Goal: Task Accomplishment & Management: Manage account settings

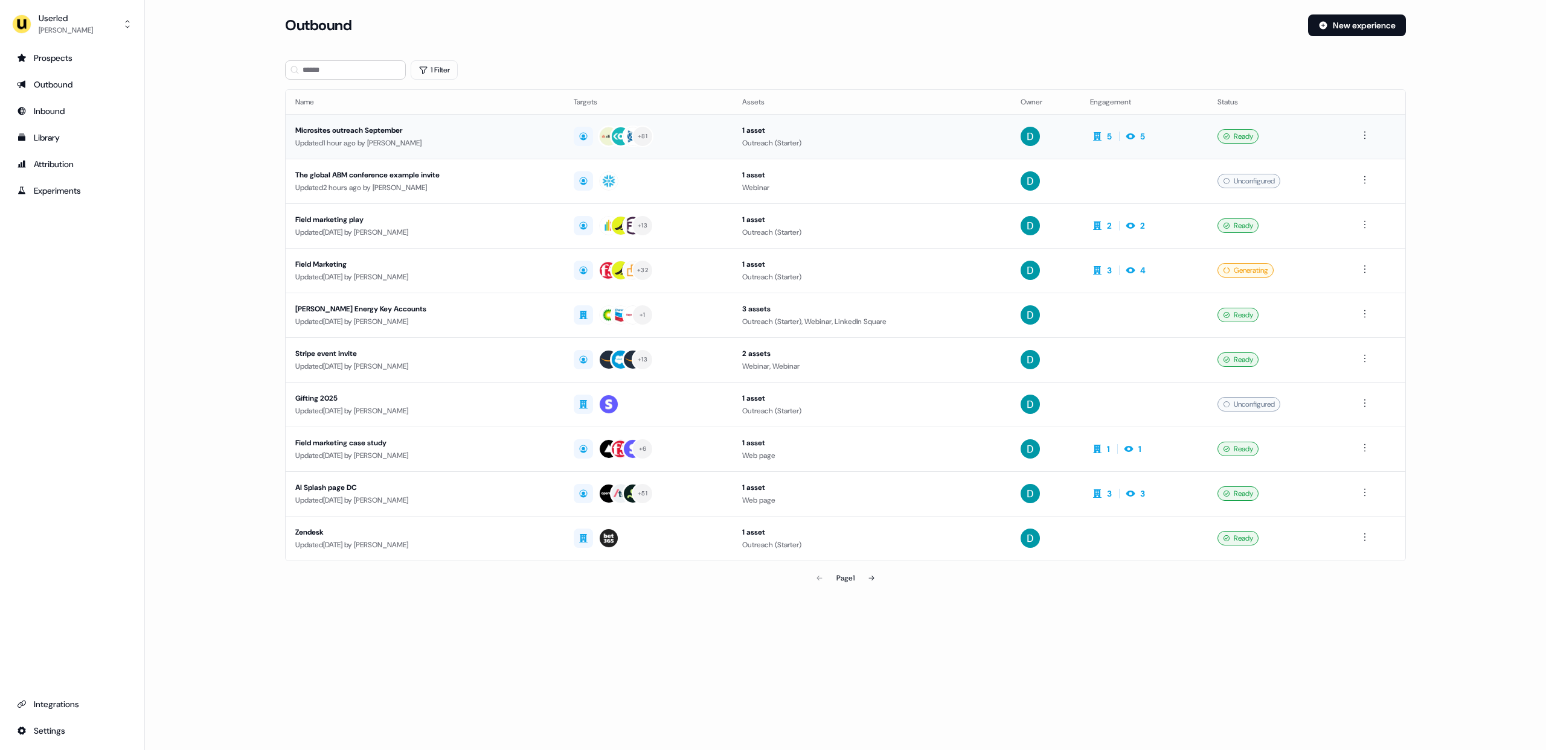
click at [374, 135] on div "Microsites outreach September" at bounding box center [424, 130] width 259 height 12
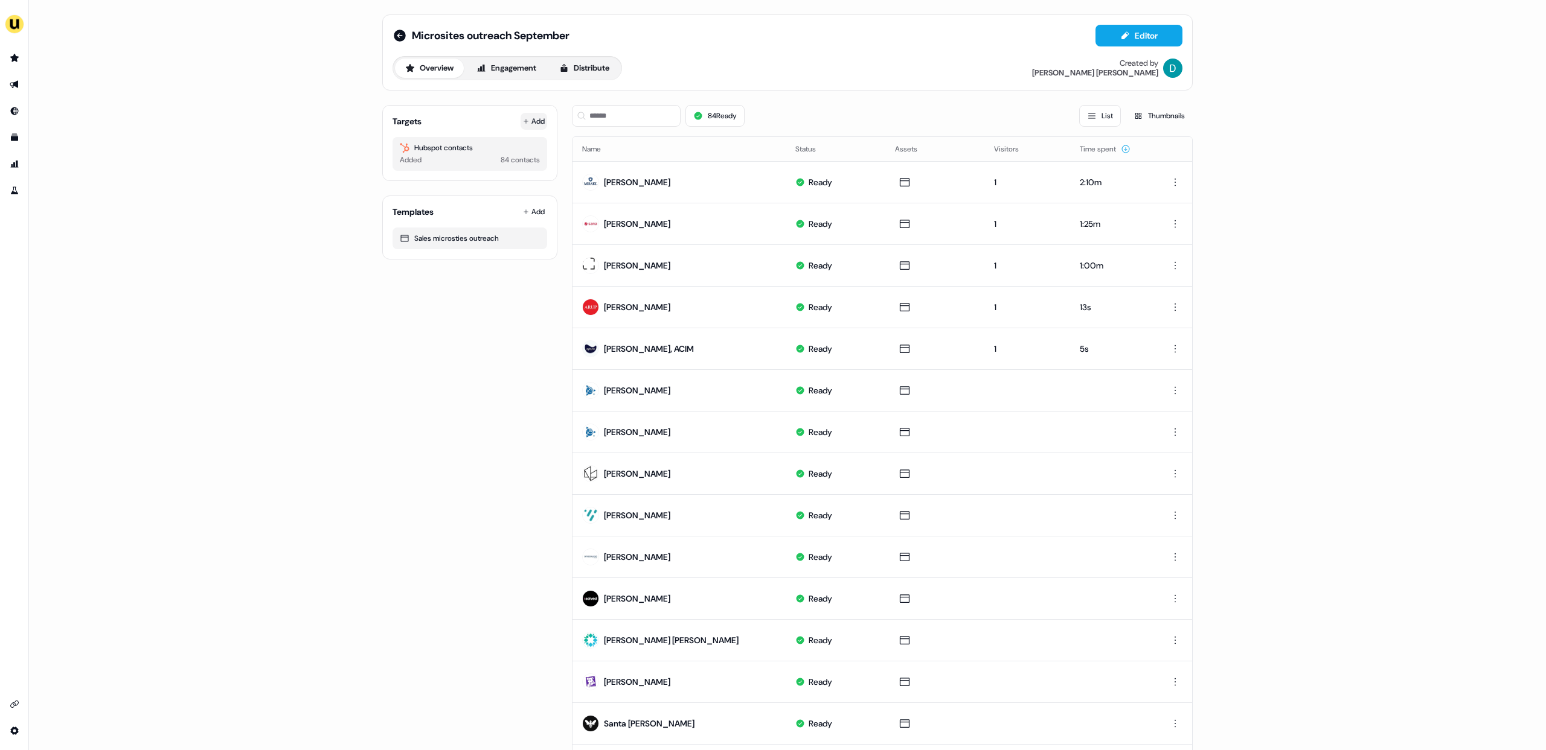
click at [529, 114] on button "Add" at bounding box center [533, 121] width 27 height 17
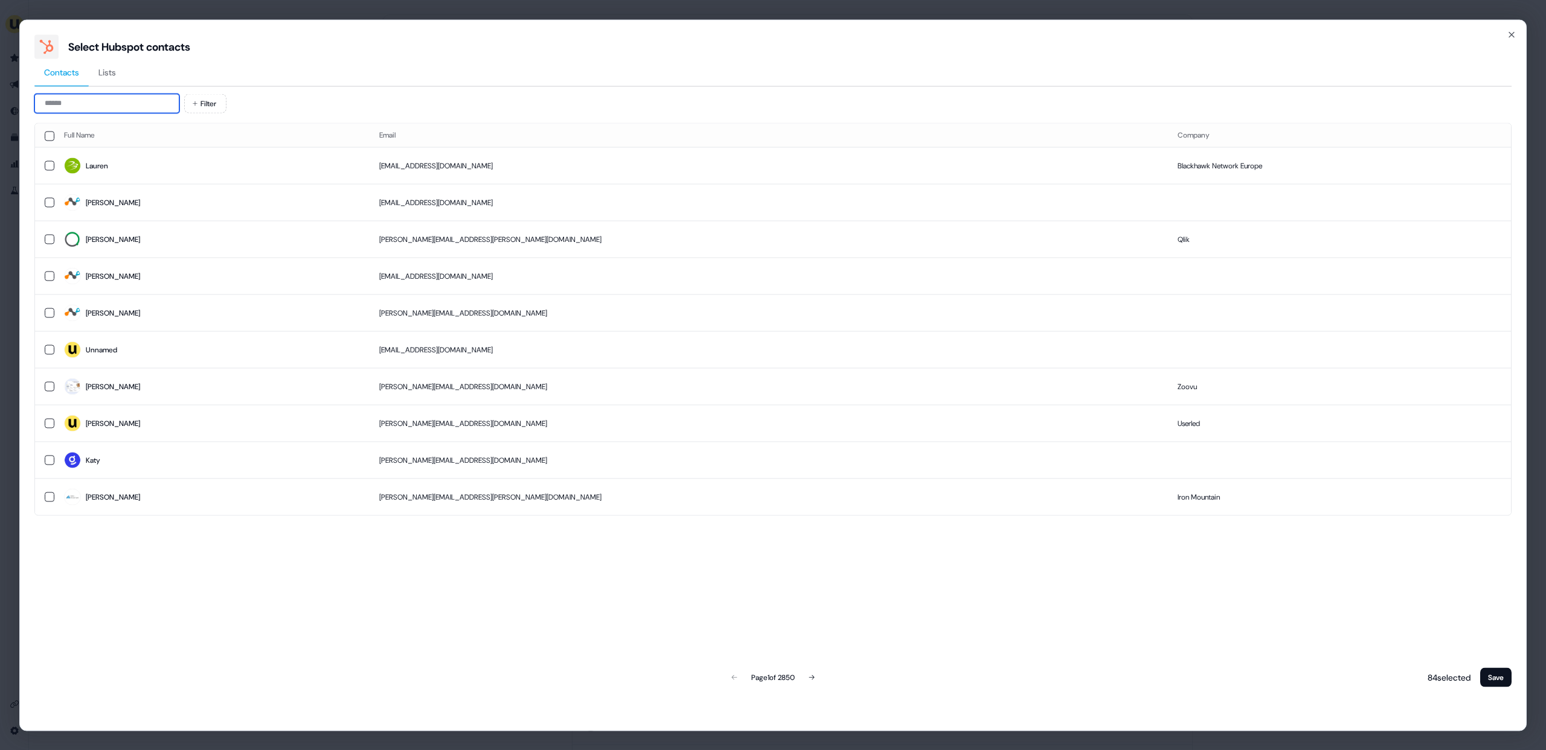
click at [156, 103] on input at bounding box center [106, 103] width 145 height 19
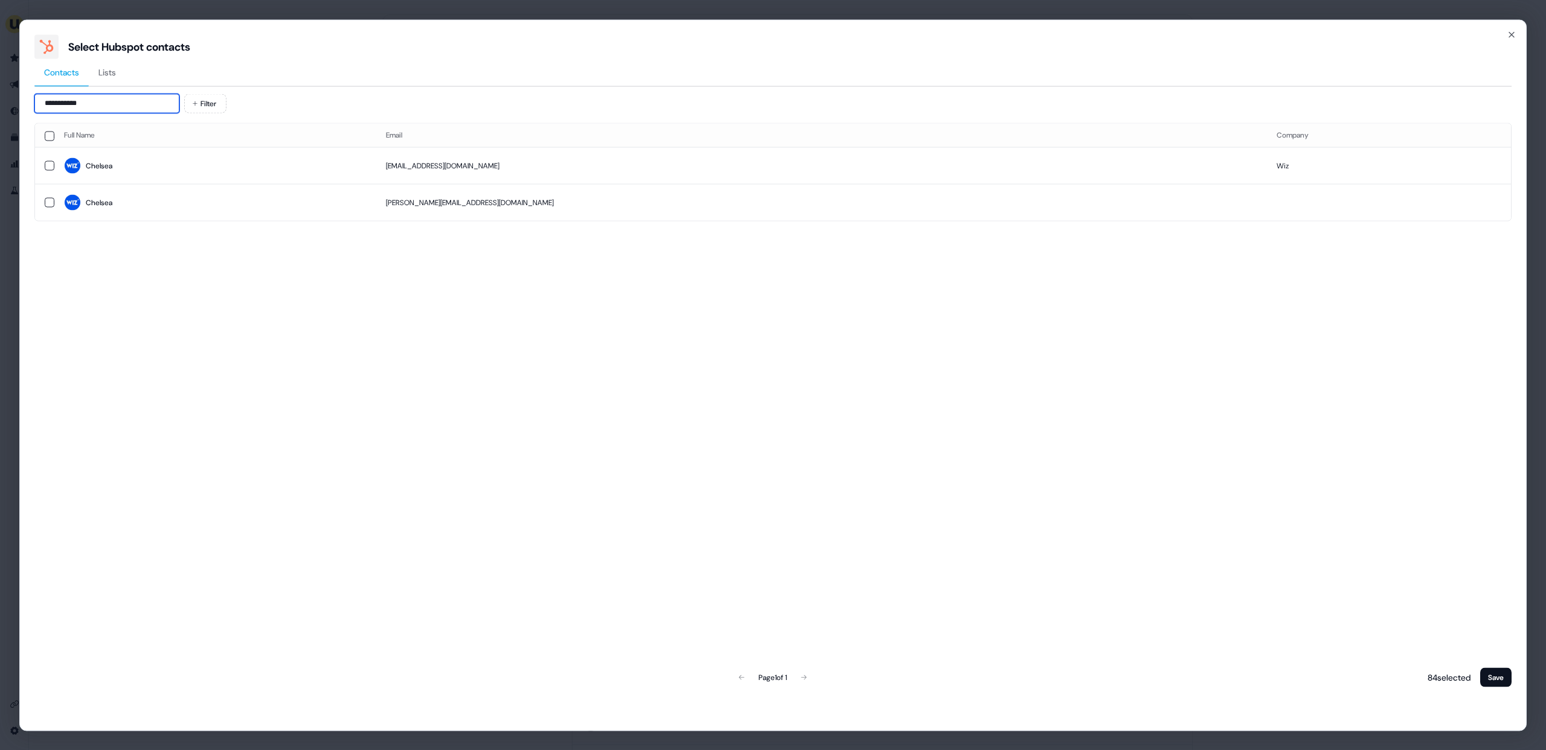
type input "**********"
click at [328, 171] on span "Chelsea" at bounding box center [215, 166] width 302 height 17
click at [1504, 676] on button "Save" at bounding box center [1495, 677] width 31 height 19
click at [1500, 681] on button "Save" at bounding box center [1495, 677] width 31 height 19
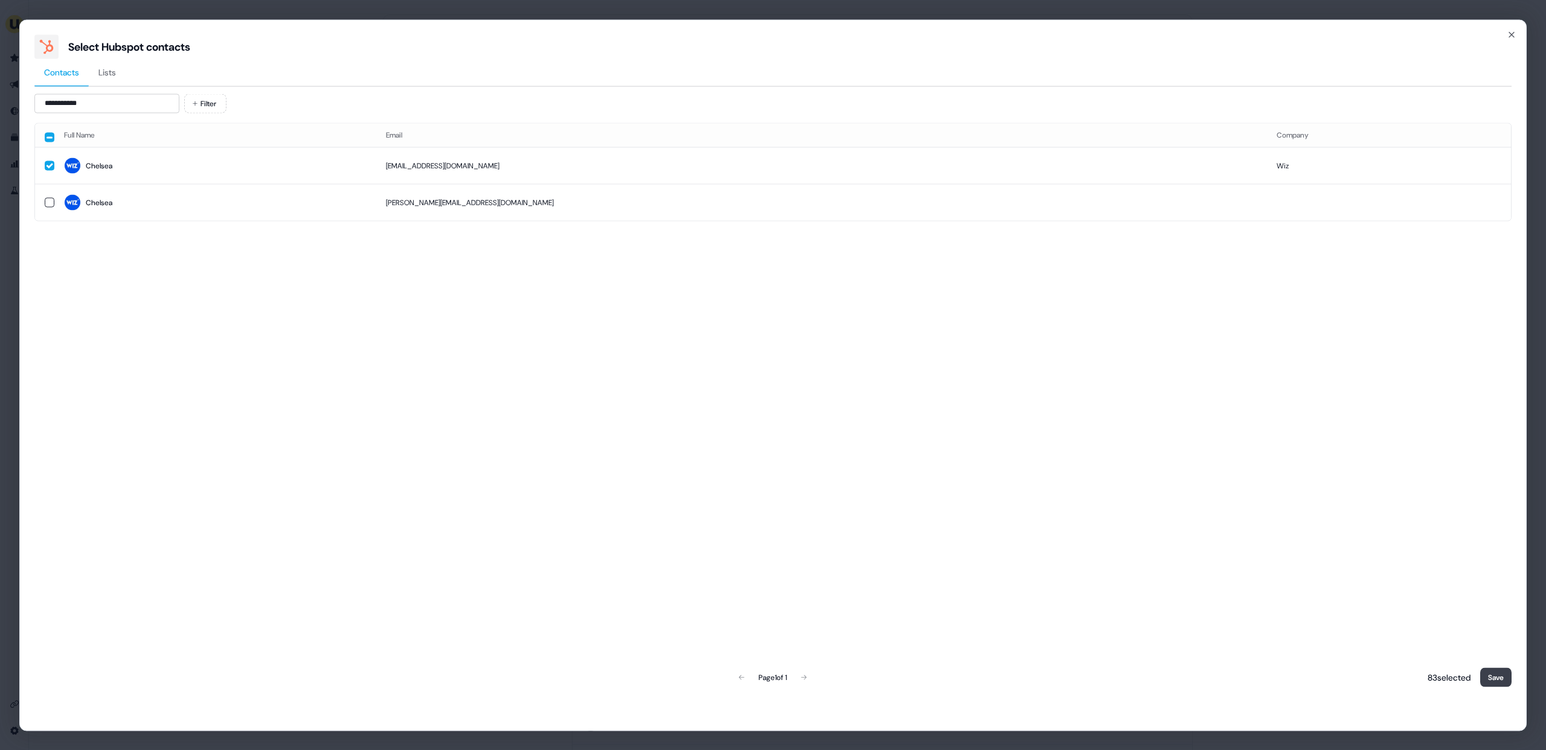
click at [1495, 671] on button "Save" at bounding box center [1495, 677] width 31 height 19
click at [1497, 686] on button "Save" at bounding box center [1495, 677] width 31 height 19
click at [1498, 684] on button "Save" at bounding box center [1495, 677] width 31 height 19
click at [1517, 688] on div "**********" at bounding box center [772, 375] width 1507 height 712
click at [1478, 680] on div "83 selected Save" at bounding box center [1466, 677] width 89 height 24
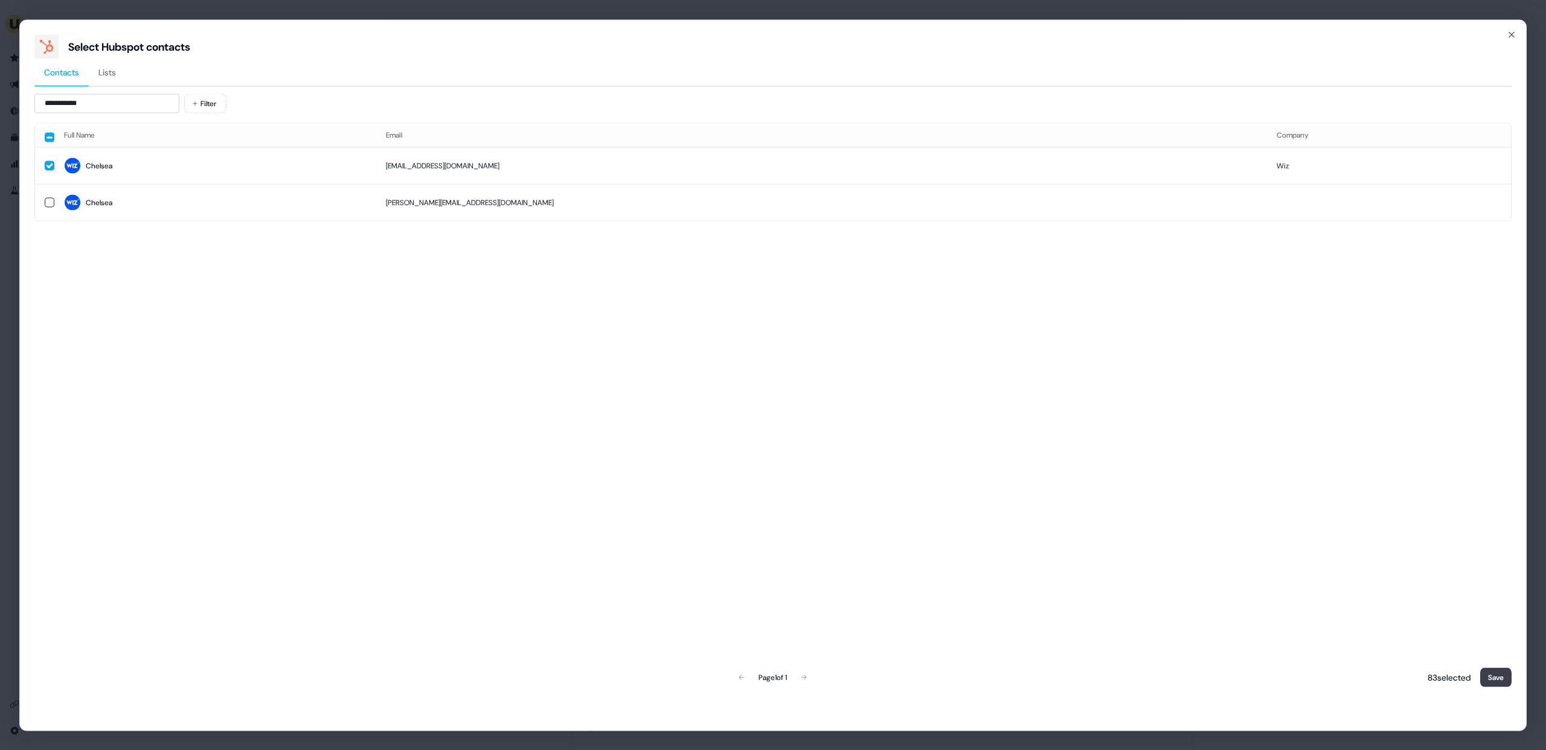
click at [1498, 675] on button "Save" at bounding box center [1495, 677] width 31 height 19
click at [1497, 672] on button "Save" at bounding box center [1495, 677] width 31 height 19
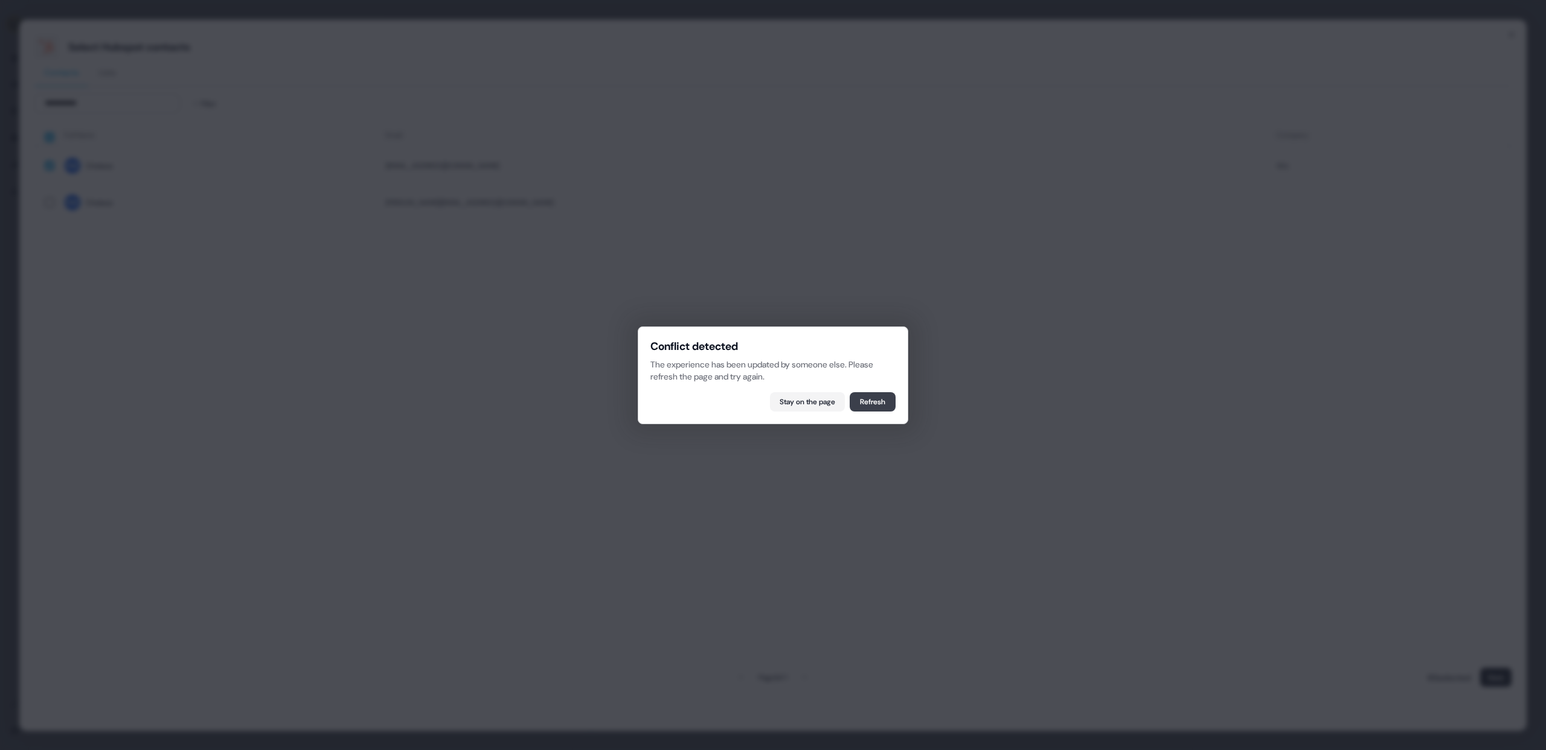
click at [863, 403] on button "Refresh" at bounding box center [872, 401] width 46 height 19
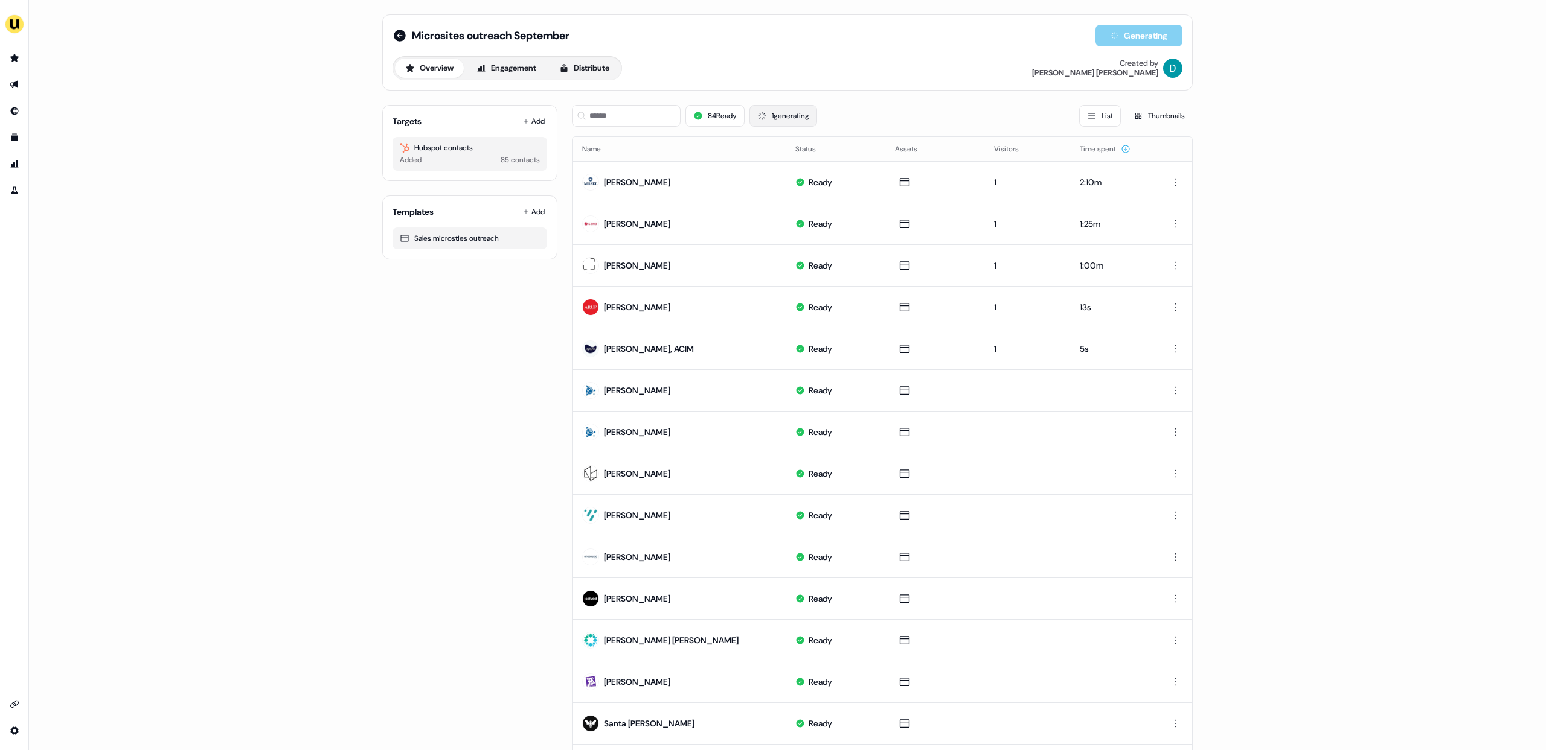
click at [783, 120] on button "1 generating" at bounding box center [783, 116] width 68 height 22
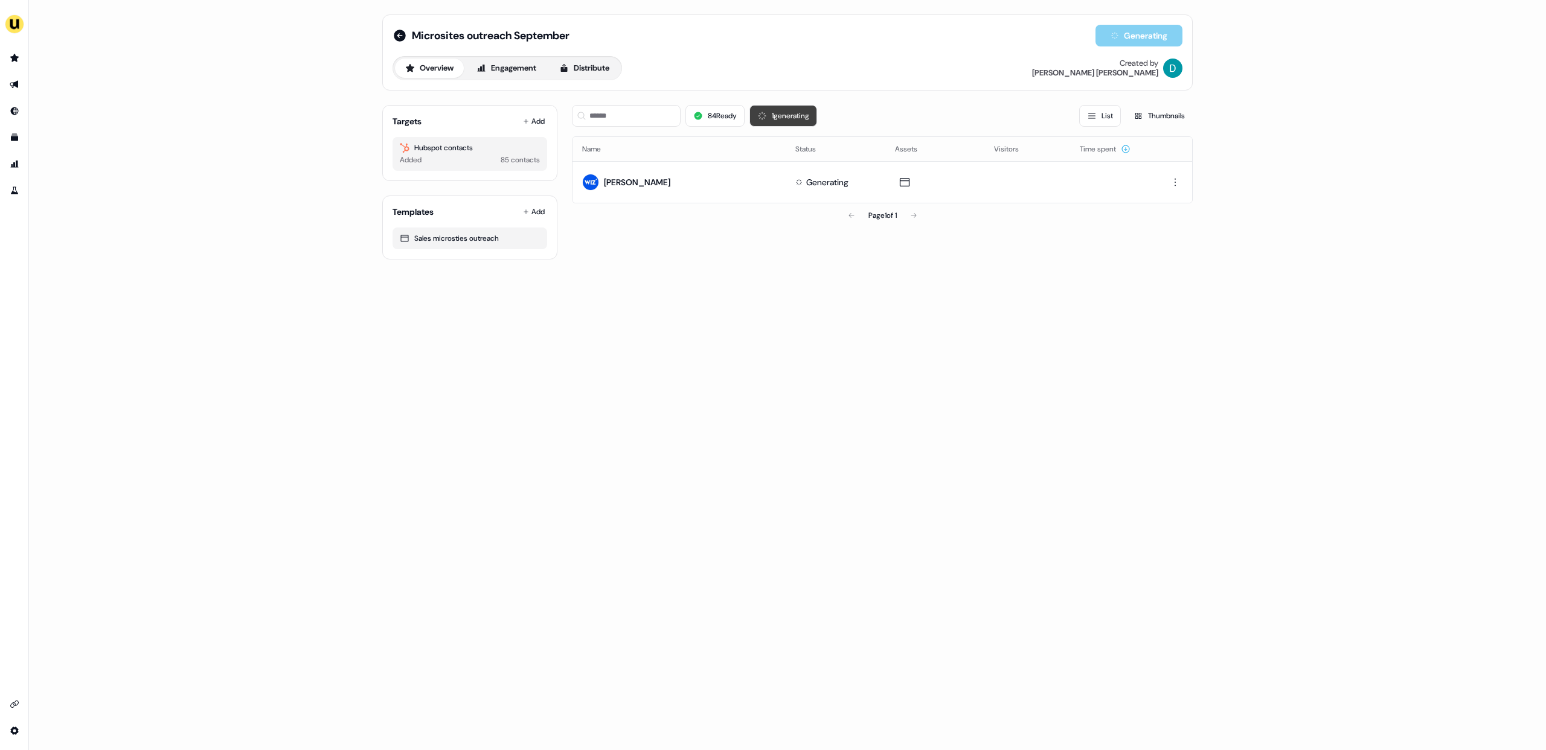
click at [783, 120] on button "1 generating" at bounding box center [783, 116] width 68 height 22
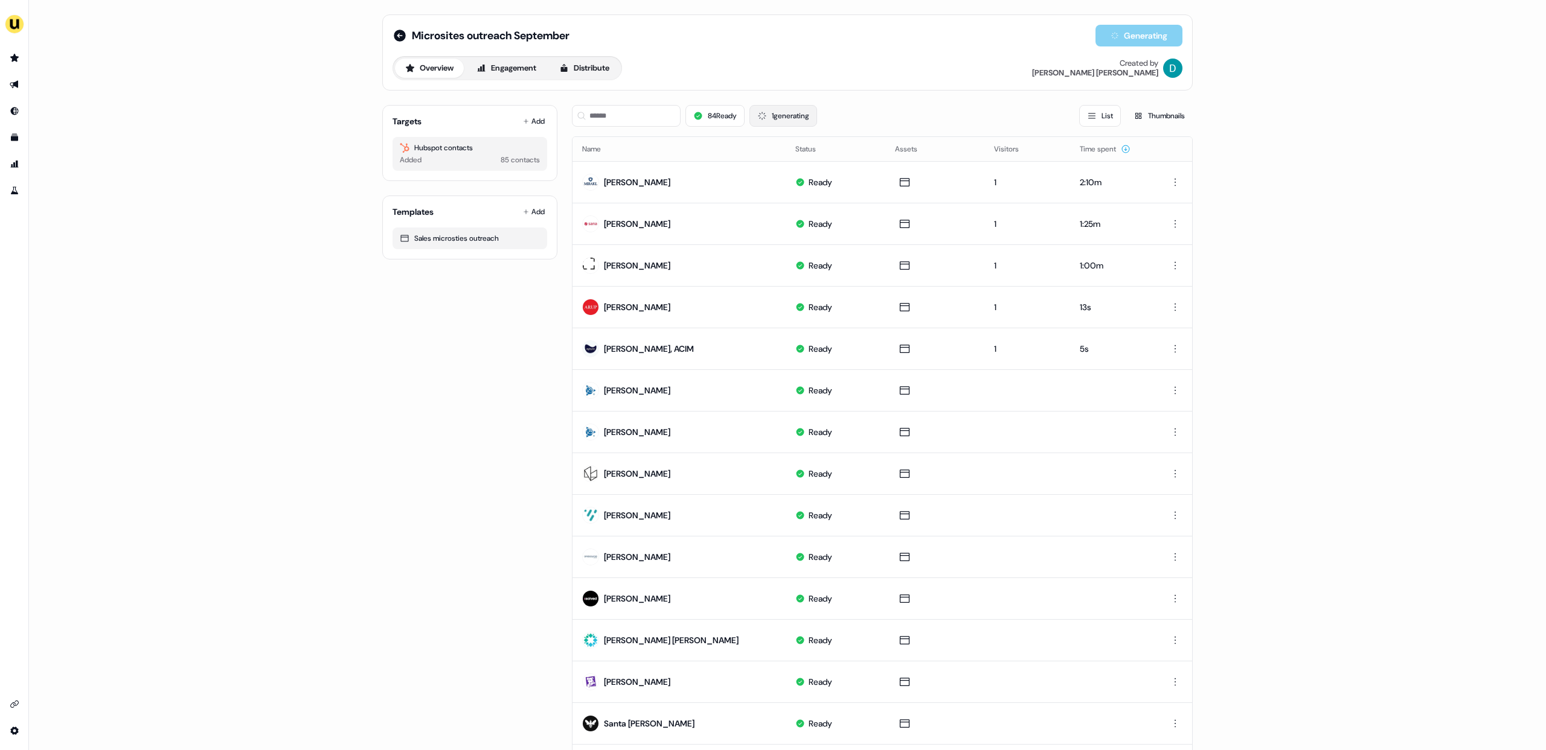
click at [783, 120] on button "1 generating" at bounding box center [783, 116] width 68 height 22
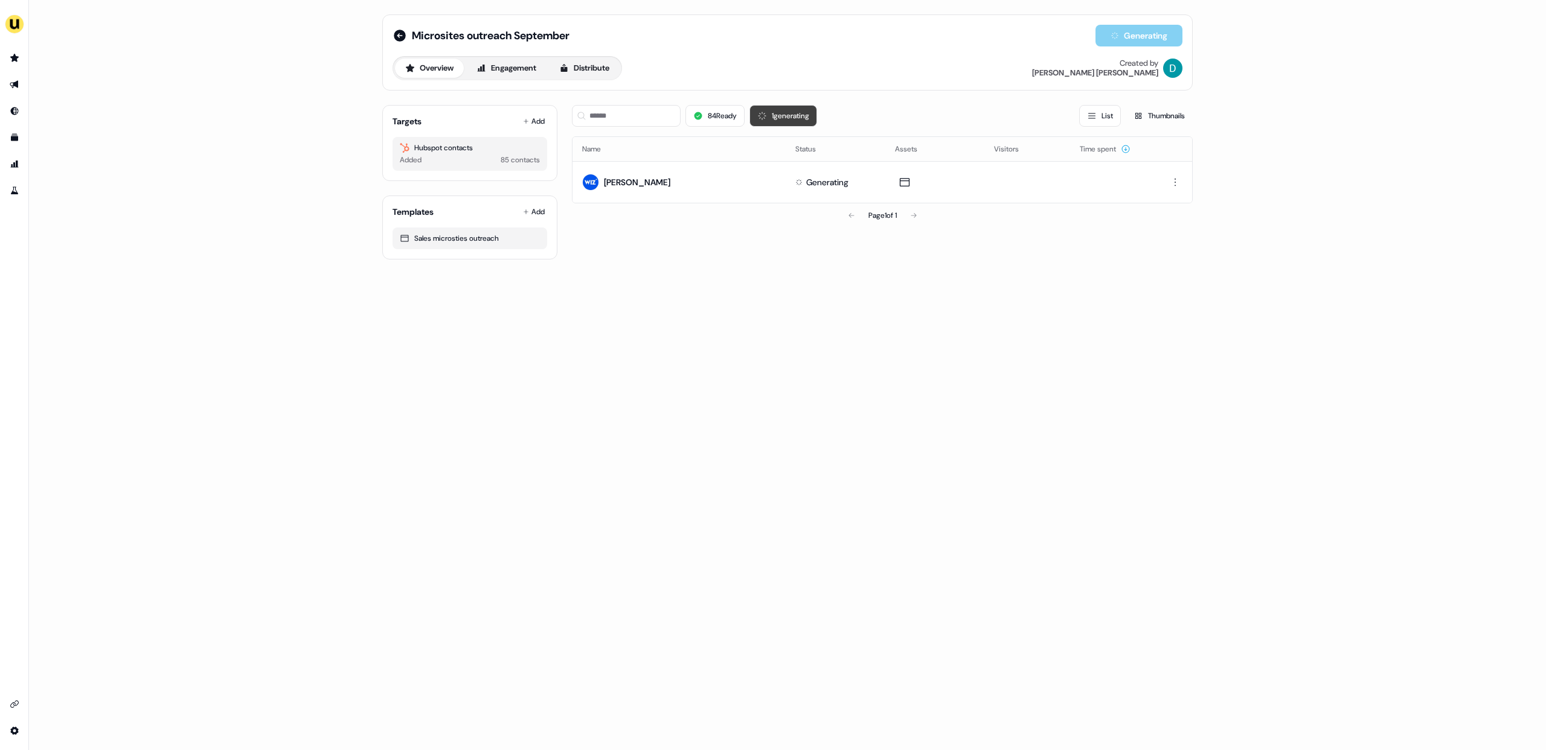
click at [783, 120] on button "1 generating" at bounding box center [783, 116] width 68 height 22
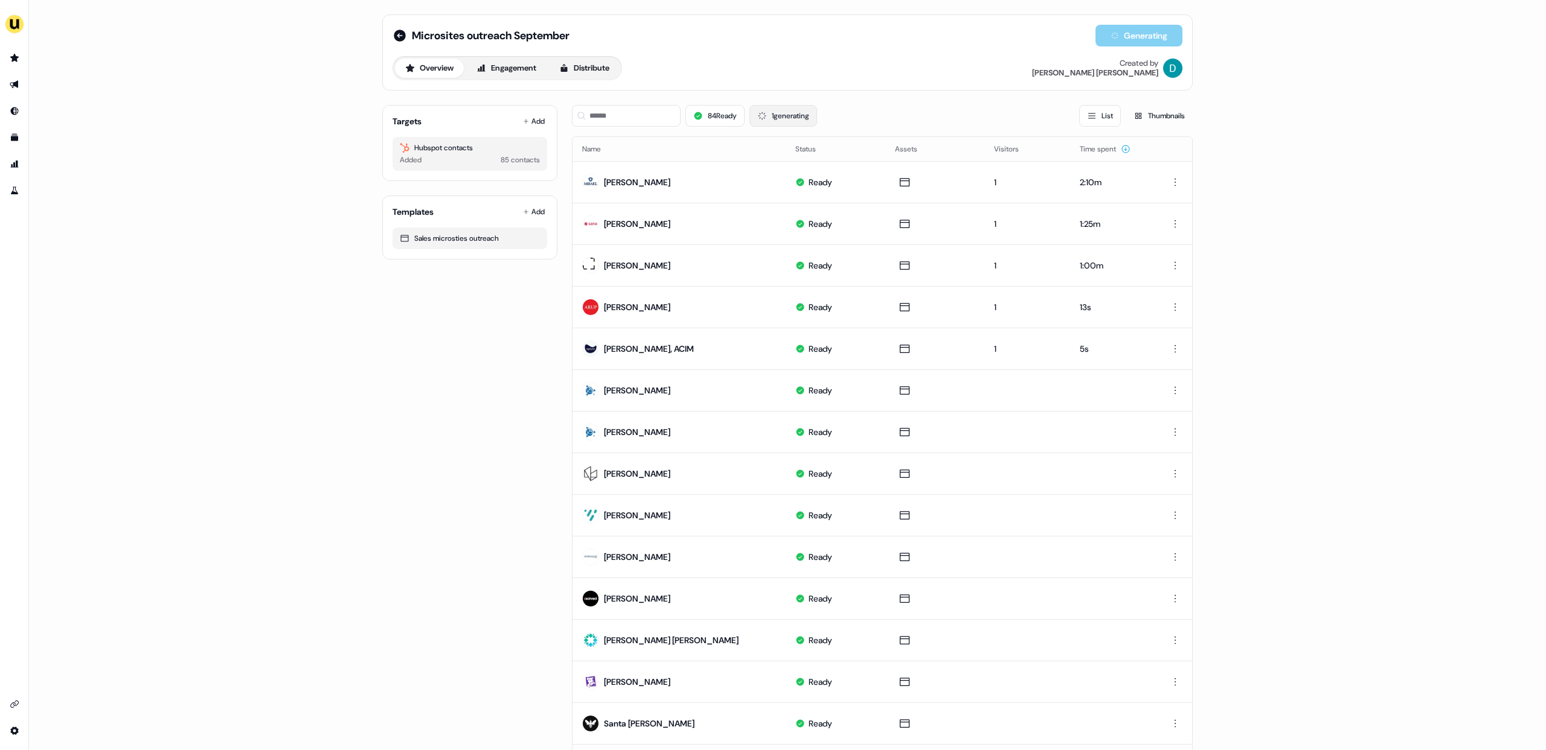
click at [783, 120] on button "1 generating" at bounding box center [783, 116] width 68 height 22
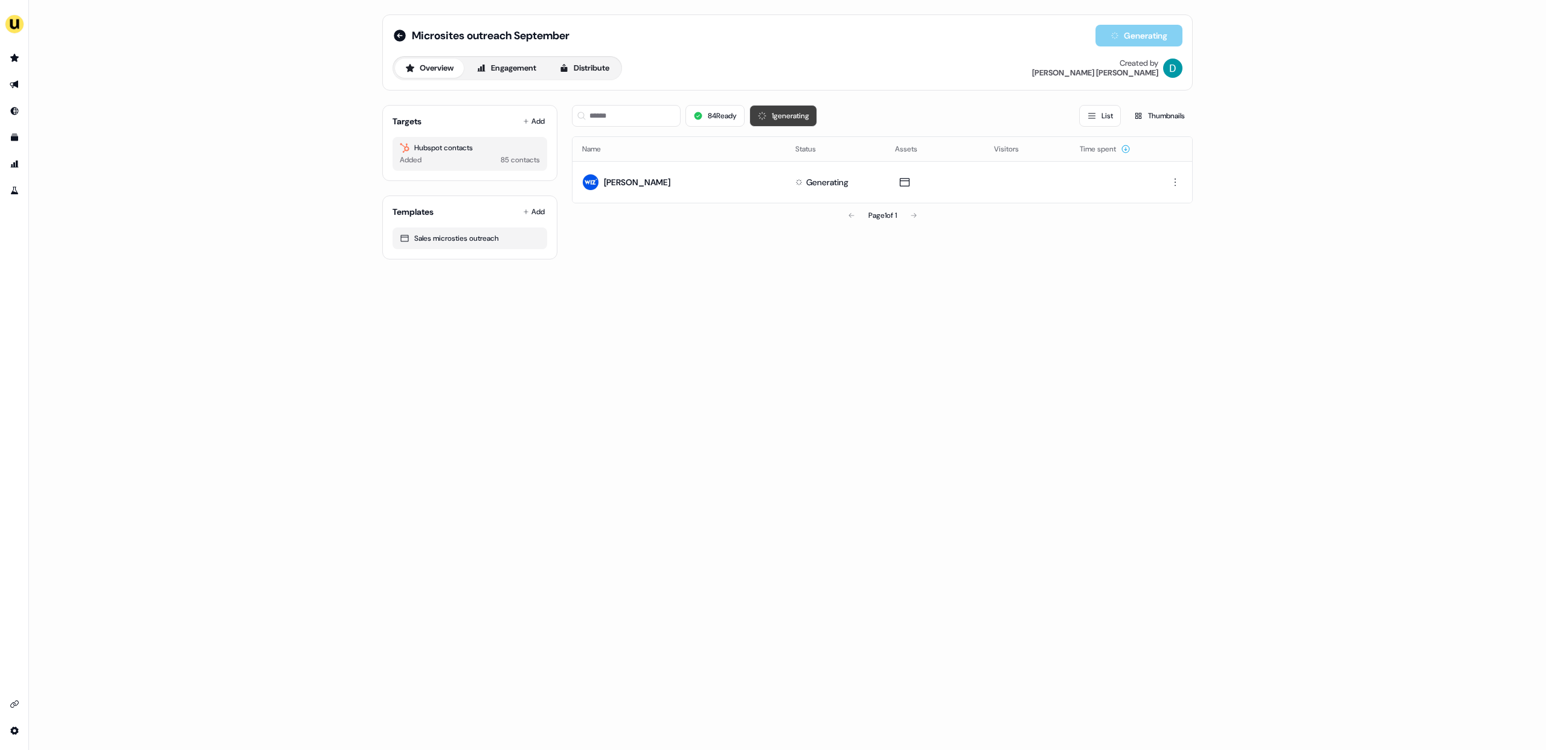
click at [783, 120] on button "1 generating" at bounding box center [783, 116] width 68 height 22
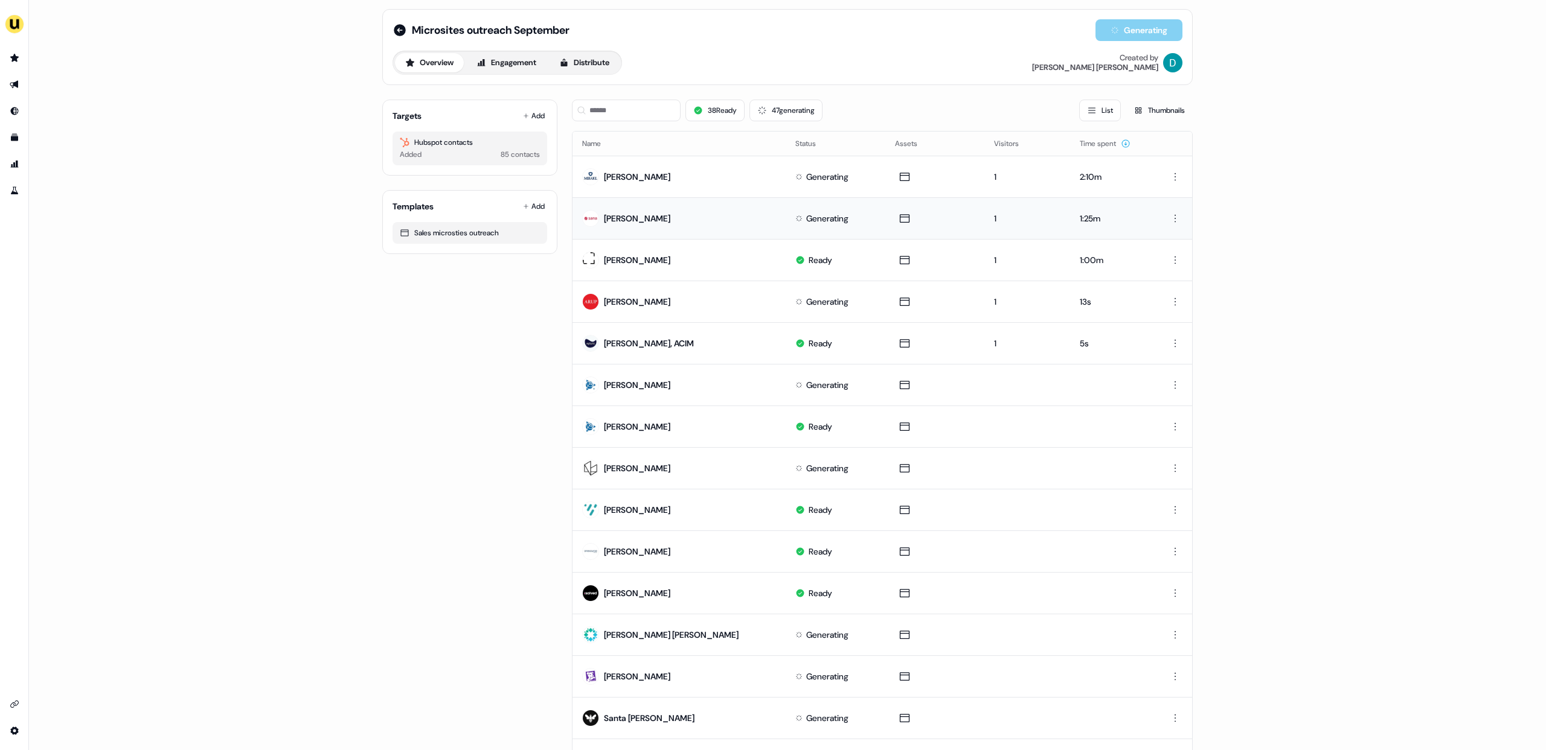
scroll to position [7, 0]
click at [808, 106] on button "4 generating" at bounding box center [782, 109] width 70 height 22
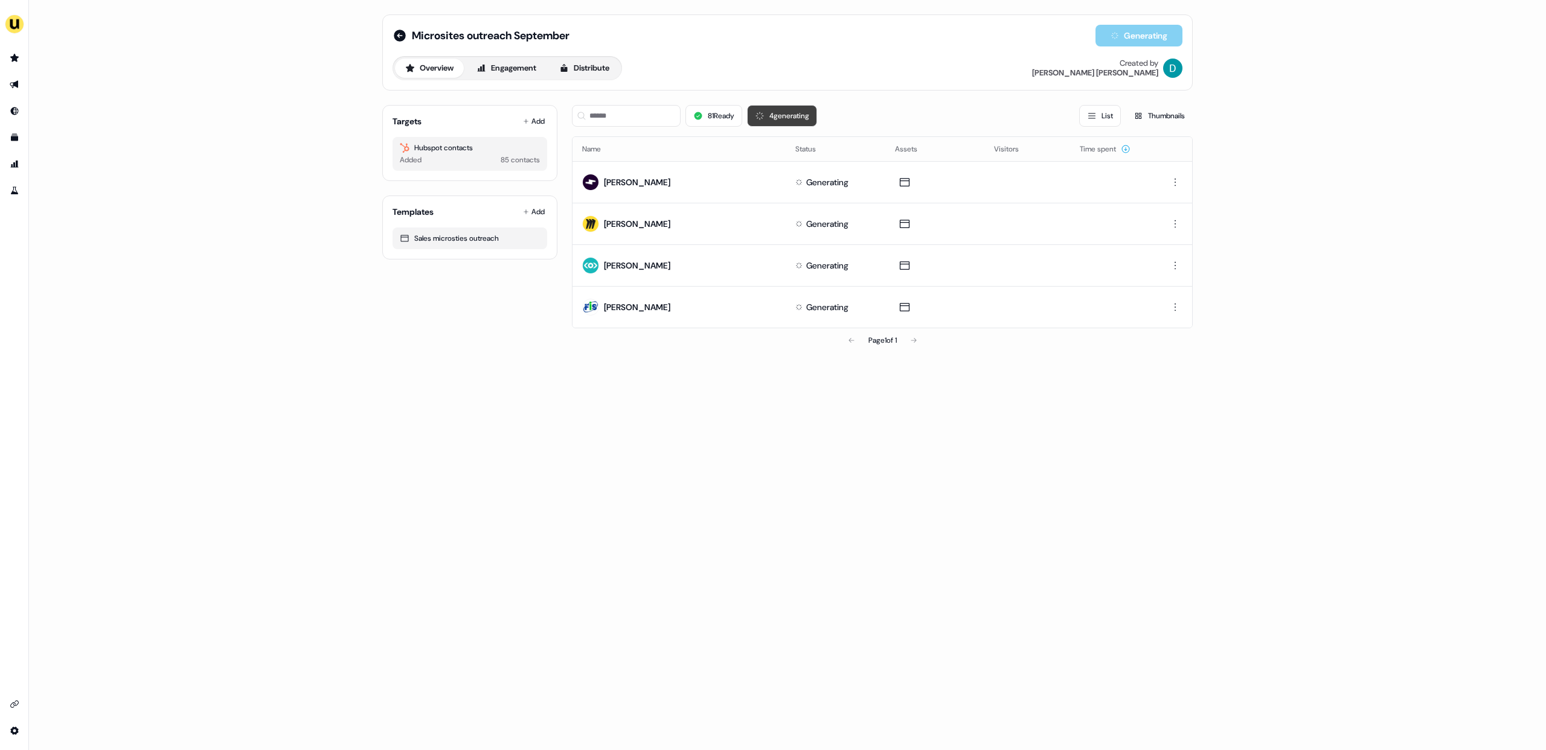
scroll to position [0, 0]
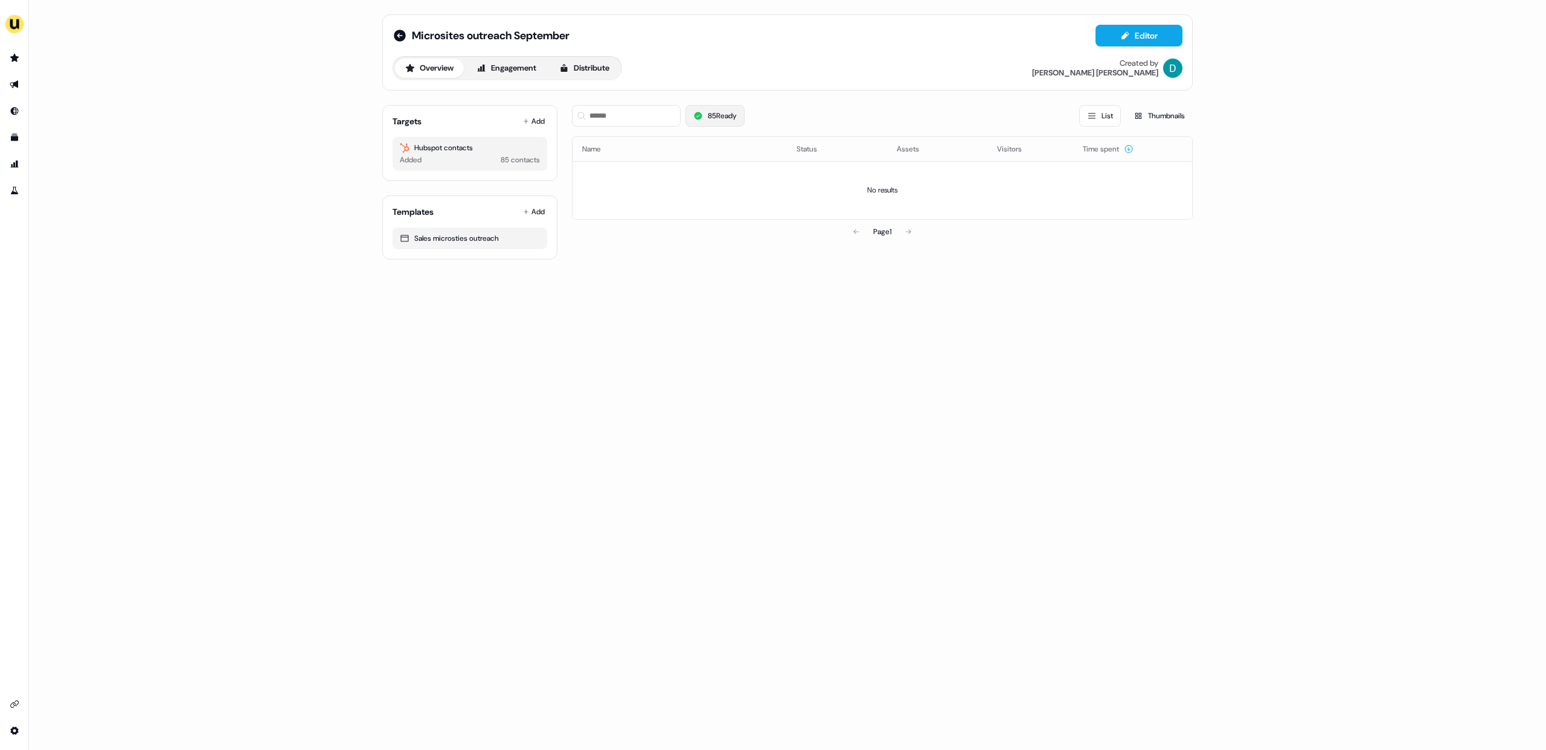
click at [720, 123] on button "85 Ready" at bounding box center [714, 116] width 59 height 22
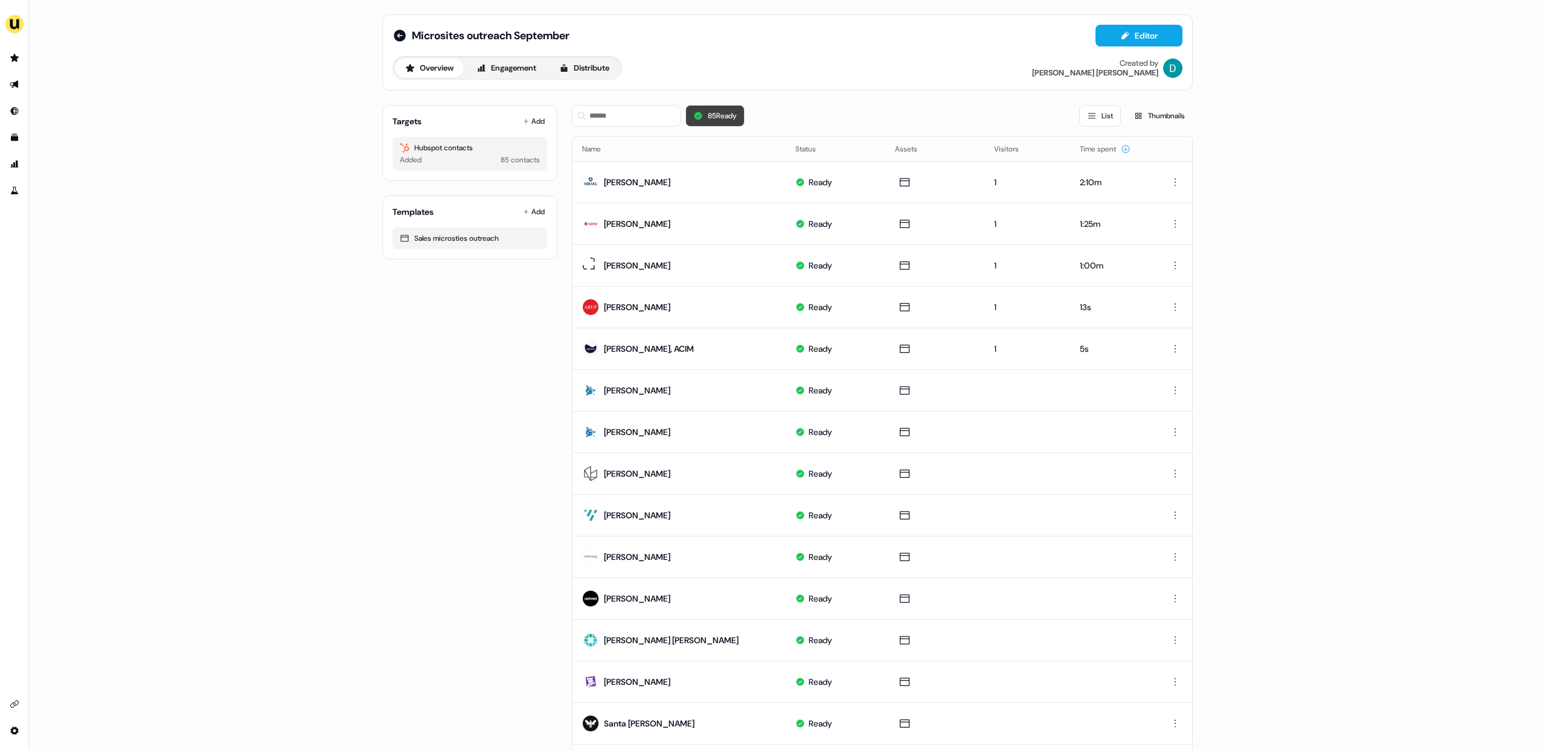
click at [721, 120] on button "85 Ready" at bounding box center [714, 116] width 59 height 22
click at [630, 106] on input at bounding box center [626, 116] width 109 height 22
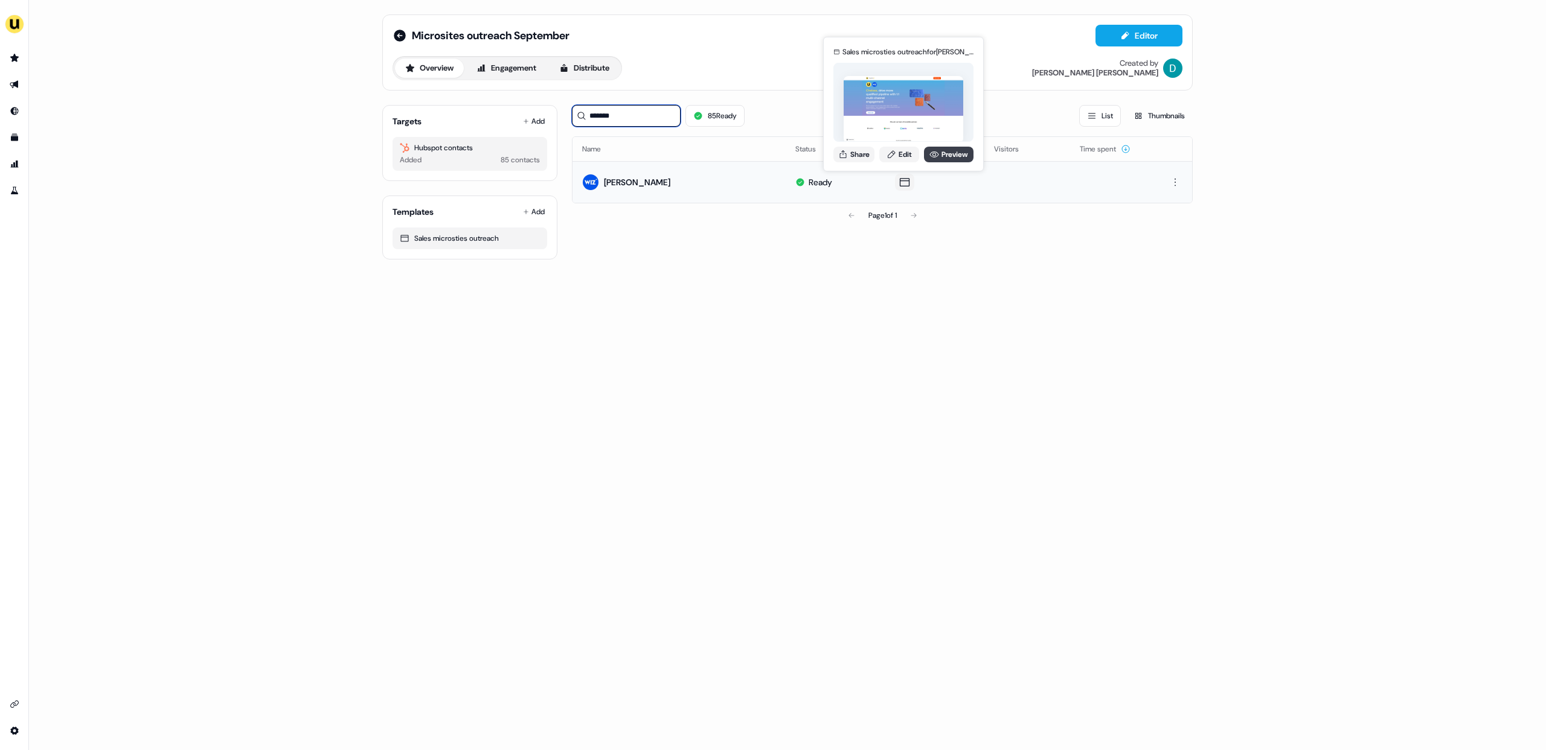
type input "*******"
click at [933, 158] on icon at bounding box center [934, 155] width 10 height 10
click at [930, 159] on link "Preview" at bounding box center [949, 155] width 50 height 16
click at [870, 162] on div "Sales microsties outreach for Chelsea Mastilak Pagley Share Edit Preview" at bounding box center [903, 104] width 145 height 126
click at [863, 161] on button "Share" at bounding box center [853, 155] width 41 height 16
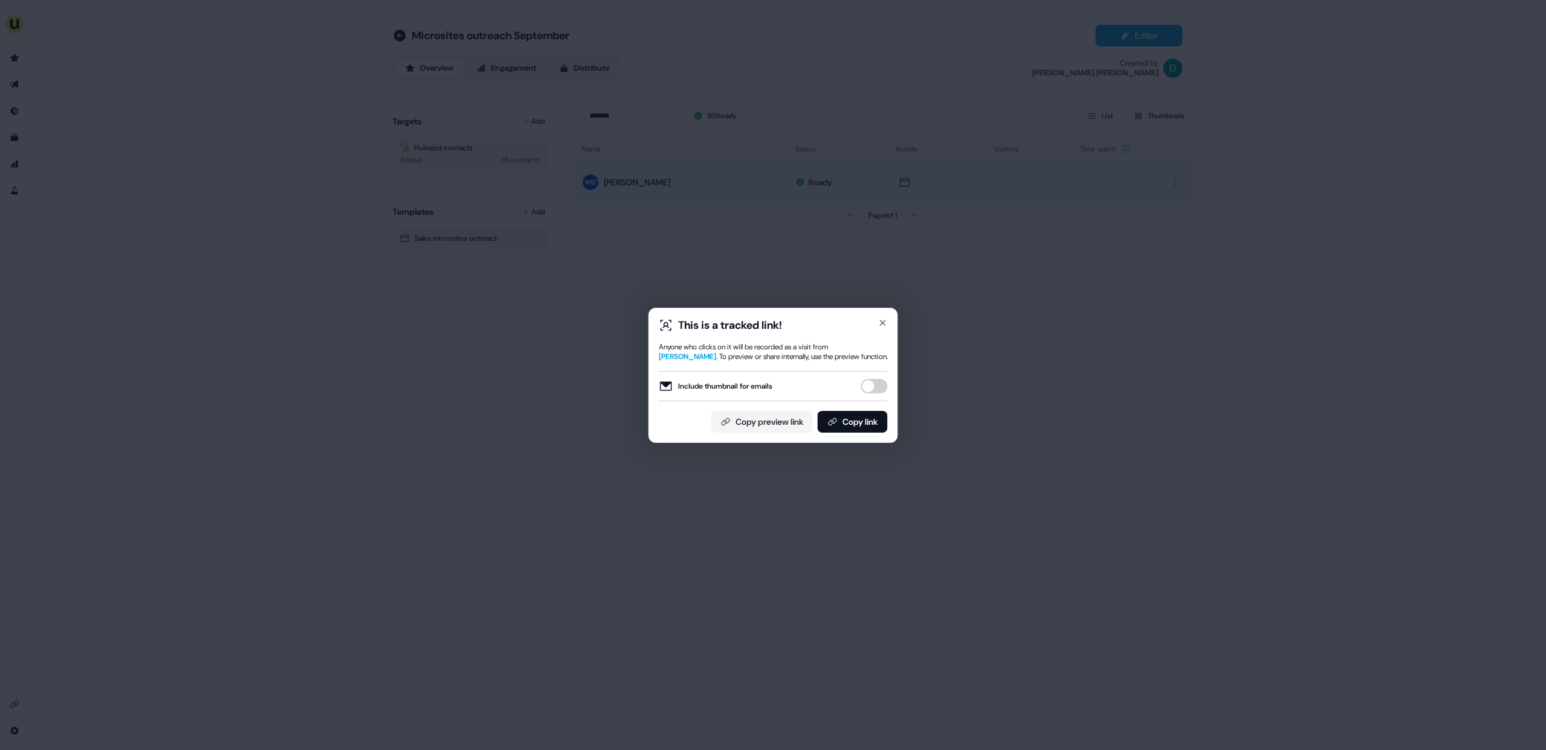
click at [878, 379] on div "Include thumbnail for emails" at bounding box center [773, 386] width 229 height 30
click at [876, 390] on button "Include thumbnail for emails" at bounding box center [874, 386] width 27 height 14
click at [854, 433] on button "Copy link" at bounding box center [852, 422] width 70 height 22
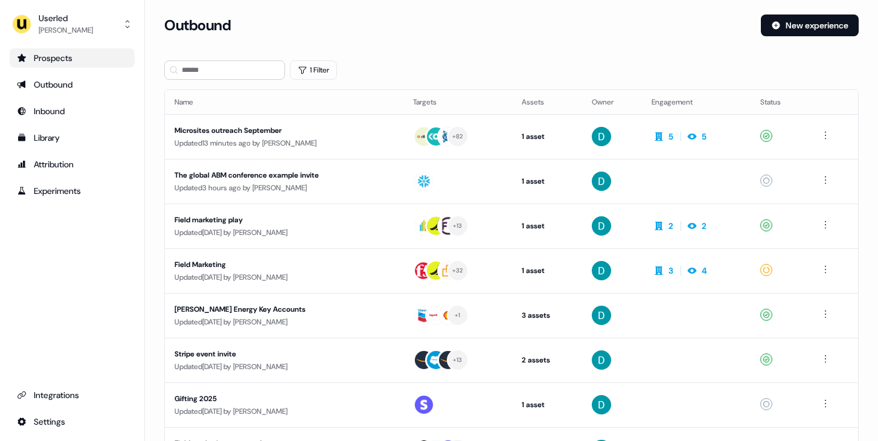
click at [74, 64] on link "Prospects" at bounding box center [72, 57] width 125 height 19
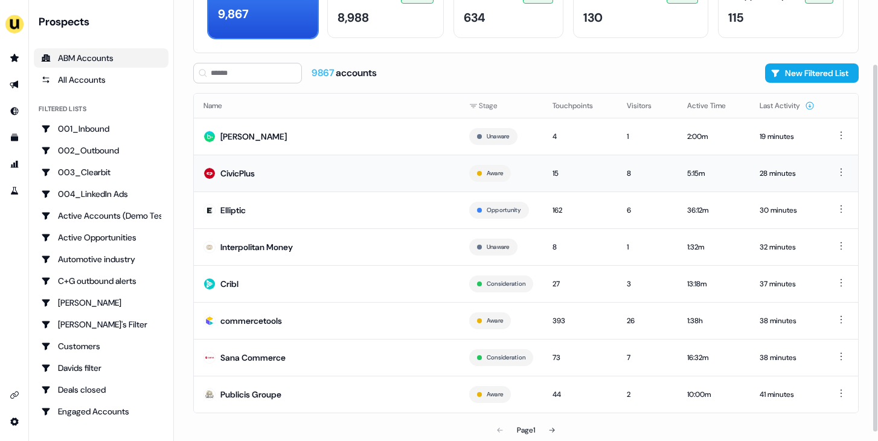
scroll to position [88, 0]
click at [549, 426] on button at bounding box center [552, 429] width 24 height 24
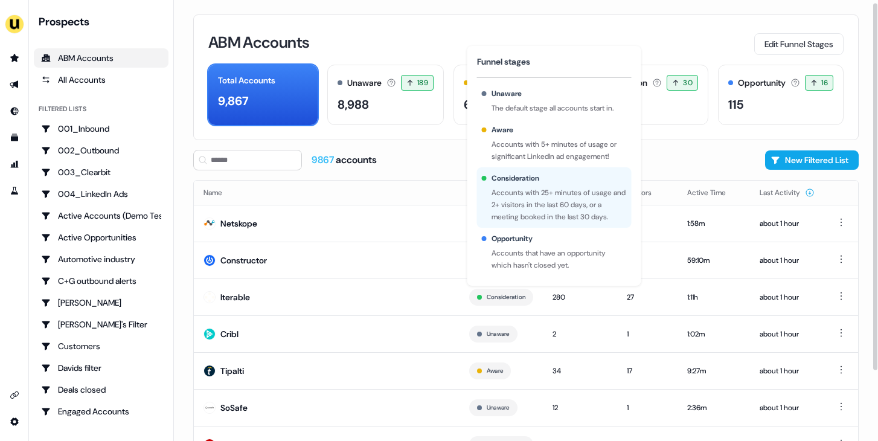
scroll to position [88, 0]
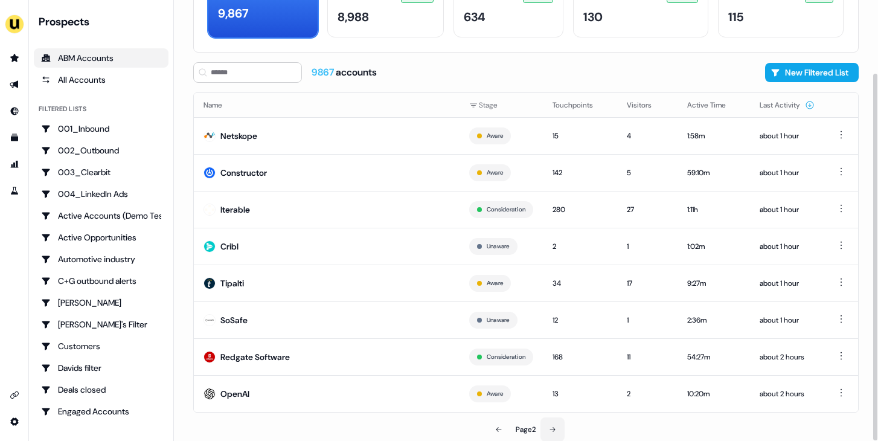
click at [547, 424] on button at bounding box center [552, 429] width 24 height 24
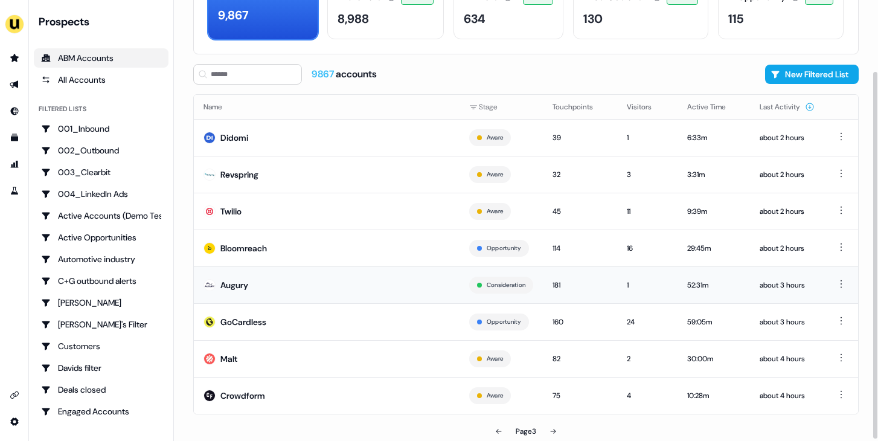
scroll to position [85, 0]
click at [502, 435] on button at bounding box center [499, 432] width 24 height 24
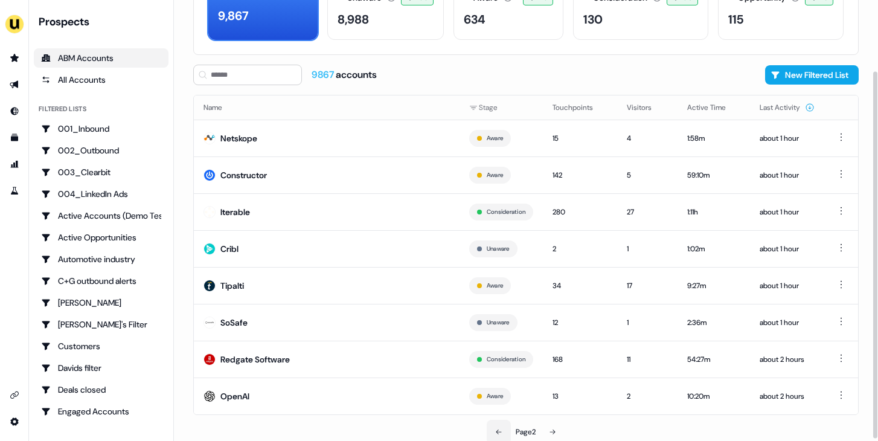
click at [502, 435] on button at bounding box center [499, 432] width 24 height 24
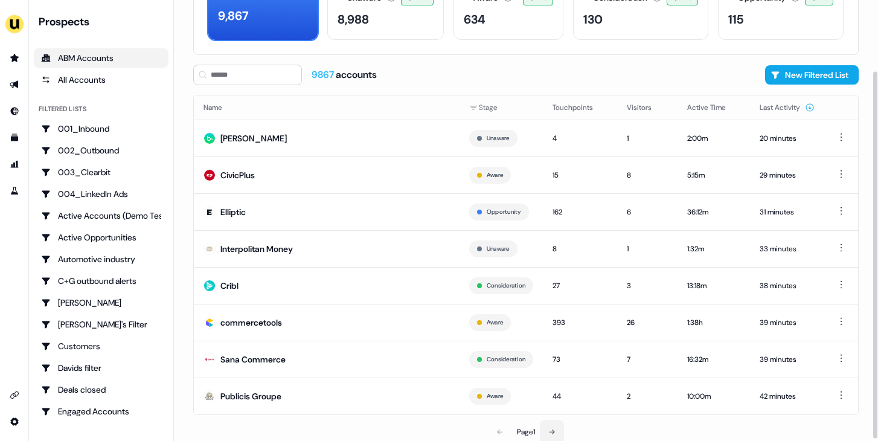
click at [546, 431] on button at bounding box center [552, 432] width 24 height 24
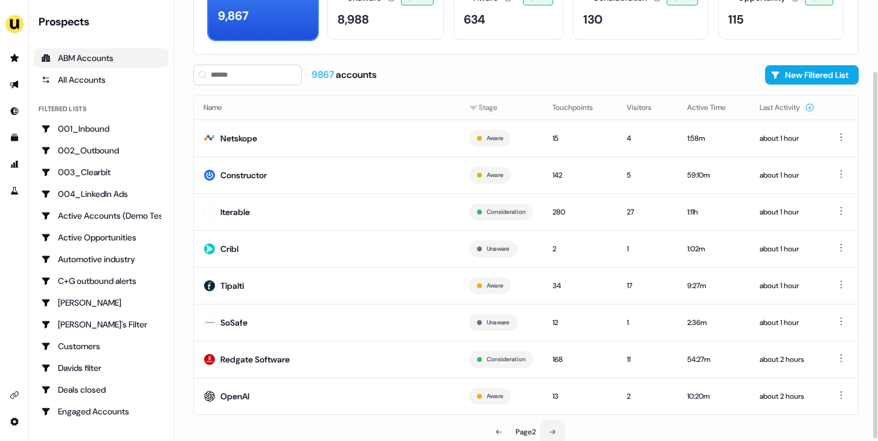
click at [546, 431] on button at bounding box center [552, 432] width 24 height 24
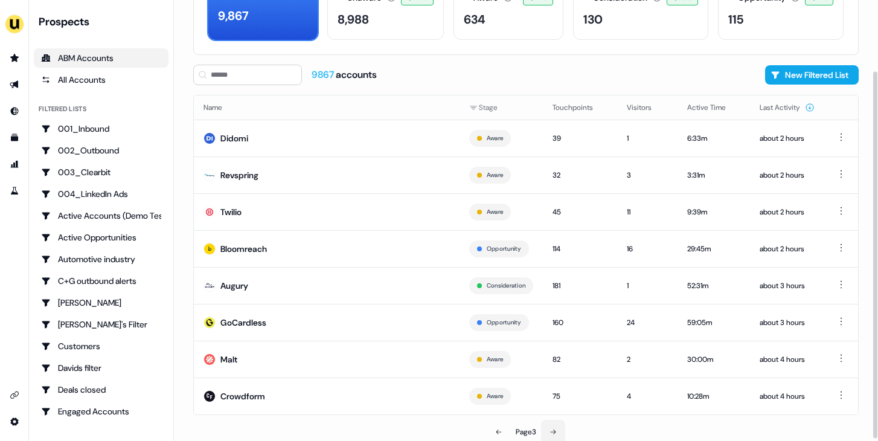
click at [546, 431] on button at bounding box center [553, 432] width 24 height 24
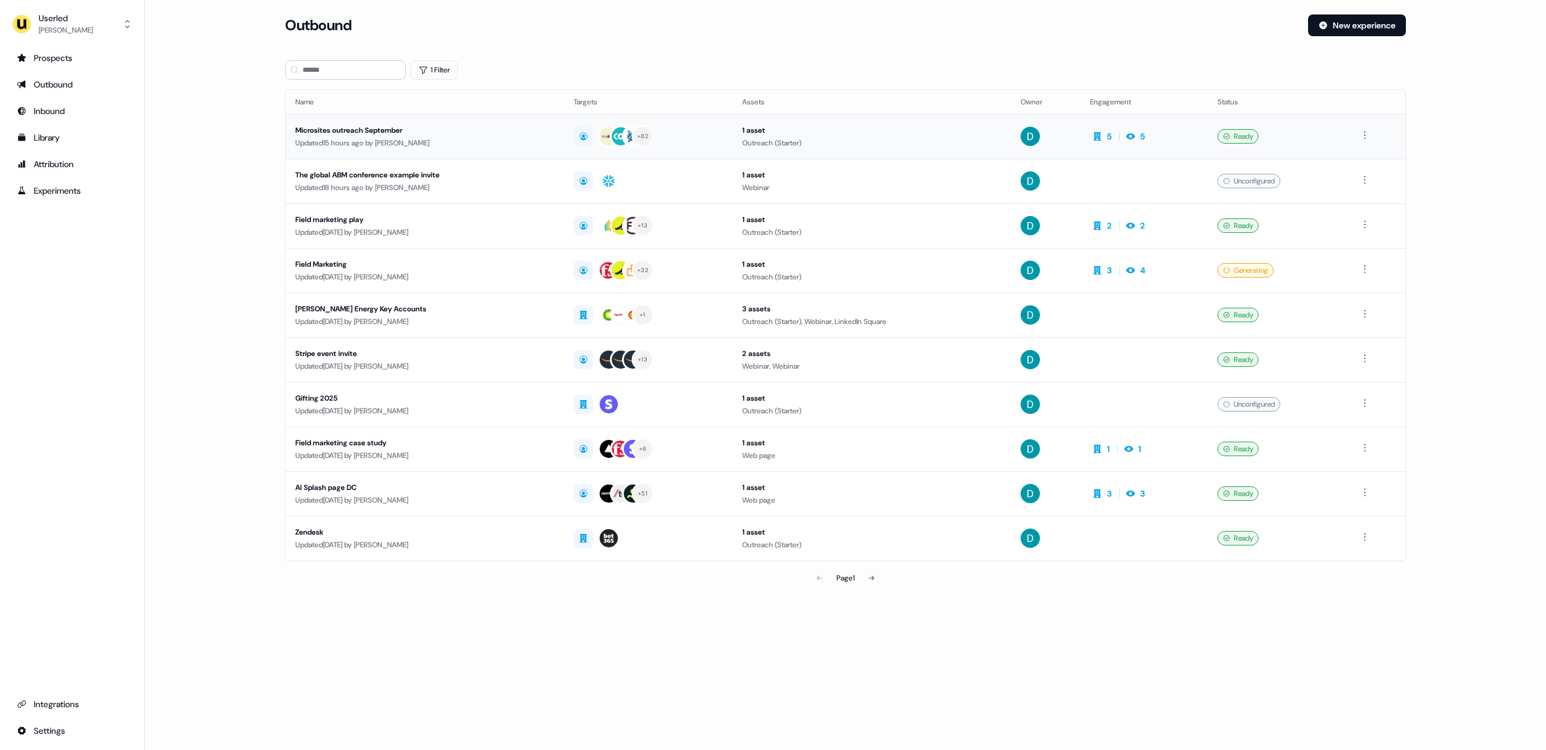
click at [499, 141] on div "Updated 15 hours ago by [PERSON_NAME]" at bounding box center [424, 143] width 259 height 12
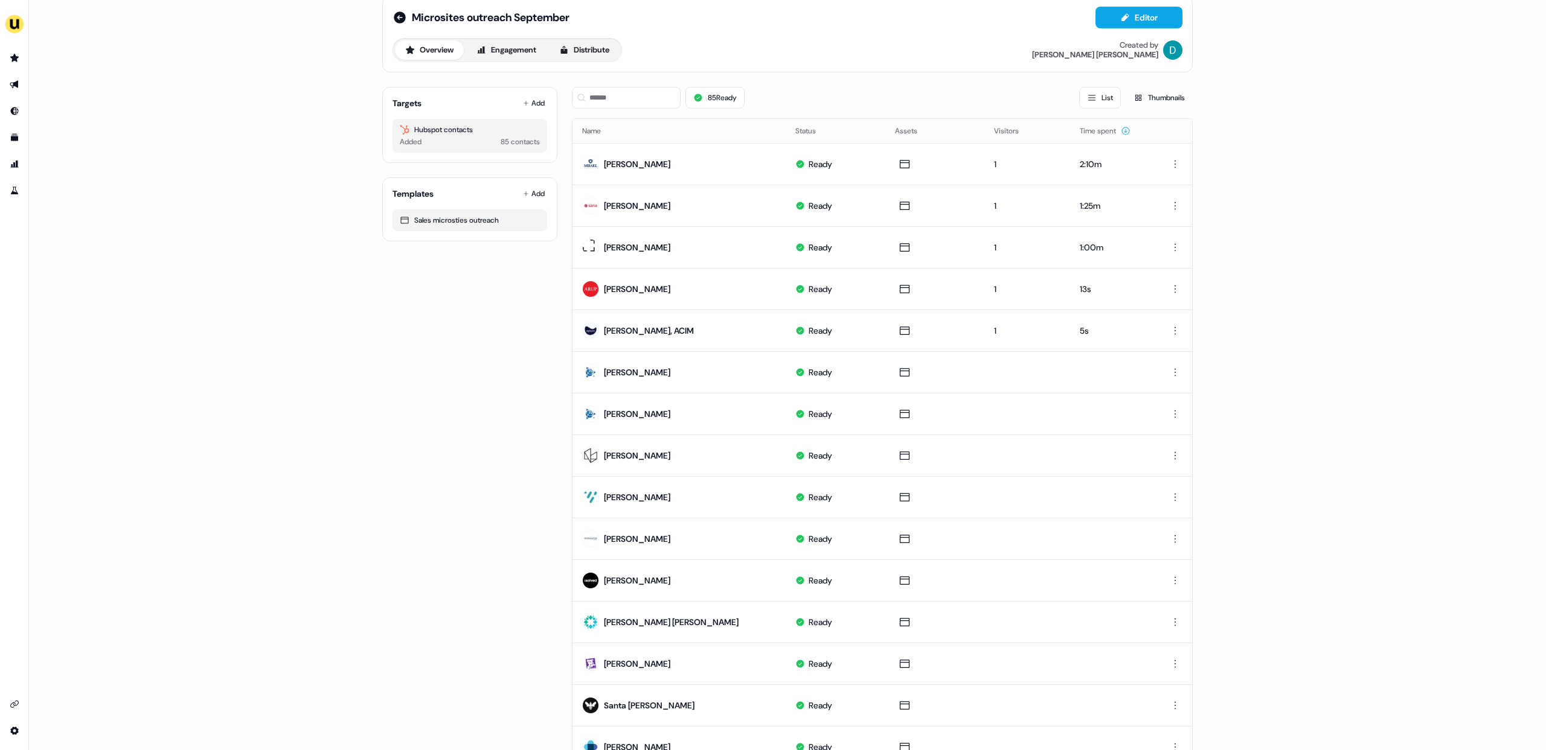
scroll to position [18, 0]
click at [392, 17] on icon at bounding box center [399, 18] width 14 height 14
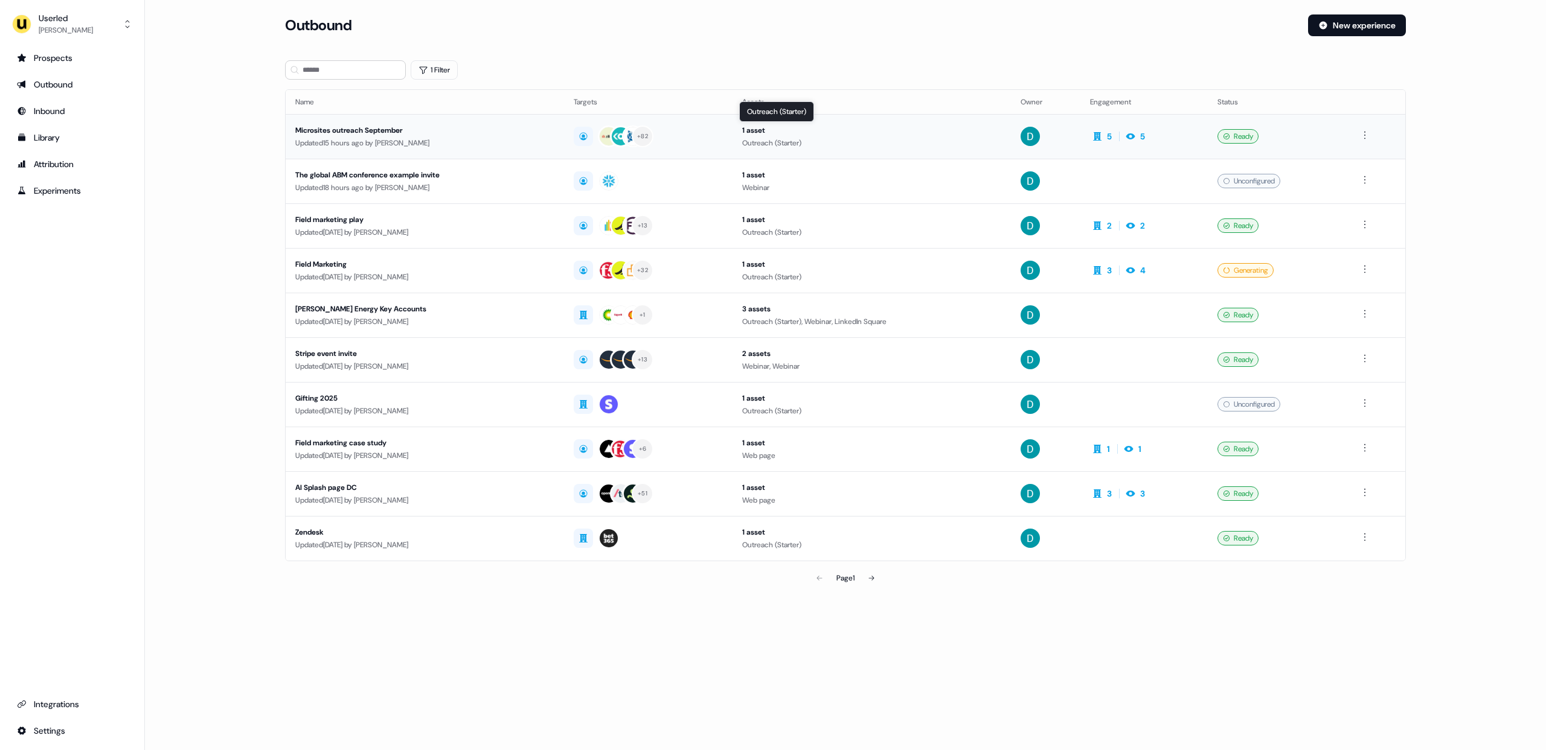
click at [983, 134] on div "1 asset" at bounding box center [871, 130] width 259 height 12
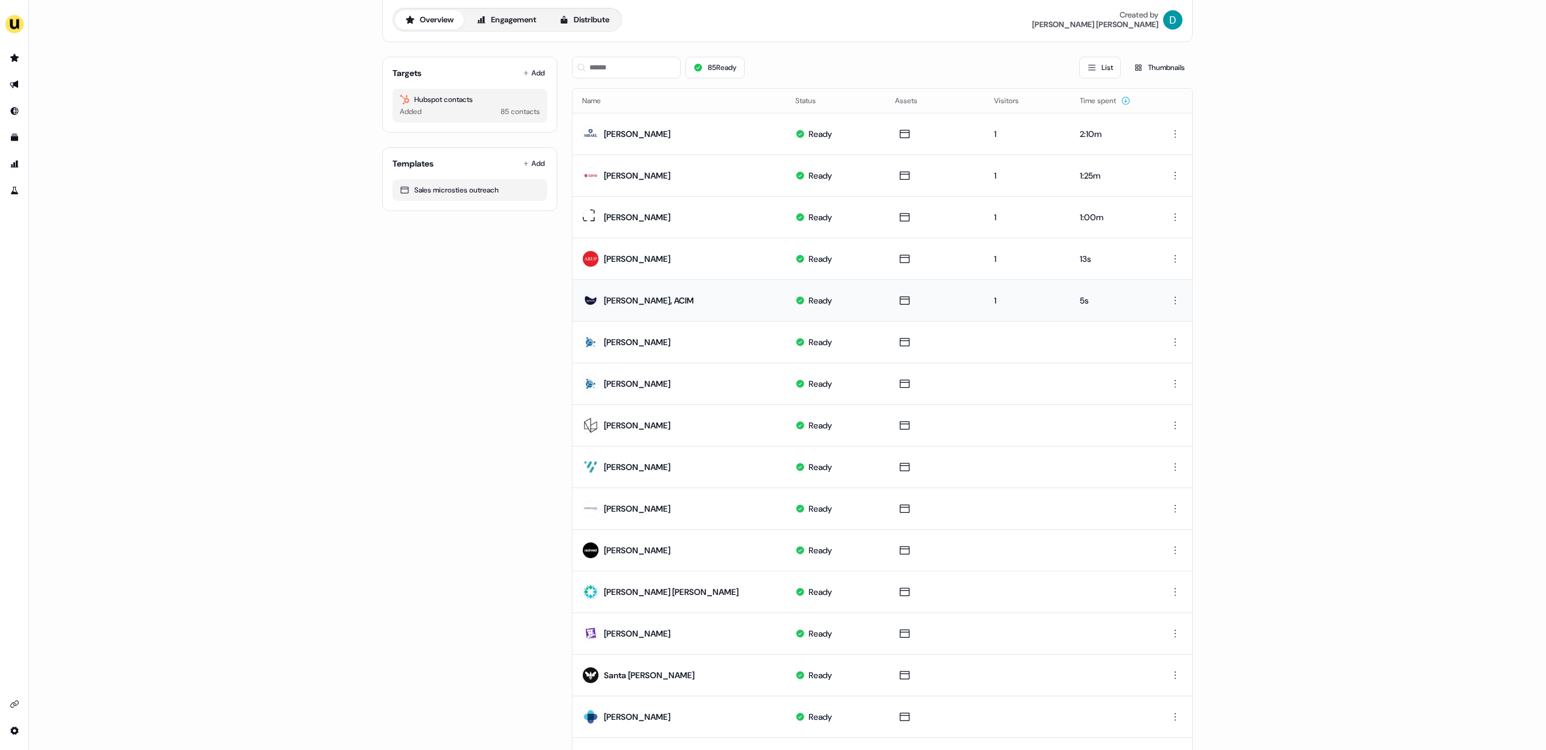
scroll to position [46, 0]
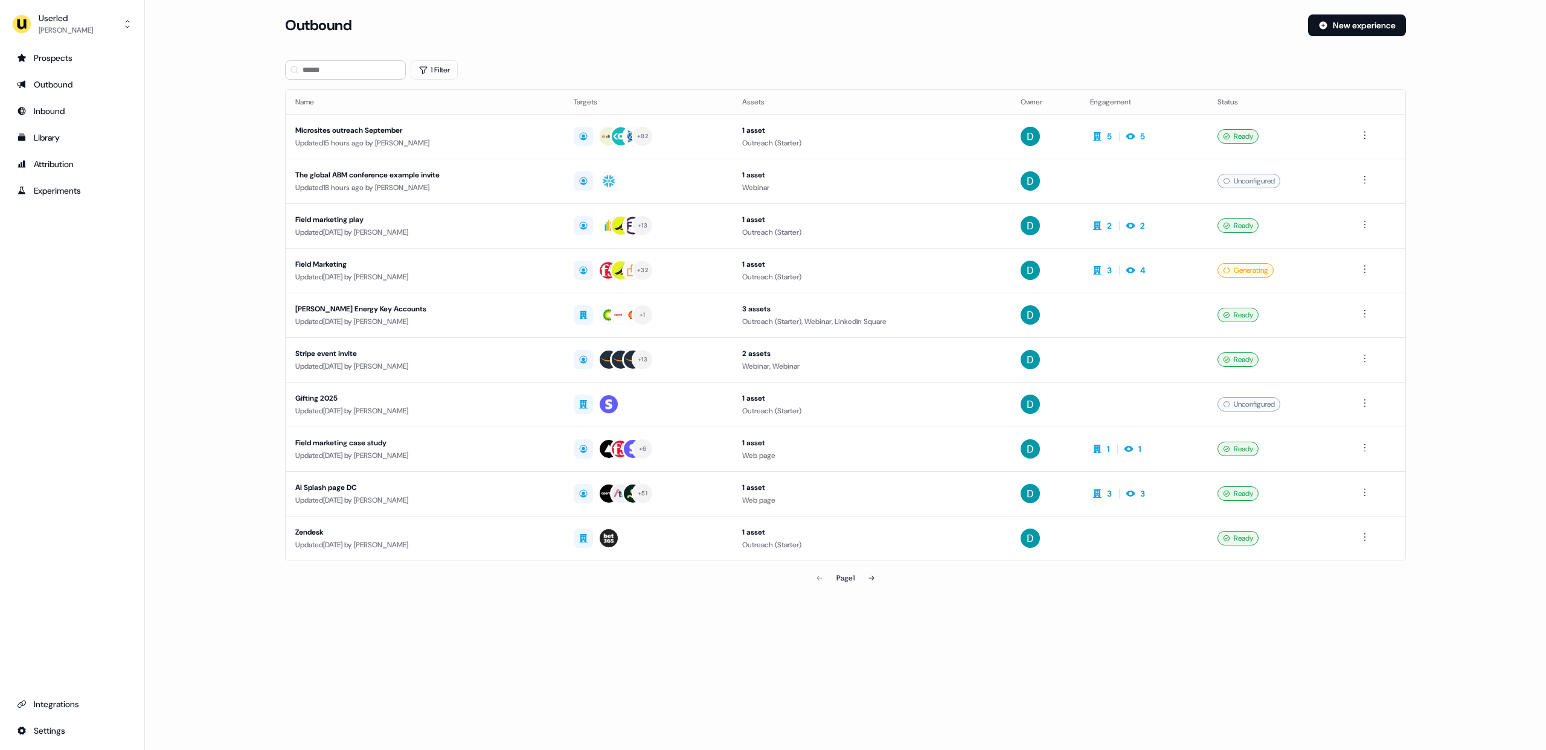
click at [441, 109] on th "Name" at bounding box center [425, 102] width 278 height 24
click at [347, 78] on input at bounding box center [345, 69] width 121 height 19
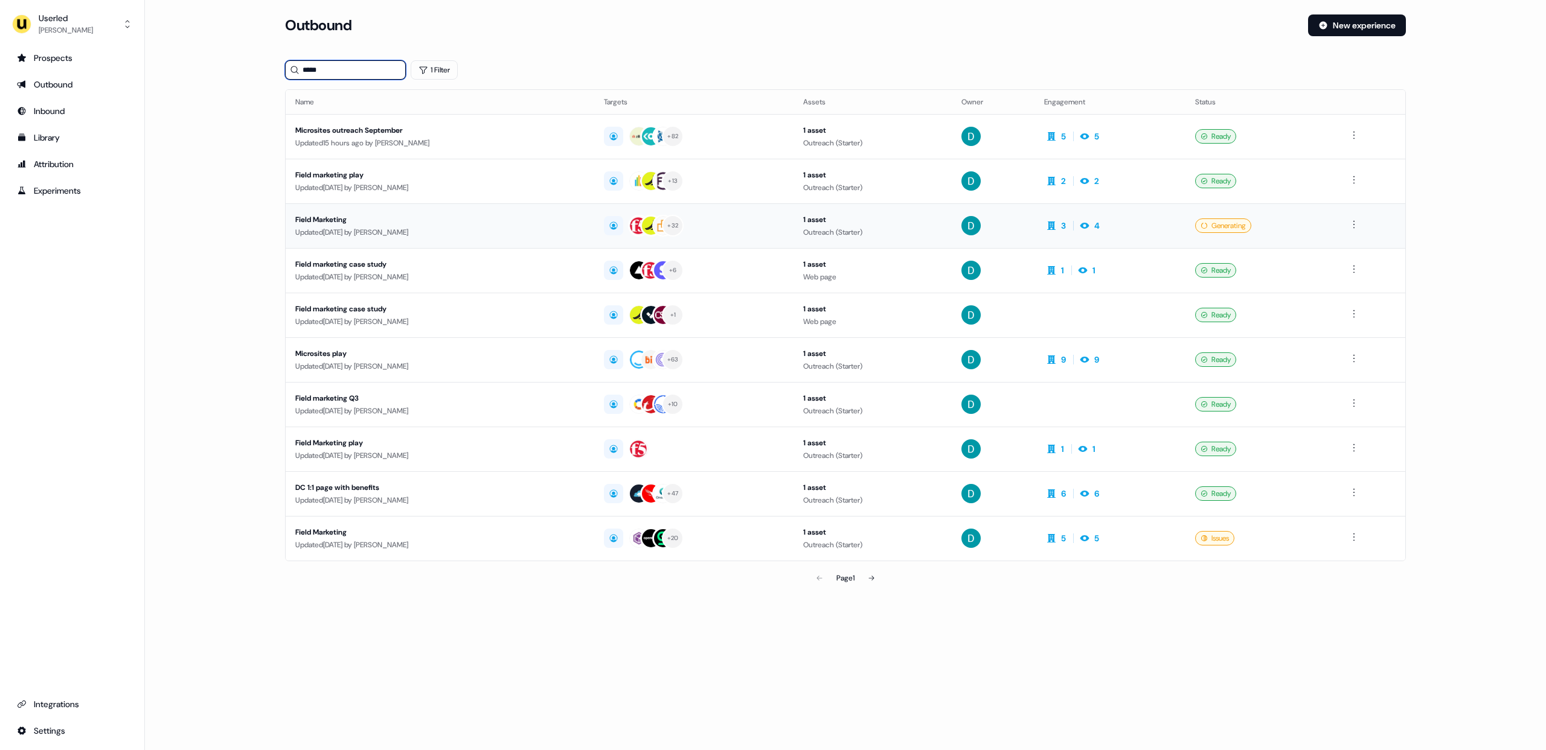
type input "*****"
click at [397, 223] on div "Field Marketing" at bounding box center [439, 220] width 289 height 12
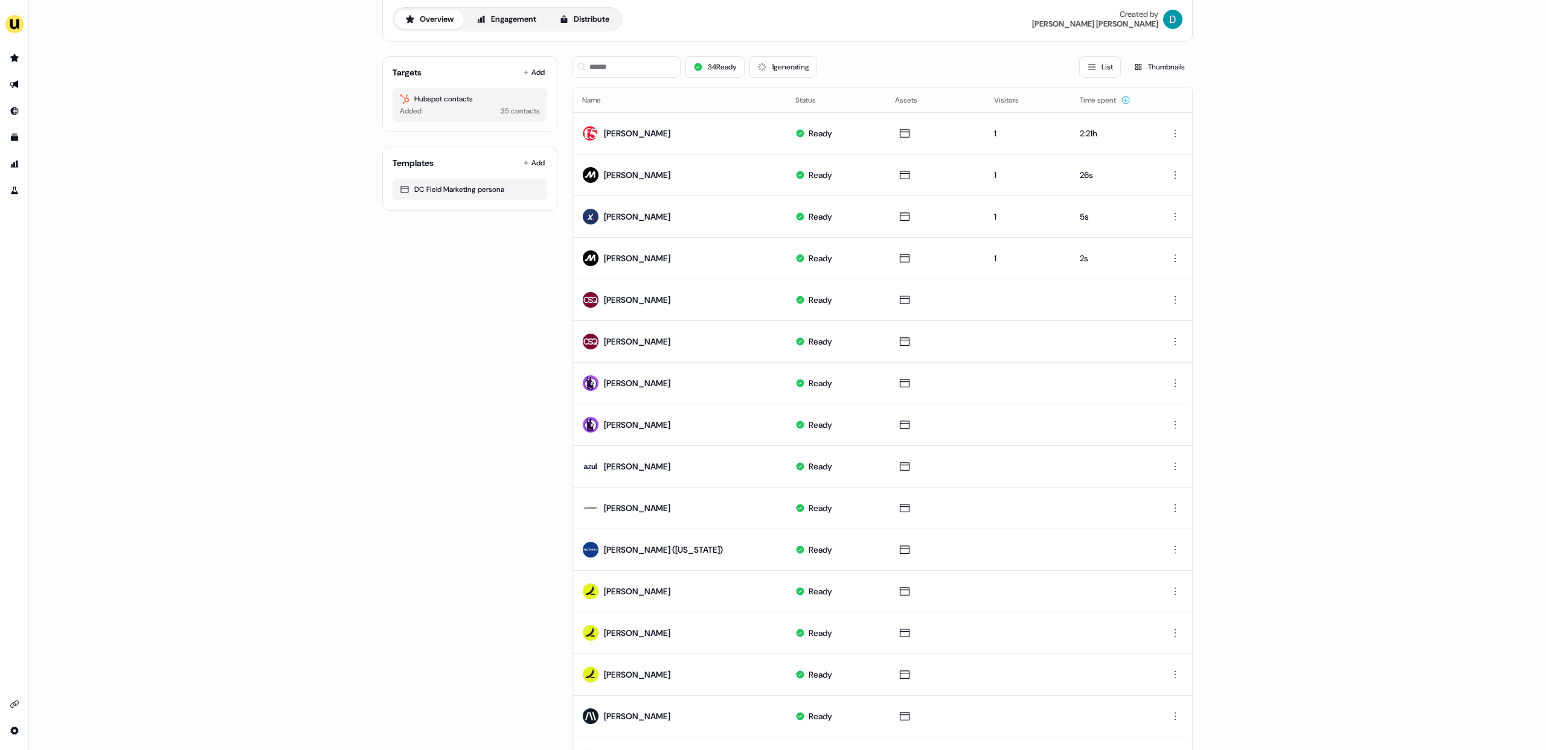
scroll to position [48, 0]
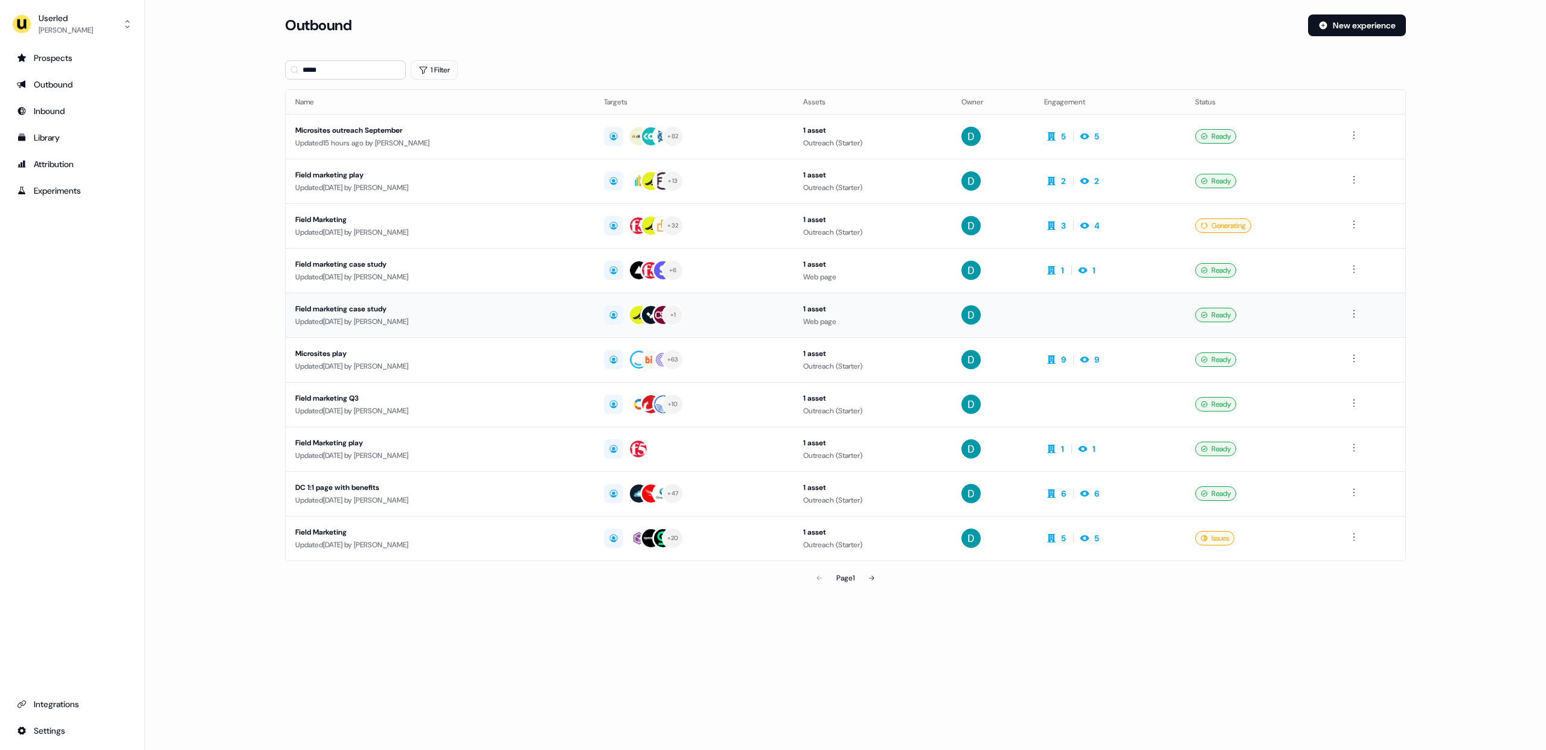
click at [450, 311] on div "Field marketing case study" at bounding box center [439, 309] width 289 height 12
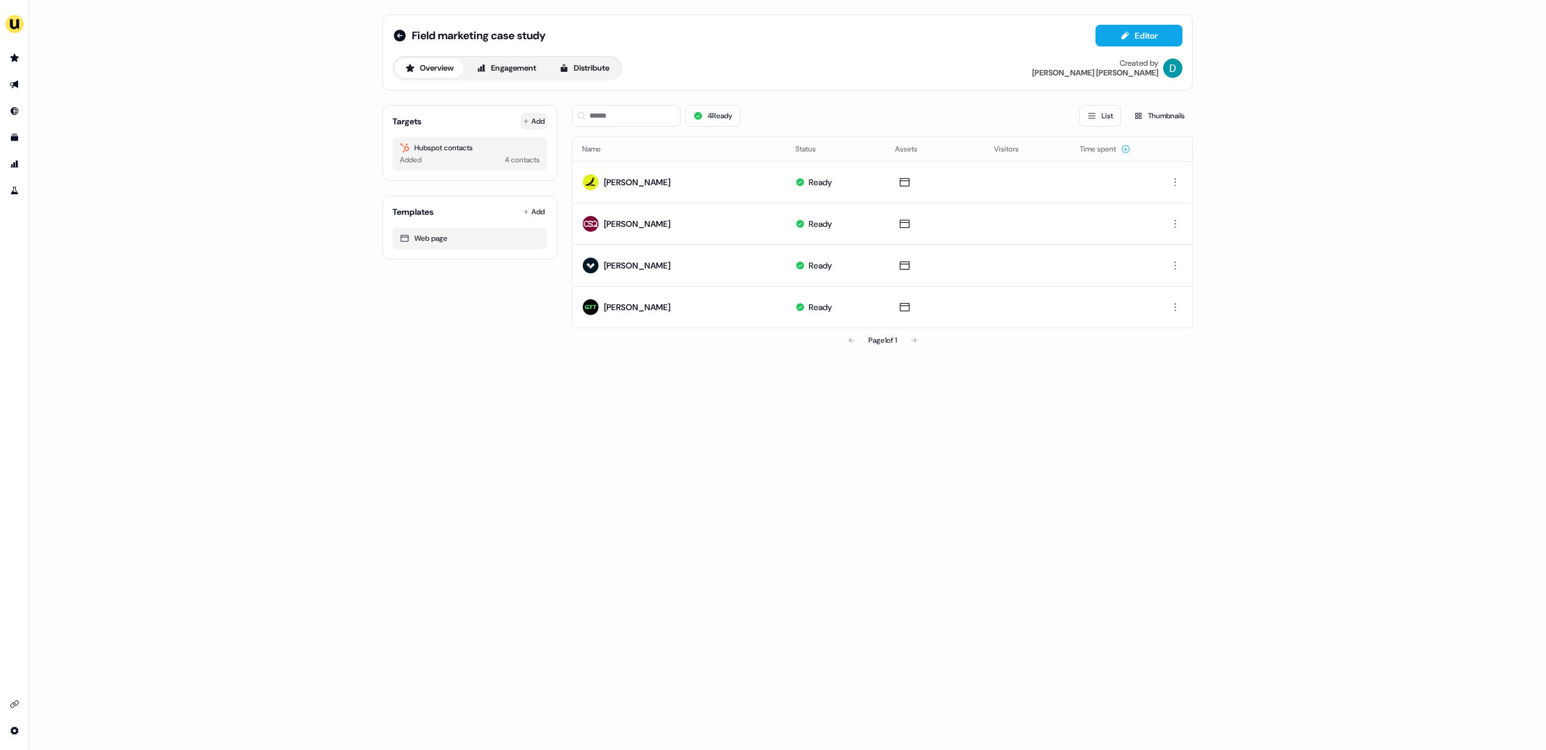
click at [532, 119] on button "Add" at bounding box center [533, 121] width 27 height 17
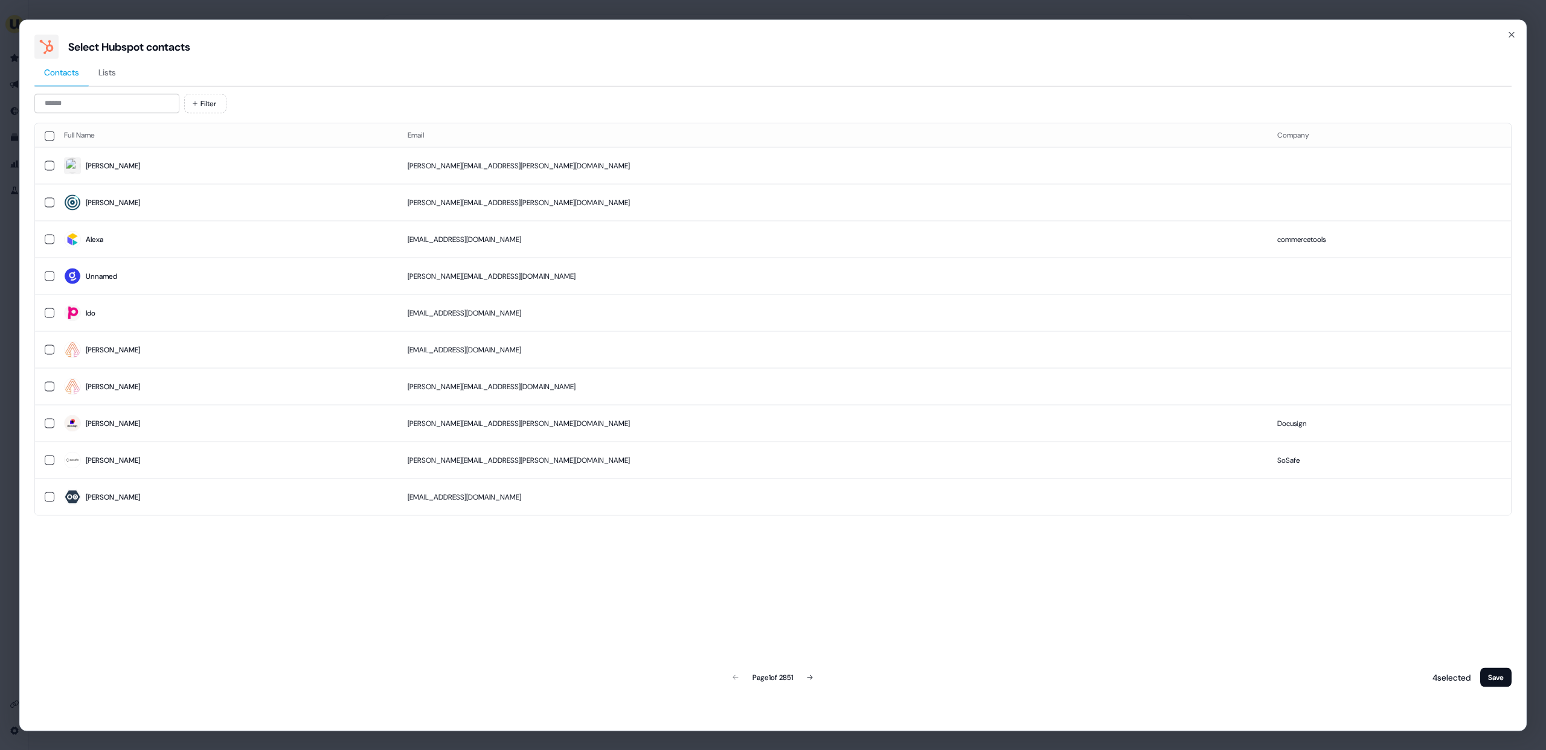
click at [105, 114] on div "Filter Full Name Email Company Tom thomas.deahl@gmail.com Marie marie.libert@ou…" at bounding box center [772, 392] width 1477 height 596
click at [78, 107] on input at bounding box center [106, 103] width 145 height 19
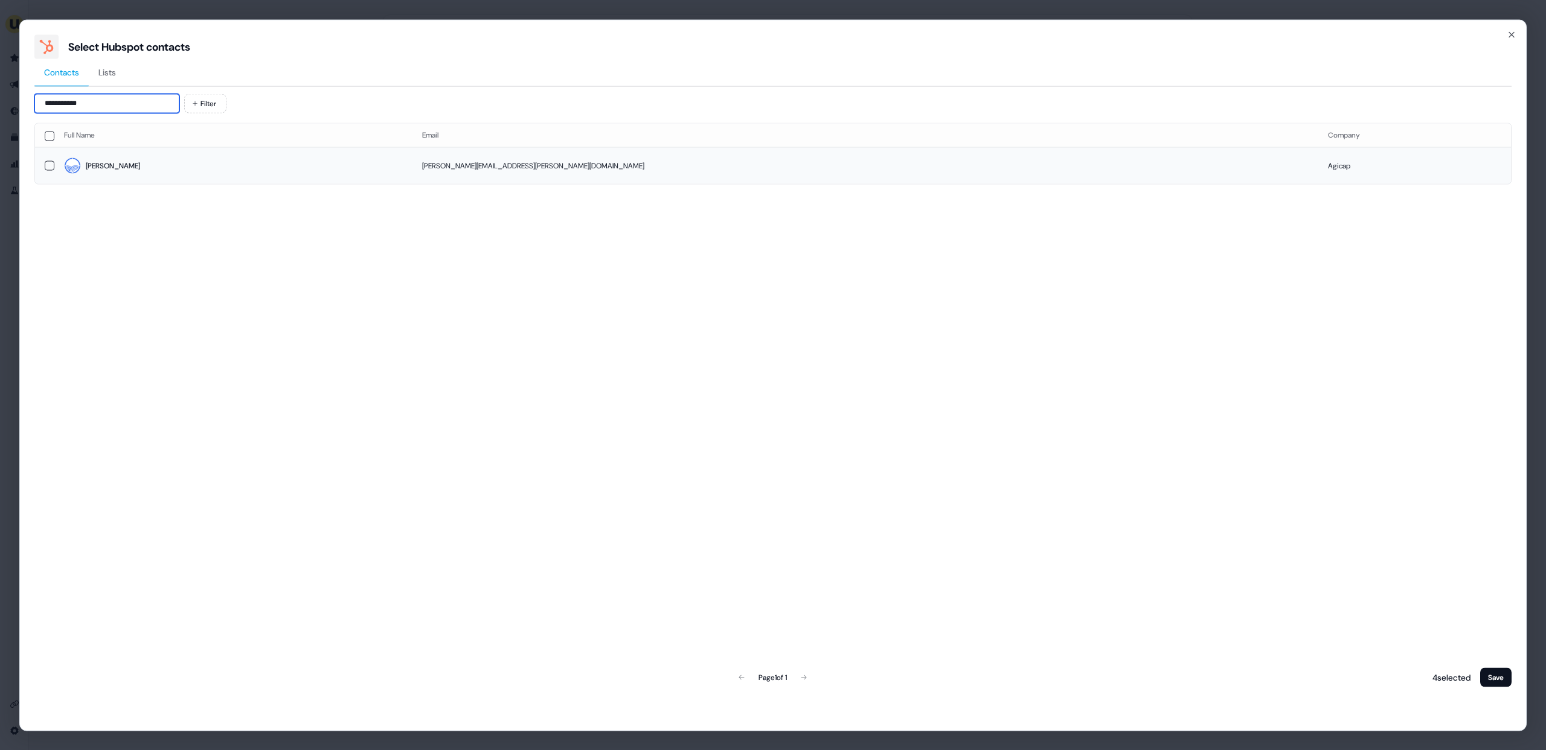
type input "**********"
click at [116, 173] on span "Lisa" at bounding box center [233, 166] width 339 height 17
click at [1505, 691] on div "**********" at bounding box center [772, 375] width 1507 height 712
click at [1498, 679] on button "Save" at bounding box center [1495, 677] width 31 height 19
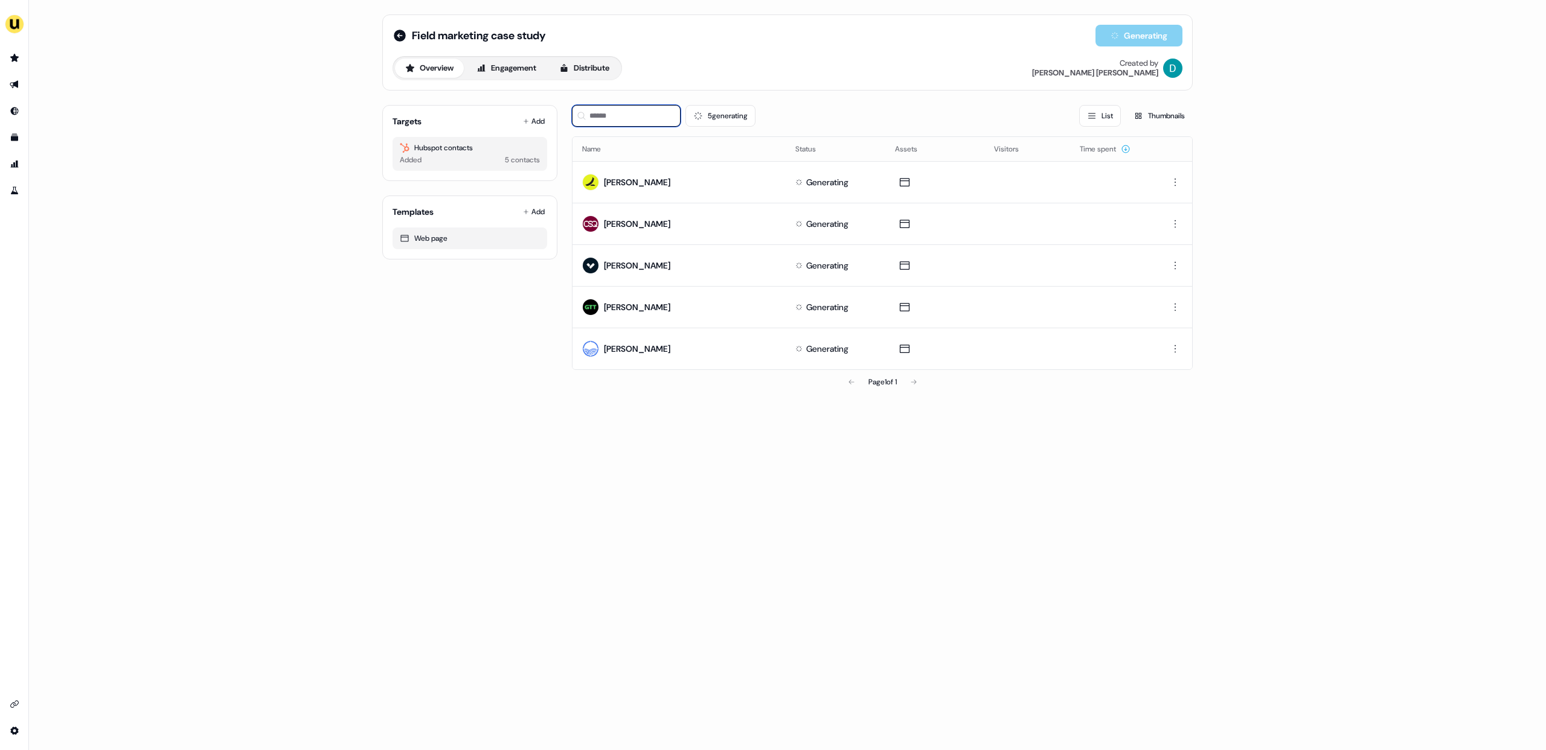
click at [641, 125] on input at bounding box center [626, 116] width 109 height 22
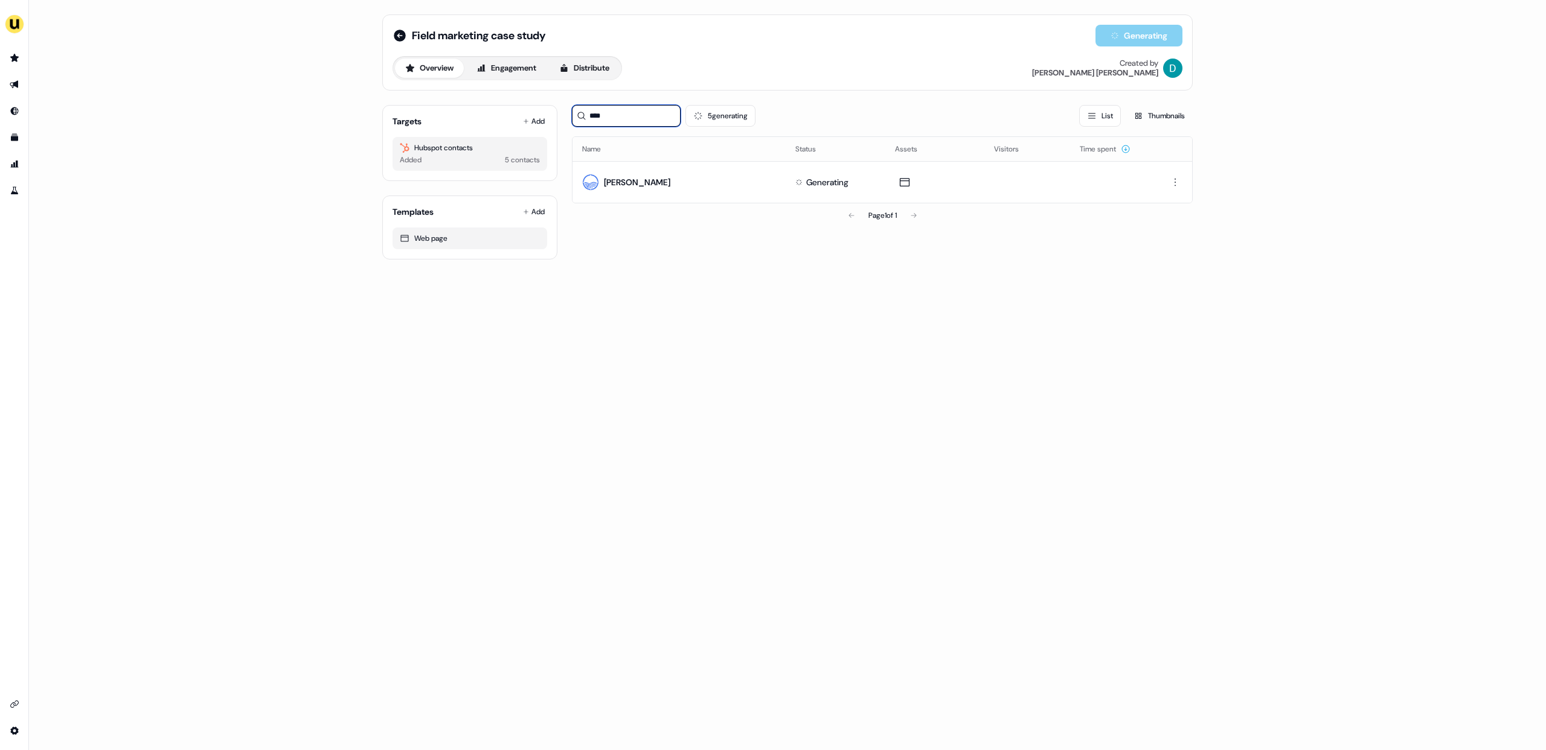
type input "****"
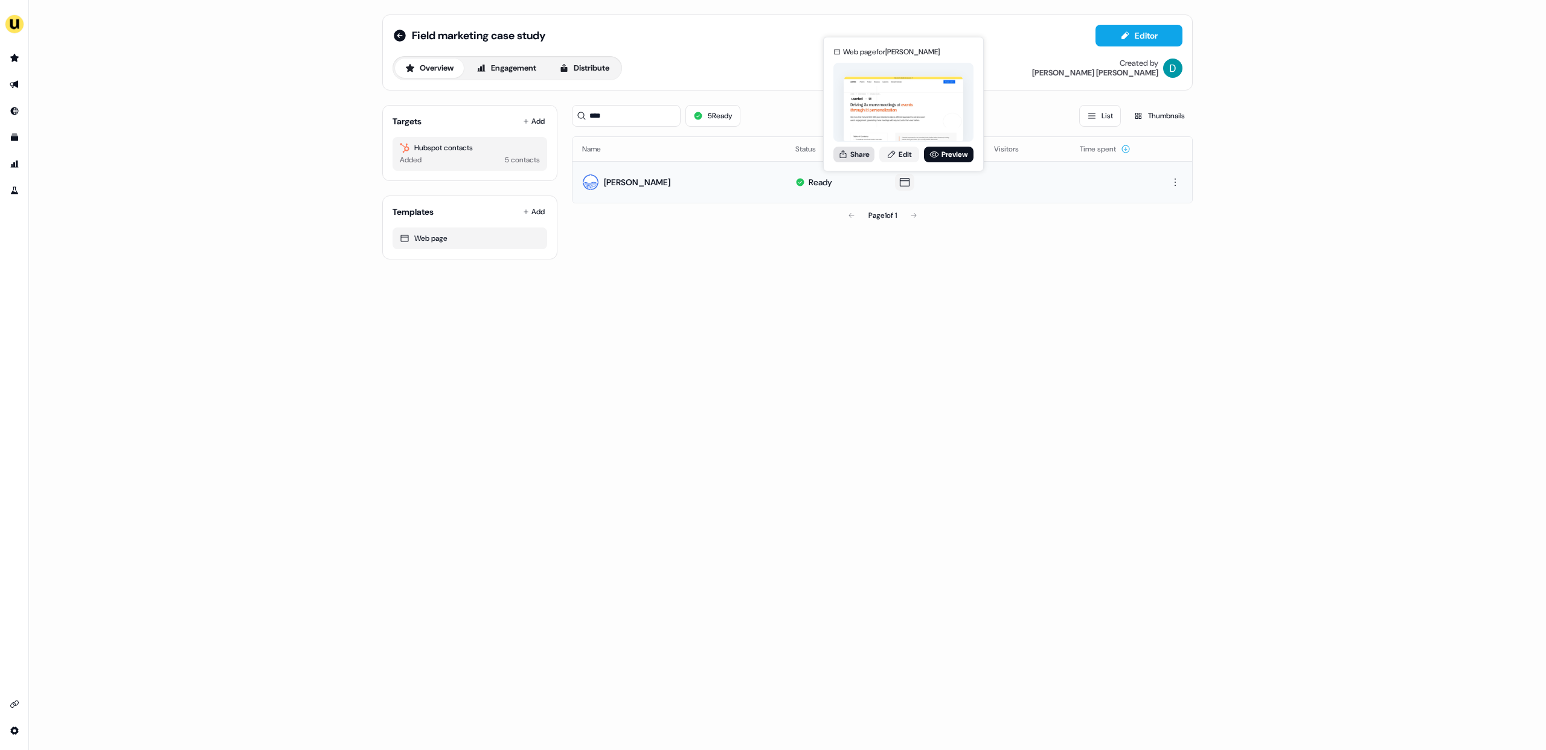
click at [856, 154] on button "Share" at bounding box center [853, 155] width 41 height 16
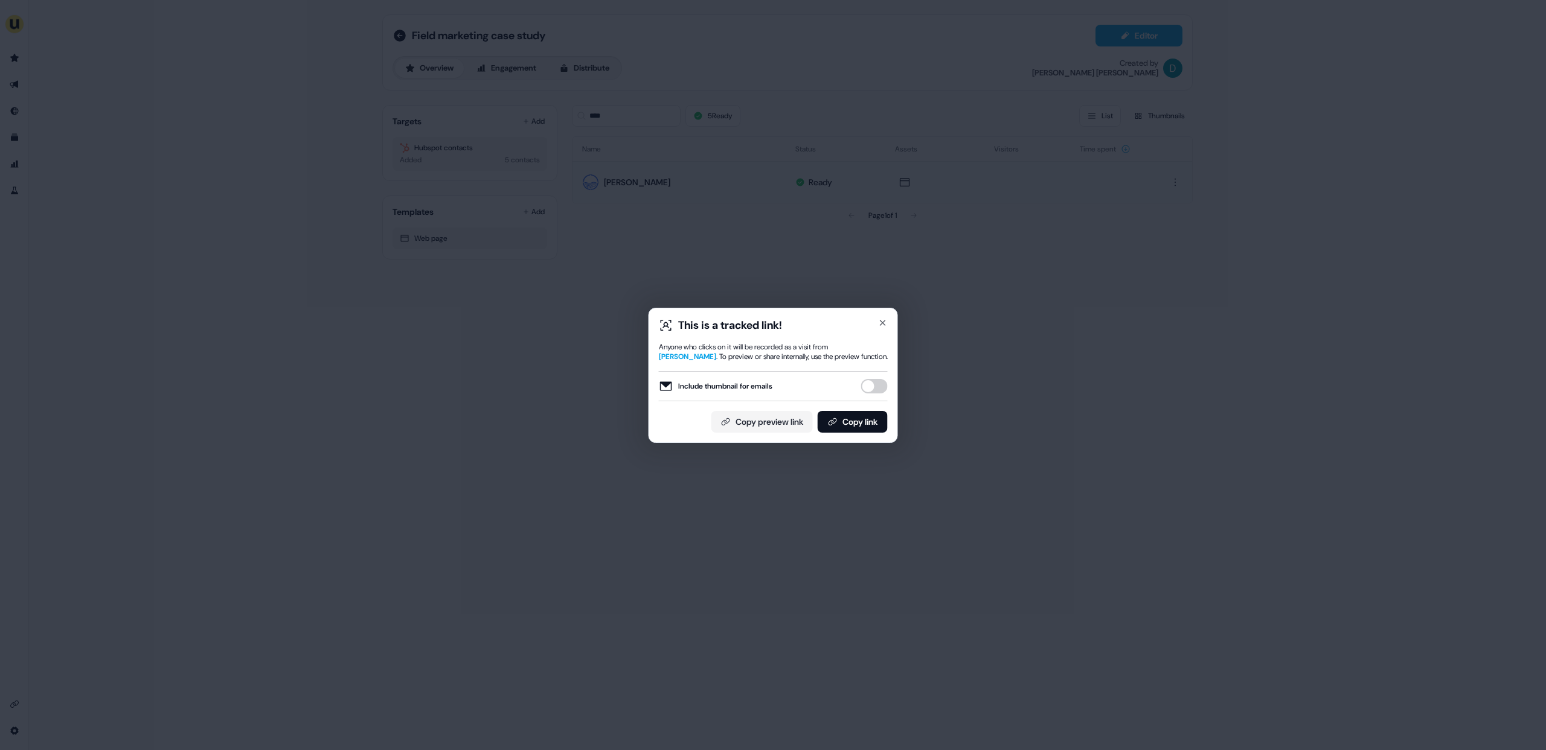
click at [874, 383] on button "Include thumbnail for emails" at bounding box center [874, 386] width 27 height 14
click at [859, 427] on button "Copy link" at bounding box center [852, 422] width 70 height 22
click at [880, 328] on div "This is a tracked link!" at bounding box center [773, 325] width 229 height 14
click at [881, 324] on icon "button" at bounding box center [883, 323] width 10 height 10
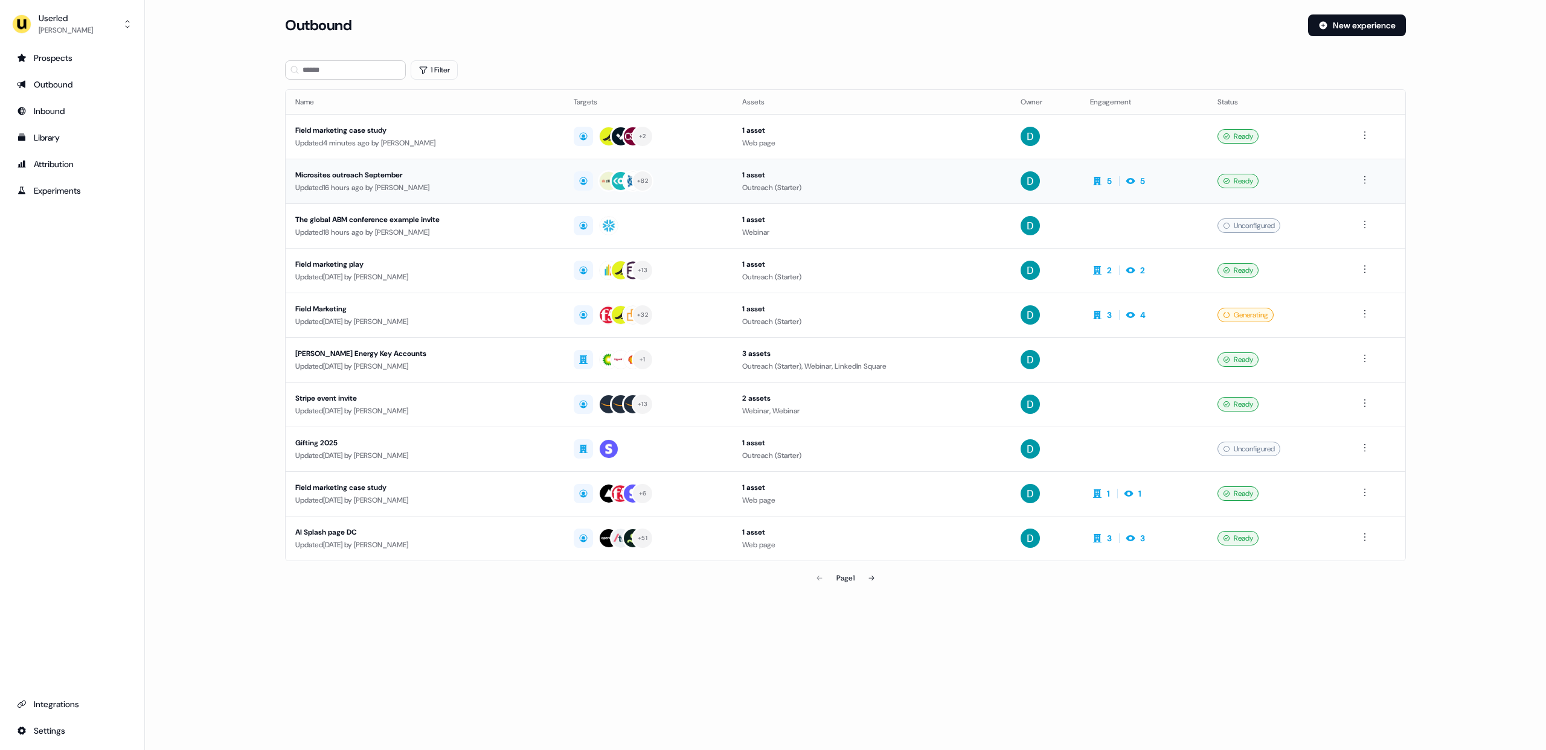
click at [402, 191] on div "Updated 16 hours ago by [PERSON_NAME]" at bounding box center [424, 188] width 259 height 12
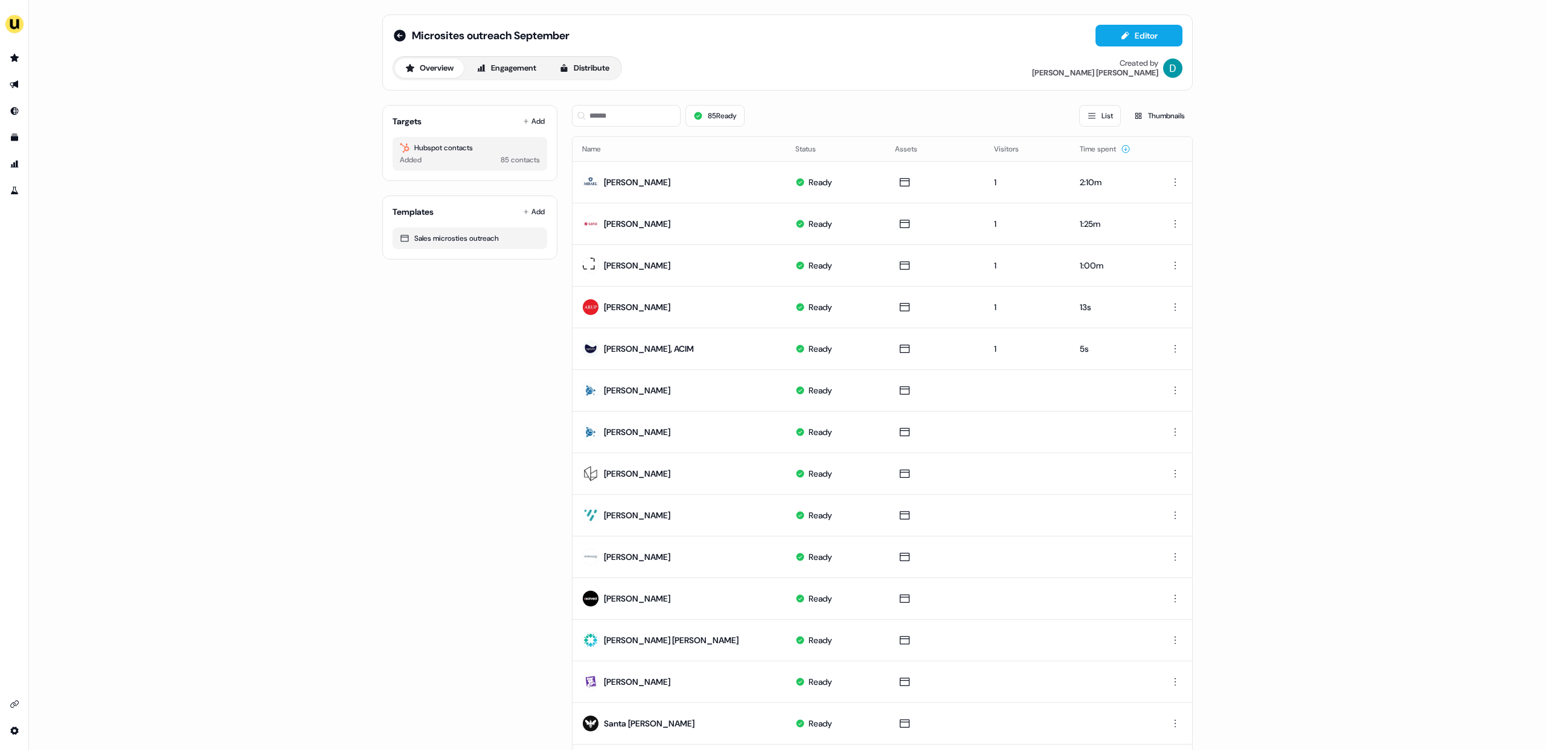
click at [510, 126] on div "Targets Add" at bounding box center [469, 121] width 155 height 12
click at [533, 115] on button "Add" at bounding box center [533, 121] width 27 height 17
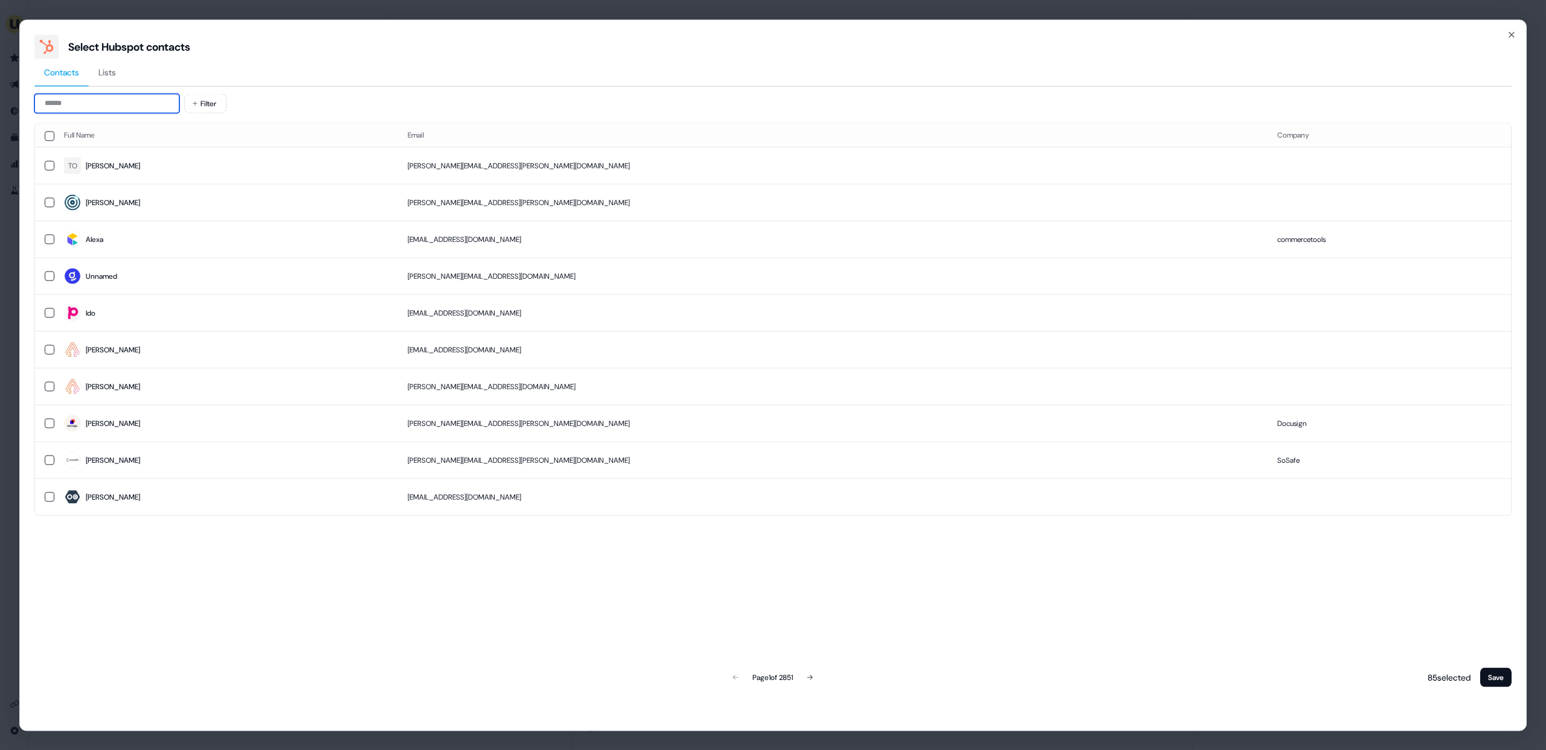
click at [174, 105] on input at bounding box center [106, 103] width 145 height 19
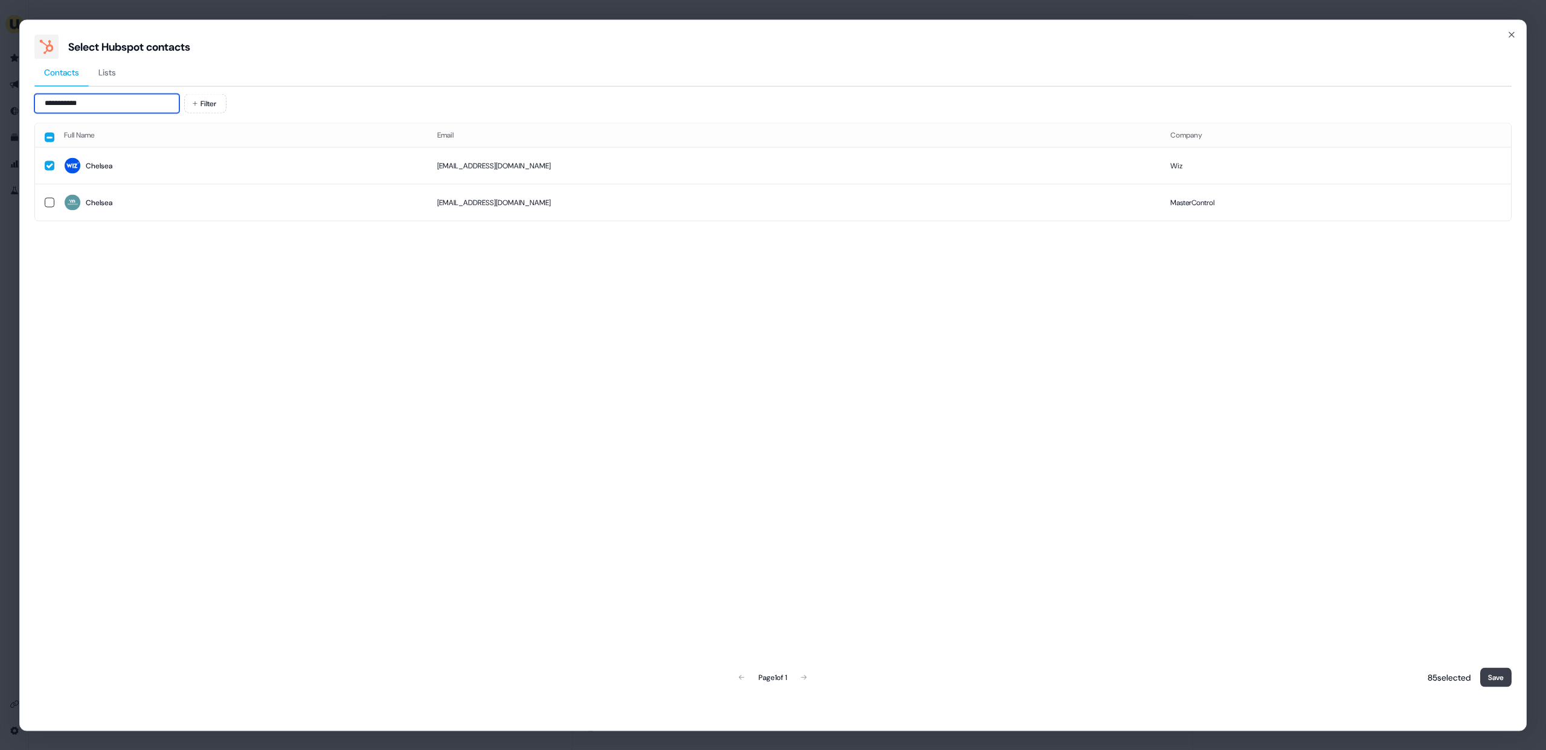
type input "**********"
click at [1497, 684] on button "Save" at bounding box center [1495, 677] width 31 height 19
click at [1517, 40] on div "**********" at bounding box center [772, 375] width 1507 height 712
click at [1513, 36] on icon "button" at bounding box center [1511, 35] width 10 height 10
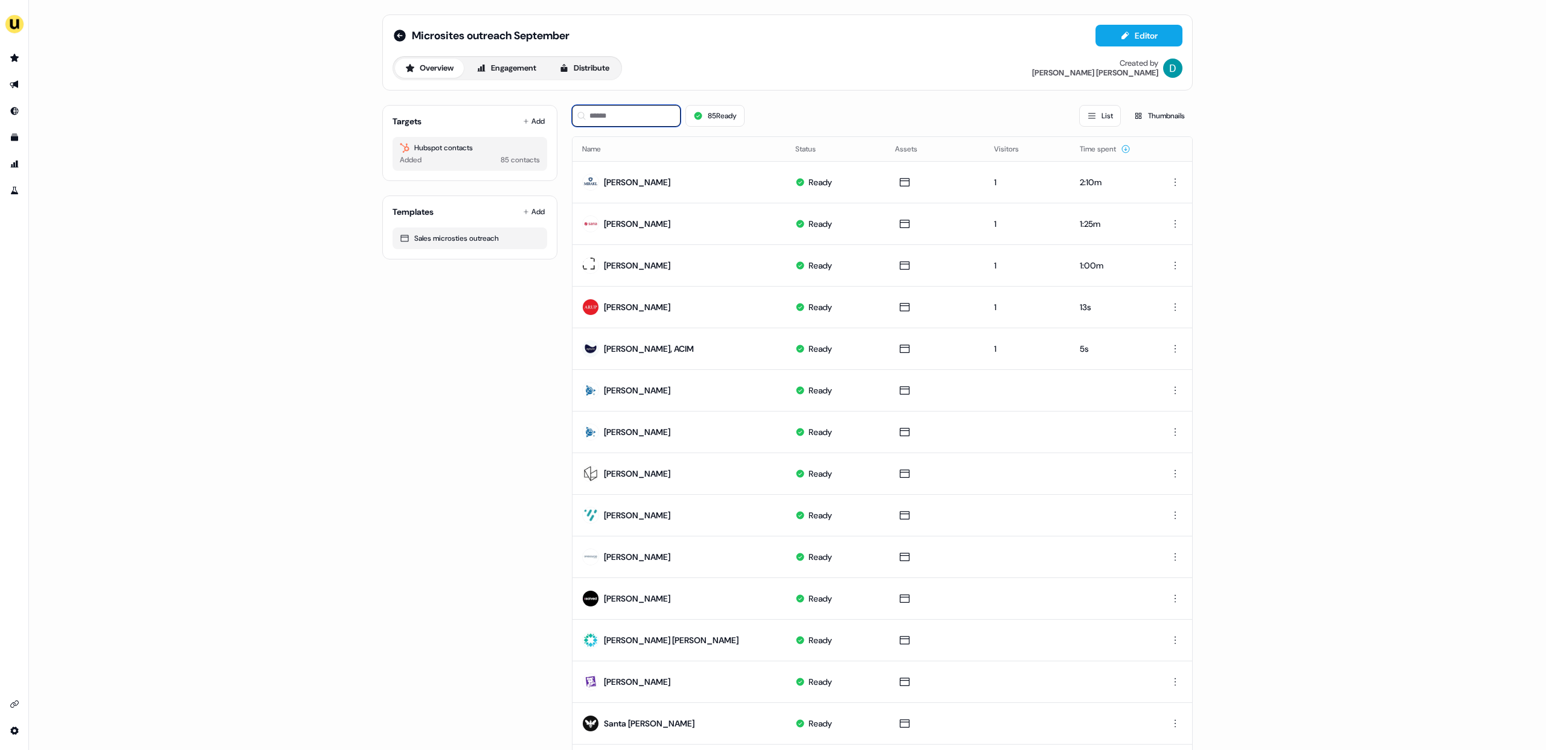
click at [630, 121] on input at bounding box center [626, 116] width 109 height 22
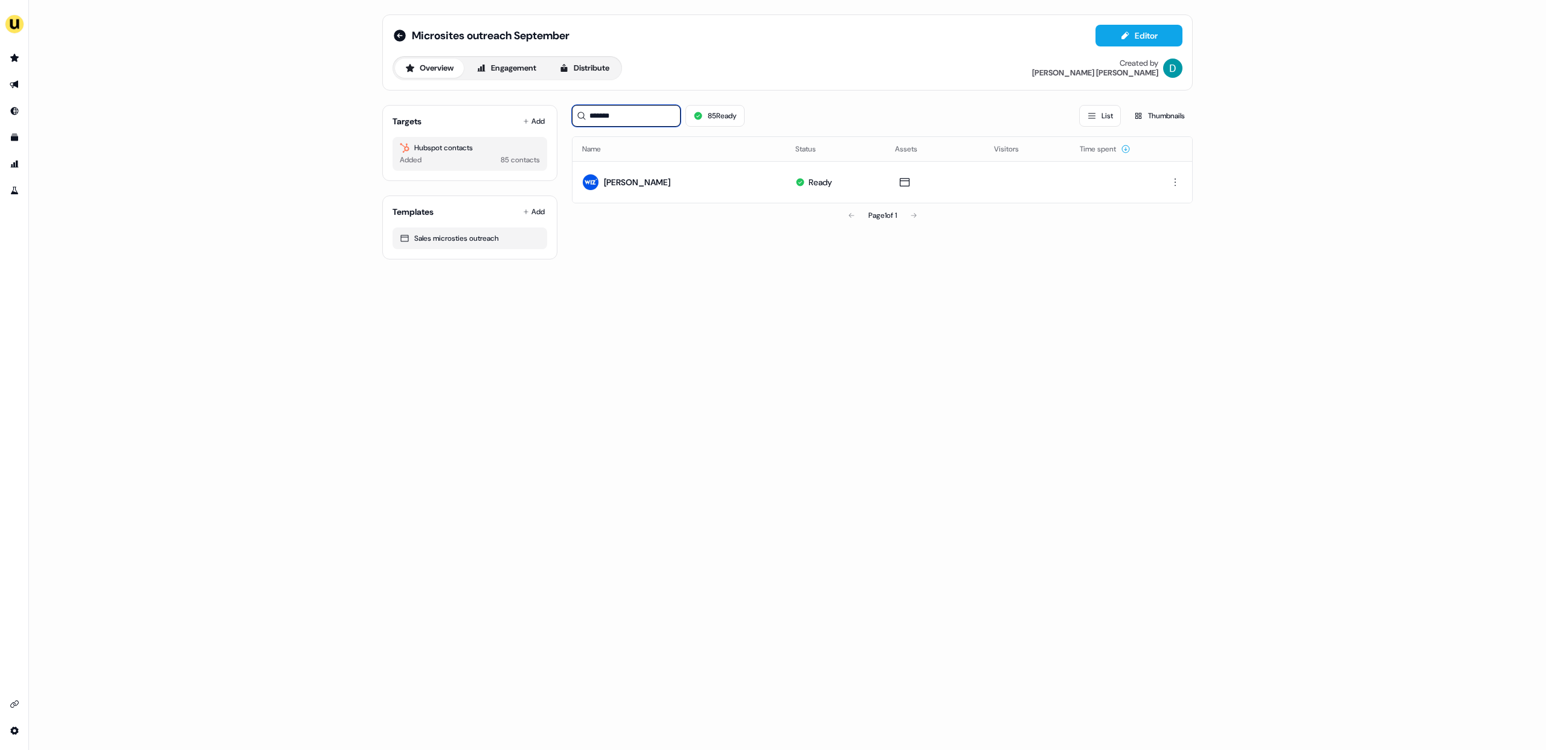
type input "*******"
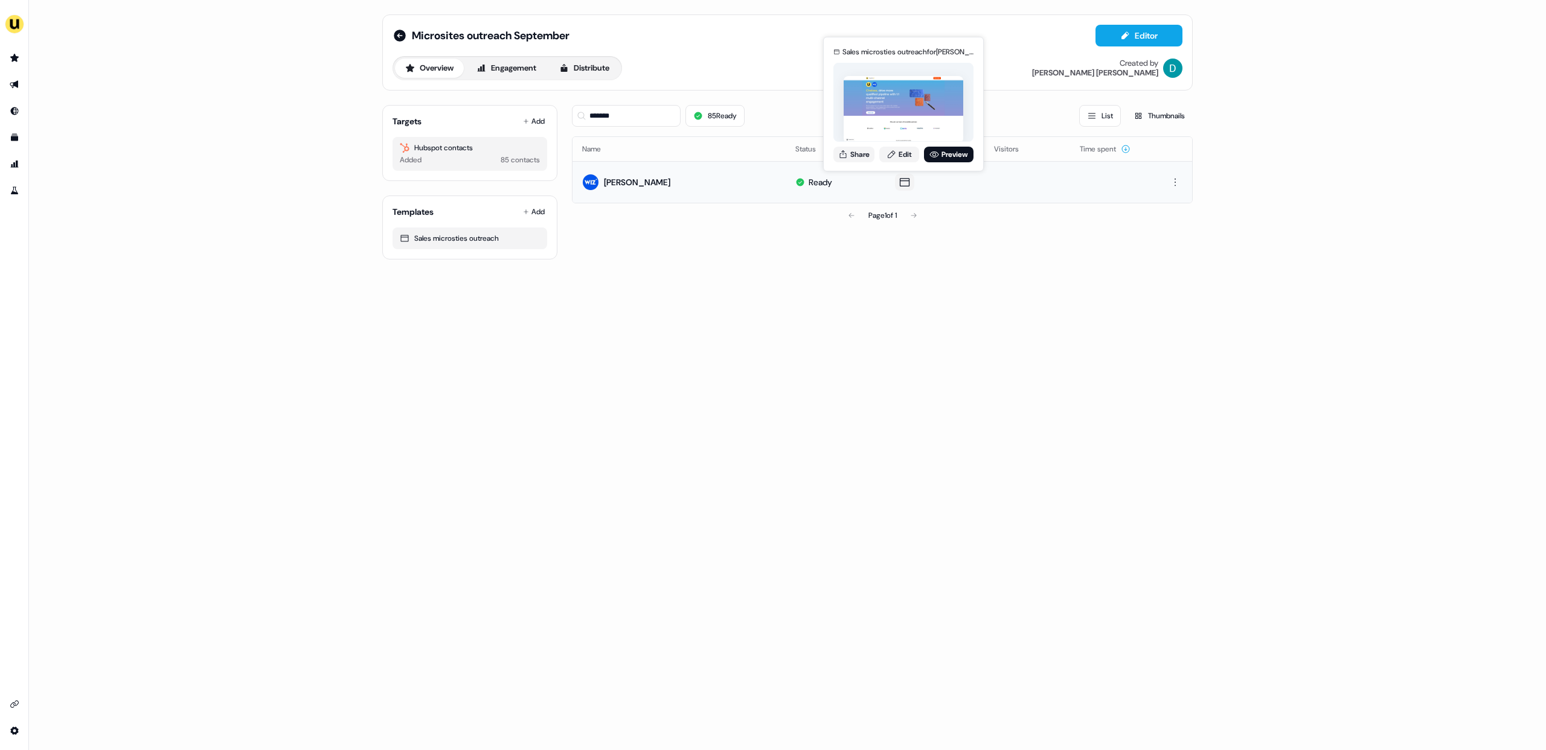
click at [894, 167] on div "Sales microsties outreach for Chelsea Mastilak Pagley Share Edit Preview Sales …" at bounding box center [903, 104] width 161 height 135
click at [894, 161] on link "Edit" at bounding box center [899, 155] width 40 height 16
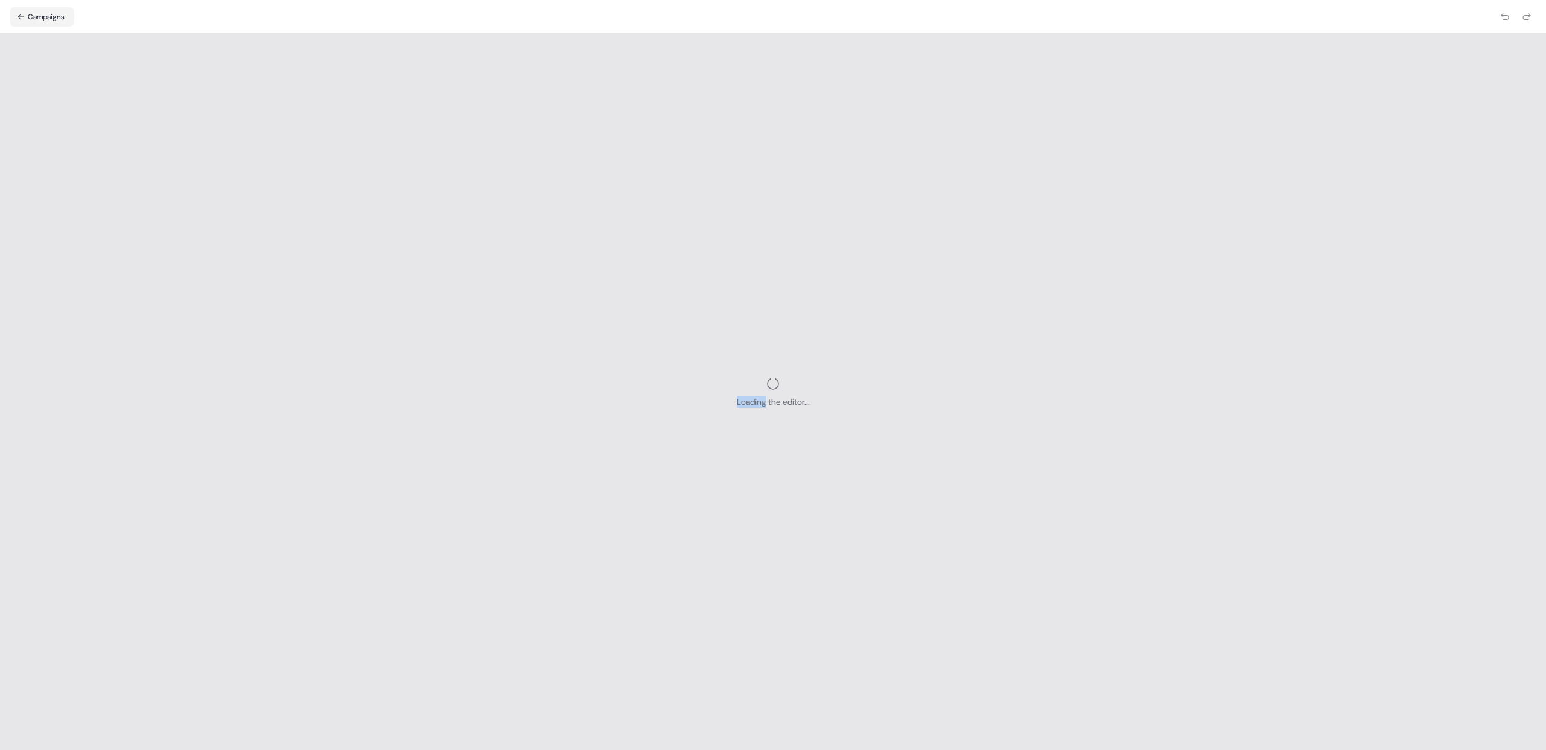
click at [894, 161] on div "Loading the editor..." at bounding box center [773, 392] width 1546 height 717
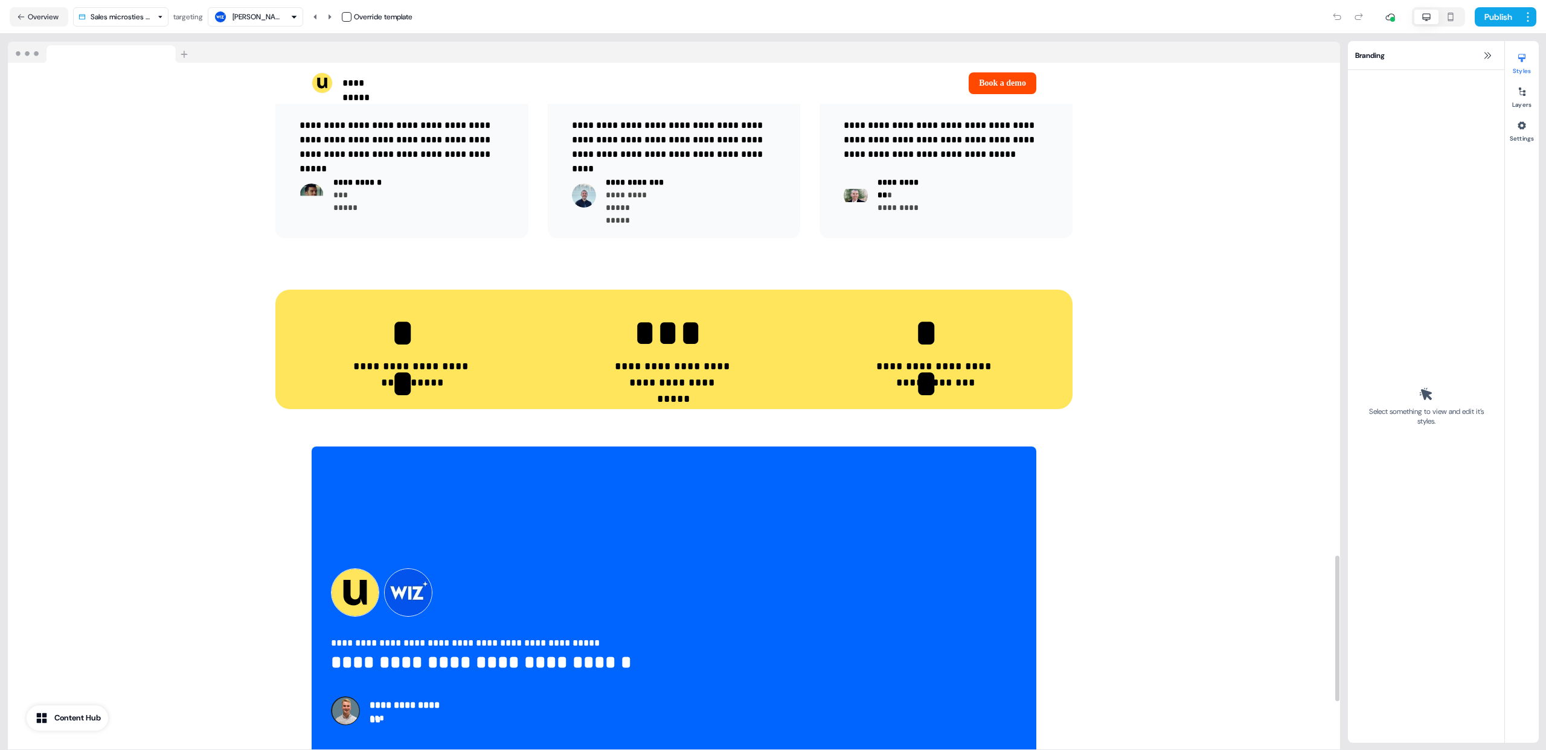
scroll to position [2553, 0]
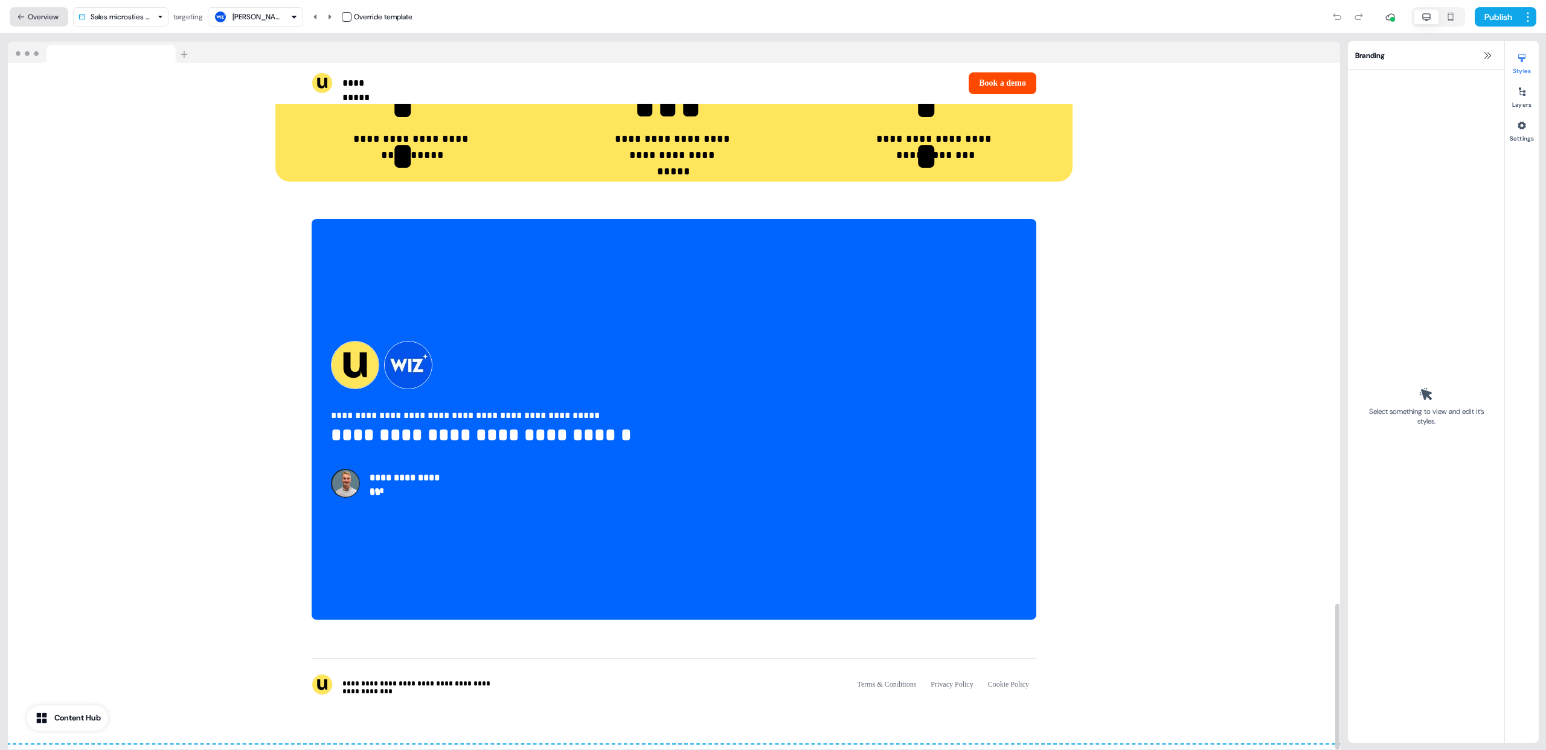
click at [39, 12] on button "Overview" at bounding box center [39, 16] width 59 height 19
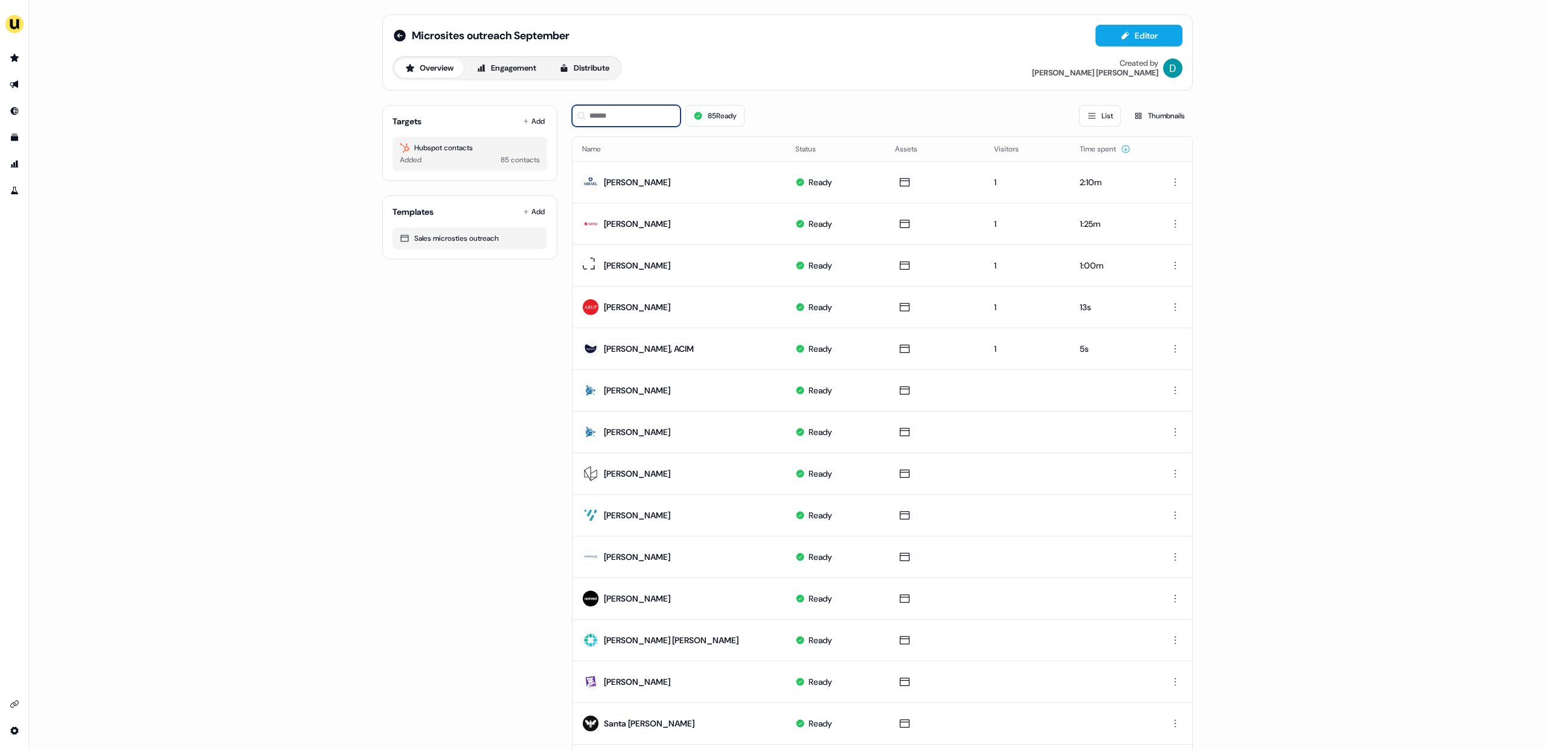
click at [631, 125] on input at bounding box center [626, 116] width 109 height 22
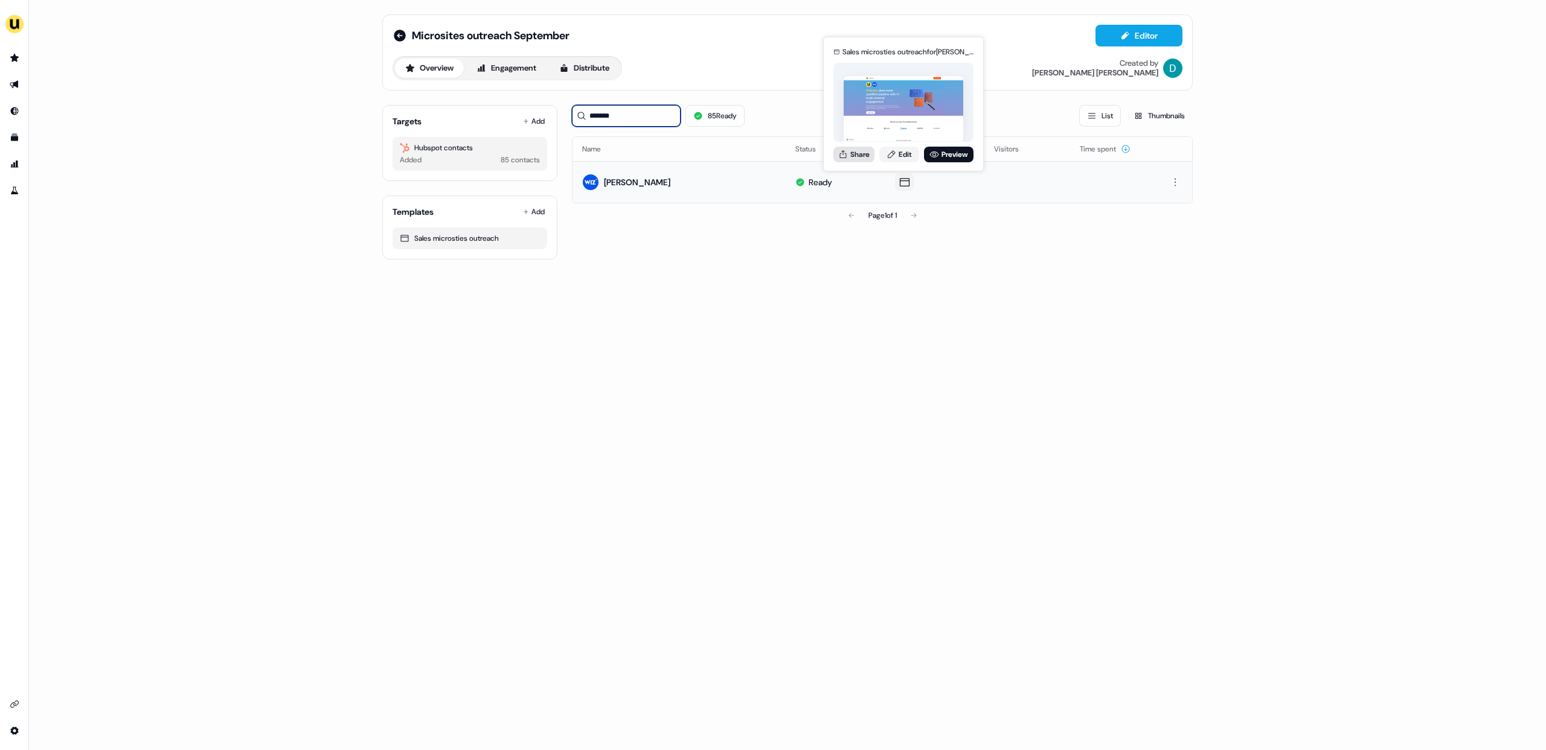
type input "*******"
click at [866, 156] on button "Share" at bounding box center [853, 155] width 41 height 16
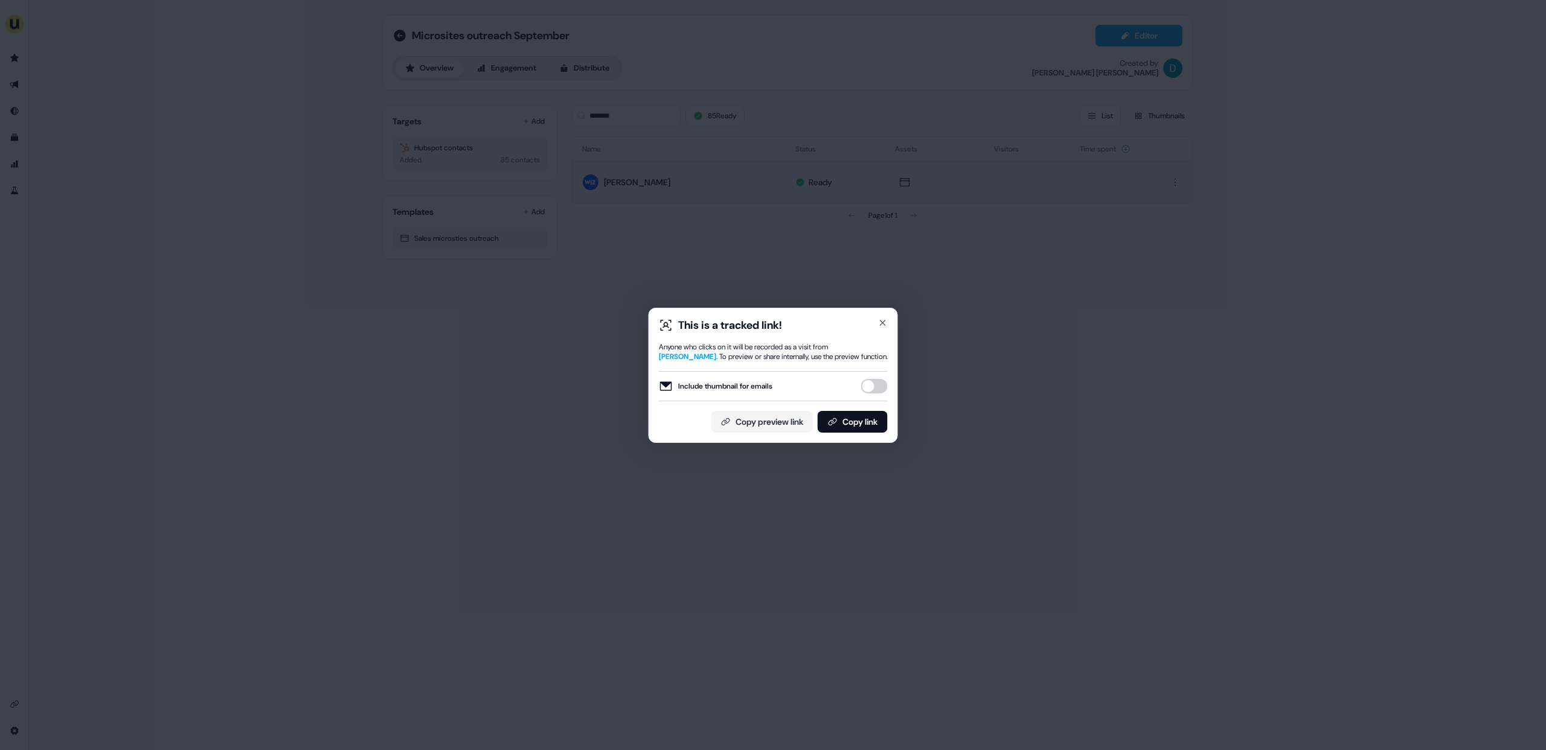
click at [871, 386] on button "Include thumbnail for emails" at bounding box center [874, 386] width 27 height 14
click at [867, 422] on button "Copy link" at bounding box center [852, 422] width 70 height 22
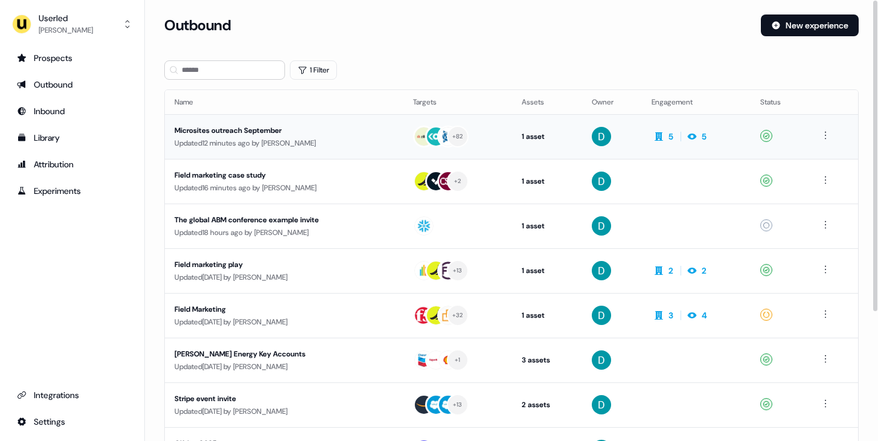
click at [306, 133] on div "Microsites outreach September" at bounding box center [283, 130] width 219 height 12
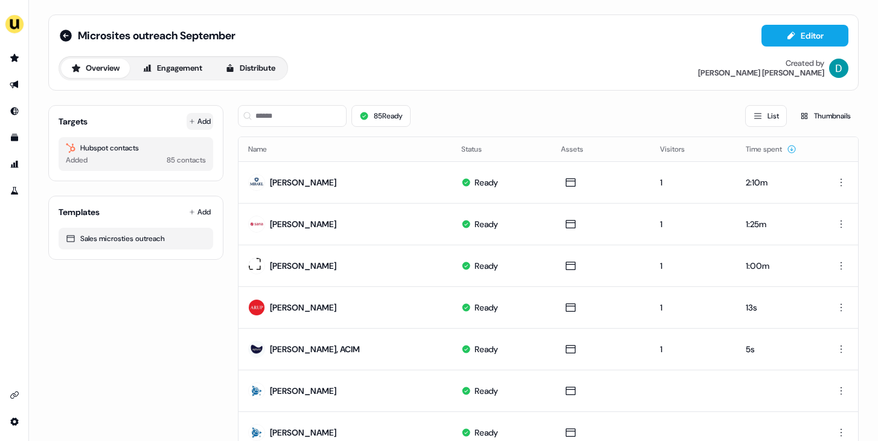
click at [190, 126] on button "Add" at bounding box center [200, 121] width 27 height 17
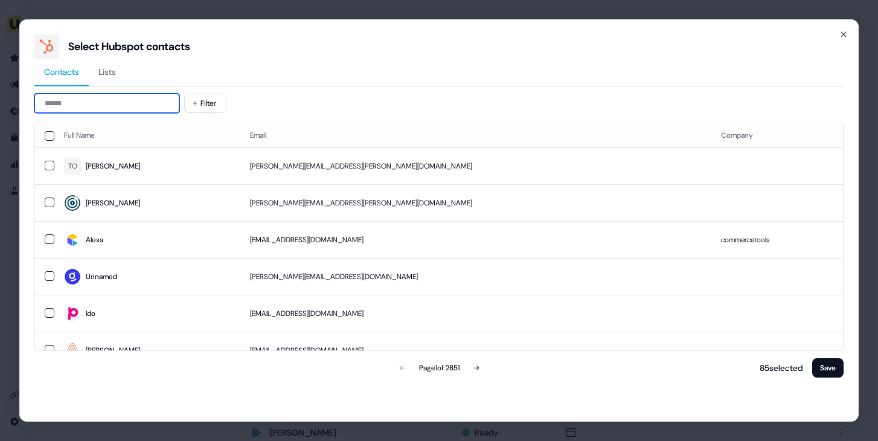
click at [98, 97] on input at bounding box center [106, 103] width 145 height 19
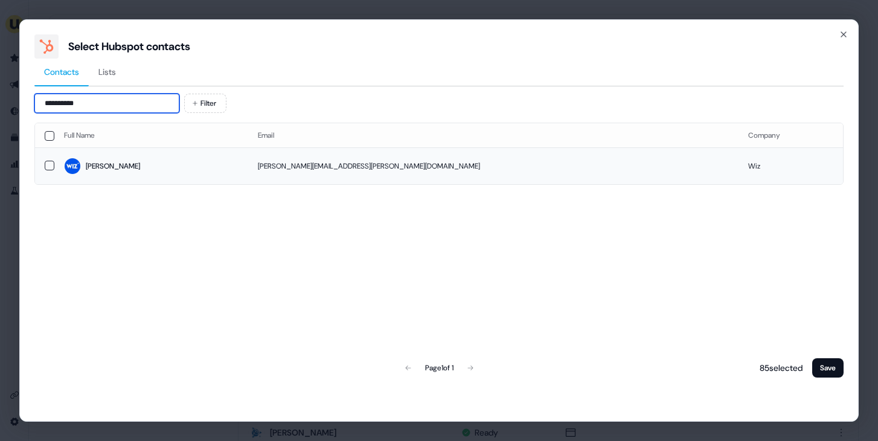
type input "**********"
click at [152, 149] on td "[PERSON_NAME]" at bounding box center [151, 165] width 194 height 37
click at [829, 365] on button "Save" at bounding box center [827, 367] width 31 height 19
click at [827, 368] on button "Save" at bounding box center [827, 367] width 31 height 19
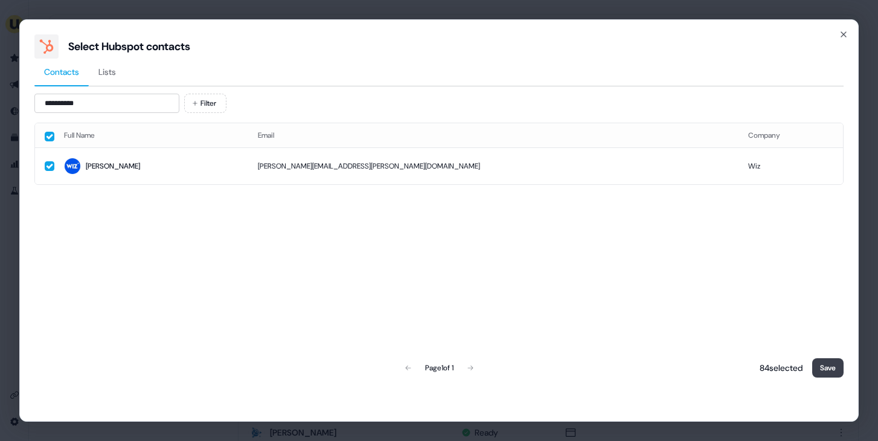
click at [827, 368] on button "Save" at bounding box center [827, 367] width 31 height 19
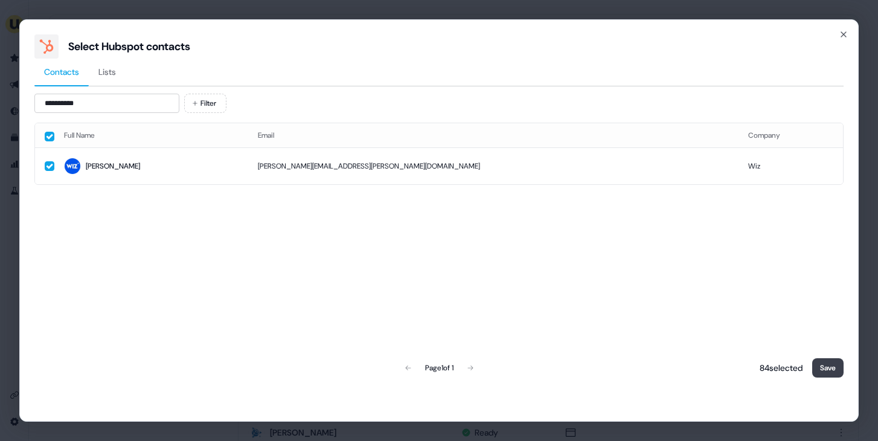
click at [827, 368] on button "Save" at bounding box center [827, 367] width 31 height 19
click at [825, 361] on button "Save" at bounding box center [827, 367] width 31 height 19
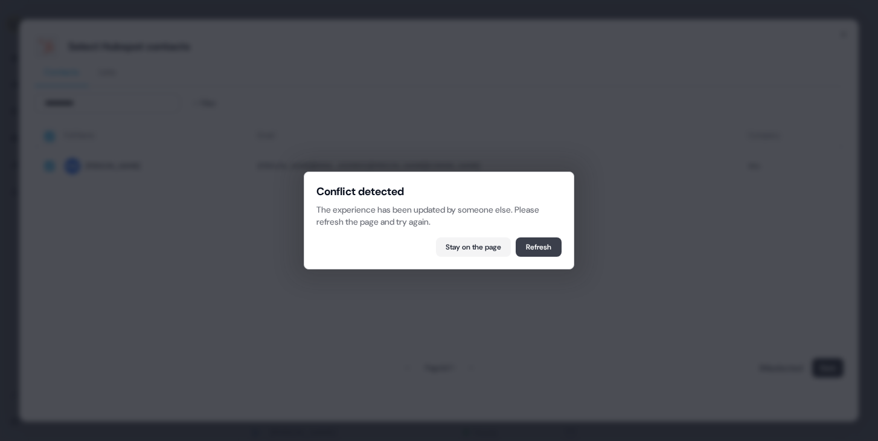
click at [546, 254] on button "Refresh" at bounding box center [539, 246] width 46 height 19
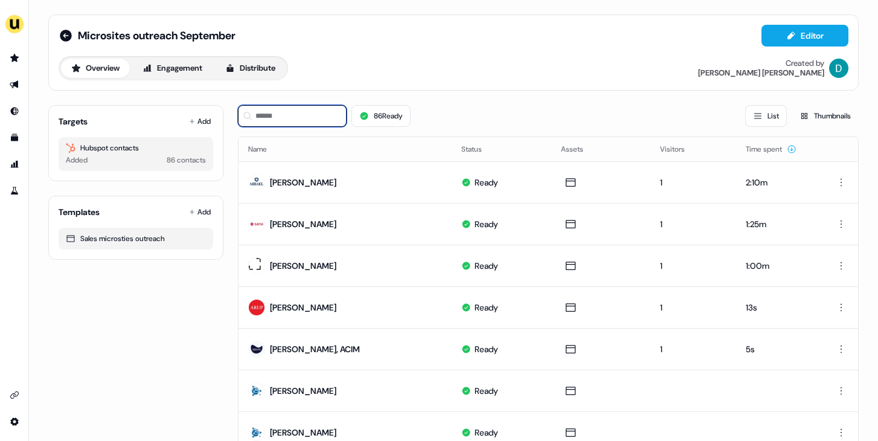
click at [294, 118] on input at bounding box center [292, 116] width 109 height 22
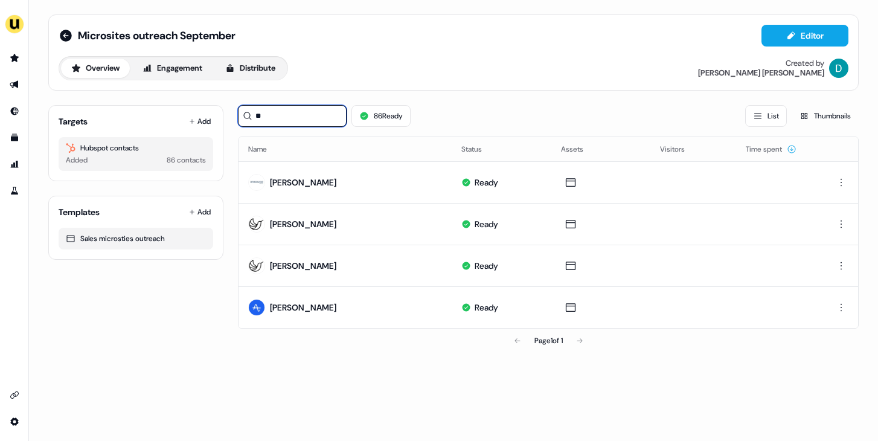
type input "*"
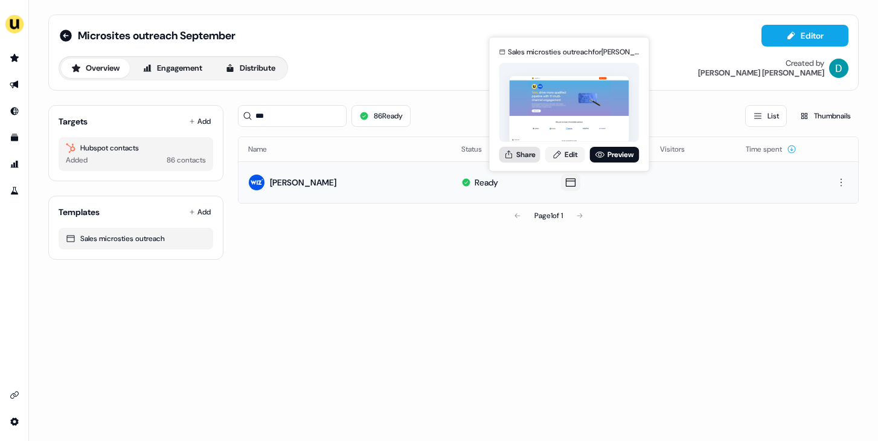
click at [519, 152] on button "Share" at bounding box center [519, 155] width 41 height 16
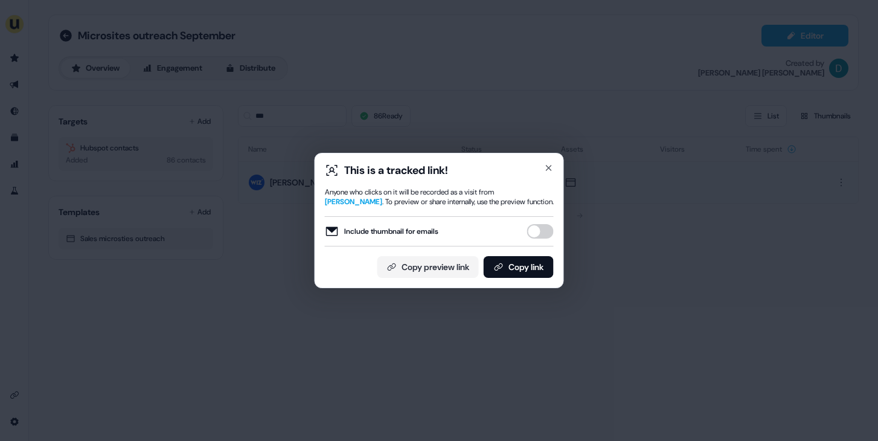
click at [541, 232] on button "Include thumbnail for emails" at bounding box center [540, 231] width 27 height 14
click at [541, 260] on button "Copy link" at bounding box center [519, 267] width 70 height 22
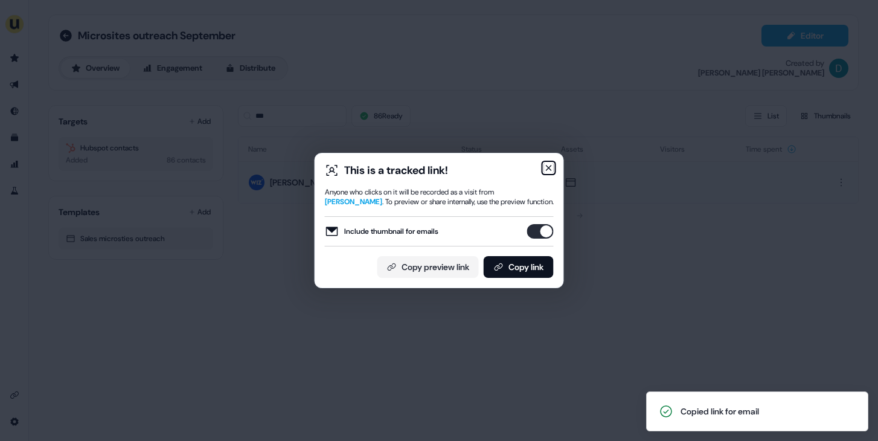
click at [548, 167] on icon "button" at bounding box center [549, 168] width 10 height 10
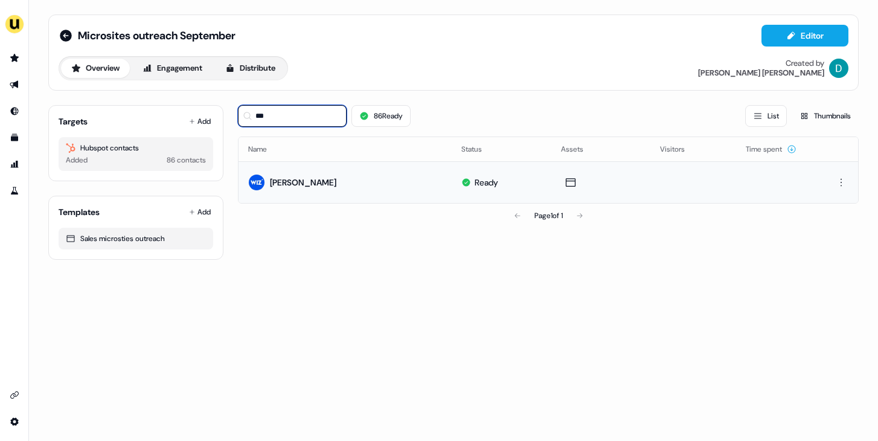
click at [277, 110] on input "***" at bounding box center [292, 116] width 109 height 22
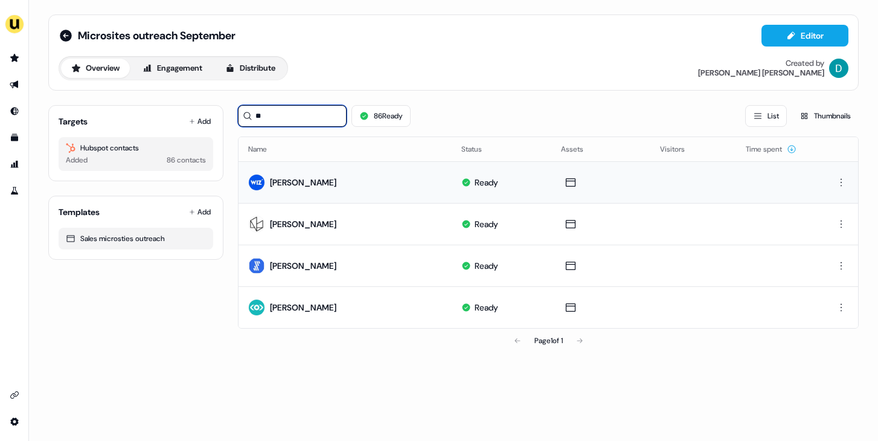
type input "*"
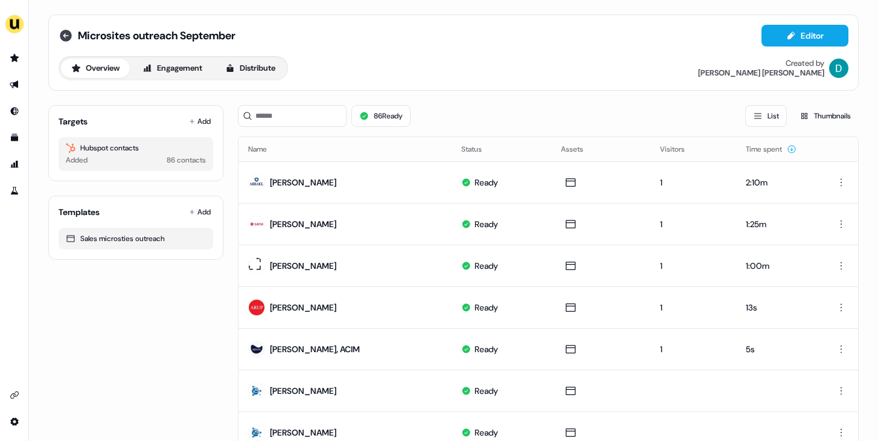
click at [60, 32] on icon at bounding box center [66, 36] width 12 height 12
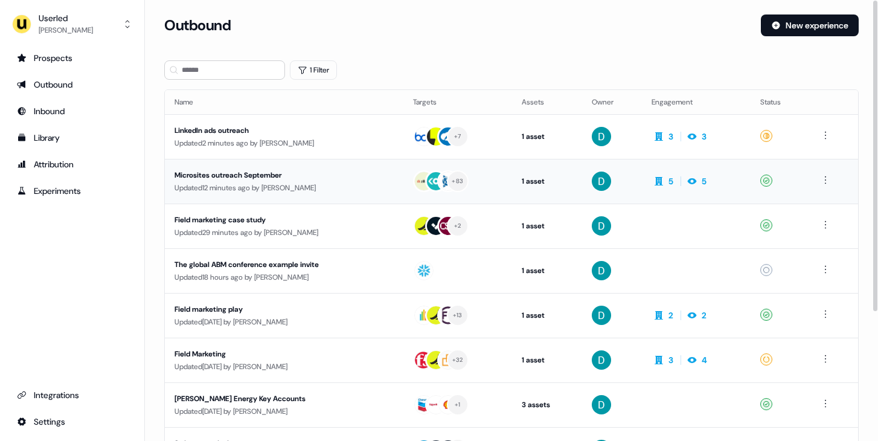
click at [208, 175] on div "Microsites outreach September" at bounding box center [283, 175] width 219 height 12
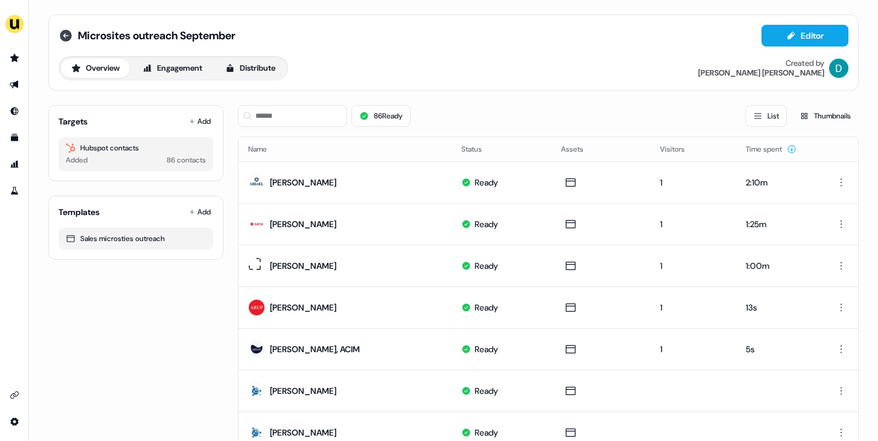
click at [63, 32] on icon at bounding box center [66, 36] width 12 height 12
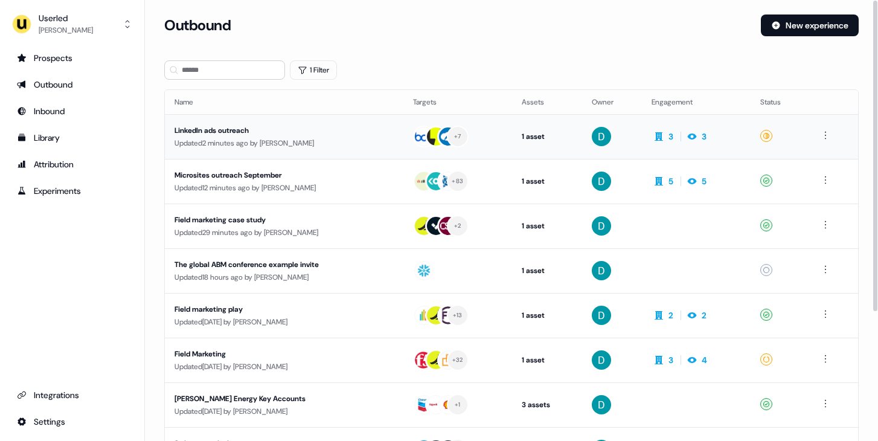
click at [260, 140] on div "LinkedIn ads outreach Updated 2 minutes ago by David Cruickshank" at bounding box center [283, 136] width 219 height 25
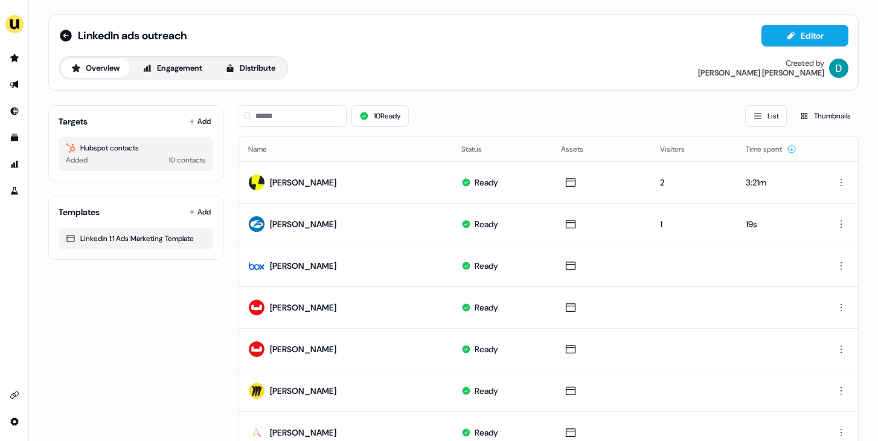
scroll to position [48, 0]
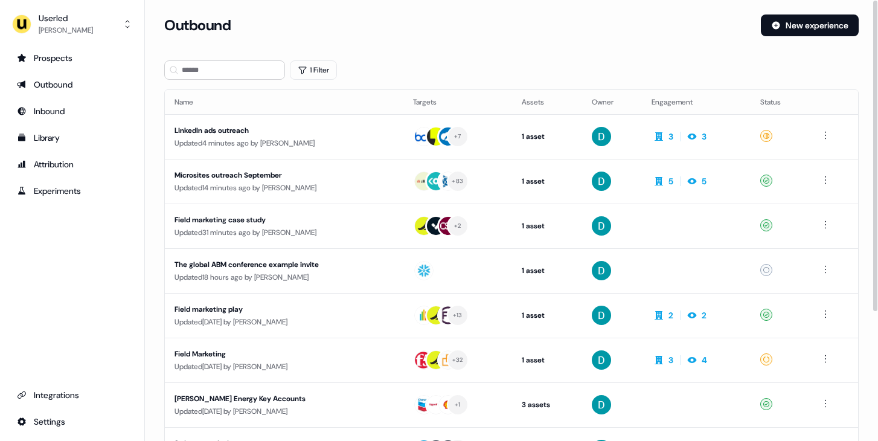
click at [270, 182] on div "Updated 14 minutes ago by David Cruickshank" at bounding box center [283, 188] width 219 height 12
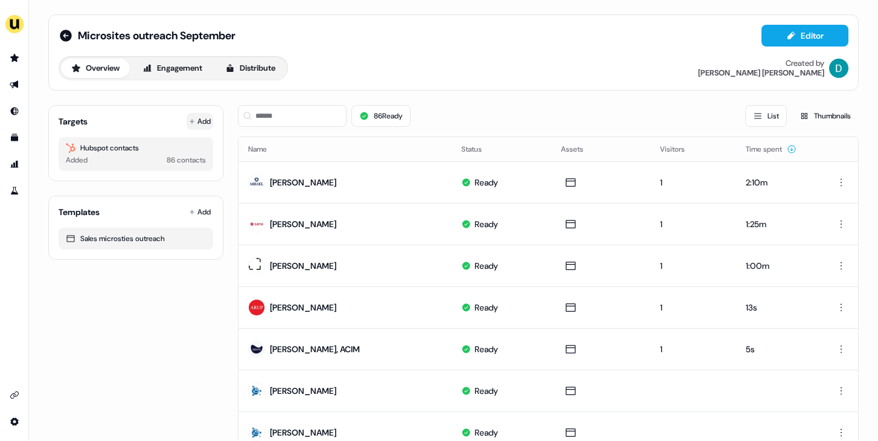
click at [190, 124] on icon at bounding box center [192, 121] width 6 height 6
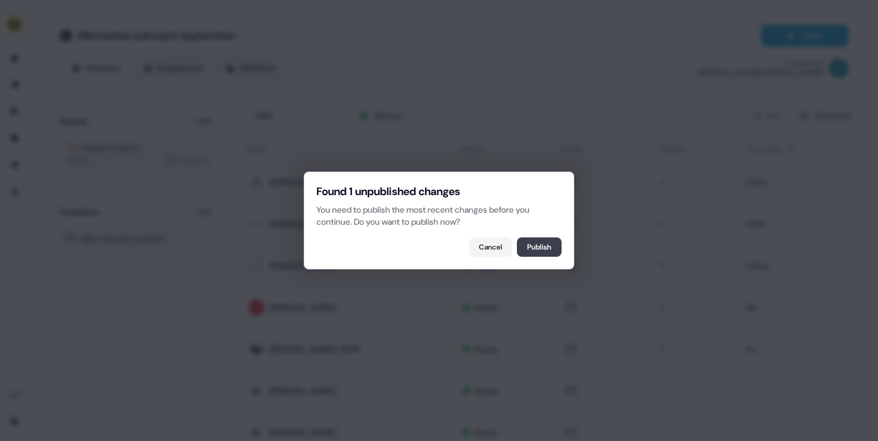
click at [537, 238] on button "Publish" at bounding box center [539, 246] width 45 height 19
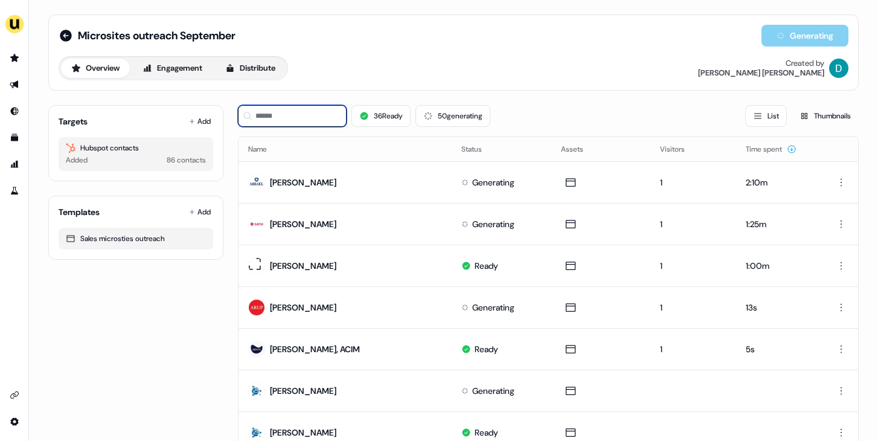
click at [310, 120] on input at bounding box center [292, 116] width 109 height 22
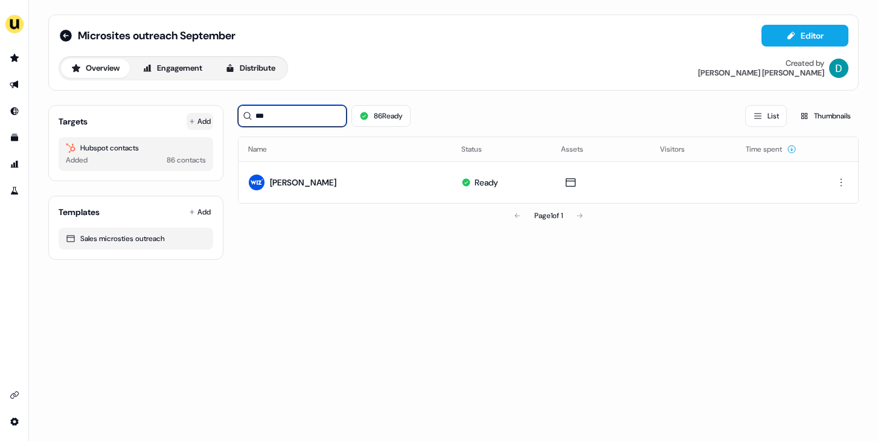
type input "***"
click at [212, 123] on button "Add" at bounding box center [200, 121] width 27 height 17
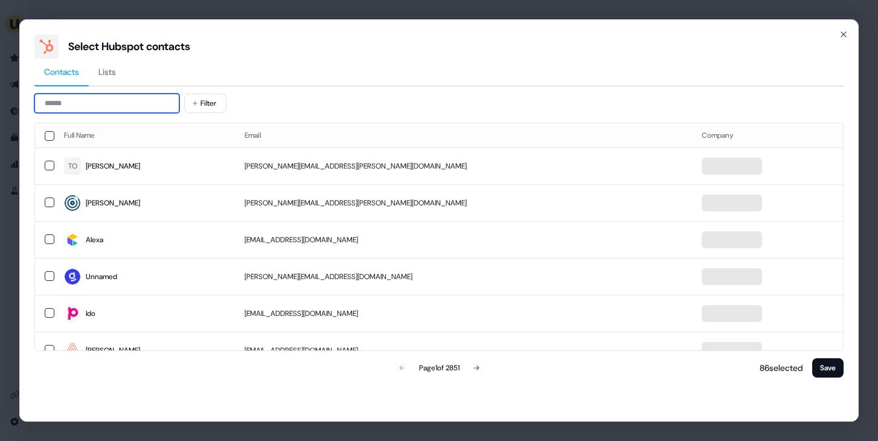
click at [156, 107] on input at bounding box center [106, 103] width 145 height 19
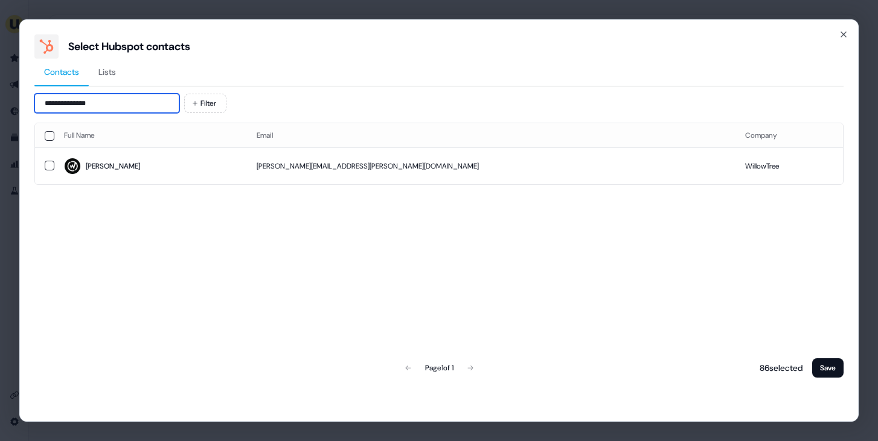
type input "**********"
click at [190, 147] on td "[PERSON_NAME]" at bounding box center [150, 165] width 193 height 37
click at [830, 366] on button "Save" at bounding box center [827, 367] width 31 height 19
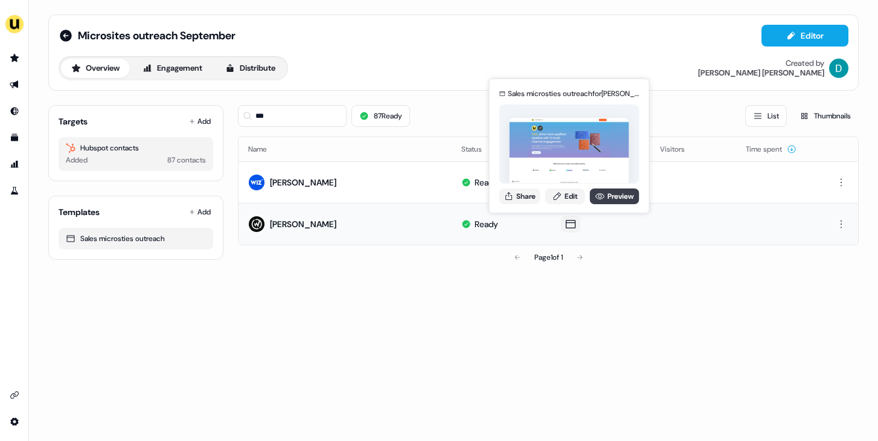
click at [622, 190] on link "Preview" at bounding box center [615, 196] width 50 height 16
click at [527, 193] on button "Share" at bounding box center [519, 196] width 41 height 16
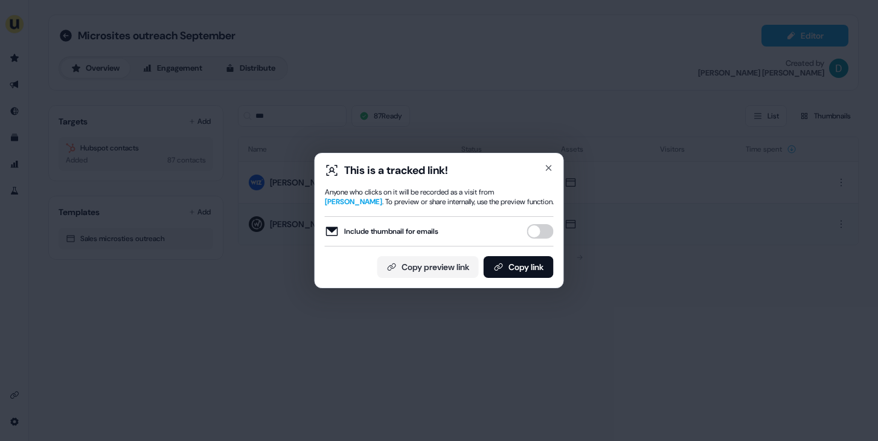
click at [538, 238] on button "Include thumbnail for emails" at bounding box center [540, 231] width 27 height 14
click at [525, 269] on button "Copy link" at bounding box center [519, 267] width 70 height 22
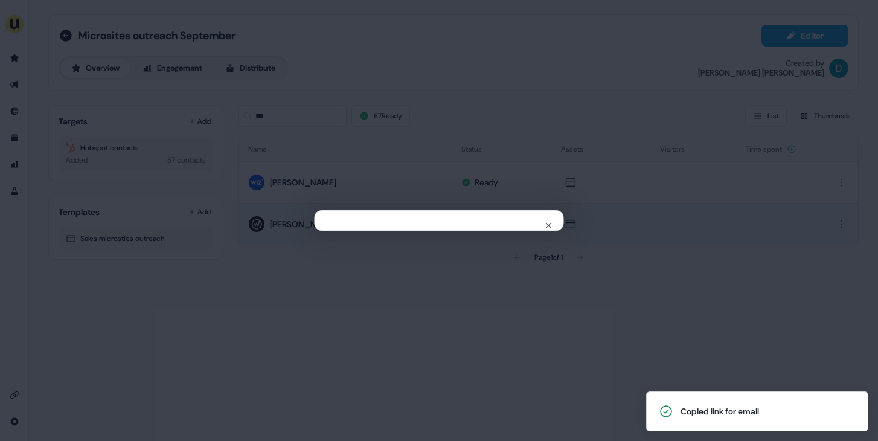
click at [286, 133] on div "Close" at bounding box center [439, 220] width 878 height 441
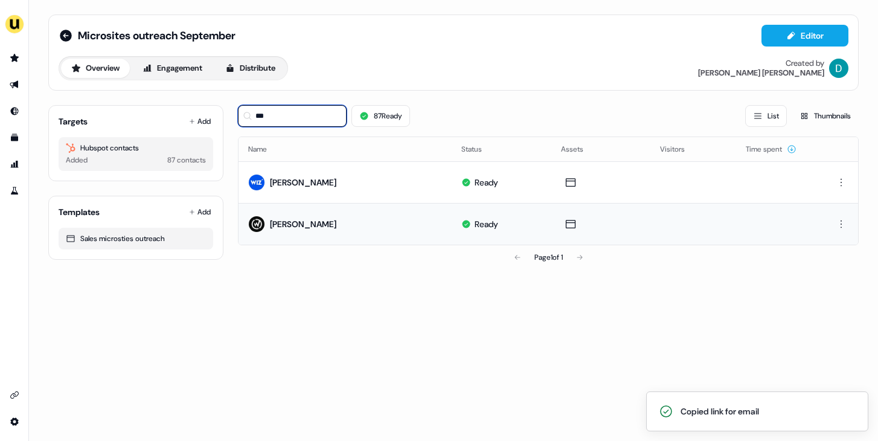
click at [284, 109] on input "***" at bounding box center [292, 116] width 109 height 22
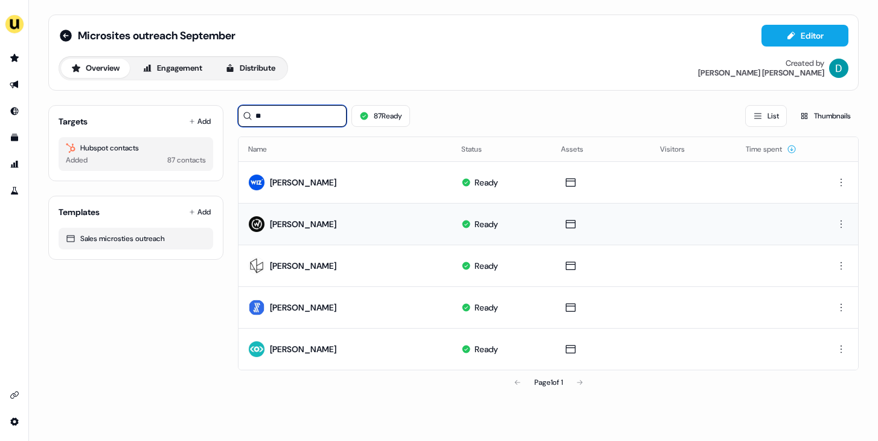
type input "*"
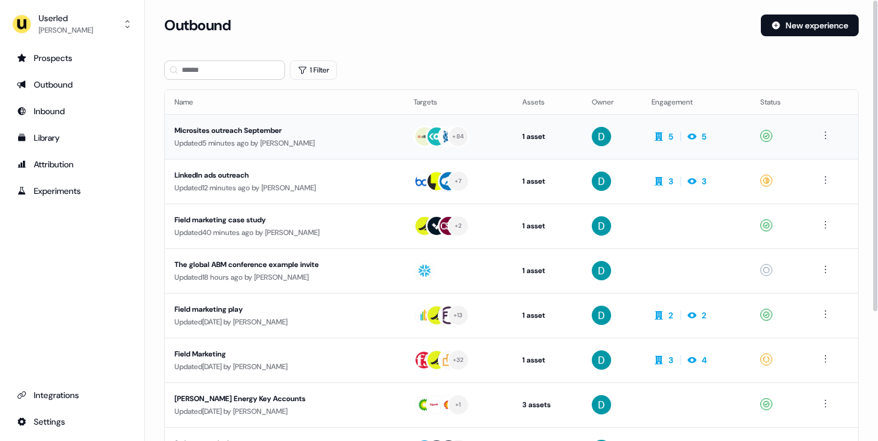
click at [286, 145] on div "Updated 5 minutes ago by David Cruickshank" at bounding box center [284, 143] width 220 height 12
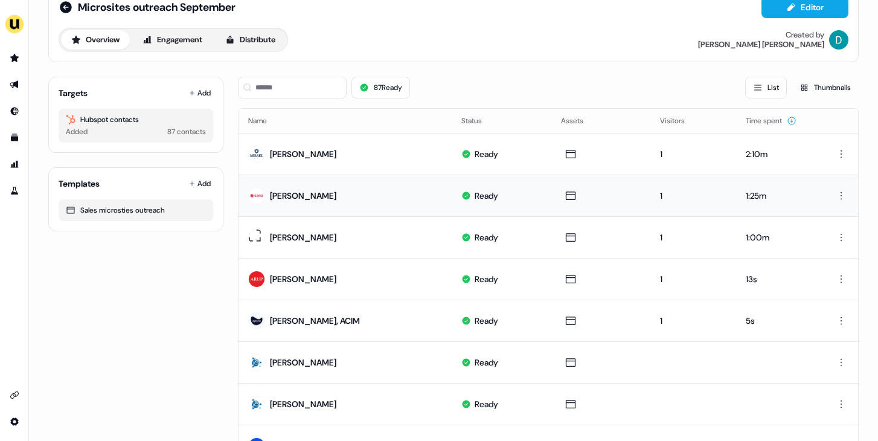
scroll to position [37, 0]
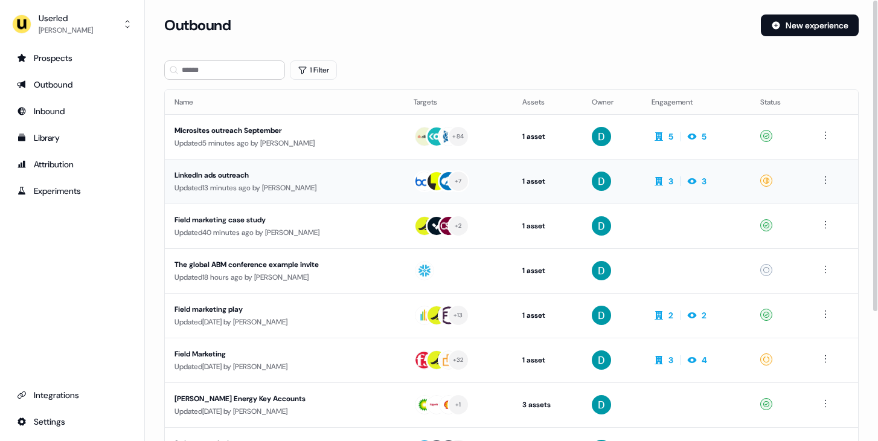
click at [302, 165] on td "LinkedIn ads outreach Updated 13 minutes ago by David Cruickshank" at bounding box center [284, 181] width 239 height 45
click at [318, 222] on div "Field marketing case study" at bounding box center [284, 220] width 220 height 12
click at [335, 310] on div "Field marketing play" at bounding box center [284, 309] width 220 height 12
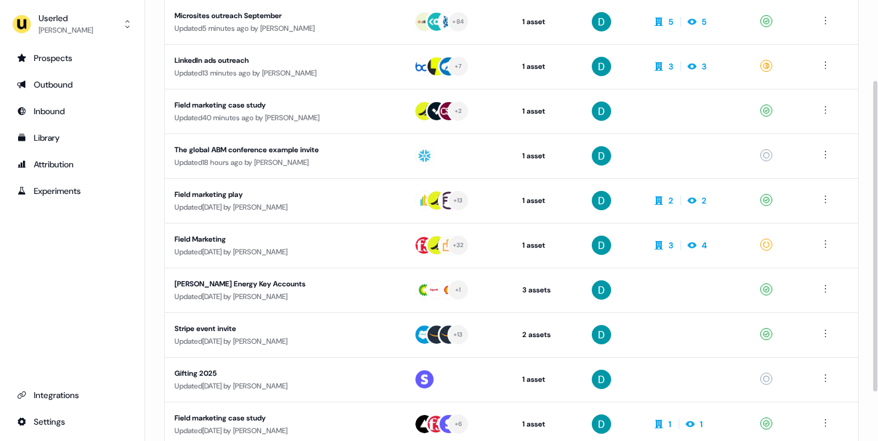
scroll to position [114, 0]
click at [331, 251] on div "Updated 2 days ago by David Cruickshank" at bounding box center [284, 252] width 220 height 12
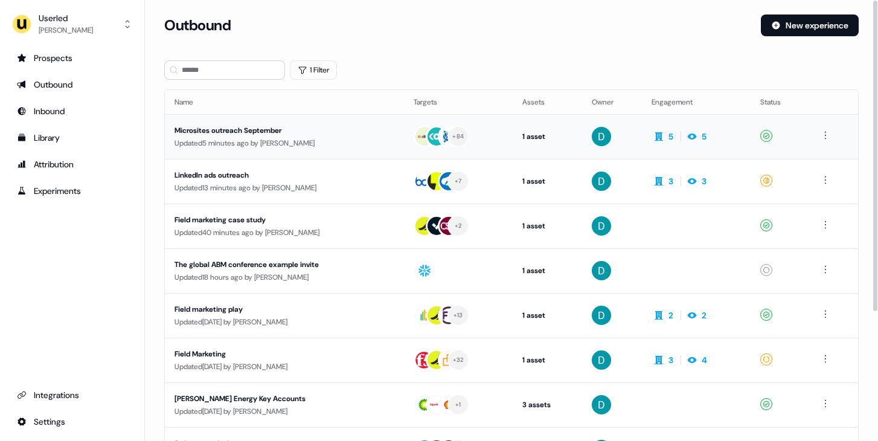
click at [274, 117] on td "Microsites outreach September Updated 5 minutes ago by David Cruickshank" at bounding box center [284, 136] width 239 height 45
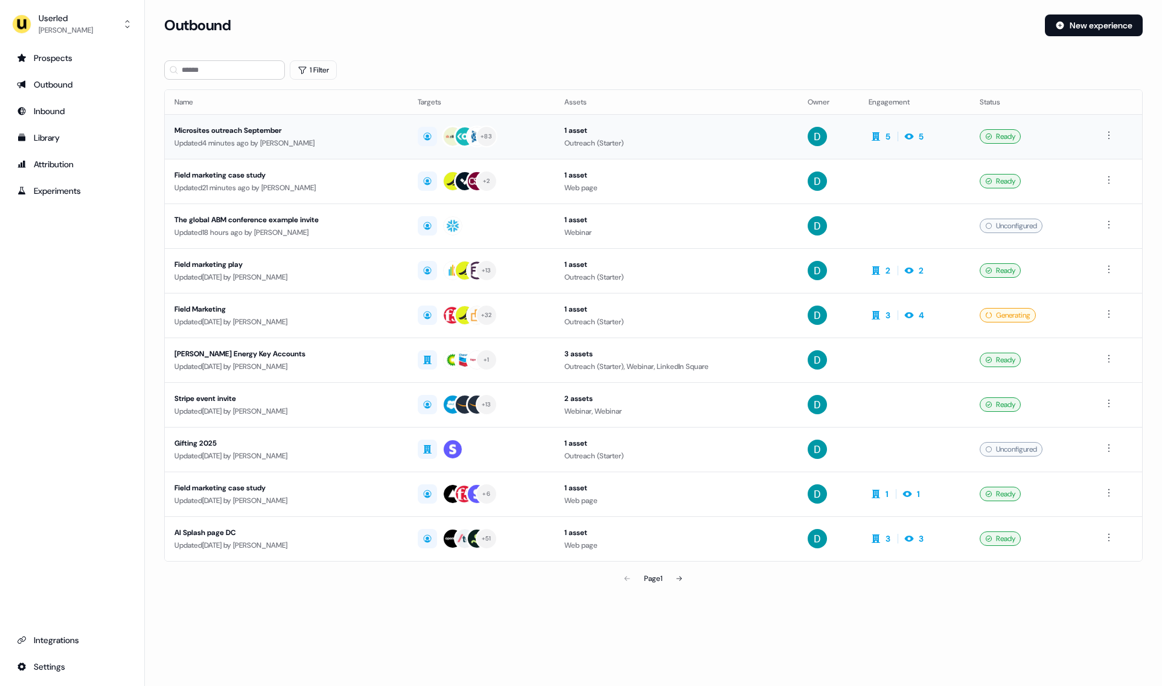
click at [258, 146] on div "Updated 4 minutes ago by David Cruickshank" at bounding box center [286, 143] width 224 height 12
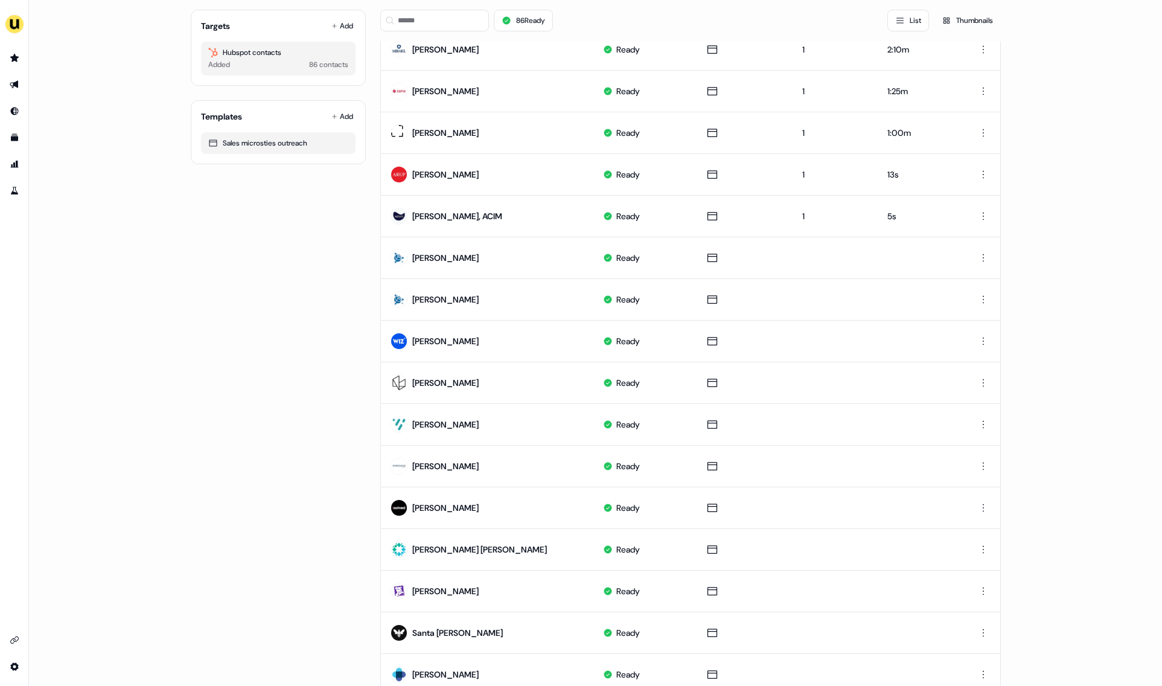
scroll to position [132, 0]
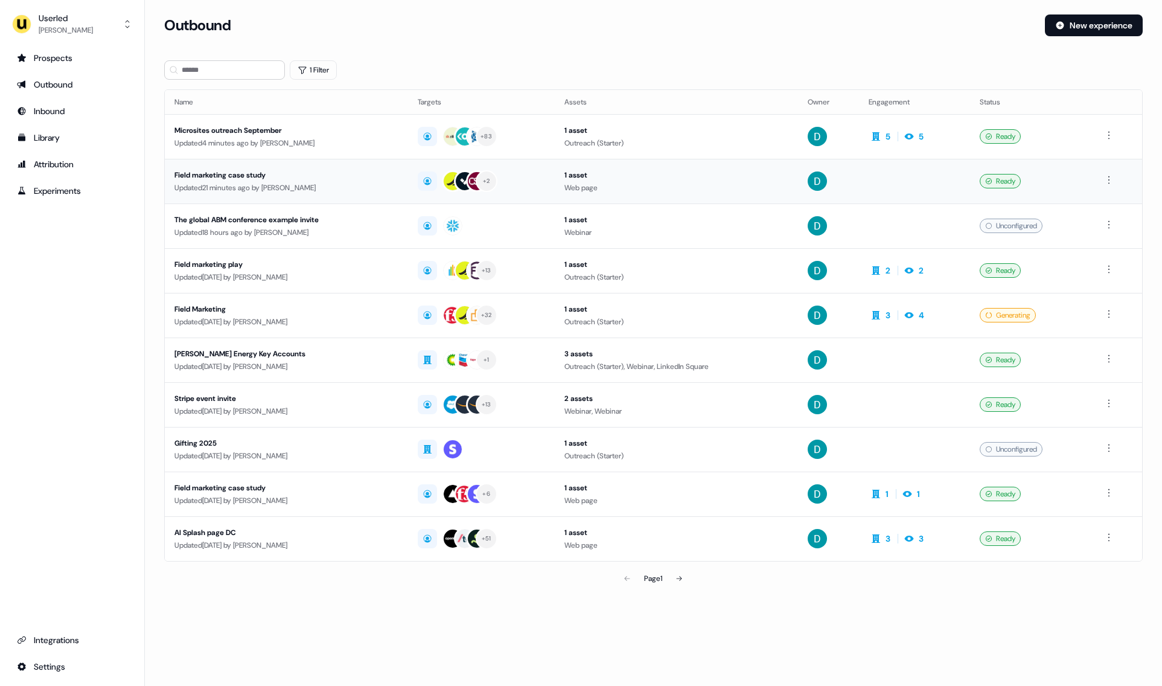
click at [364, 197] on td "Field marketing case study Updated 21 minutes ago by David Cruickshank" at bounding box center [286, 181] width 243 height 45
click at [341, 276] on div "Updated 2 days ago by David Cruickshank" at bounding box center [286, 277] width 224 height 12
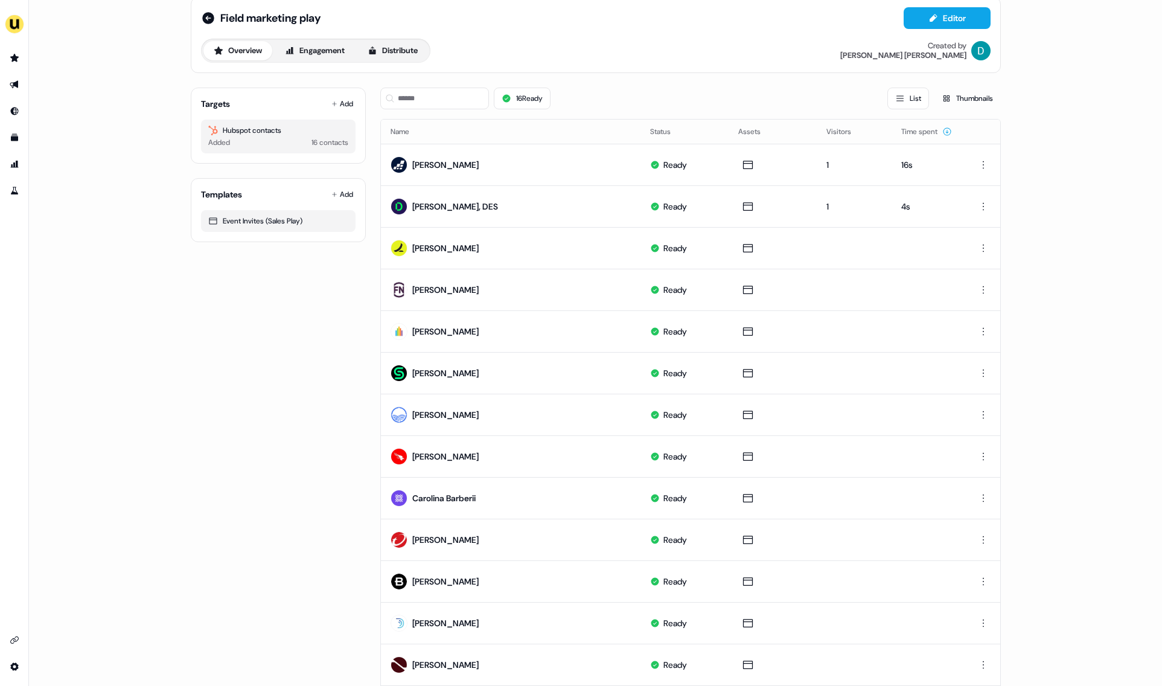
scroll to position [21, 0]
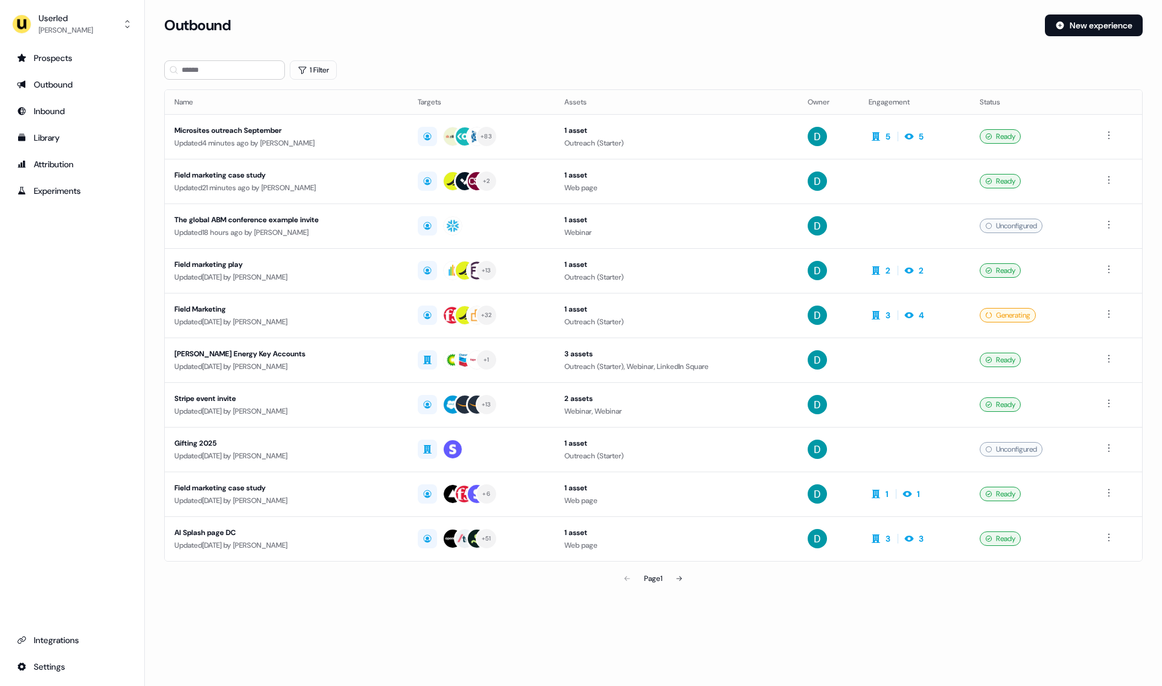
click at [341, 276] on div "Updated 2 days ago by David Cruickshank" at bounding box center [286, 277] width 224 height 12
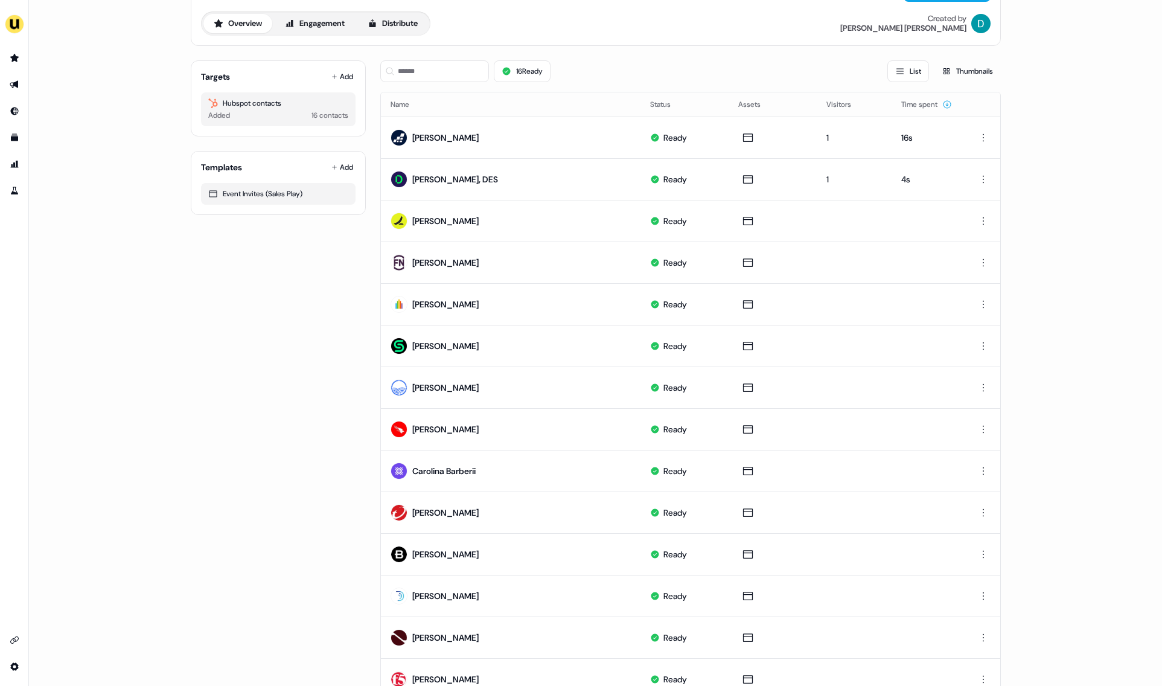
scroll to position [46, 0]
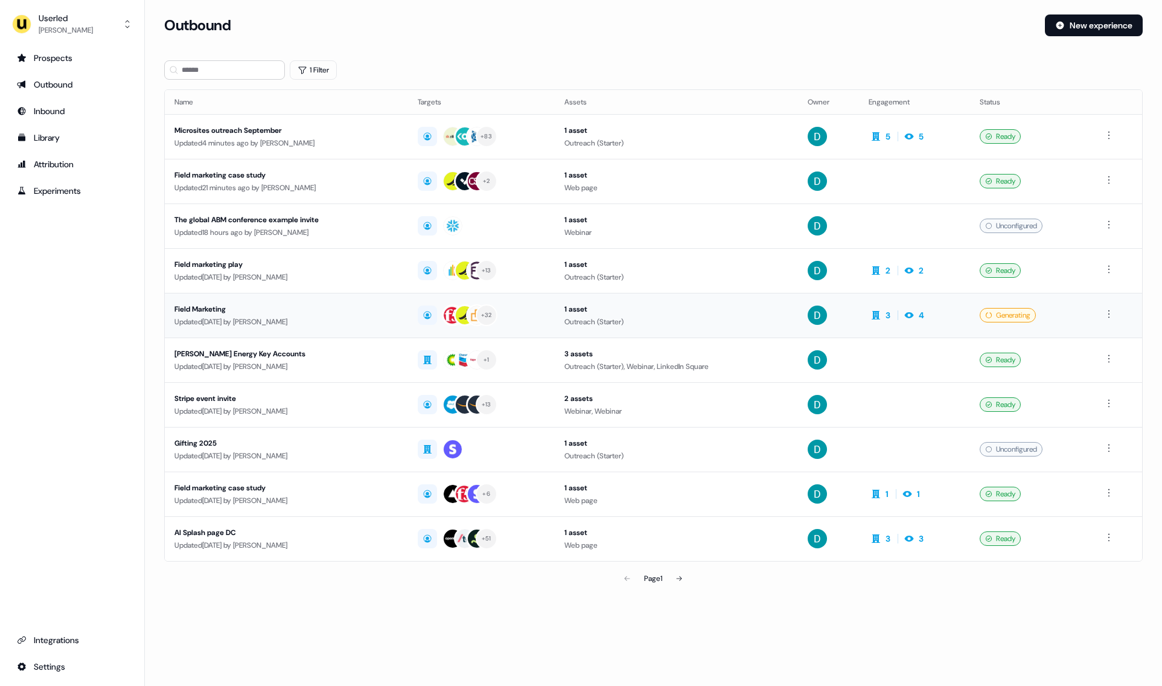
click at [335, 305] on div "Field Marketing" at bounding box center [286, 309] width 224 height 12
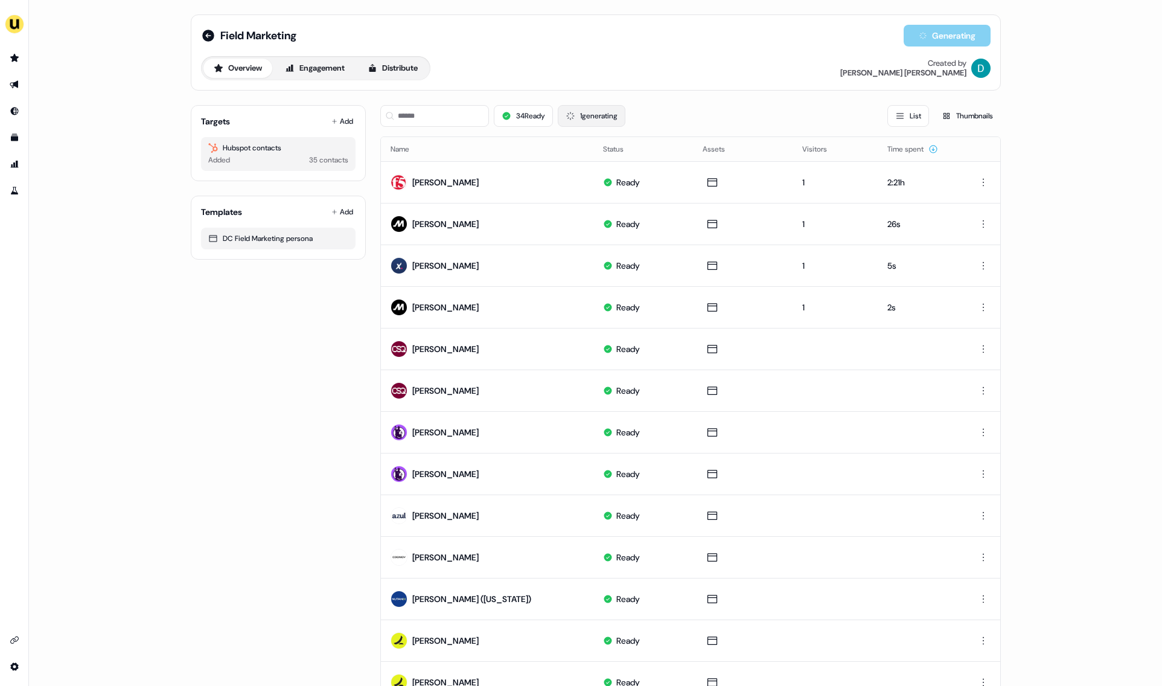
click at [571, 121] on icon at bounding box center [570, 115] width 13 height 13
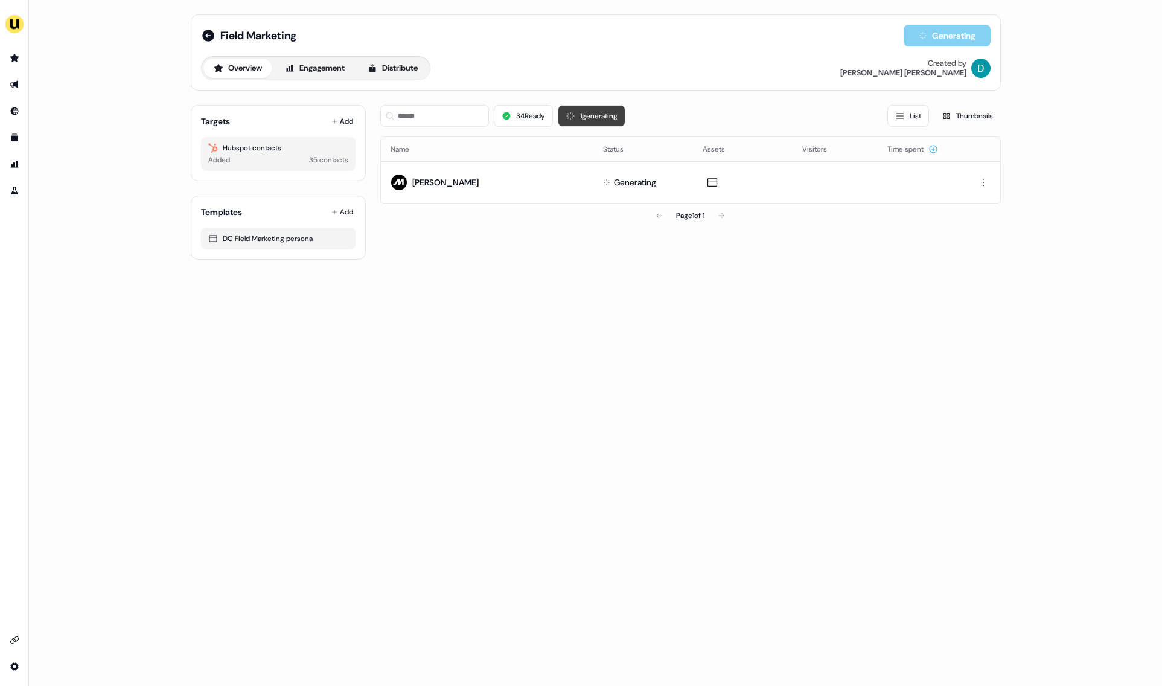
click at [614, 122] on button "1 generating" at bounding box center [592, 116] width 68 height 22
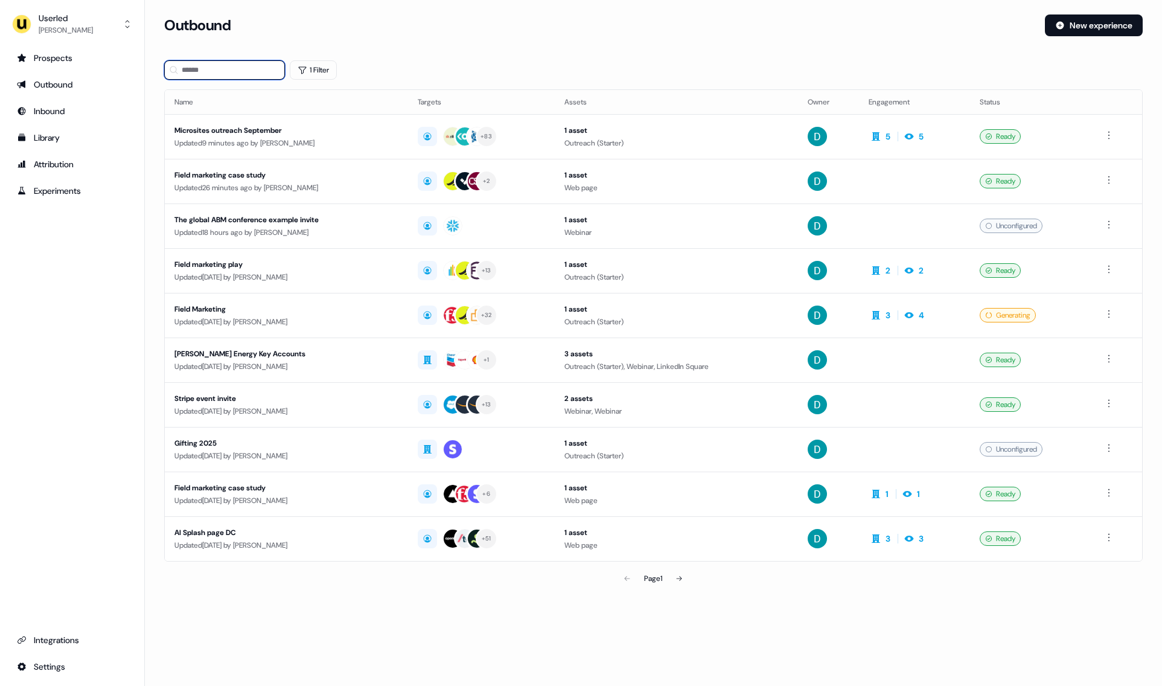
click at [234, 62] on input at bounding box center [224, 69] width 121 height 19
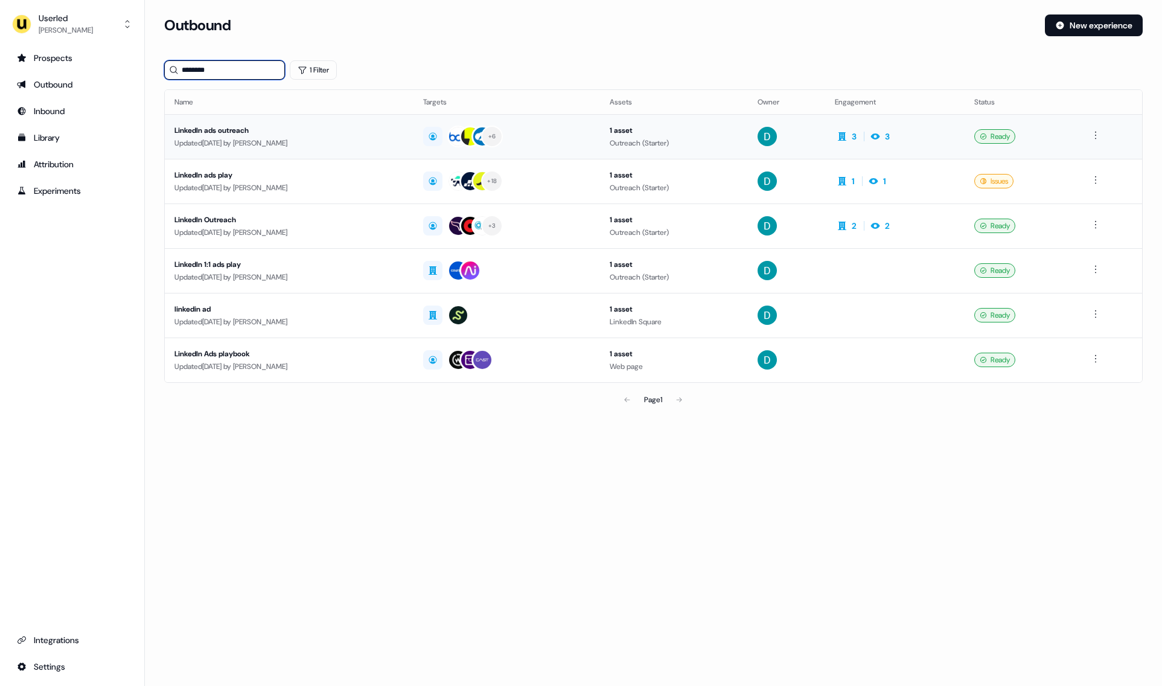
type input "********"
click at [305, 145] on div "Updated 7 days ago by David Cruickshank" at bounding box center [288, 143] width 229 height 12
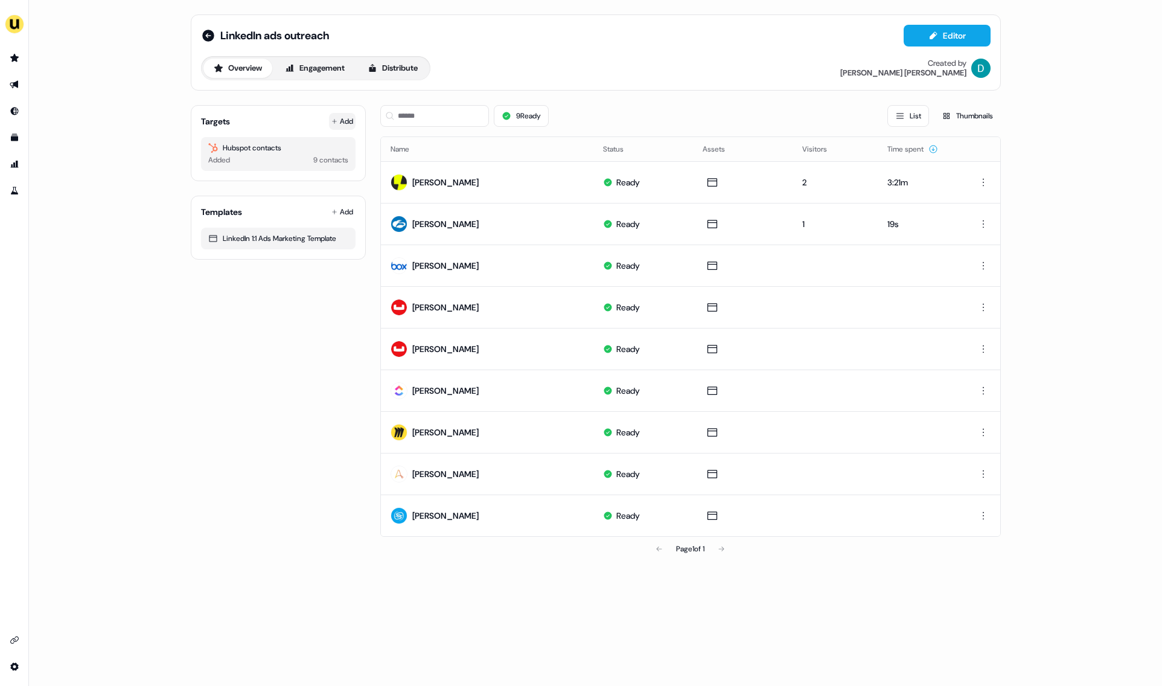
click at [354, 127] on button "Add" at bounding box center [342, 121] width 27 height 17
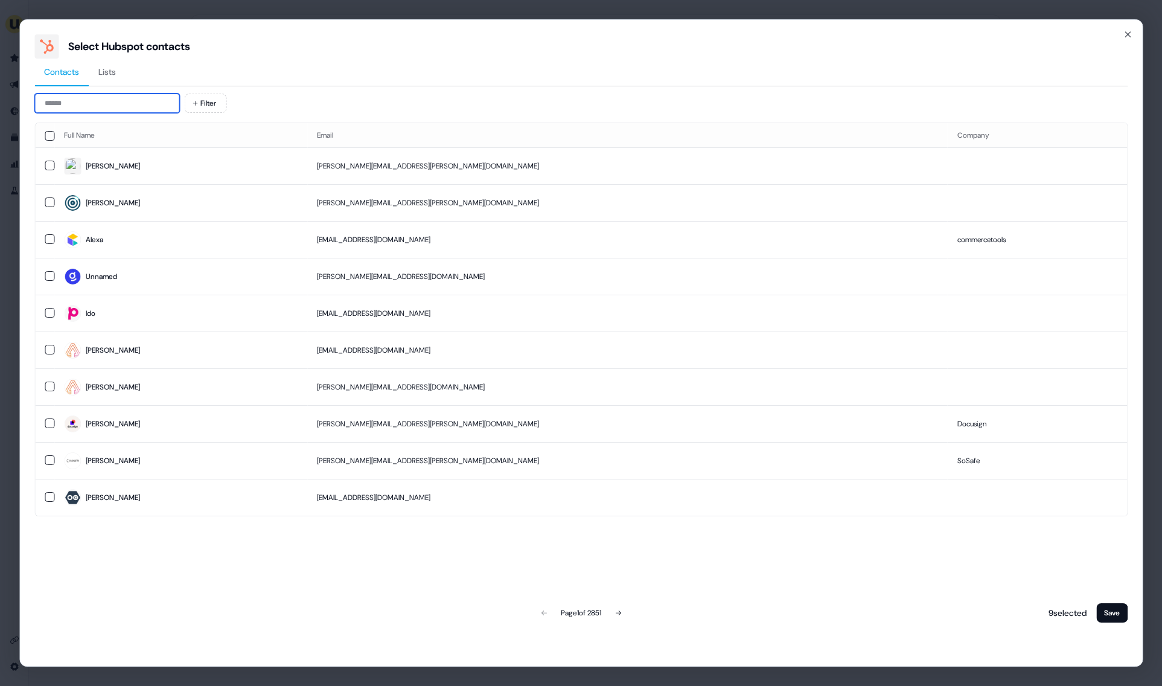
click at [77, 109] on input at bounding box center [106, 103] width 145 height 19
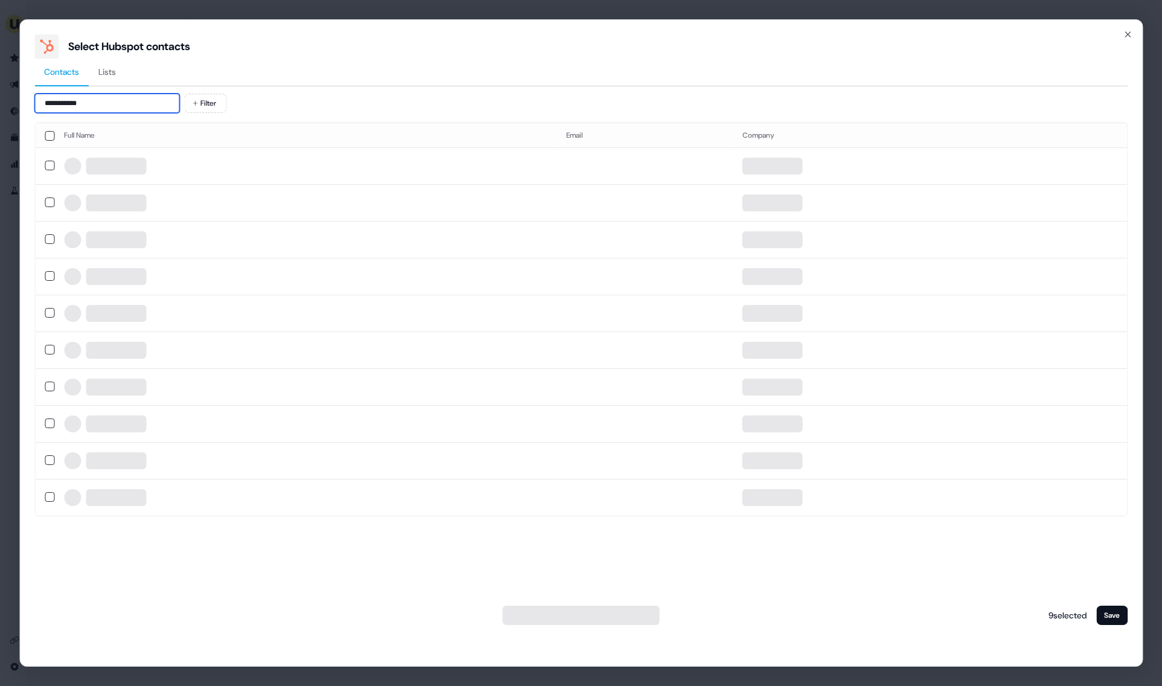
type input "**********"
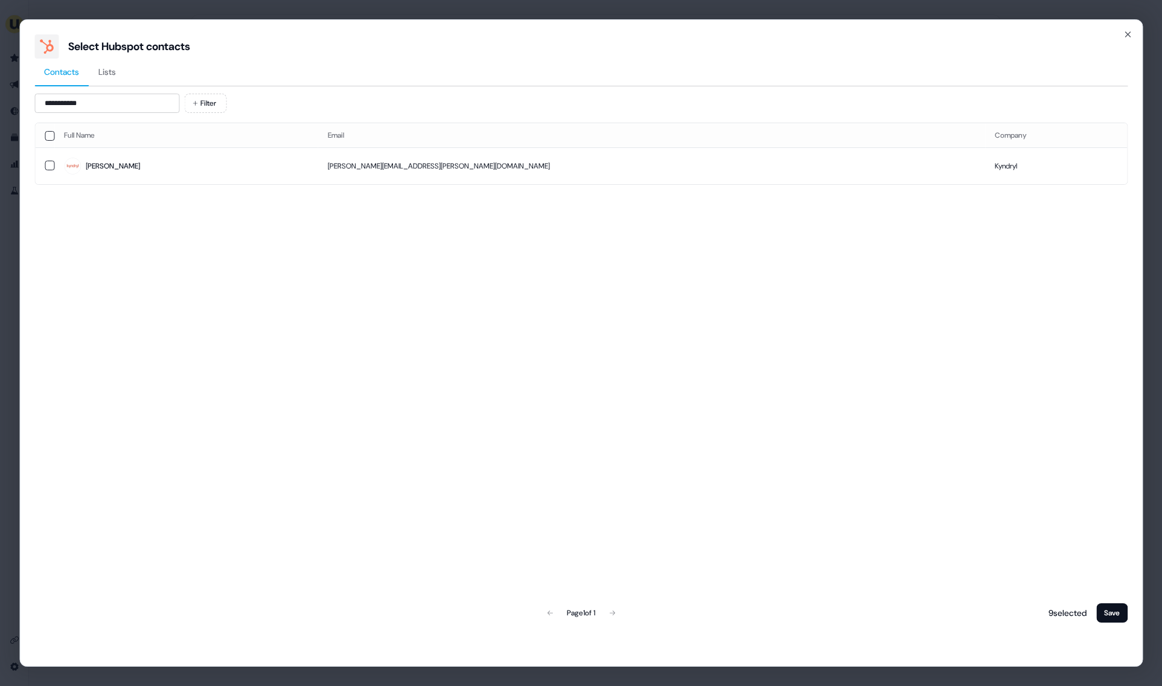
click at [479, 184] on div "Full Name Email Company Andrew andrew.fitzgerald@kyndryl.com Kyndryl" at bounding box center [580, 154] width 1093 height 62
click at [504, 165] on td "andrew.fitzgerald@kyndryl.com" at bounding box center [651, 165] width 667 height 37
click at [1111, 615] on button "Save" at bounding box center [1111, 612] width 31 height 19
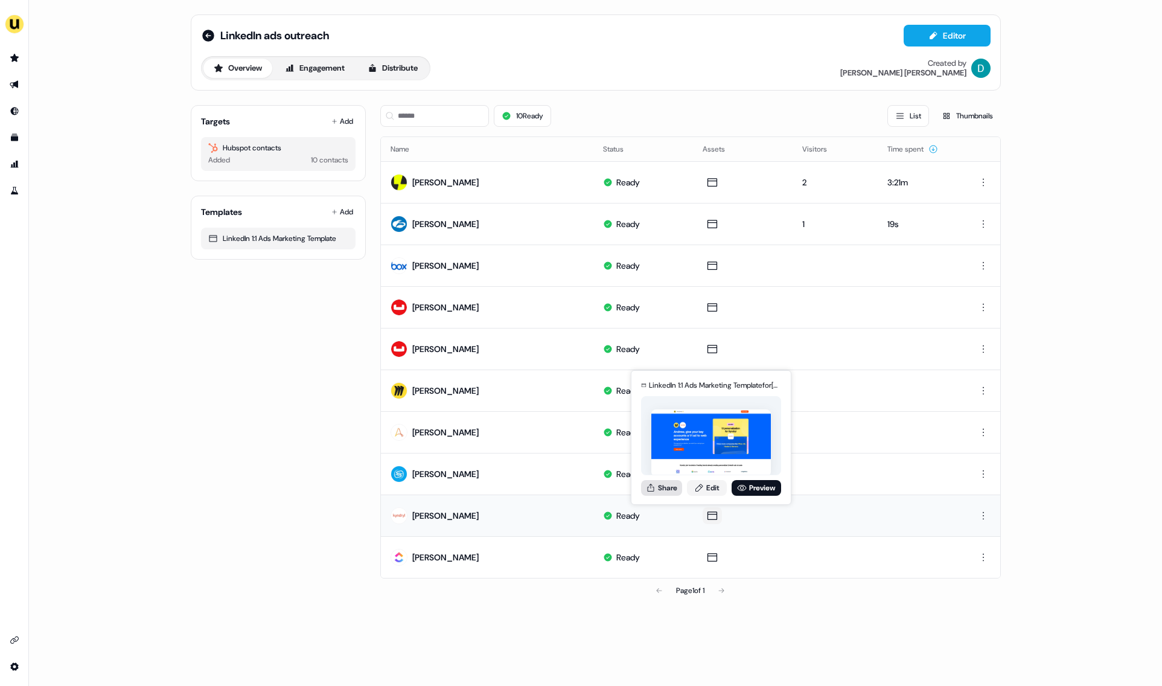
click at [666, 487] on button "Share" at bounding box center [661, 488] width 41 height 16
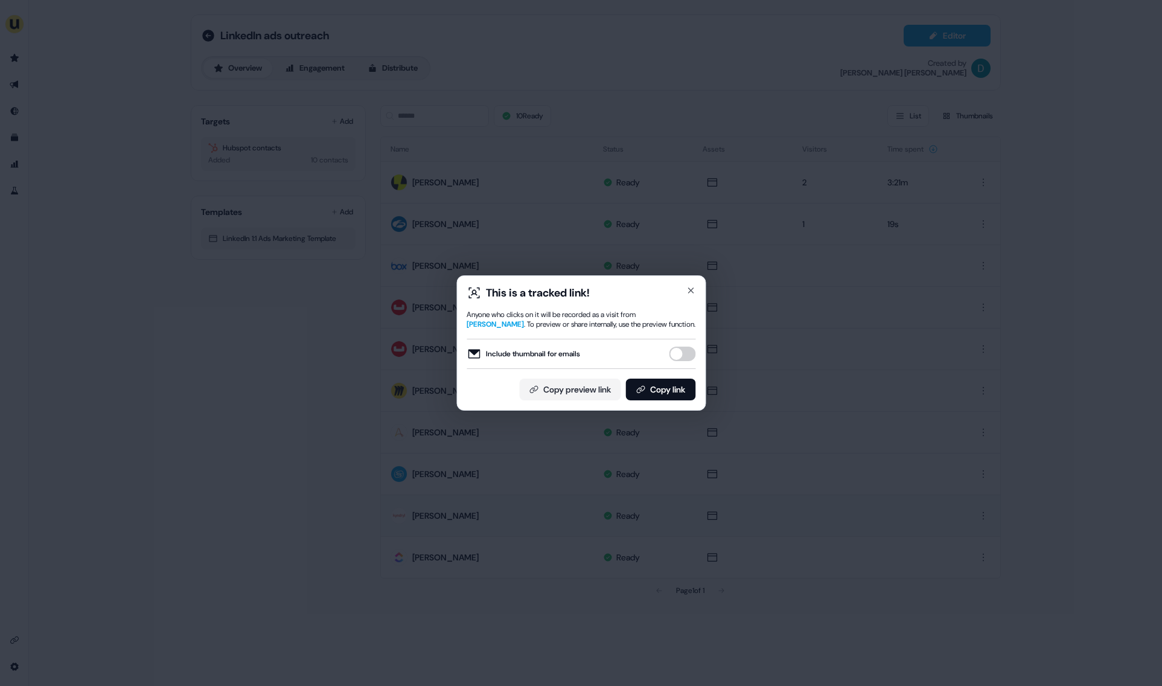
click at [685, 357] on button "Include thumbnail for emails" at bounding box center [682, 354] width 27 height 14
click at [686, 354] on button "Include thumbnail for emails" at bounding box center [682, 354] width 27 height 14
click at [685, 289] on div "This is a tracked link!" at bounding box center [581, 293] width 229 height 14
click at [690, 287] on icon "button" at bounding box center [691, 291] width 10 height 10
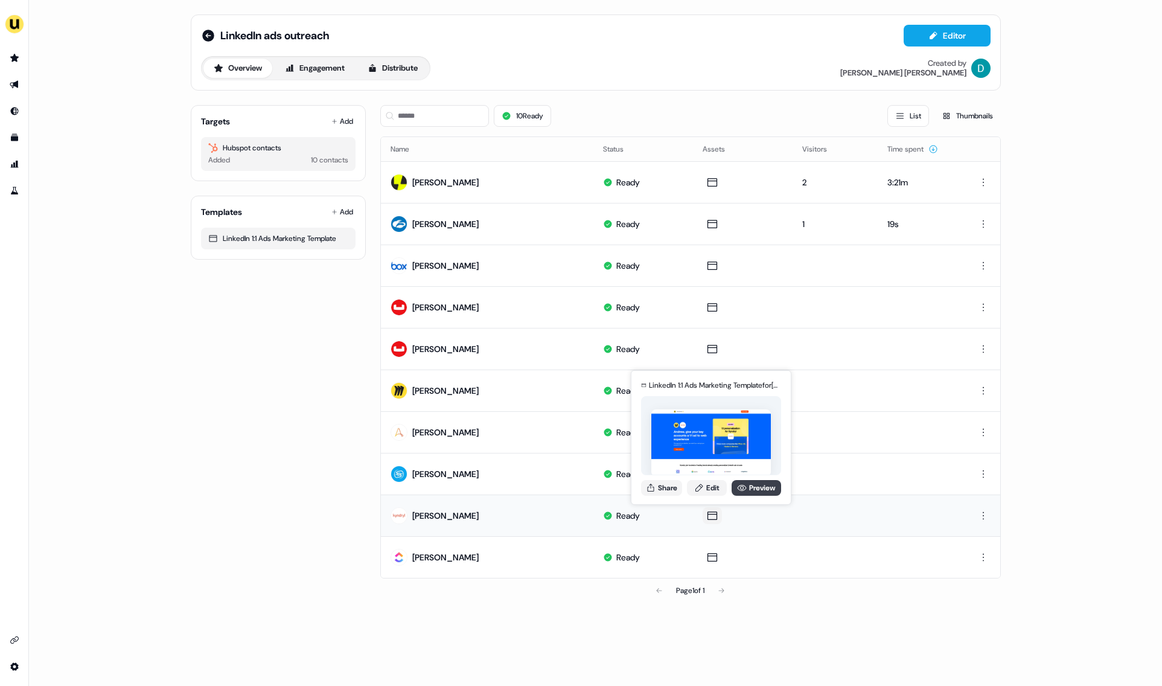
click at [748, 486] on link "Preview" at bounding box center [757, 488] width 50 height 16
click at [670, 493] on button "Share" at bounding box center [661, 488] width 41 height 16
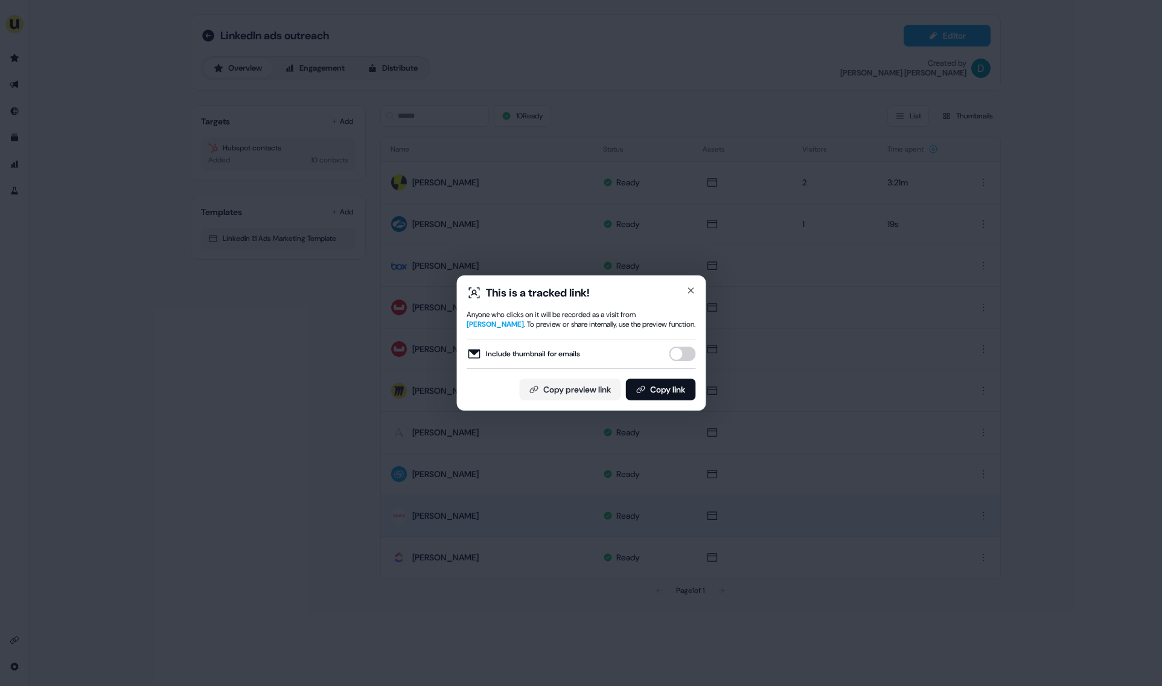
click at [678, 348] on button "Include thumbnail for emails" at bounding box center [682, 354] width 27 height 14
click at [674, 391] on button "Copy link" at bounding box center [660, 390] width 70 height 22
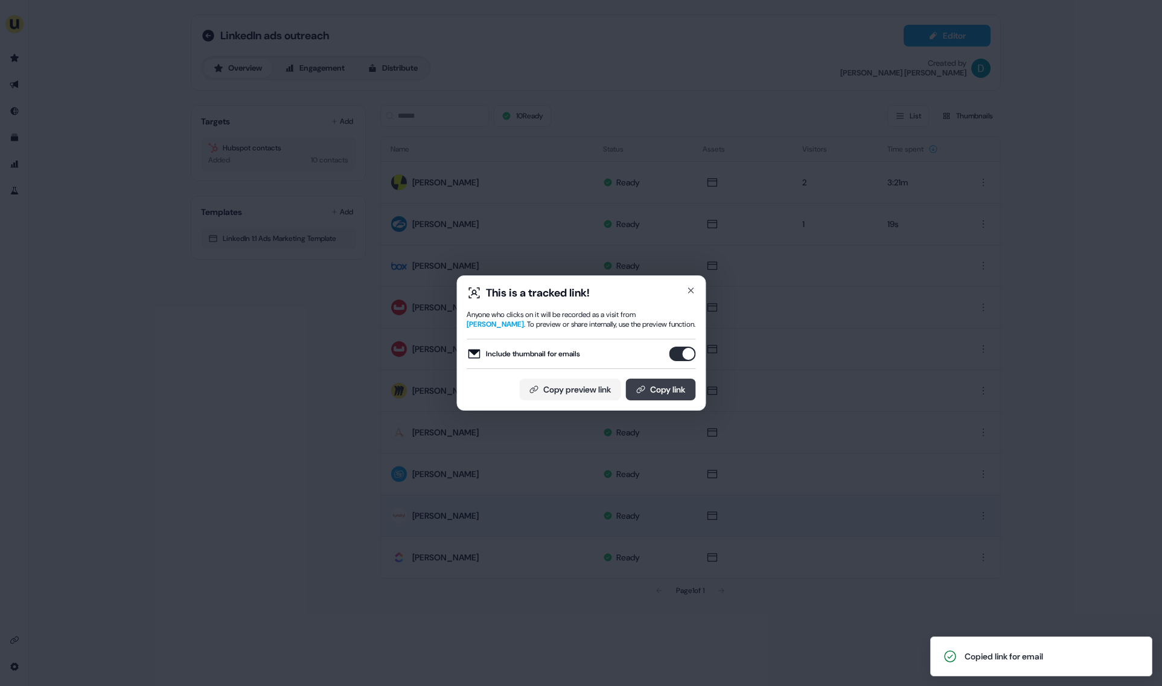
click at [677, 384] on button "Copy link" at bounding box center [660, 390] width 70 height 22
click at [688, 286] on icon "button" at bounding box center [691, 291] width 10 height 10
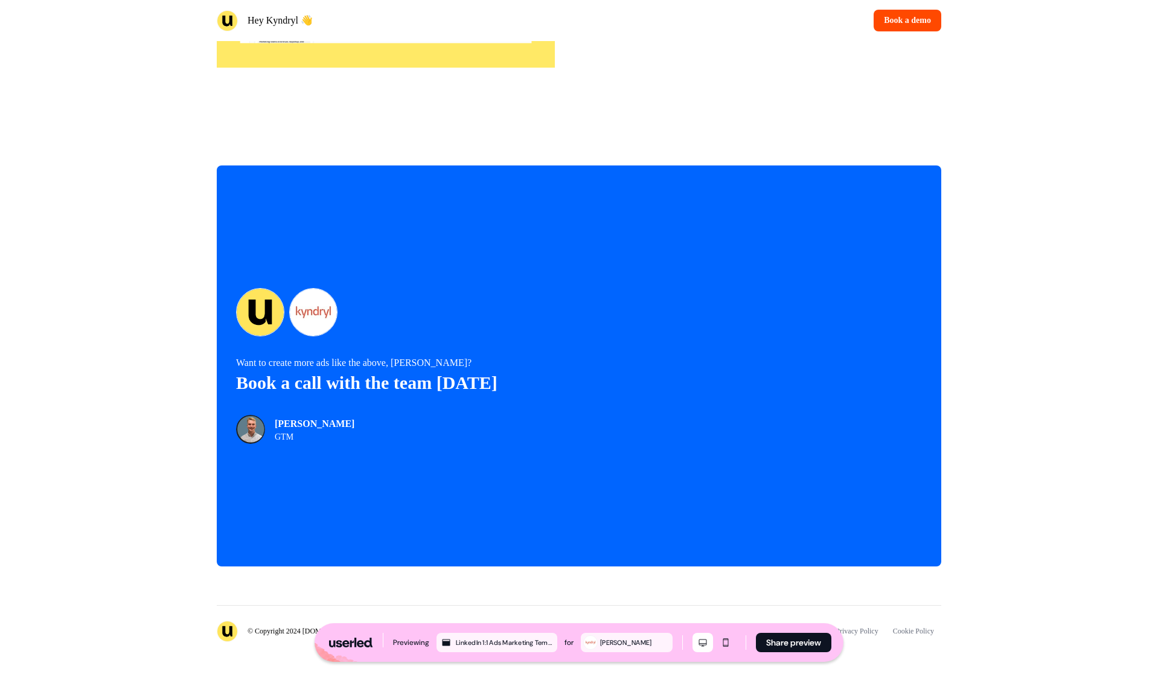
scroll to position [2158, 0]
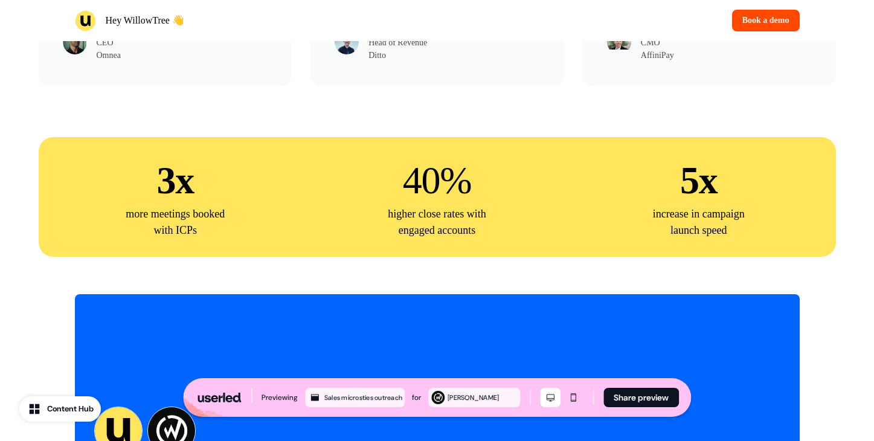
scroll to position [2736, 0]
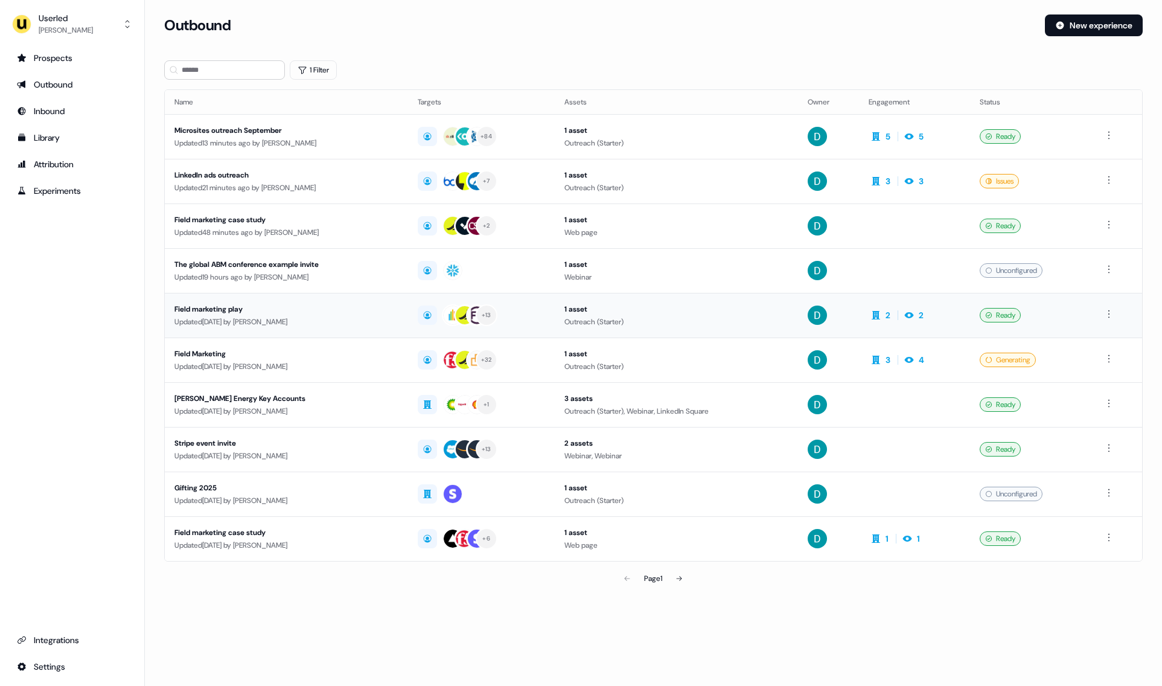
click at [319, 312] on div "Field marketing play" at bounding box center [286, 309] width 224 height 12
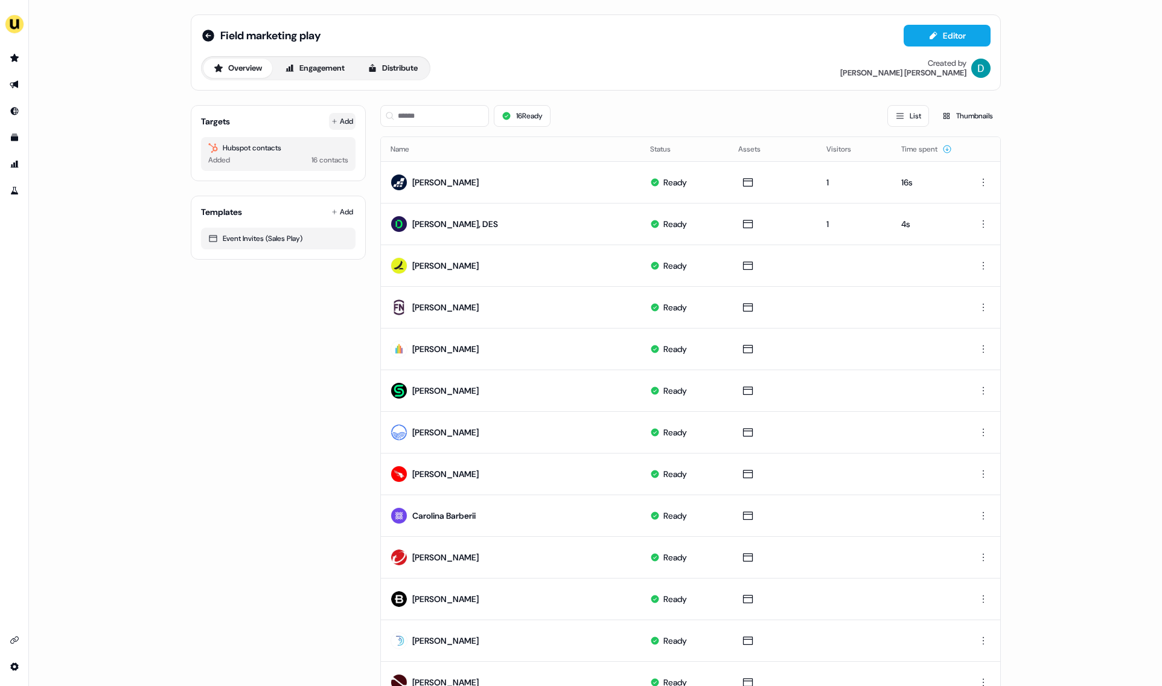
click at [344, 122] on button "Add" at bounding box center [342, 121] width 27 height 17
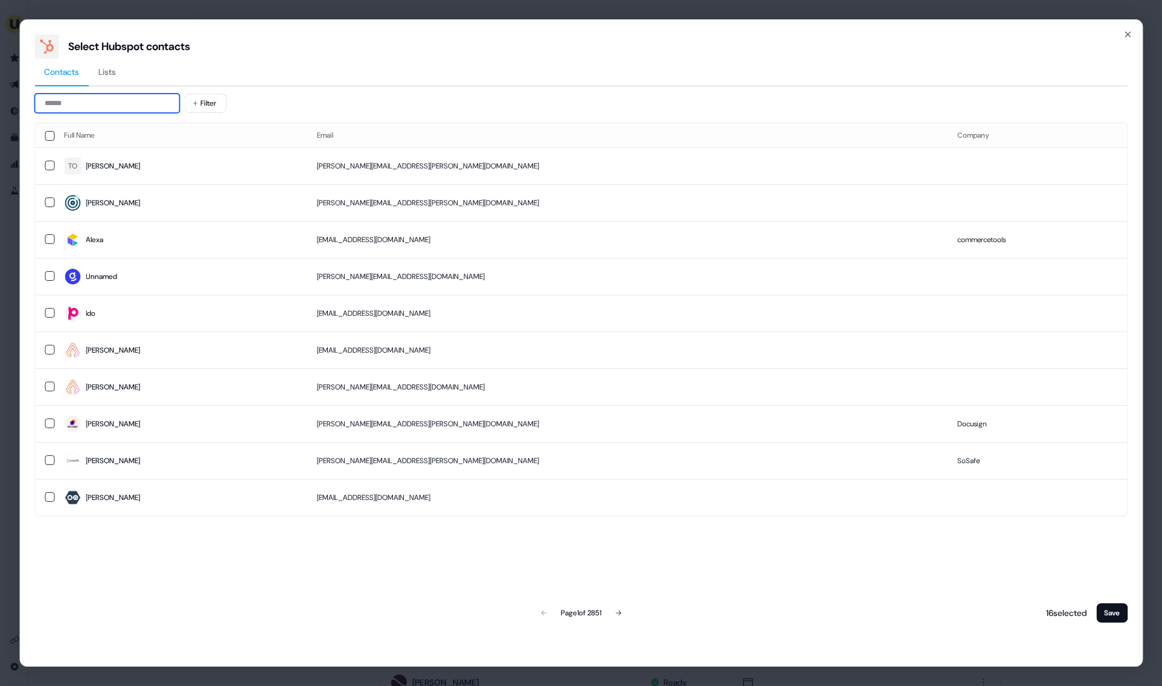
click at [86, 106] on input at bounding box center [106, 103] width 145 height 19
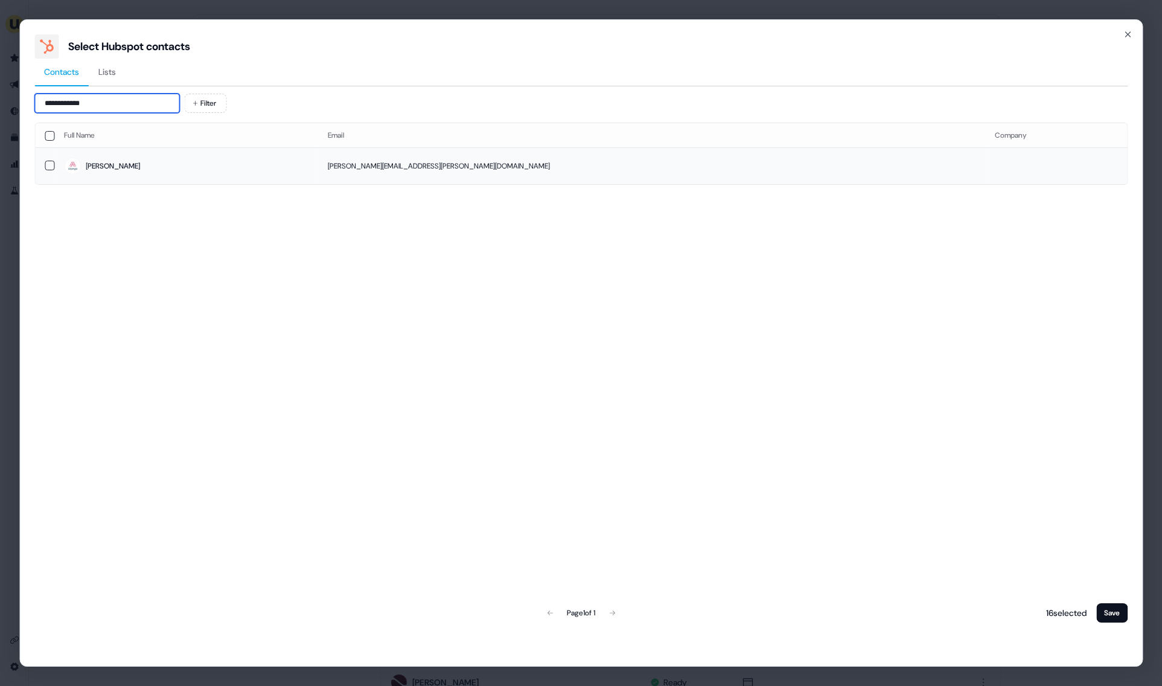
type input "**********"
click at [125, 162] on span "[PERSON_NAME]" at bounding box center [186, 166] width 245 height 17
click at [1107, 615] on button "Save" at bounding box center [1111, 612] width 31 height 19
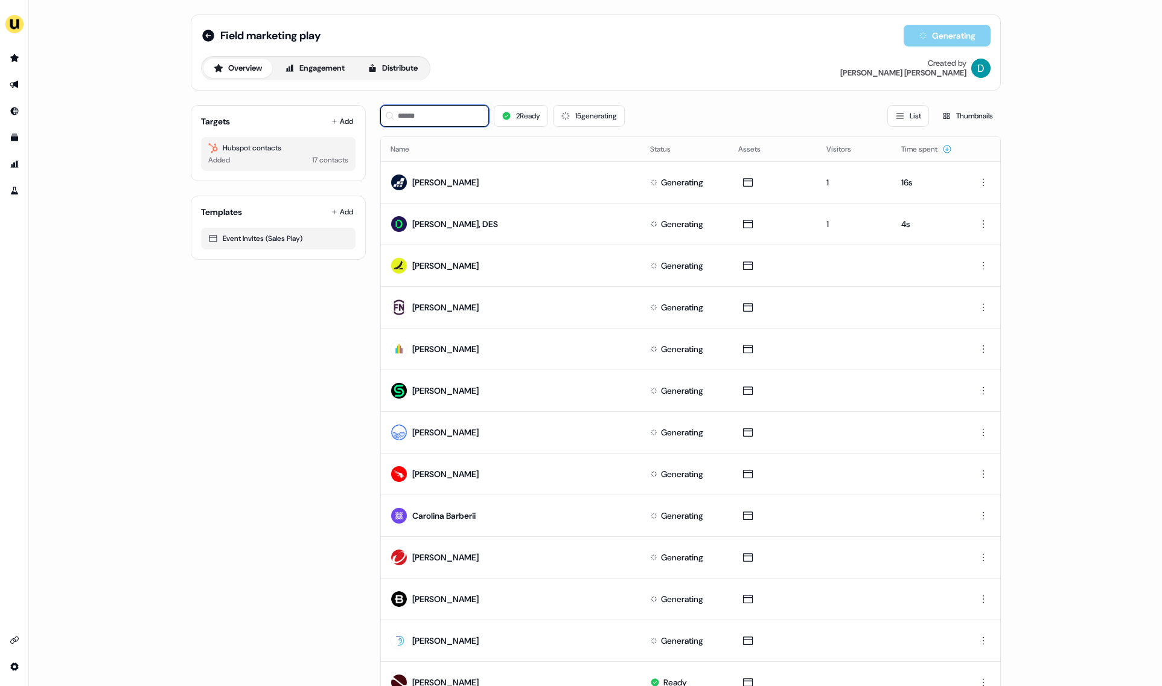
click at [431, 124] on input at bounding box center [434, 116] width 109 height 22
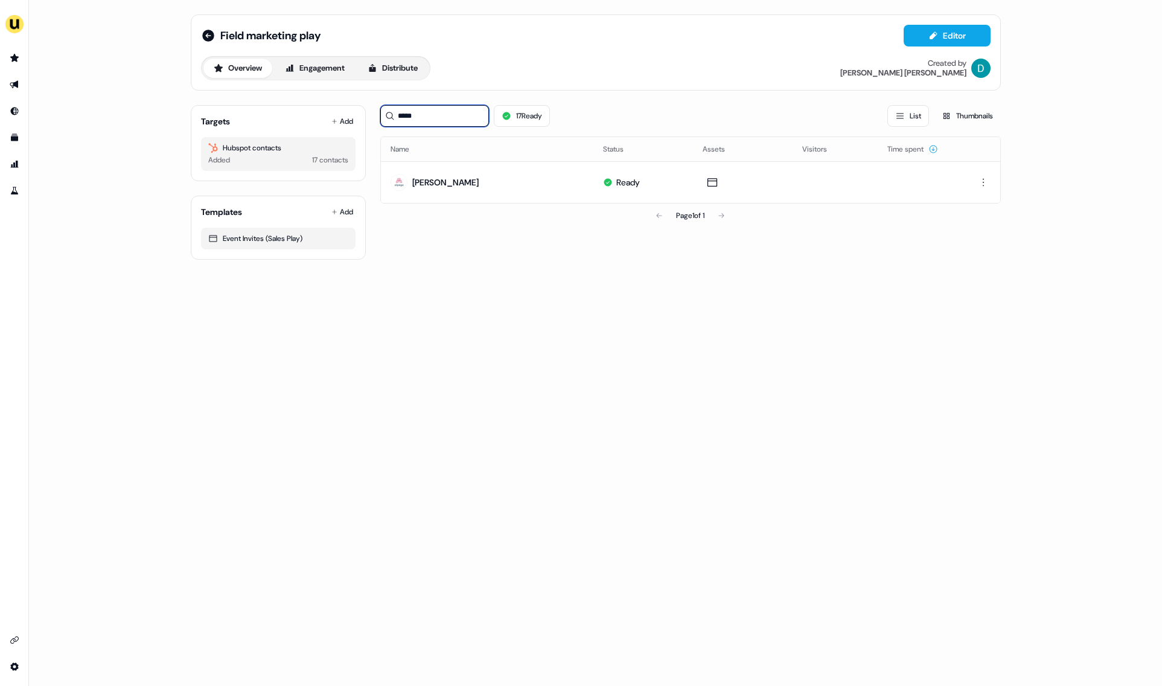
type input "*****"
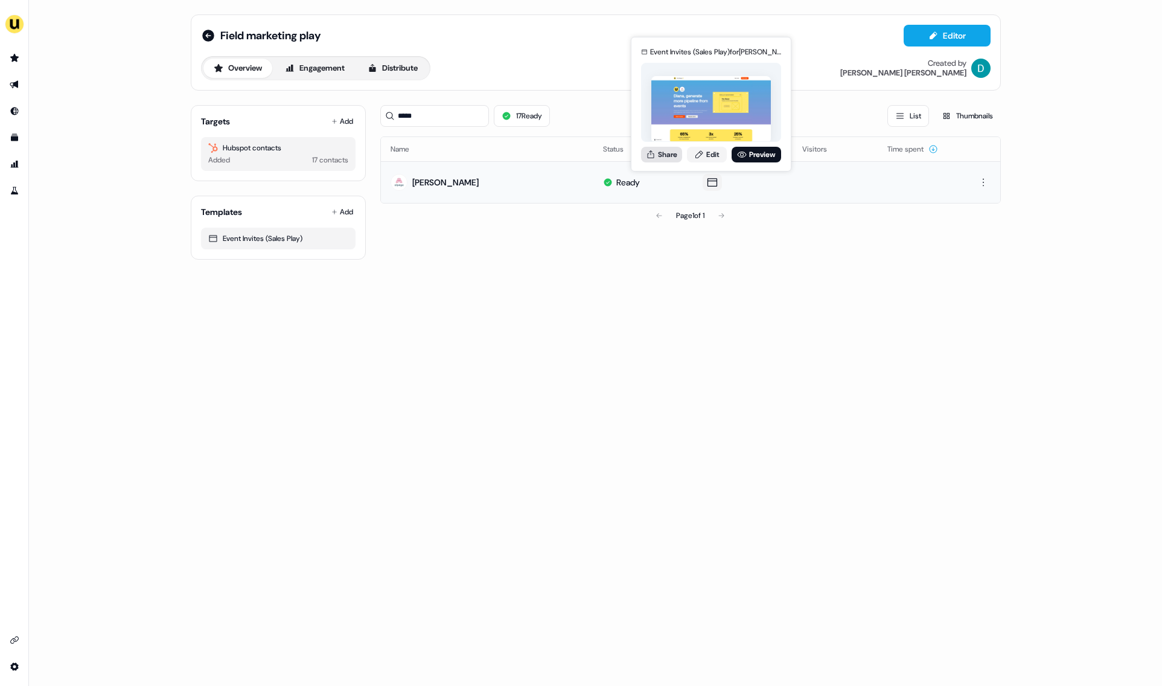
click at [665, 158] on button "Share" at bounding box center [661, 155] width 41 height 16
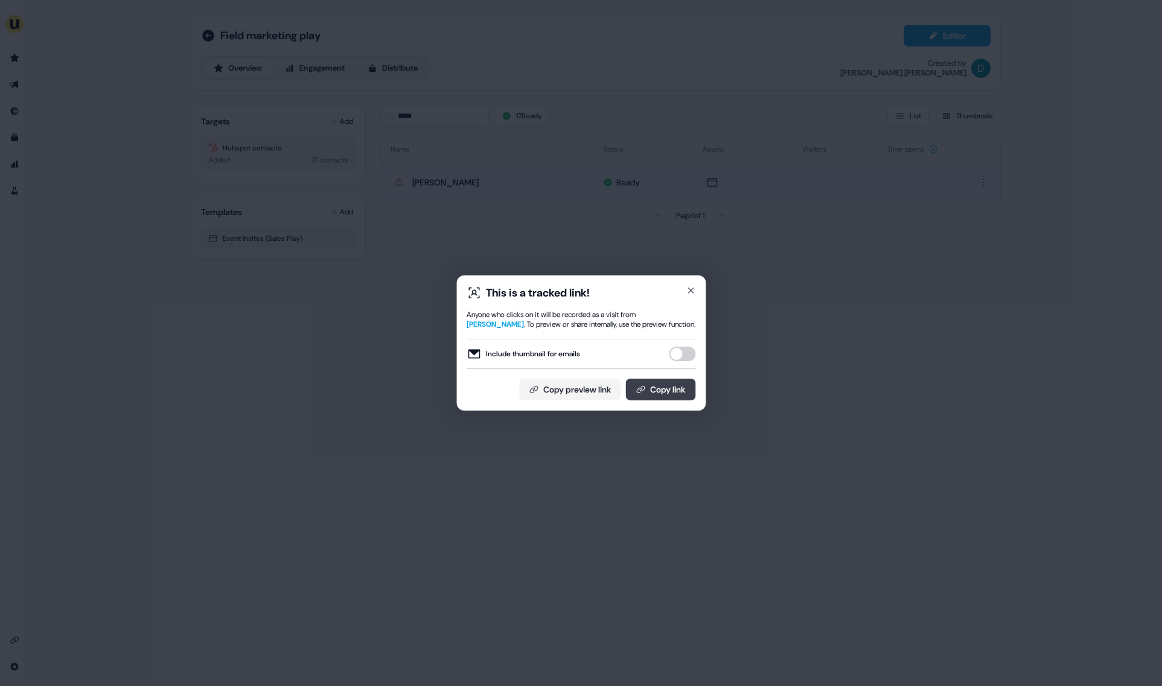
drag, startPoint x: 682, startPoint y: 346, endPoint x: 685, endPoint y: 387, distance: 41.2
click at [683, 347] on button "Include thumbnail for emails" at bounding box center [682, 354] width 27 height 14
click at [686, 395] on button "Copy link" at bounding box center [660, 390] width 70 height 22
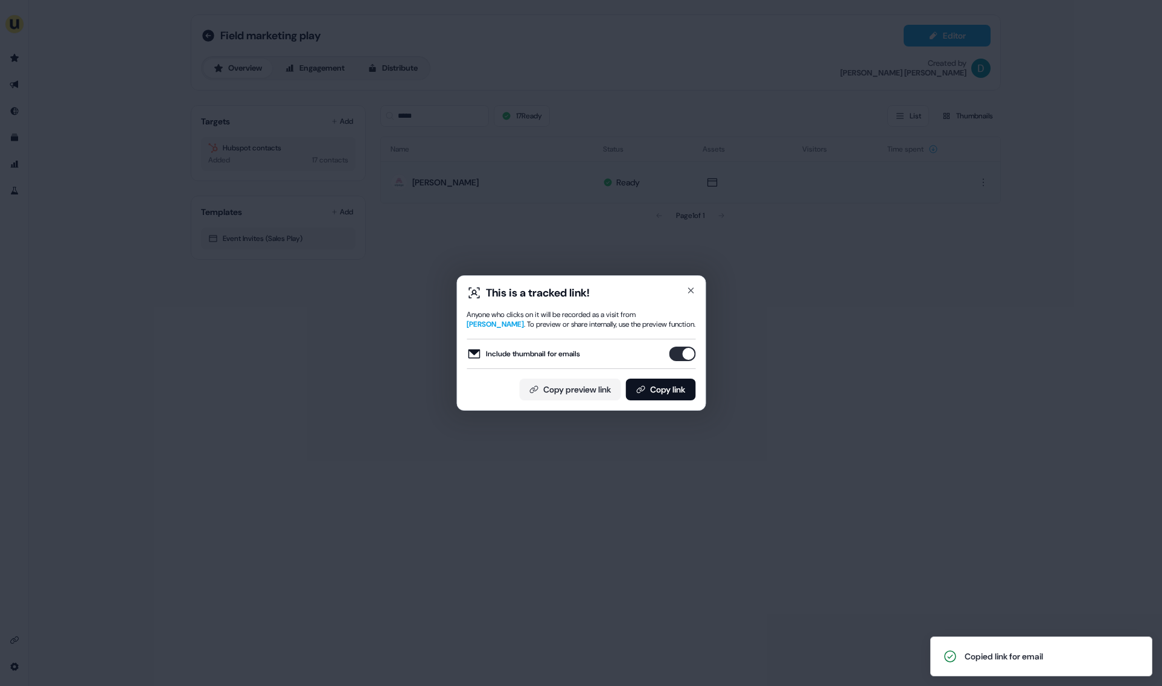
click at [695, 291] on div "This is a tracked link! Anyone who clicks on it will be recorded as a visit fro…" at bounding box center [580, 342] width 249 height 135
click at [689, 290] on icon "button" at bounding box center [691, 291] width 10 height 10
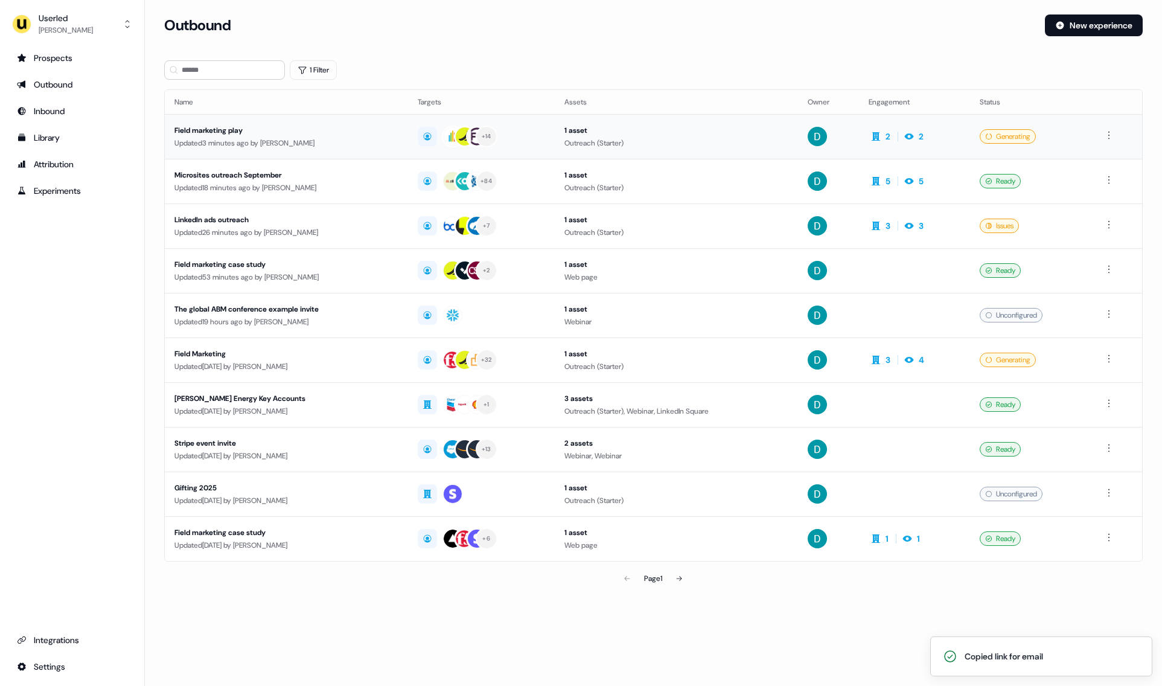
click at [318, 147] on div "Updated 3 minutes ago by David Cruickshank" at bounding box center [286, 143] width 224 height 12
click at [330, 185] on div "Updated 18 minutes ago by David Cruickshank" at bounding box center [286, 188] width 224 height 12
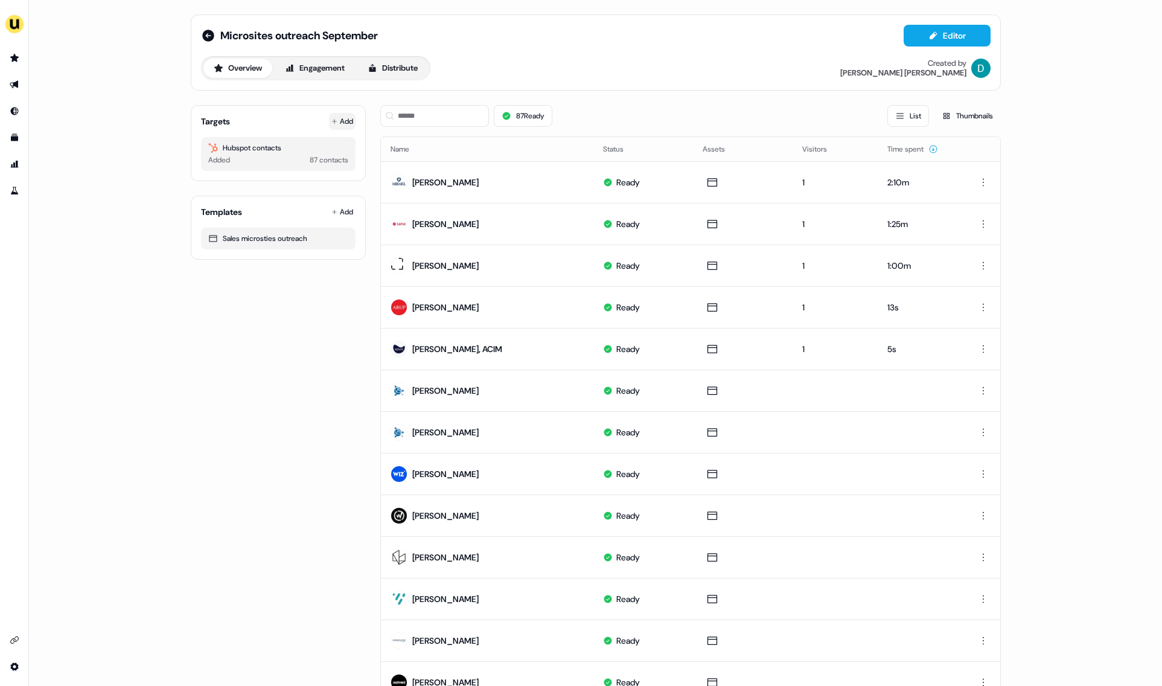
click at [336, 117] on button "Add" at bounding box center [342, 121] width 27 height 17
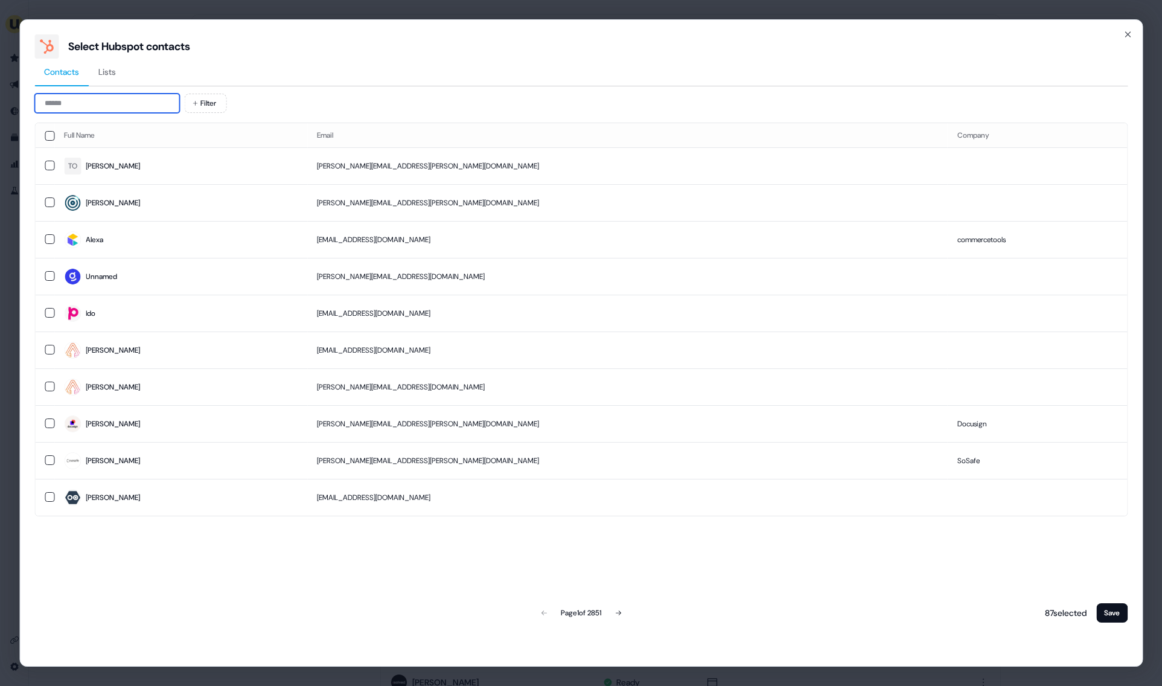
click at [128, 100] on input at bounding box center [106, 103] width 145 height 19
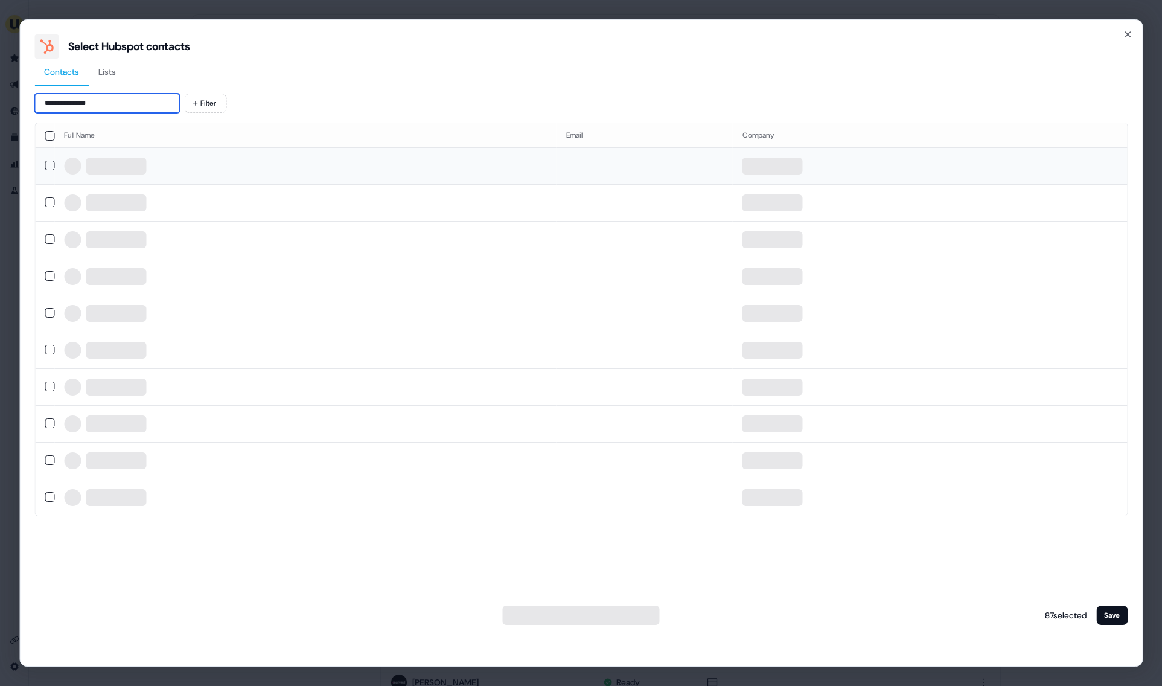
type input "**********"
click at [187, 171] on div at bounding box center [305, 166] width 483 height 17
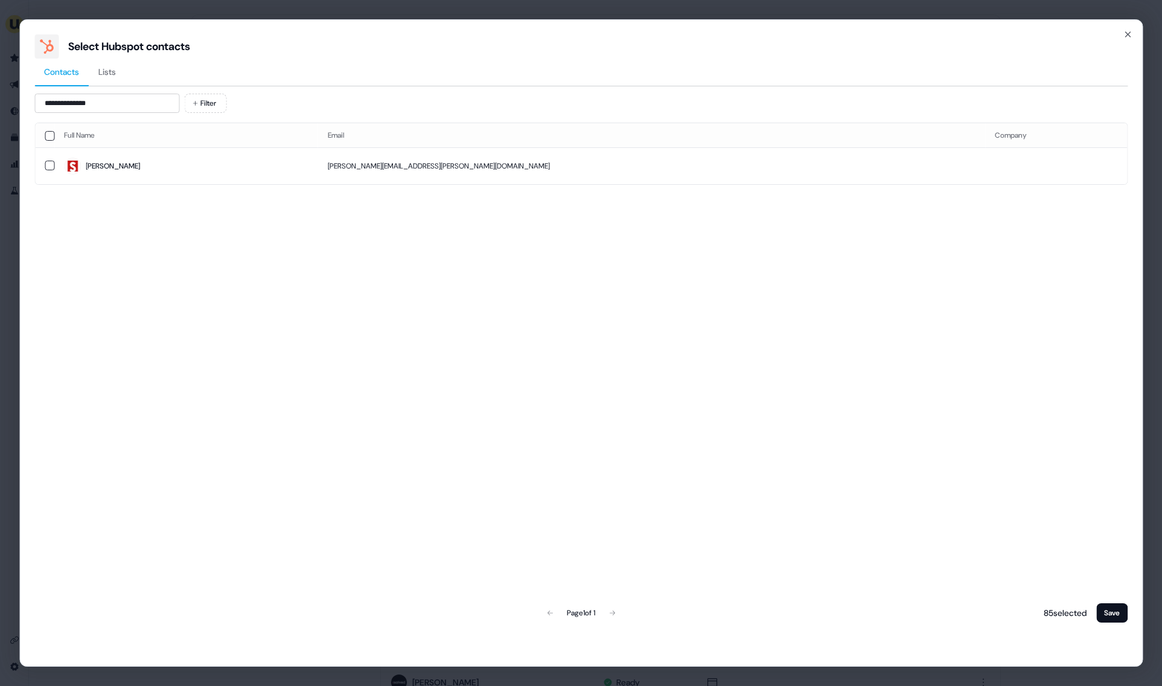
click at [187, 171] on span "Amanda" at bounding box center [186, 166] width 245 height 17
click at [1111, 619] on button "Save" at bounding box center [1111, 612] width 31 height 19
click at [1103, 619] on button "Save" at bounding box center [1111, 612] width 31 height 19
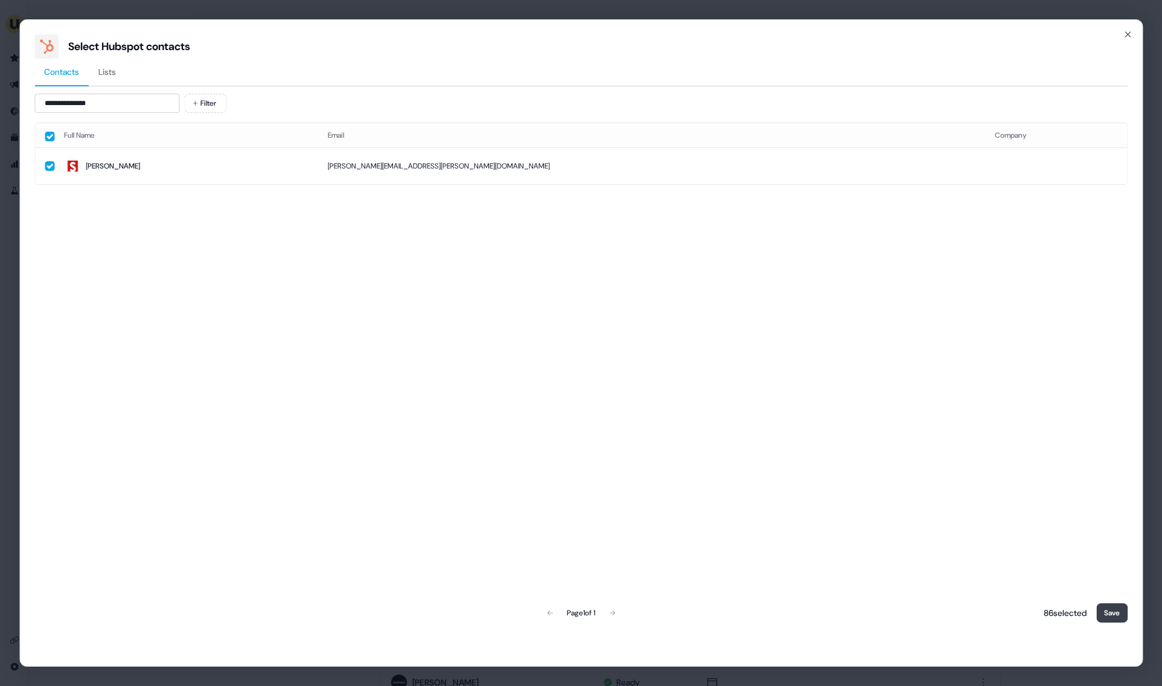
click at [1105, 612] on button "Save" at bounding box center [1111, 612] width 31 height 19
click at [1118, 612] on button "Save" at bounding box center [1111, 612] width 31 height 19
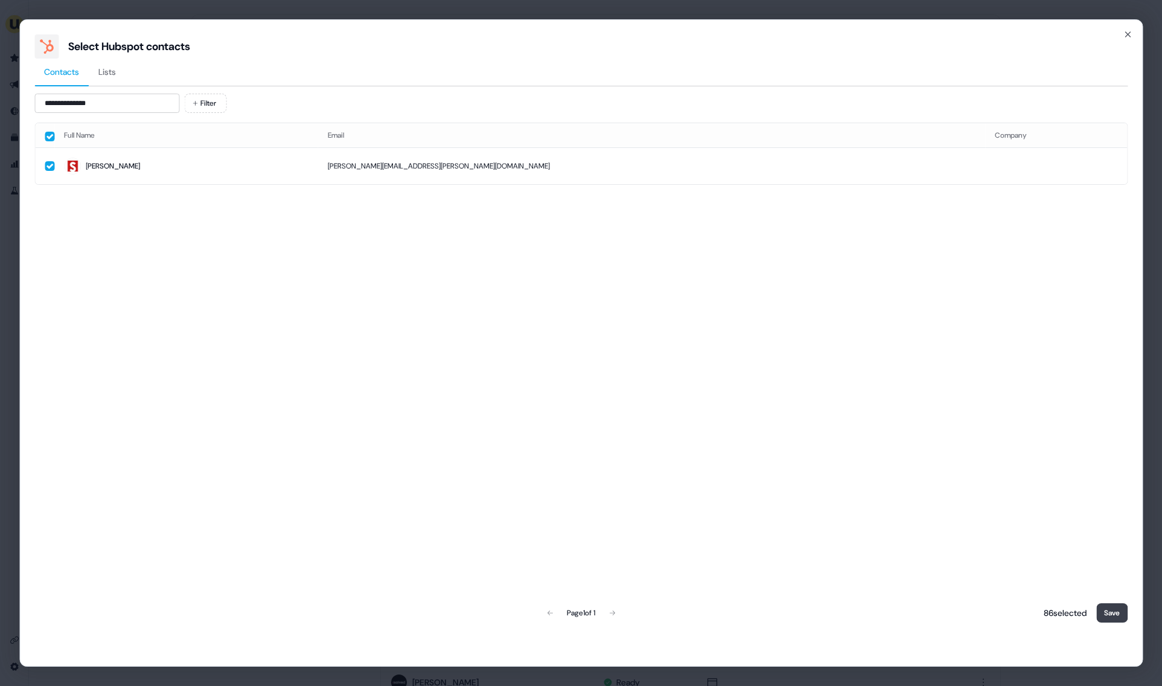
click at [1118, 612] on button "Save" at bounding box center [1111, 612] width 31 height 19
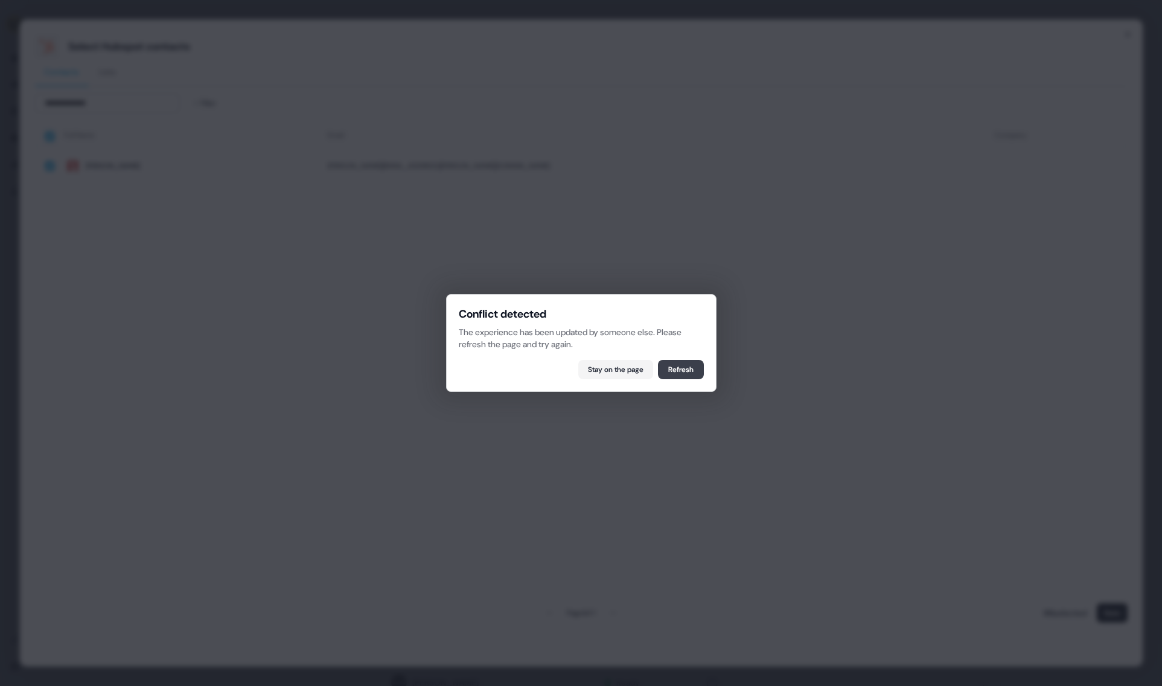
click at [674, 369] on button "Refresh" at bounding box center [681, 369] width 46 height 19
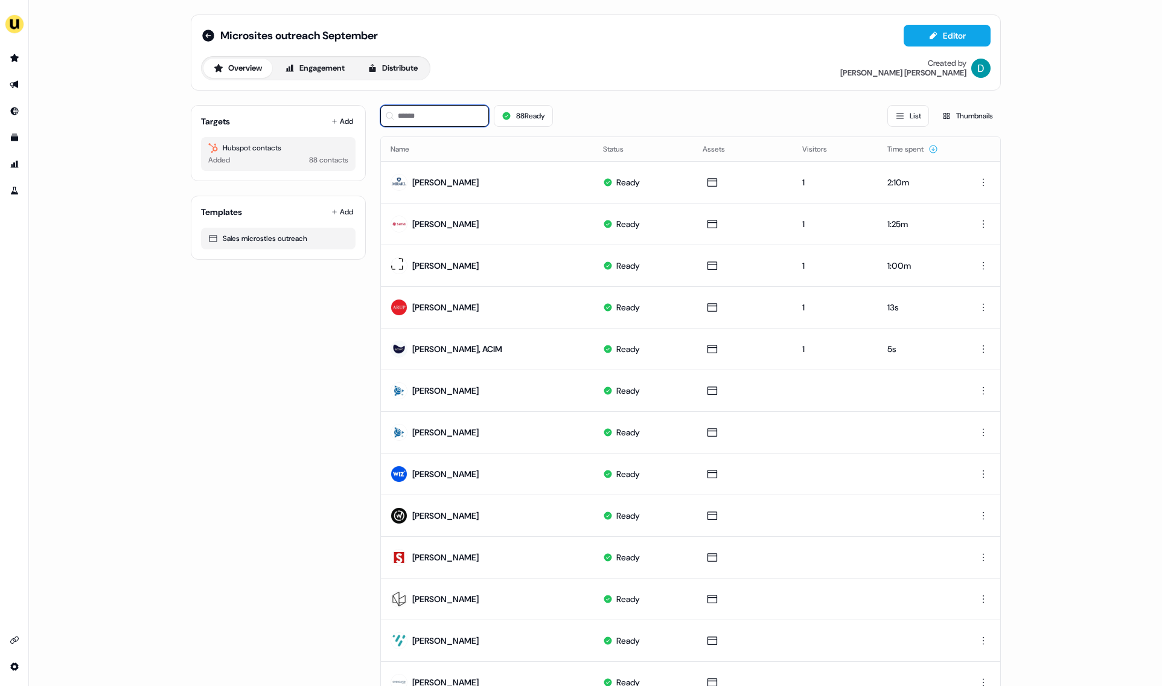
click at [406, 111] on input at bounding box center [434, 116] width 109 height 22
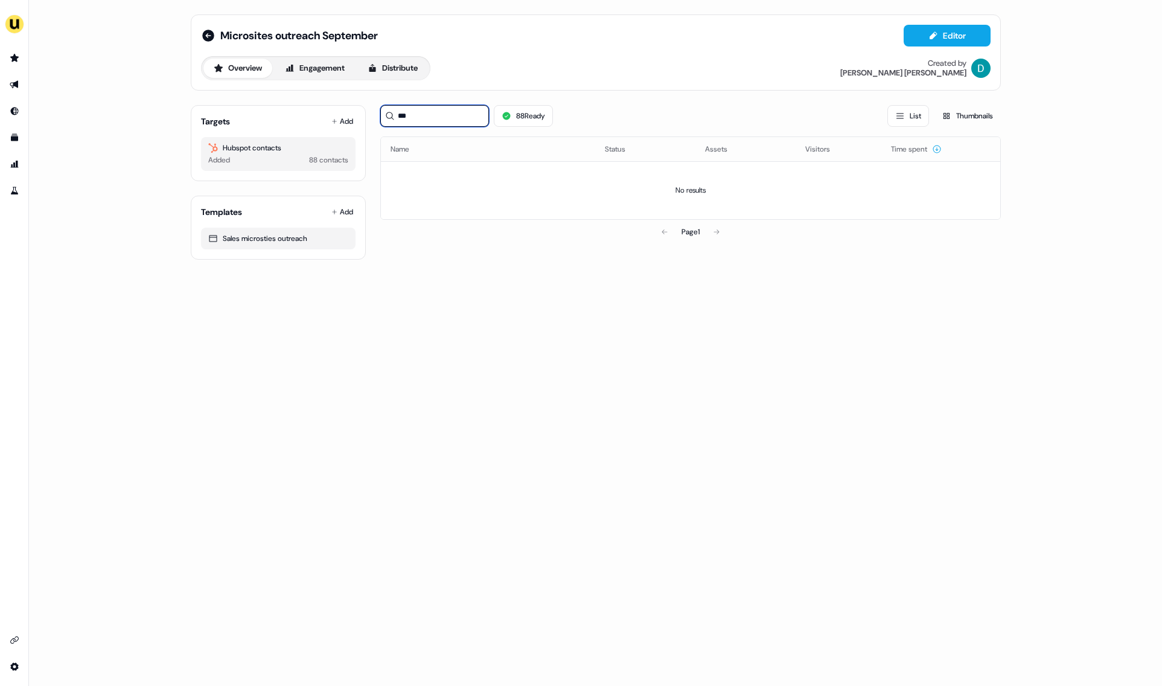
type input "****"
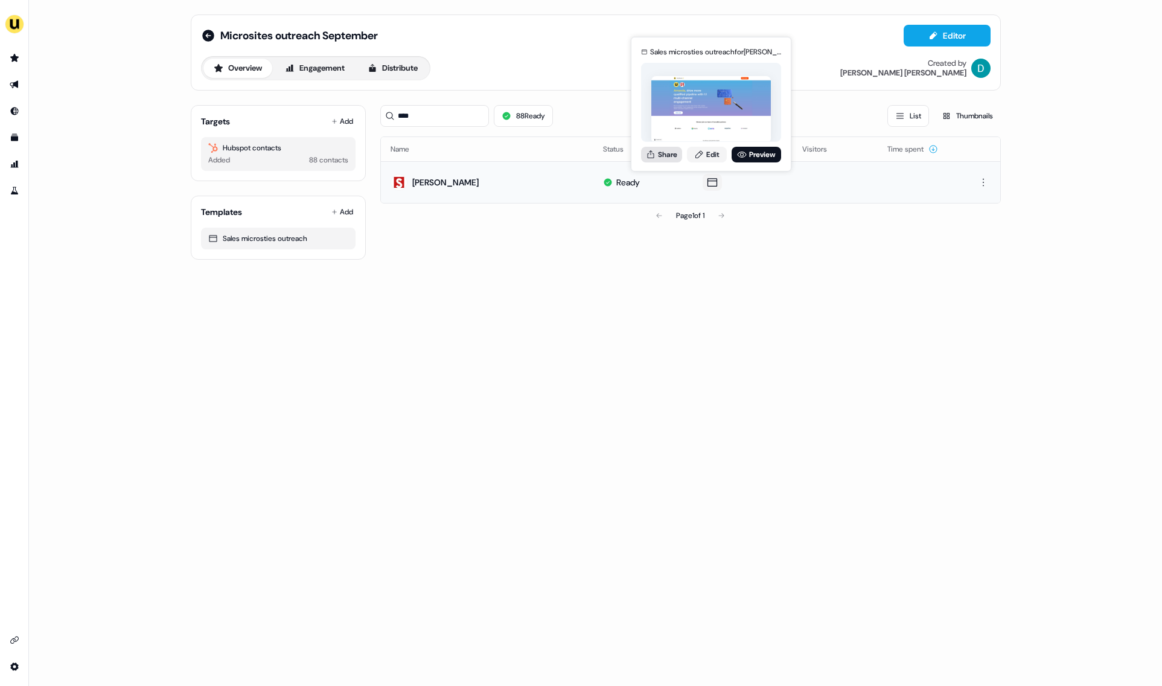
click at [667, 156] on button "Share" at bounding box center [661, 155] width 41 height 16
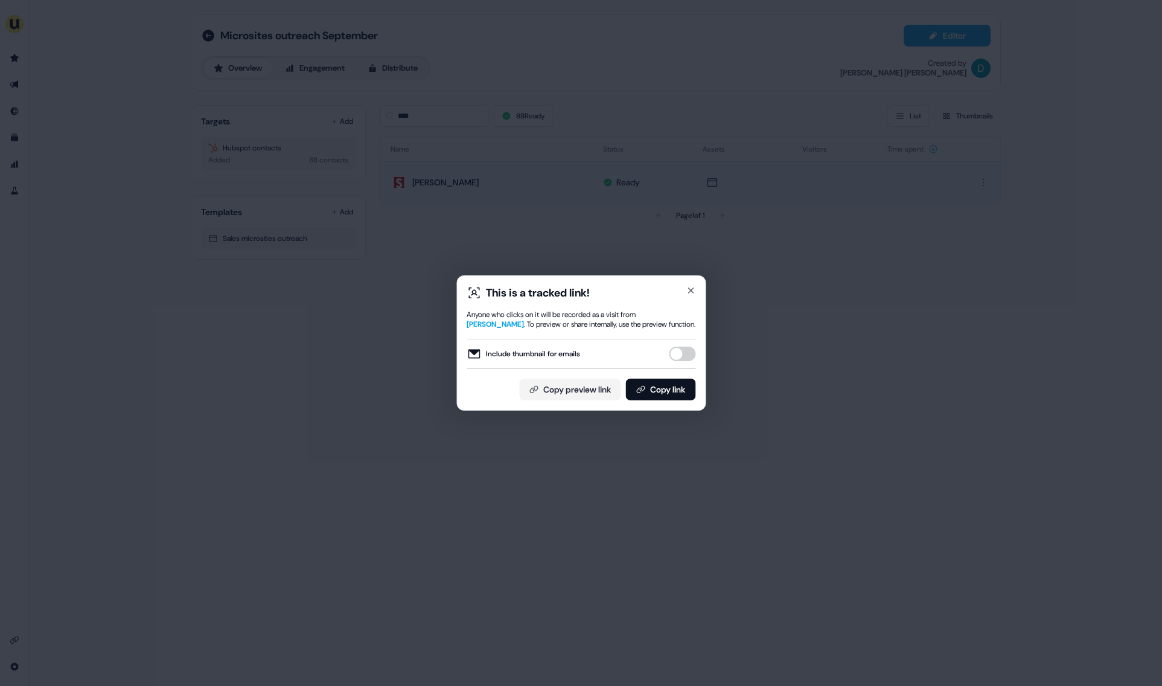
click at [672, 351] on button "Include thumbnail for emails" at bounding box center [682, 354] width 27 height 14
click at [671, 394] on button "Copy link" at bounding box center [660, 390] width 70 height 22
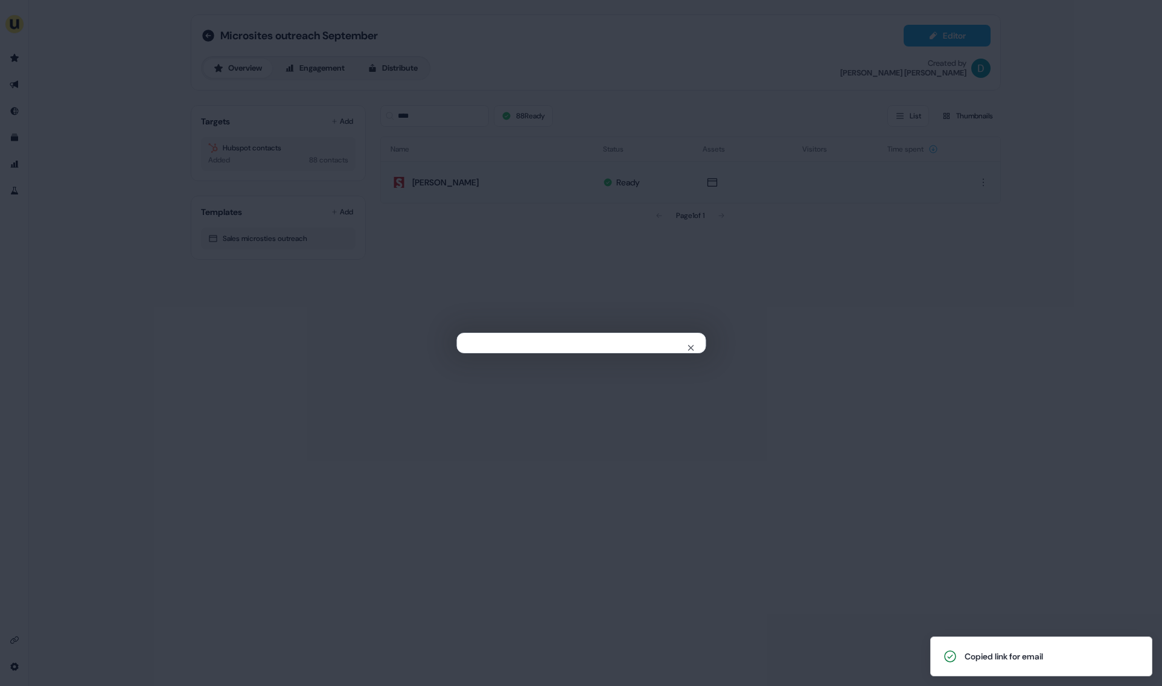
click at [373, 411] on div "Close" at bounding box center [581, 343] width 1162 height 686
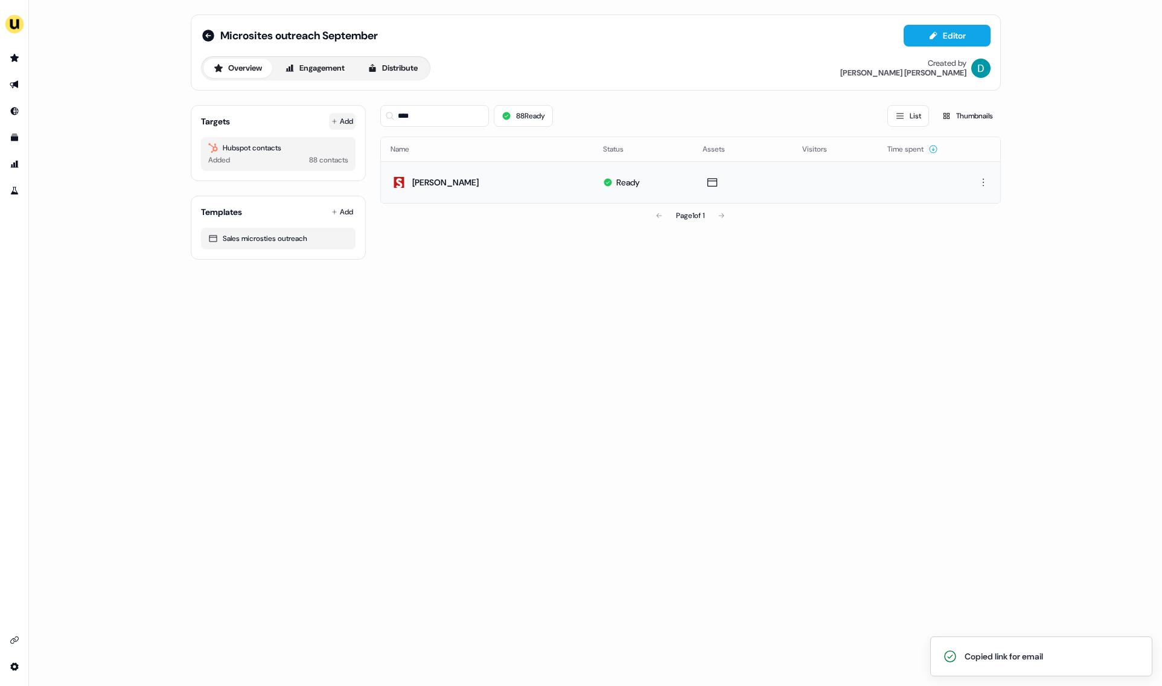
click at [339, 120] on button "Add" at bounding box center [342, 121] width 27 height 17
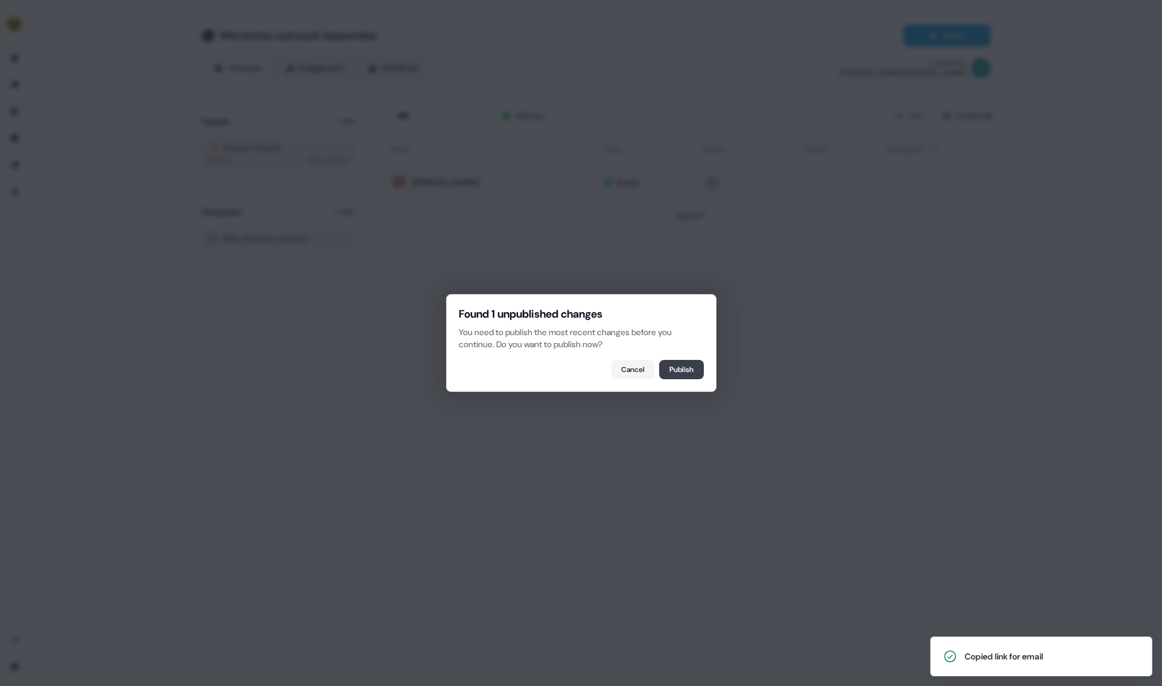
click at [702, 365] on button "Publish" at bounding box center [681, 369] width 45 height 19
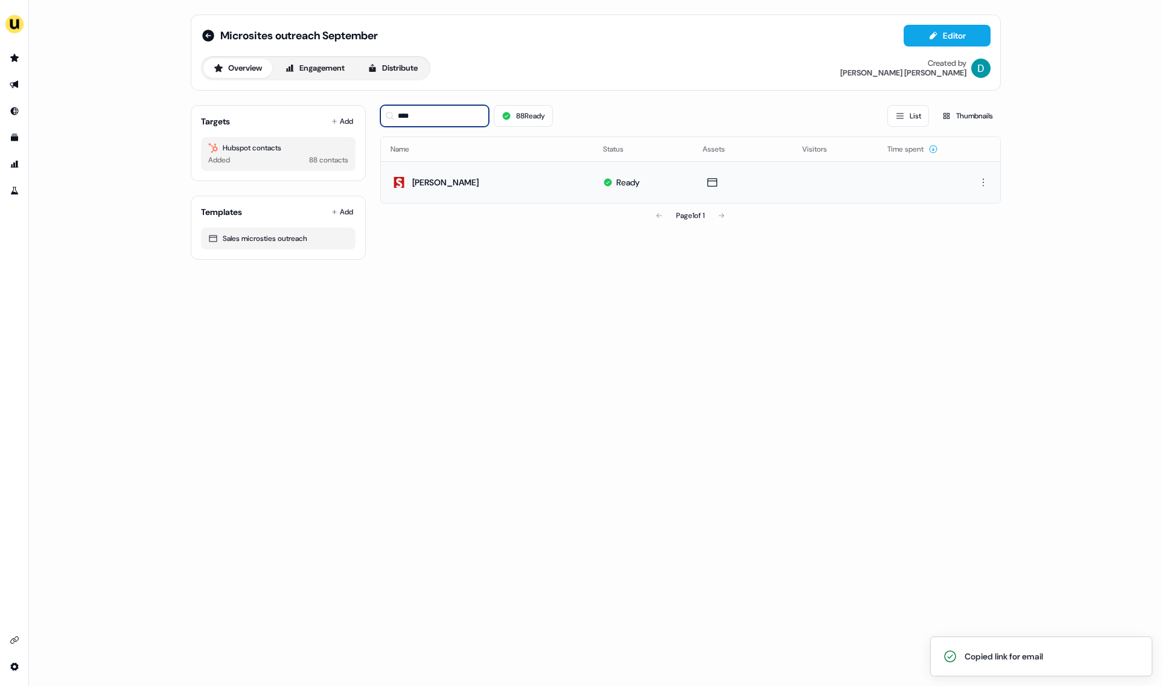
click at [430, 119] on input "****" at bounding box center [434, 116] width 109 height 22
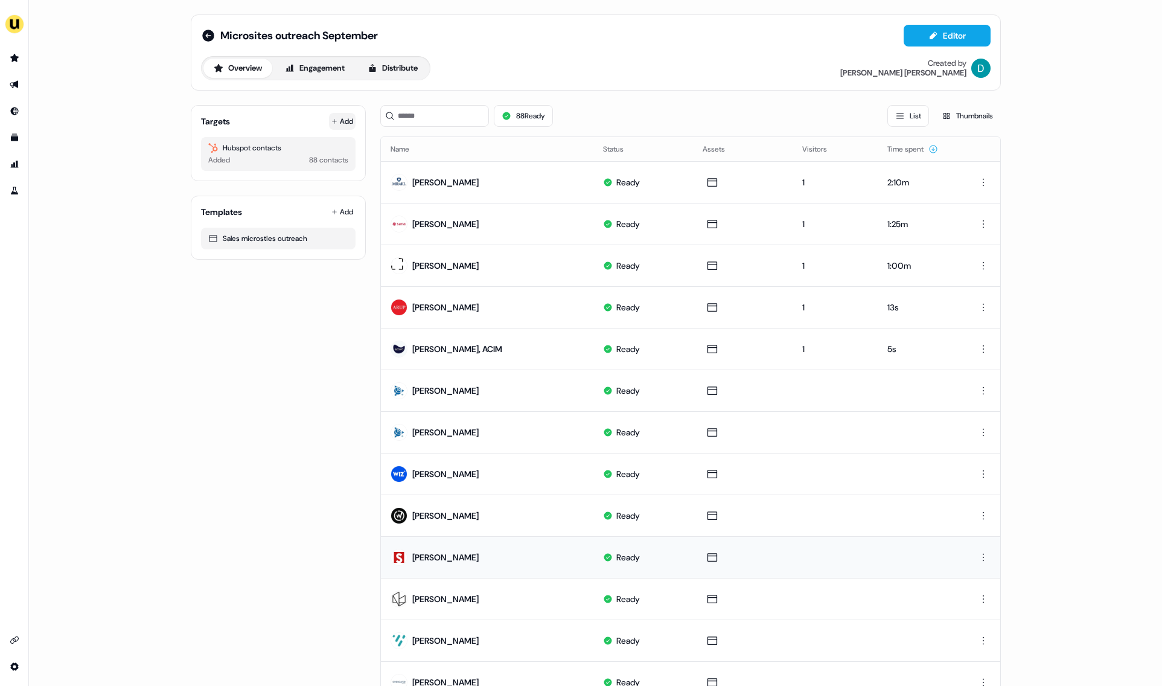
click at [344, 114] on button "Add" at bounding box center [342, 121] width 27 height 17
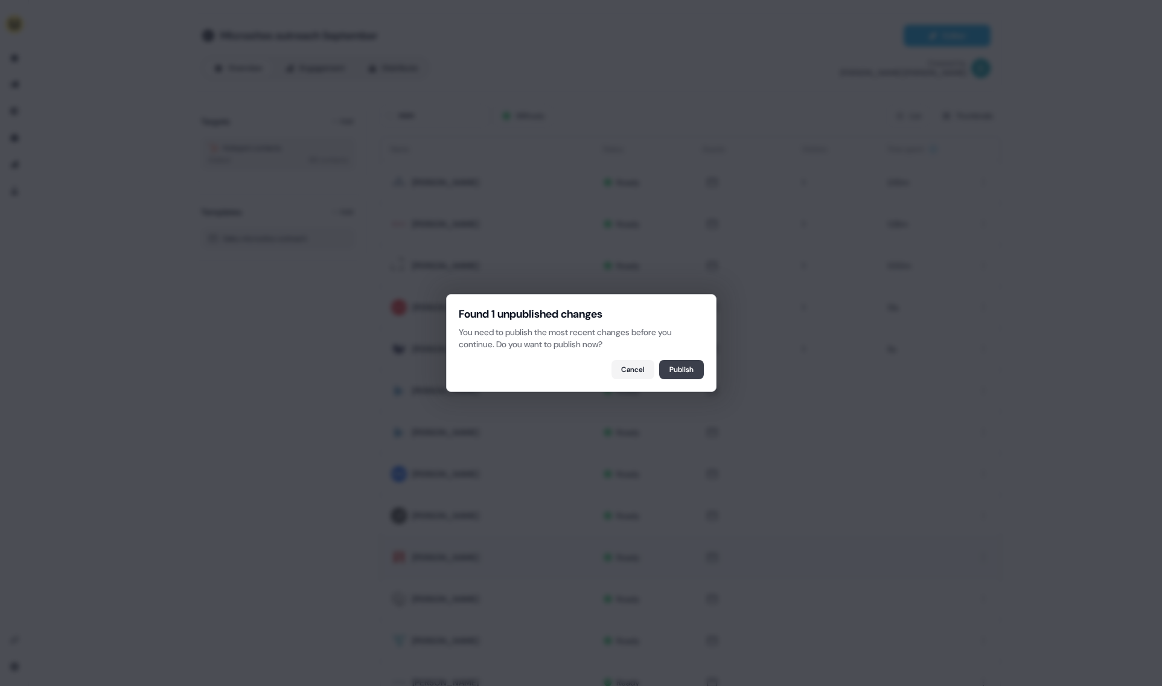
click at [680, 371] on button "Publish" at bounding box center [681, 369] width 45 height 19
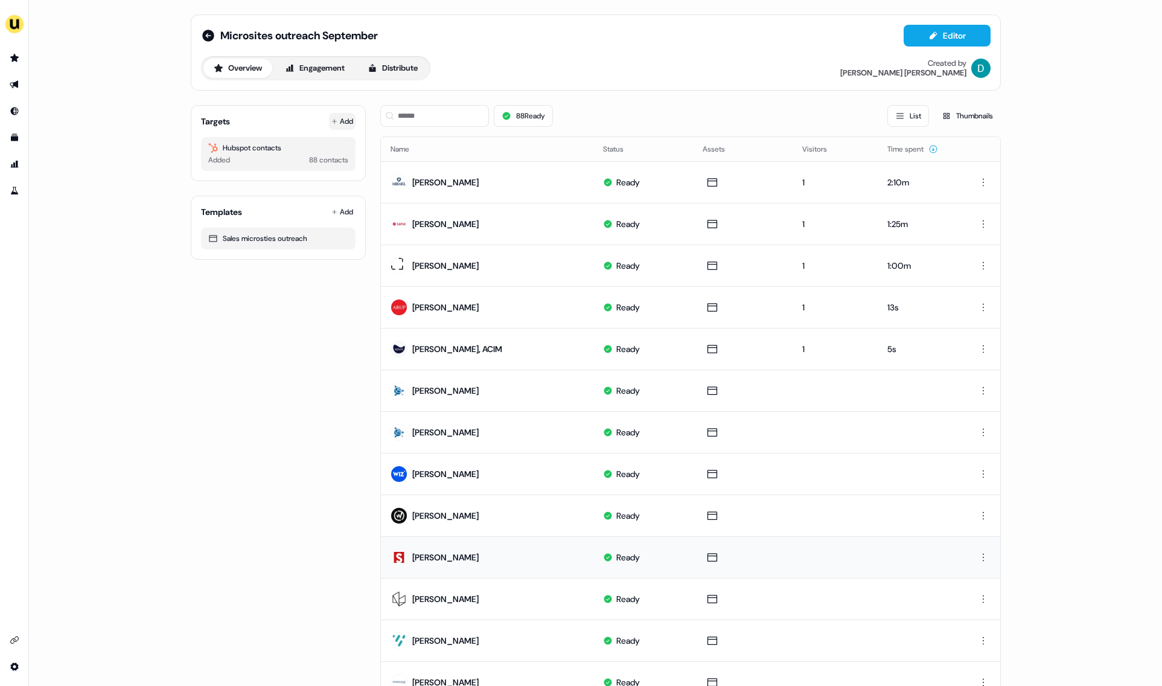
click at [347, 127] on button "Add" at bounding box center [342, 121] width 27 height 17
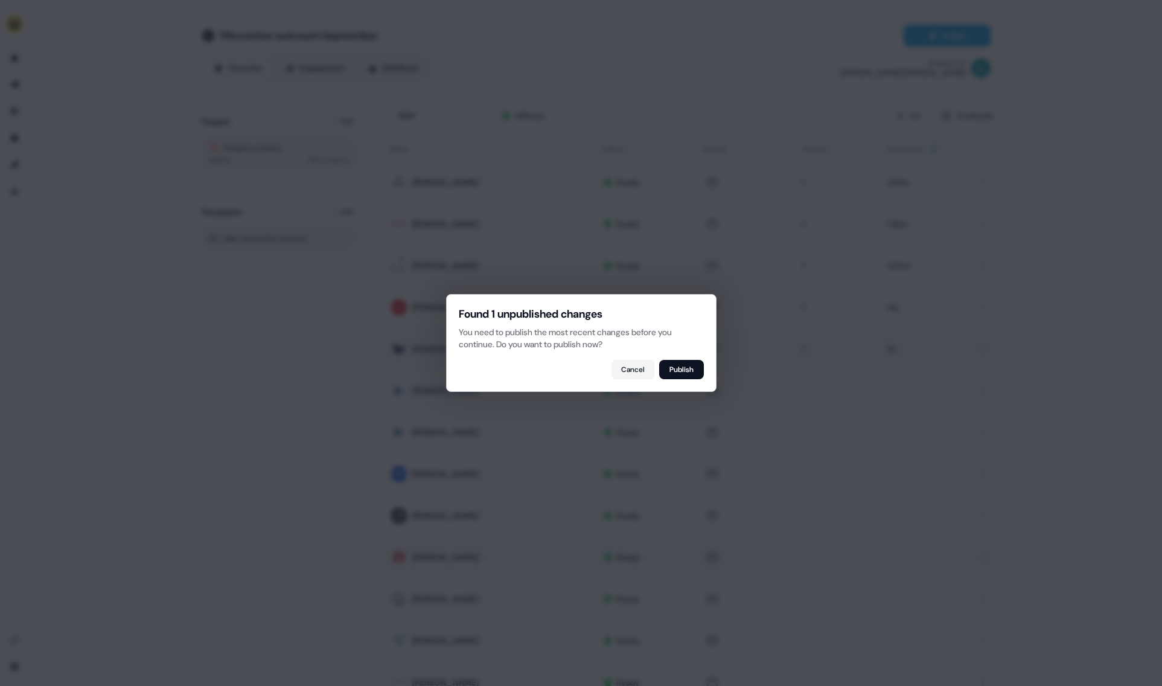
drag, startPoint x: 693, startPoint y: 364, endPoint x: 687, endPoint y: 363, distance: 6.2
click at [693, 365] on button "Publish" at bounding box center [681, 369] width 45 height 19
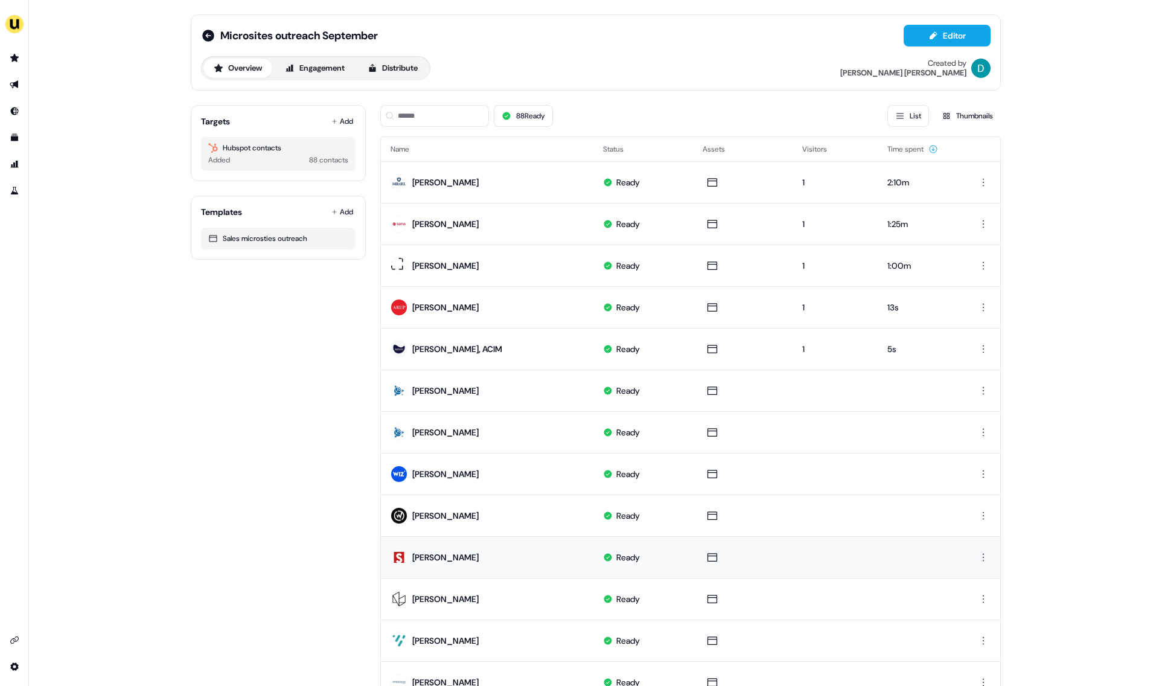
click at [336, 138] on div "Hubspot contacts Added 88 contacts" at bounding box center [278, 154] width 155 height 34
click at [333, 128] on button "Add" at bounding box center [342, 121] width 27 height 17
click at [344, 124] on button "Add" at bounding box center [342, 121] width 27 height 17
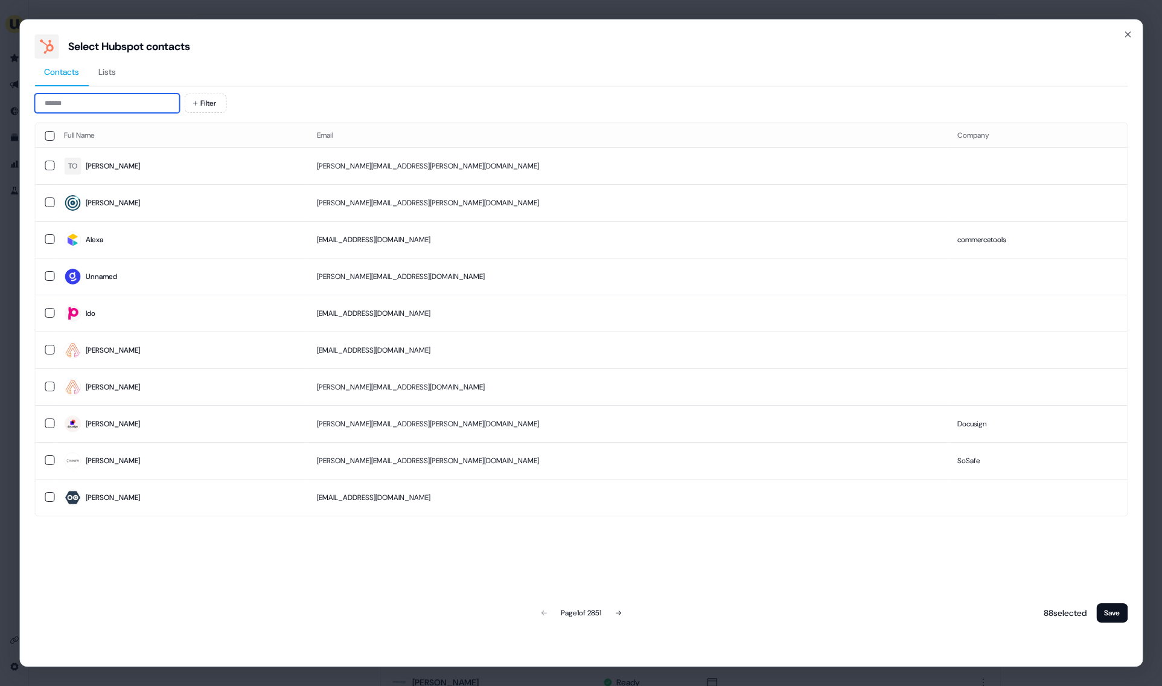
click at [147, 106] on input at bounding box center [106, 103] width 145 height 19
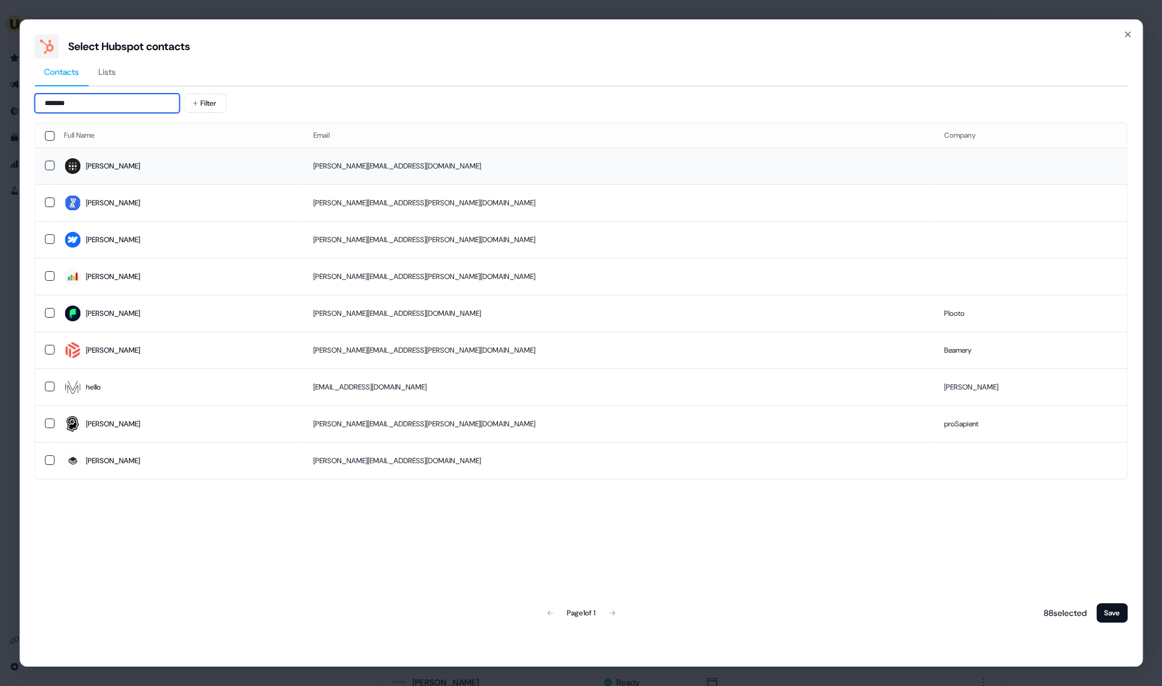
type input "*******"
click at [205, 152] on td "[PERSON_NAME]" at bounding box center [178, 165] width 249 height 37
click at [1107, 611] on button "Save" at bounding box center [1111, 612] width 31 height 19
click at [1107, 614] on button "Save" at bounding box center [1111, 612] width 31 height 19
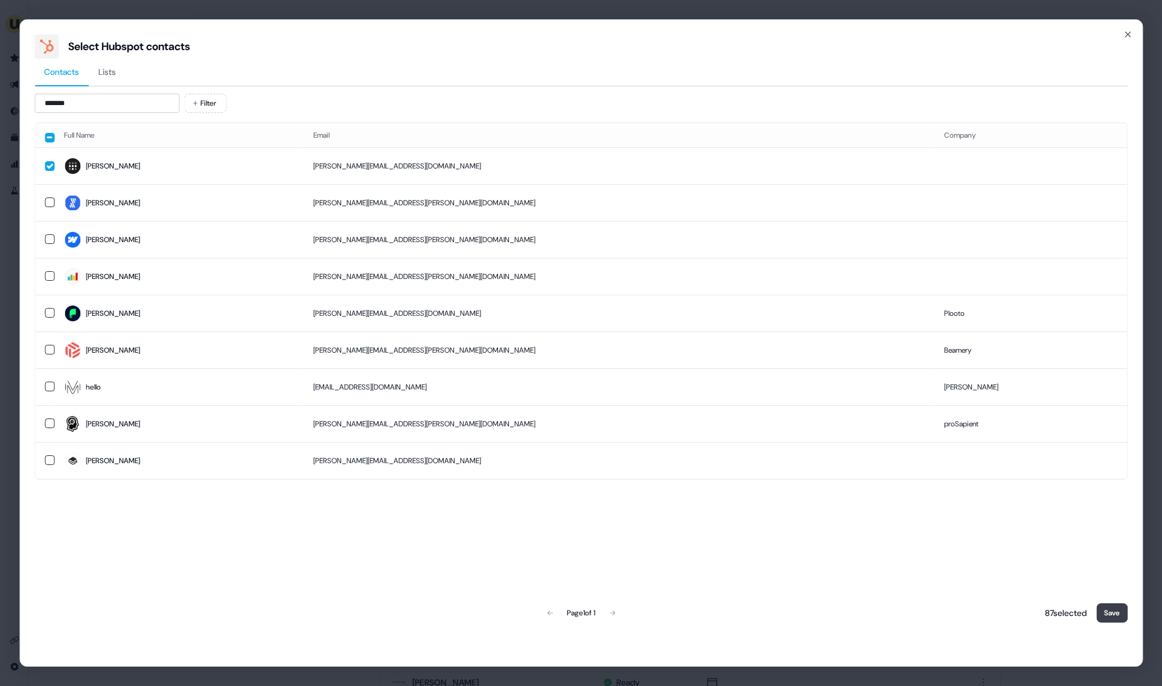
click at [1107, 614] on button "Save" at bounding box center [1111, 612] width 31 height 19
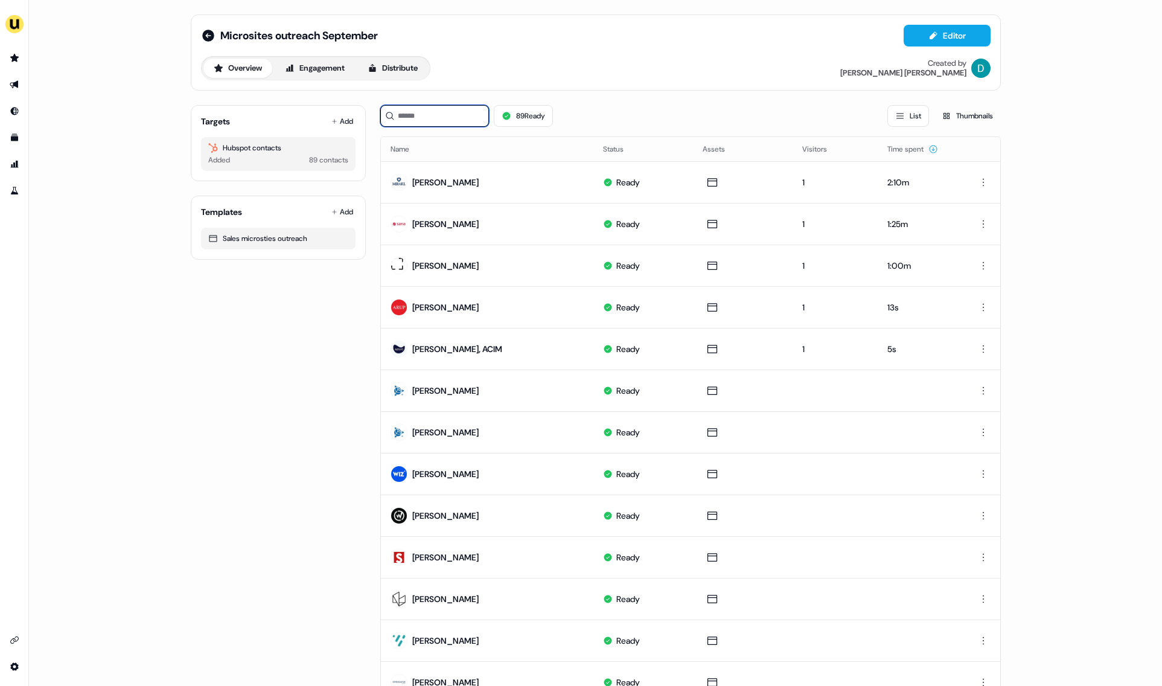
click at [440, 115] on input at bounding box center [434, 116] width 109 height 22
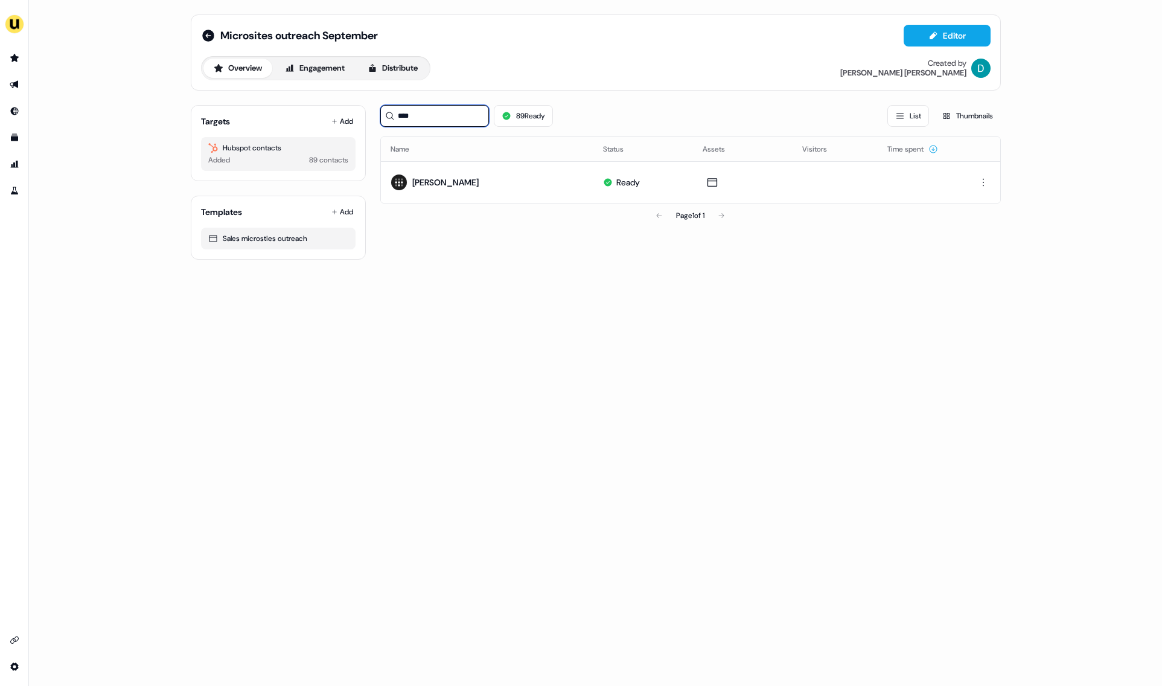
type input "****"
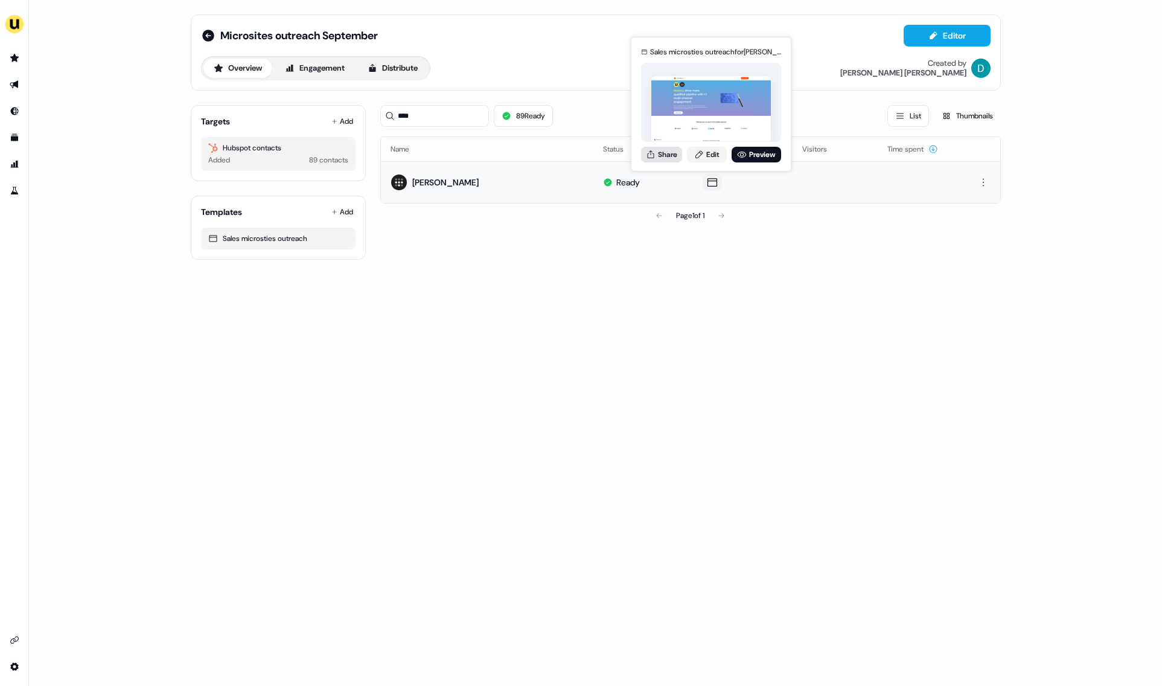
click at [664, 149] on button "Share" at bounding box center [661, 155] width 41 height 16
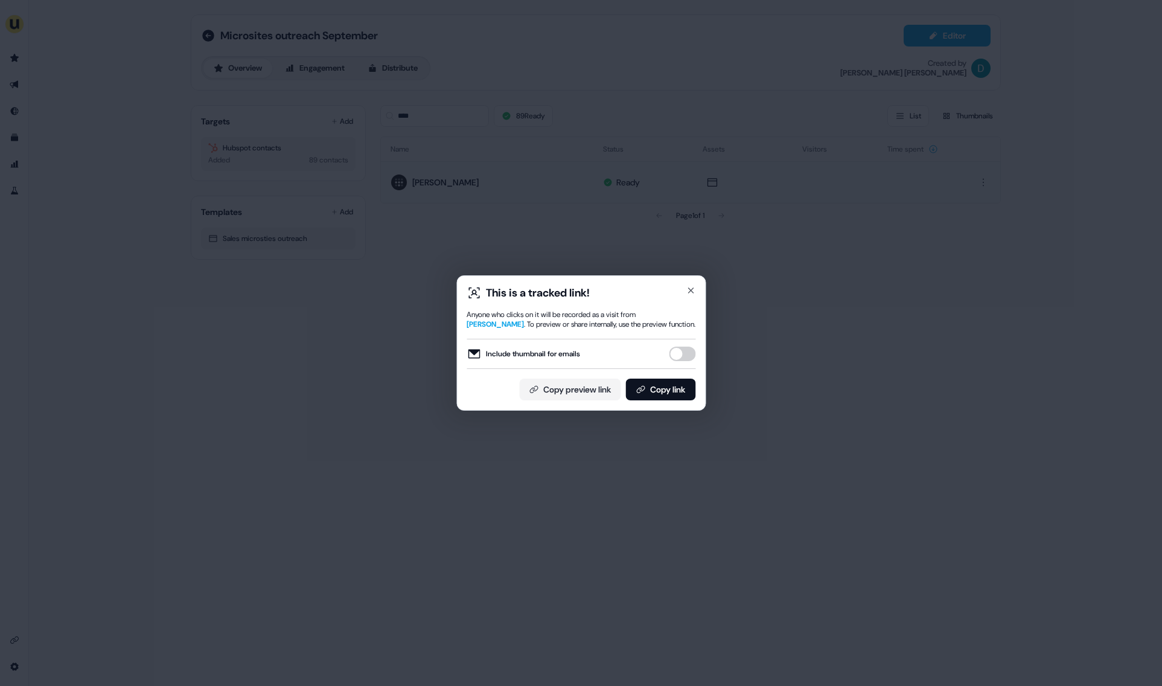
click at [679, 348] on button "Include thumbnail for emails" at bounding box center [682, 354] width 27 height 14
click at [679, 385] on button "Copy link" at bounding box center [660, 390] width 70 height 22
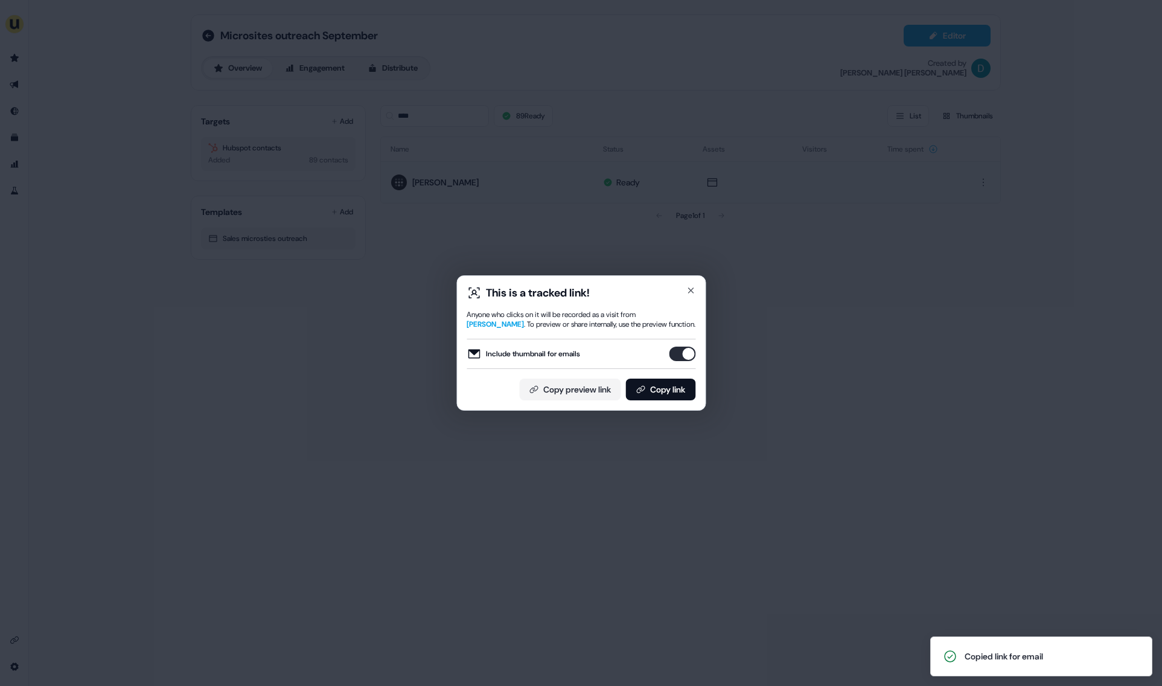
click at [353, 263] on div "This is a tracked link! Anyone who clicks on it will be recorded as a visit fro…" at bounding box center [581, 343] width 1162 height 686
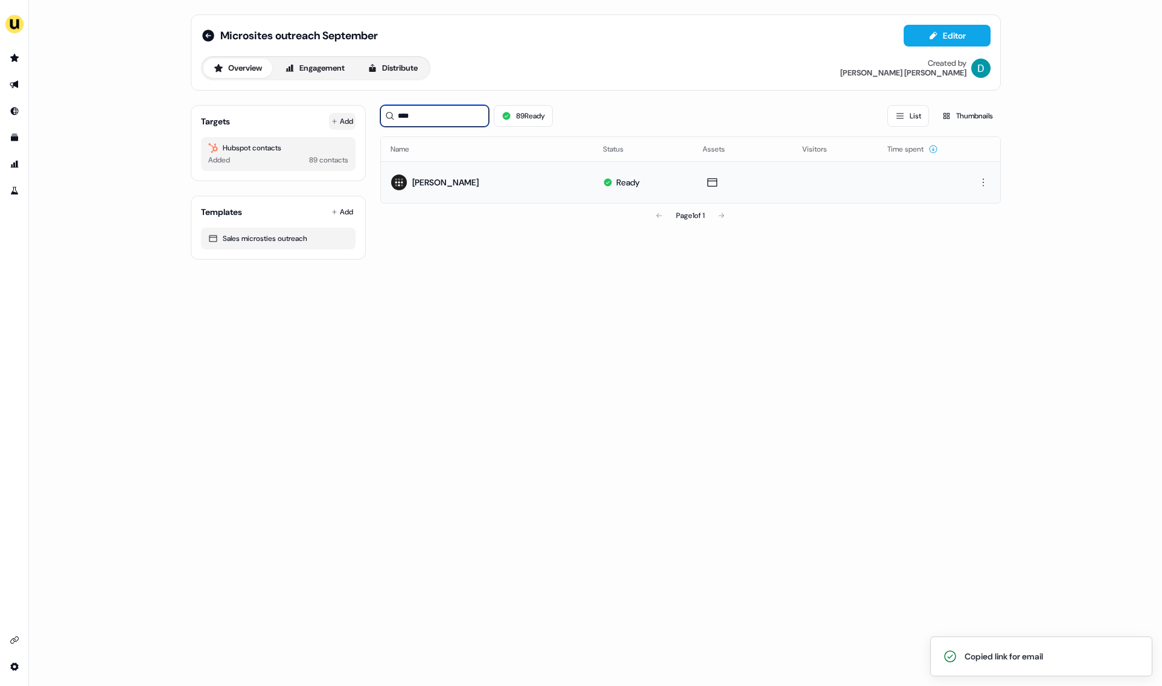
drag, startPoint x: 426, startPoint y: 115, endPoint x: 336, endPoint y: 115, distance: 90.0
click at [336, 115] on div "Targets Add Hubspot contacts Added 89 contacts Templates Add Sales microsties o…" at bounding box center [596, 177] width 810 height 164
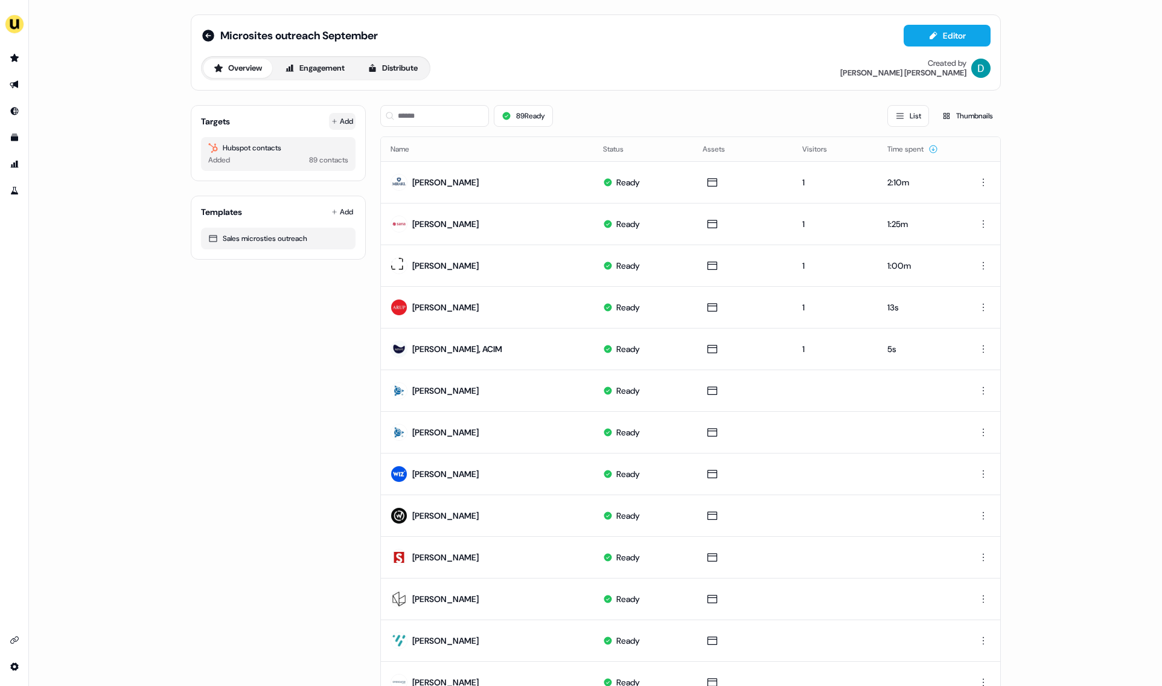
click at [338, 124] on button "Add" at bounding box center [342, 121] width 27 height 17
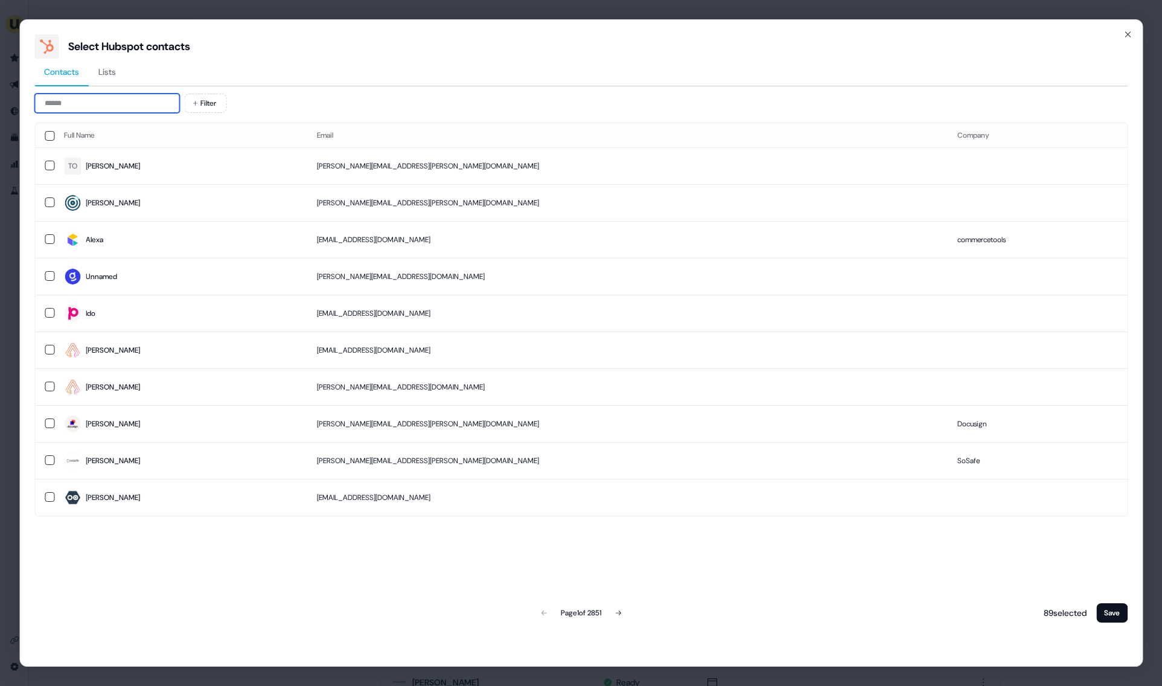
click at [115, 101] on input at bounding box center [106, 103] width 145 height 19
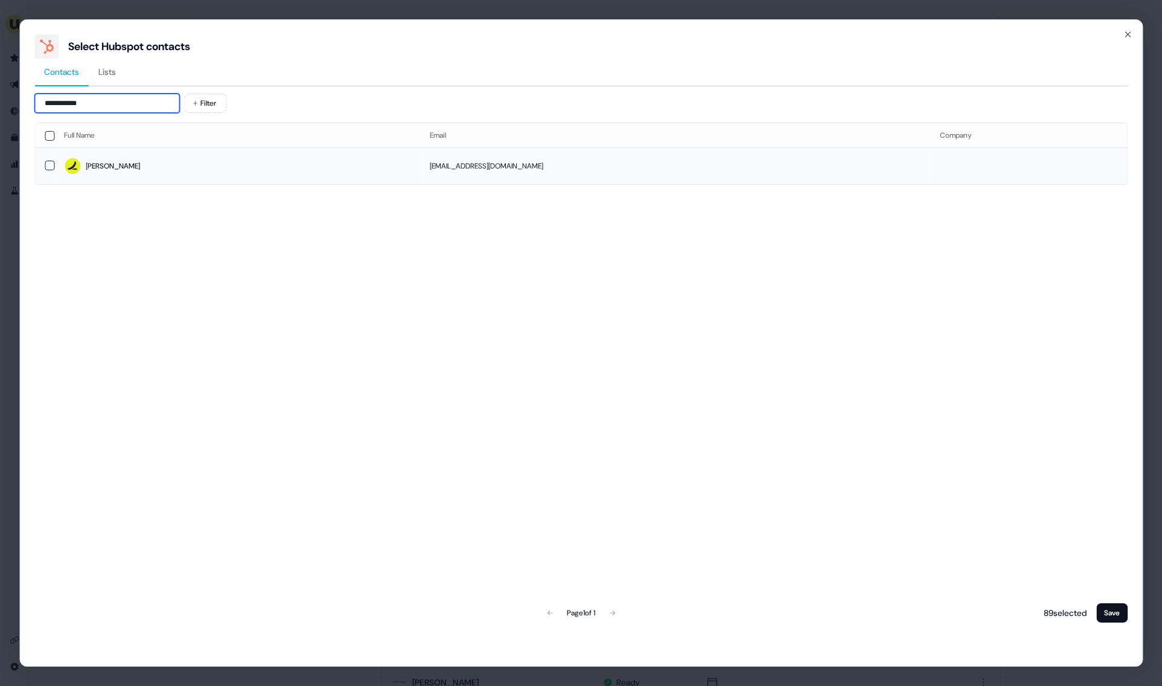
type input "**********"
click at [162, 171] on span "[PERSON_NAME]" at bounding box center [237, 166] width 347 height 17
click at [1108, 620] on button "Save" at bounding box center [1111, 612] width 31 height 19
click at [1108, 612] on button "Save" at bounding box center [1111, 612] width 31 height 19
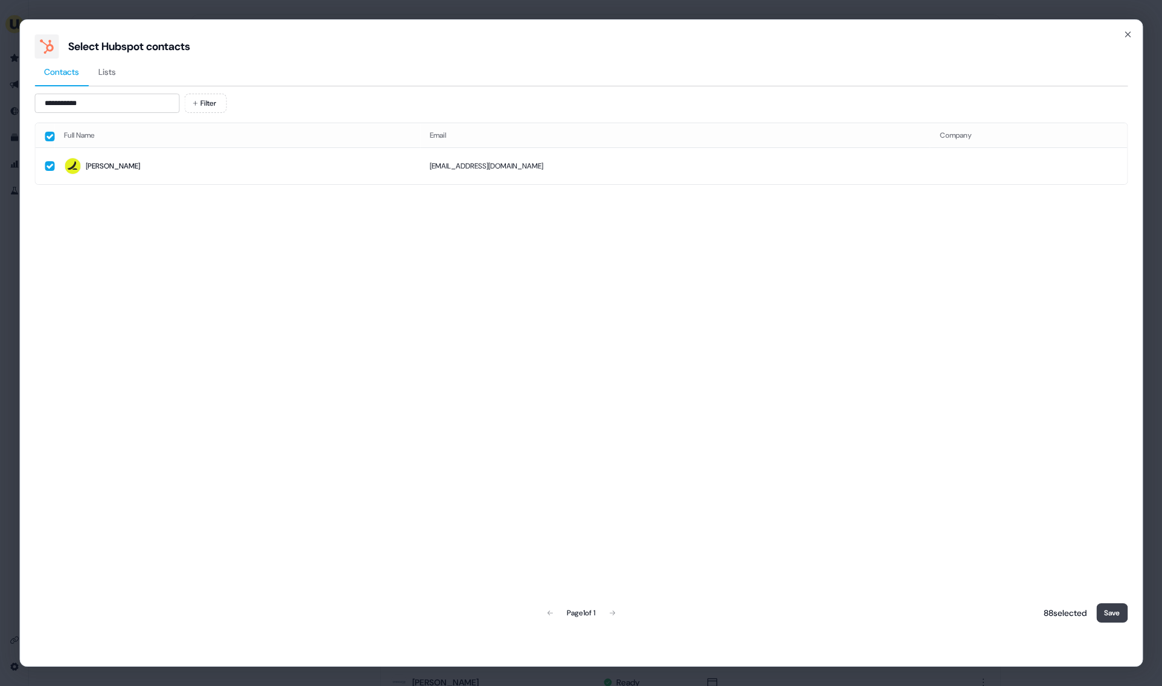
click at [1108, 612] on button "Save" at bounding box center [1111, 612] width 31 height 19
drag, startPoint x: 1108, startPoint y: 612, endPoint x: 861, endPoint y: 188, distance: 490.5
click at [1108, 612] on button "Save" at bounding box center [1111, 612] width 31 height 19
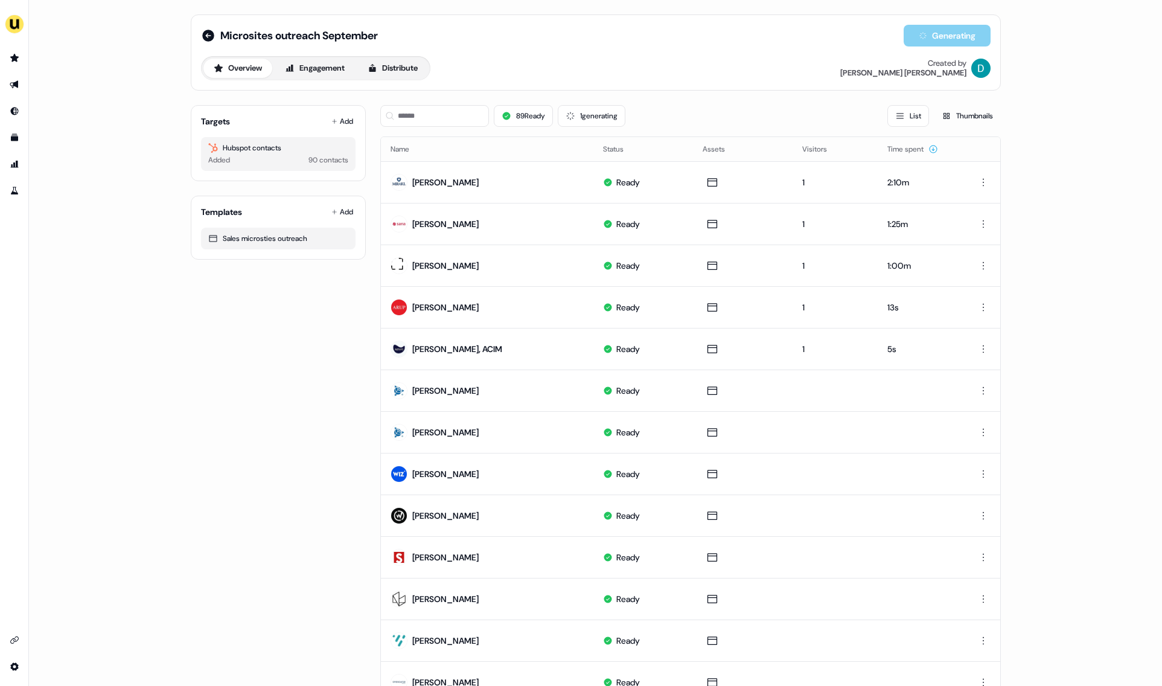
click at [260, 379] on div "Targets Add Hubspot contacts Added 90 contacts Templates Add Sales microsties o…" at bounding box center [278, 557] width 175 height 924
click at [456, 112] on input at bounding box center [434, 116] width 109 height 22
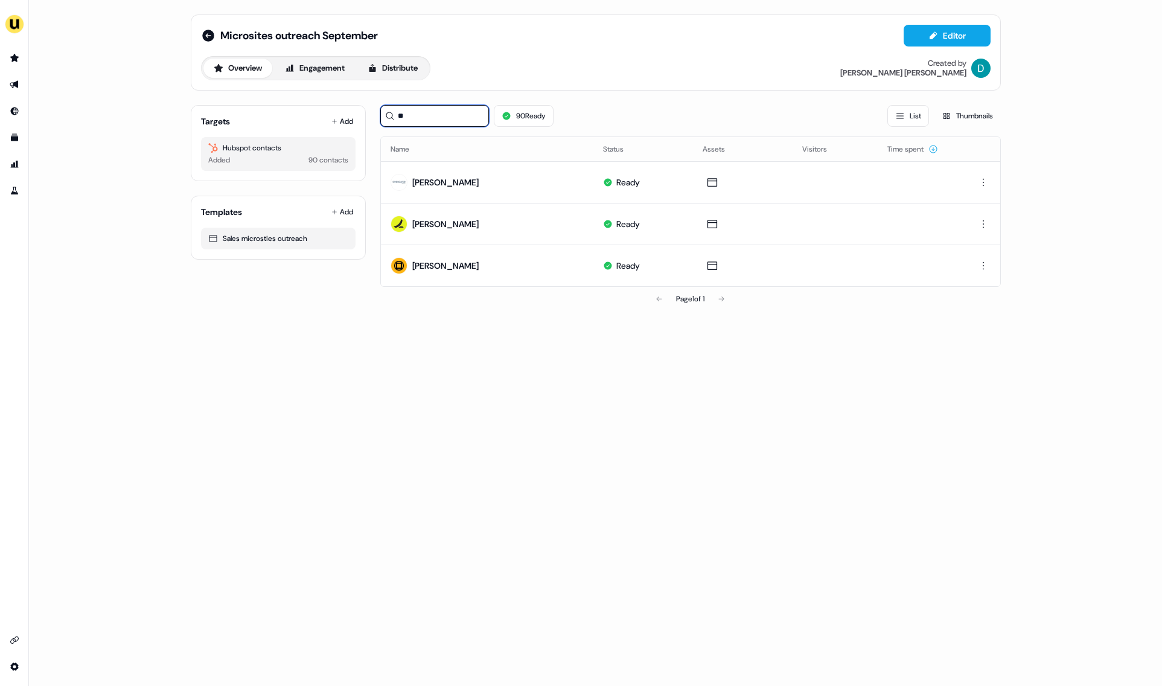
type input "**"
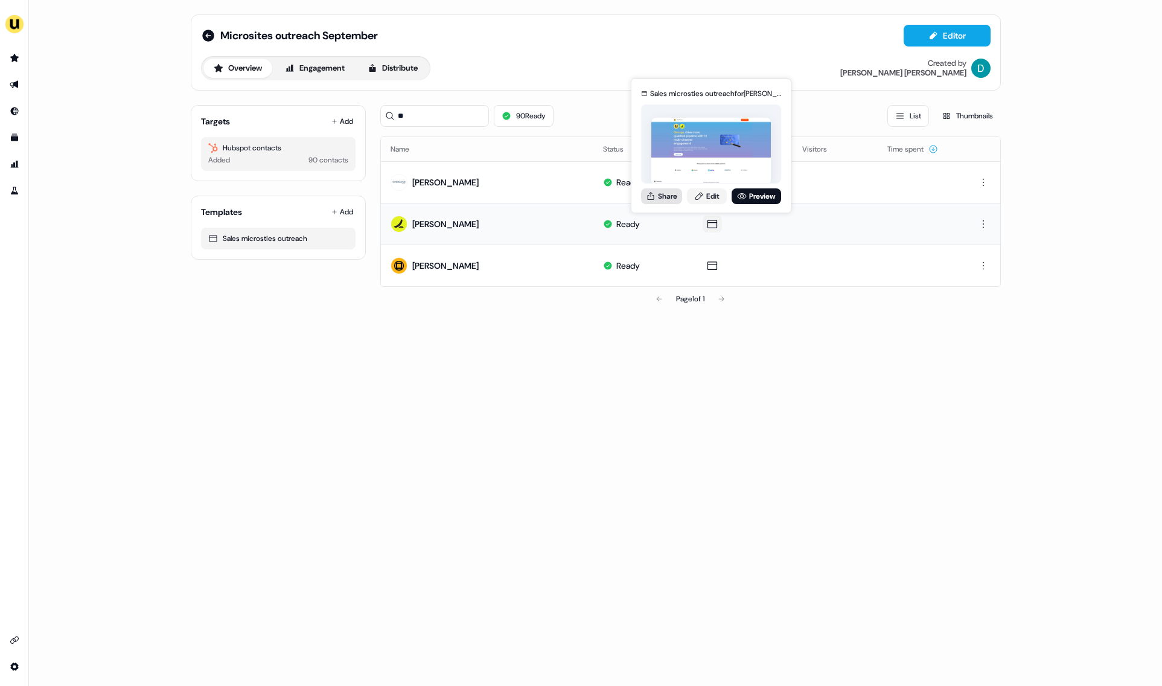
click at [668, 201] on button "Share" at bounding box center [661, 196] width 41 height 16
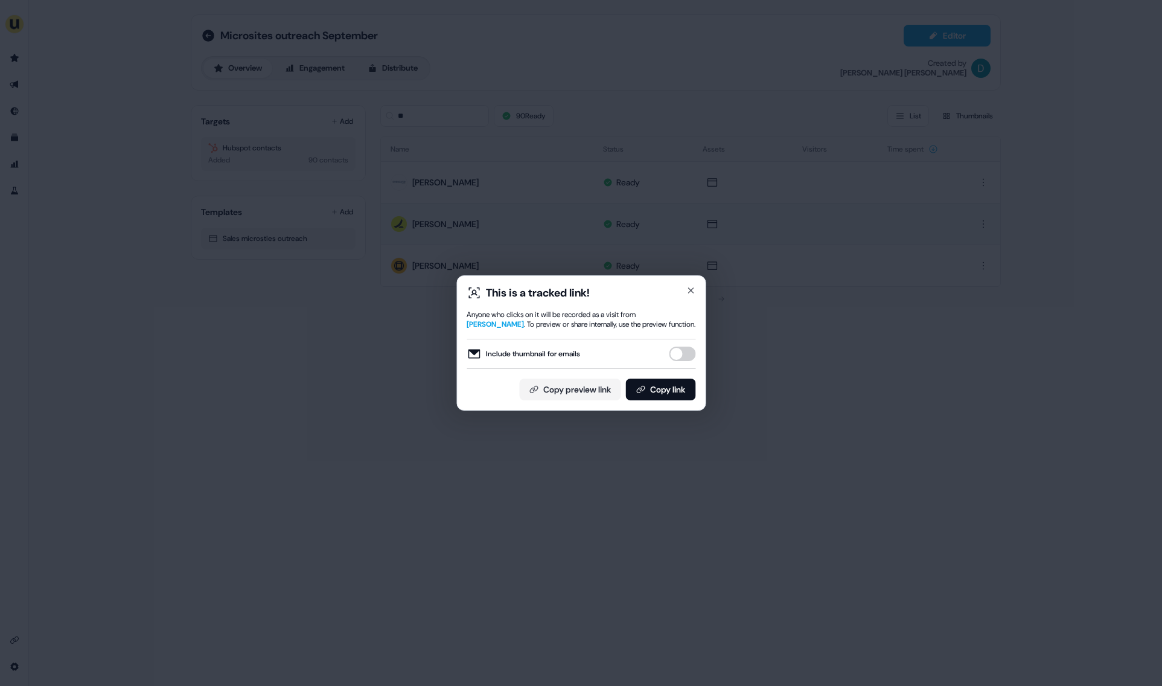
click at [687, 353] on button "Include thumbnail for emails" at bounding box center [682, 354] width 27 height 14
click at [677, 394] on button "Copy link" at bounding box center [660, 390] width 70 height 22
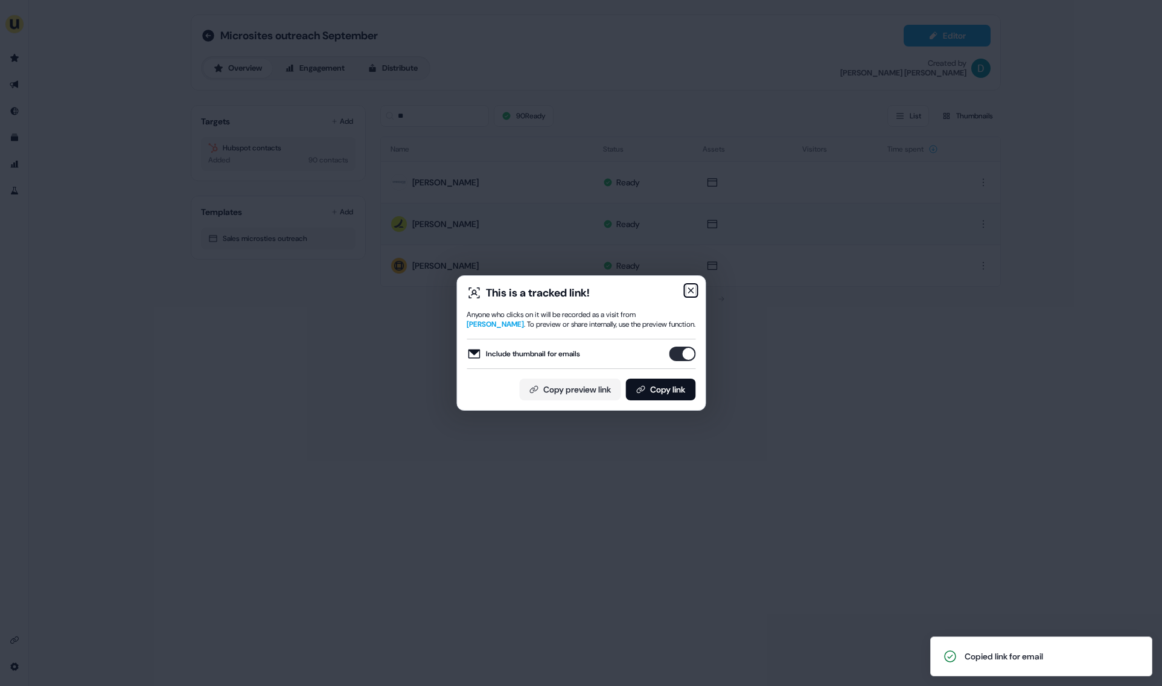
click at [690, 290] on icon "button" at bounding box center [690, 290] width 5 height 5
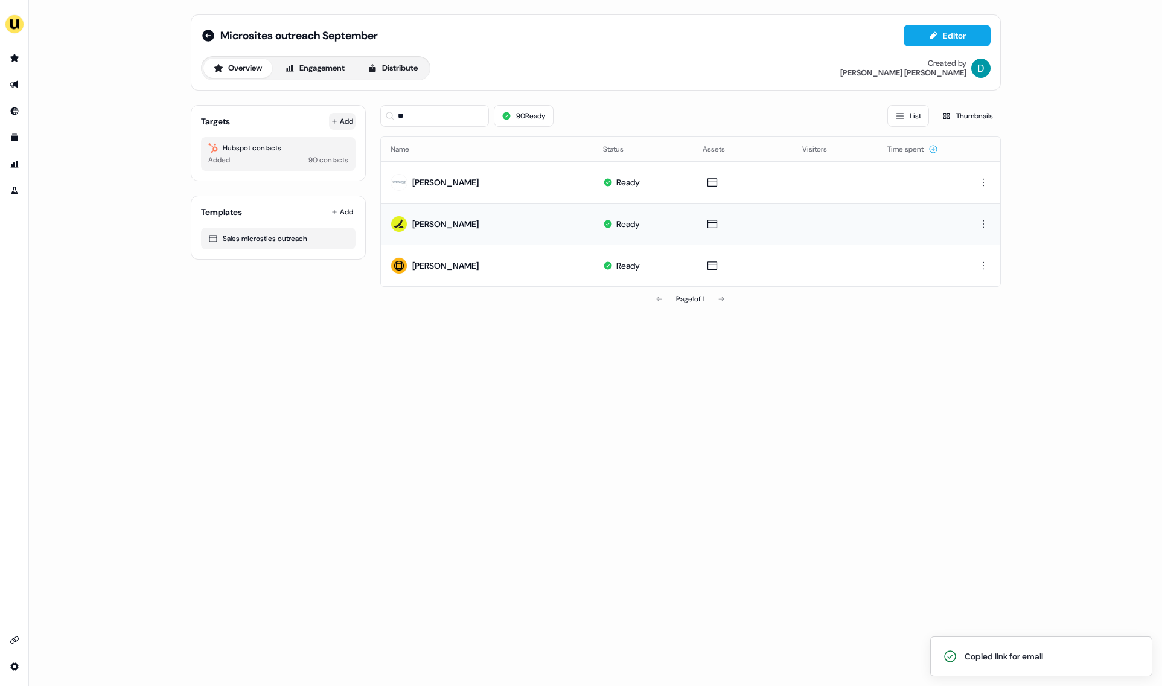
click at [345, 114] on button "Add" at bounding box center [342, 121] width 27 height 17
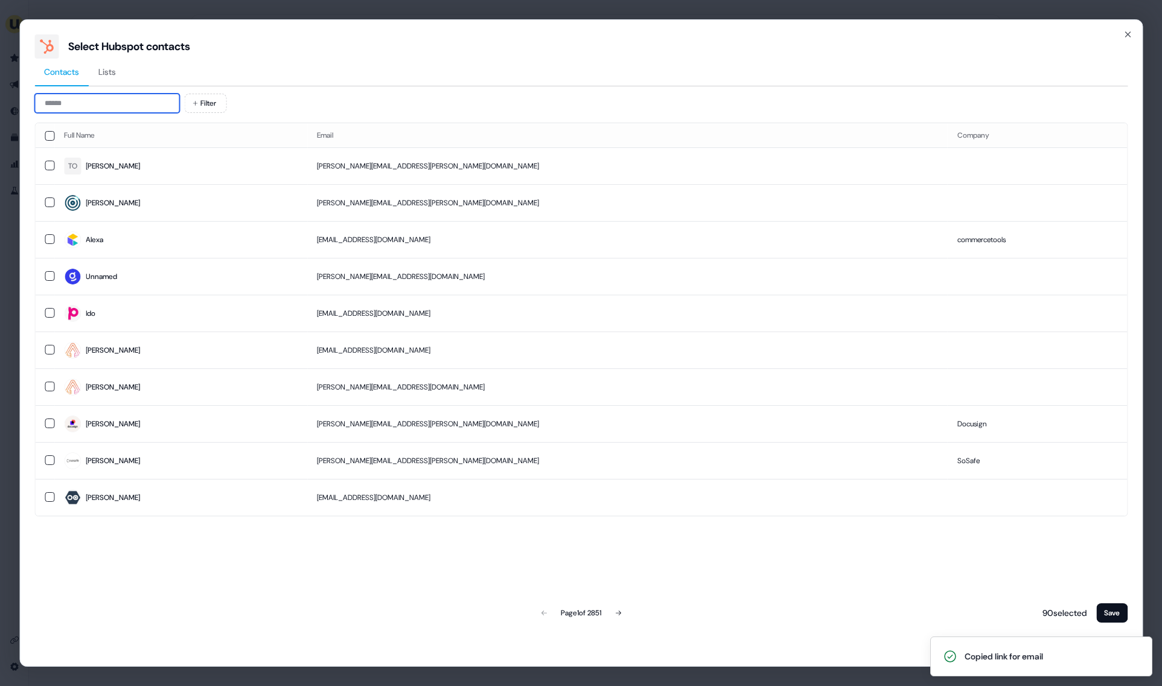
click at [122, 103] on input at bounding box center [106, 103] width 145 height 19
type input "*"
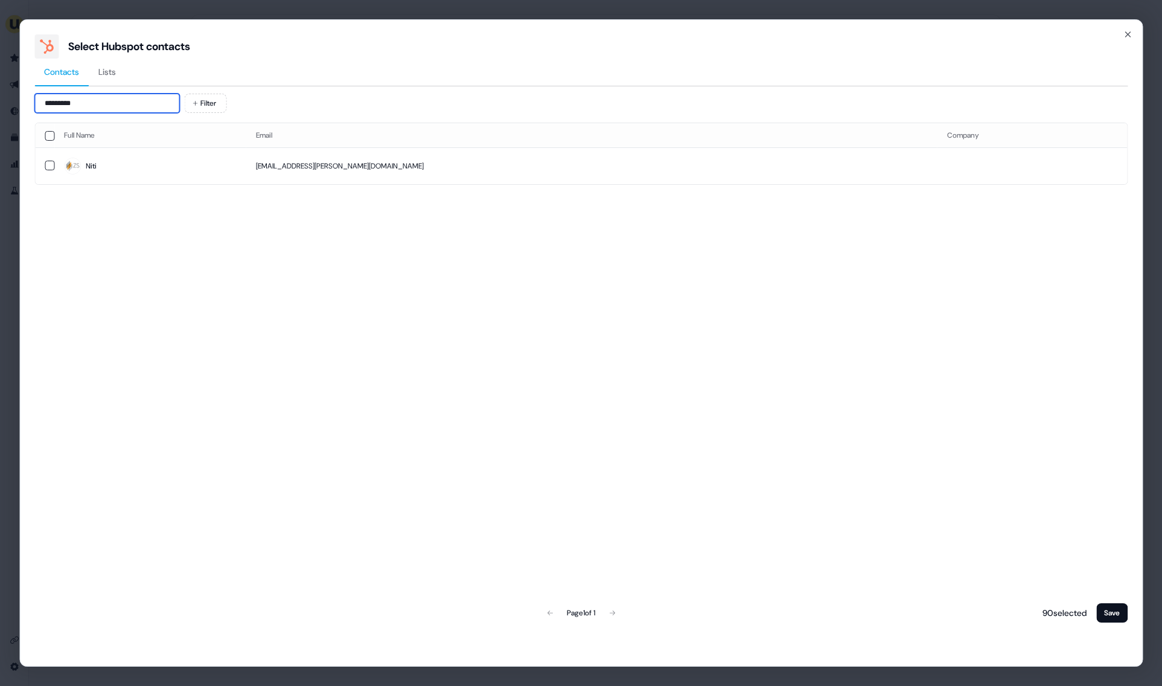
type input "*********"
click at [153, 175] on td "Niti" at bounding box center [150, 165] width 192 height 37
click at [1101, 606] on button "Save" at bounding box center [1111, 612] width 31 height 19
click at [1114, 610] on button "Save" at bounding box center [1111, 612] width 31 height 19
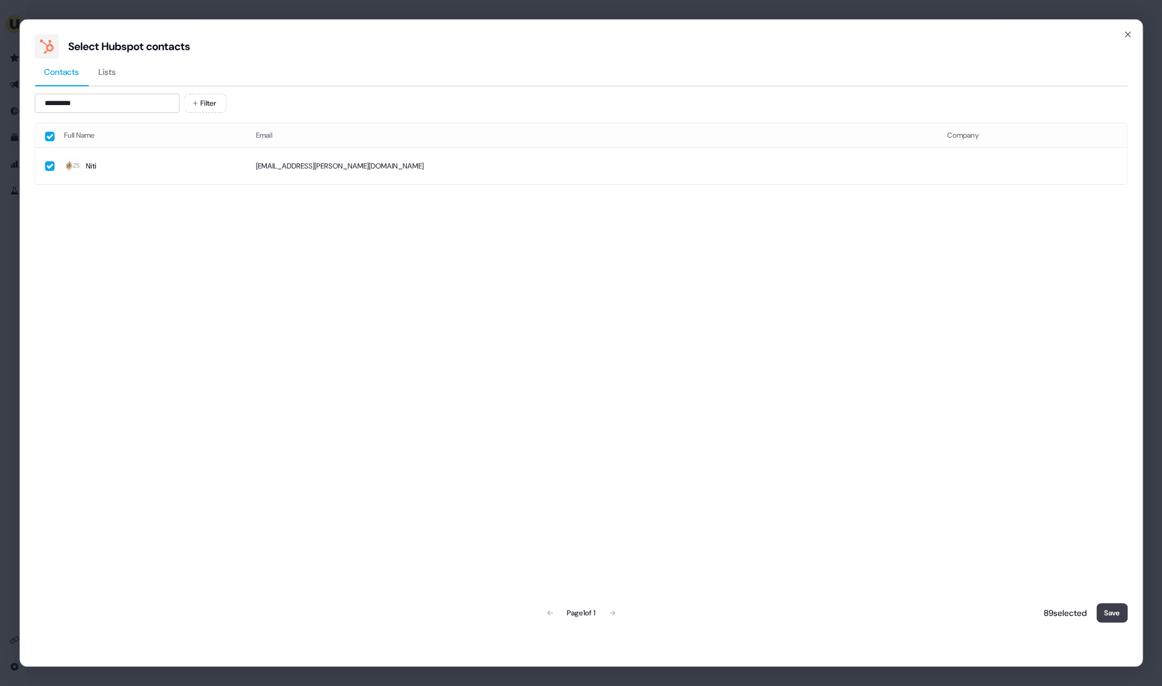
click at [1114, 610] on button "Save" at bounding box center [1111, 612] width 31 height 19
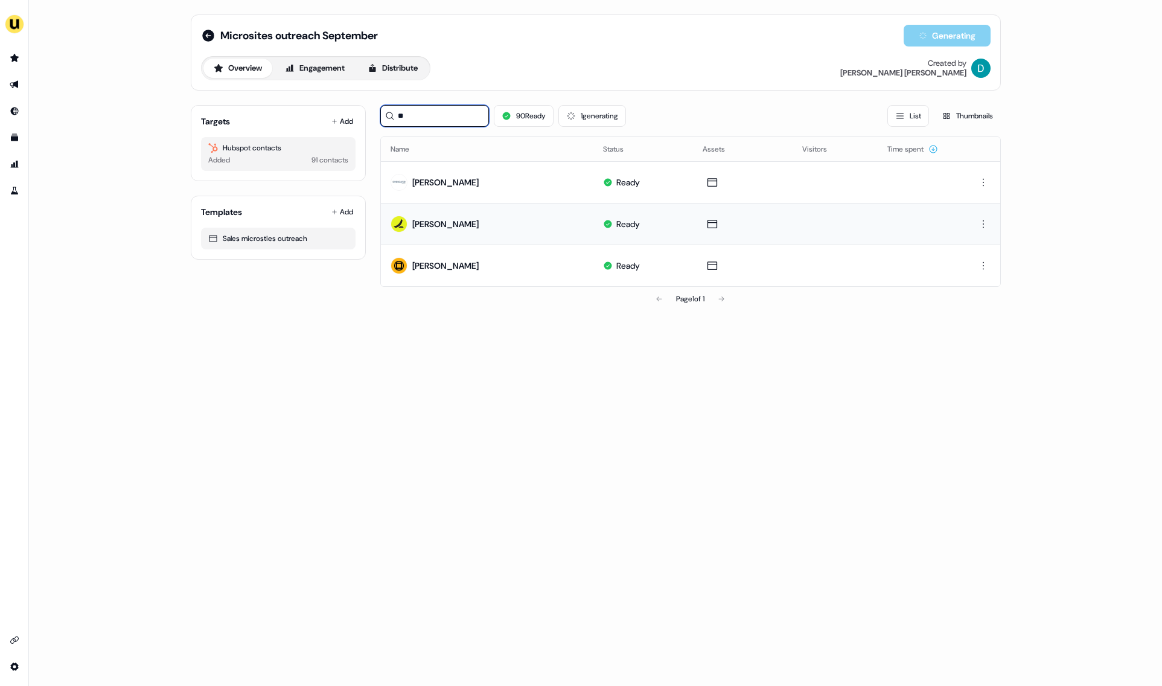
click at [426, 112] on input "**" at bounding box center [434, 116] width 109 height 22
type input "*"
type input "****"
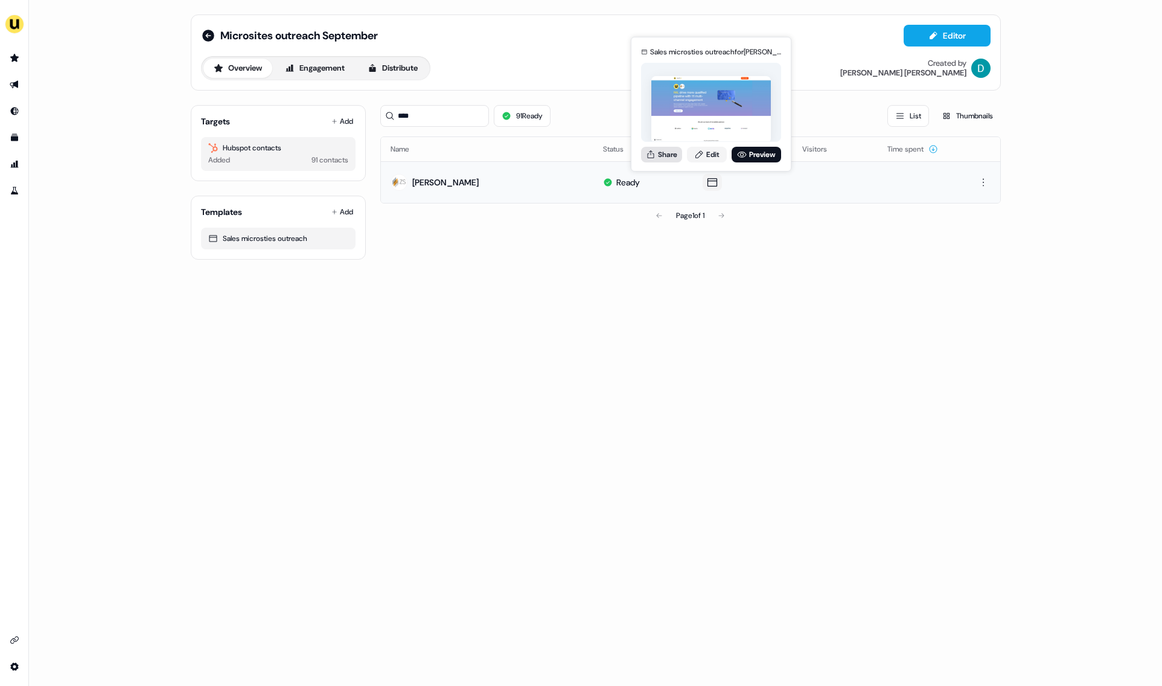
click at [665, 161] on button "Share" at bounding box center [661, 155] width 41 height 16
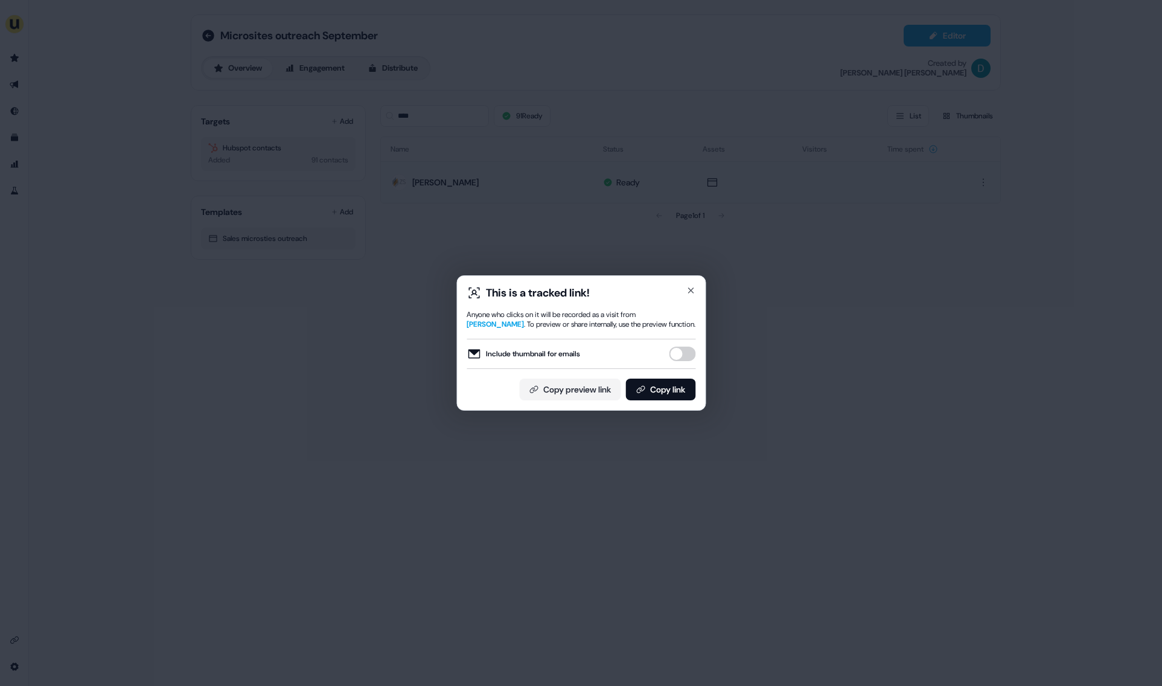
click at [685, 295] on div "This is a tracked link!" at bounding box center [581, 293] width 229 height 14
click at [690, 293] on icon "button" at bounding box center [691, 291] width 10 height 10
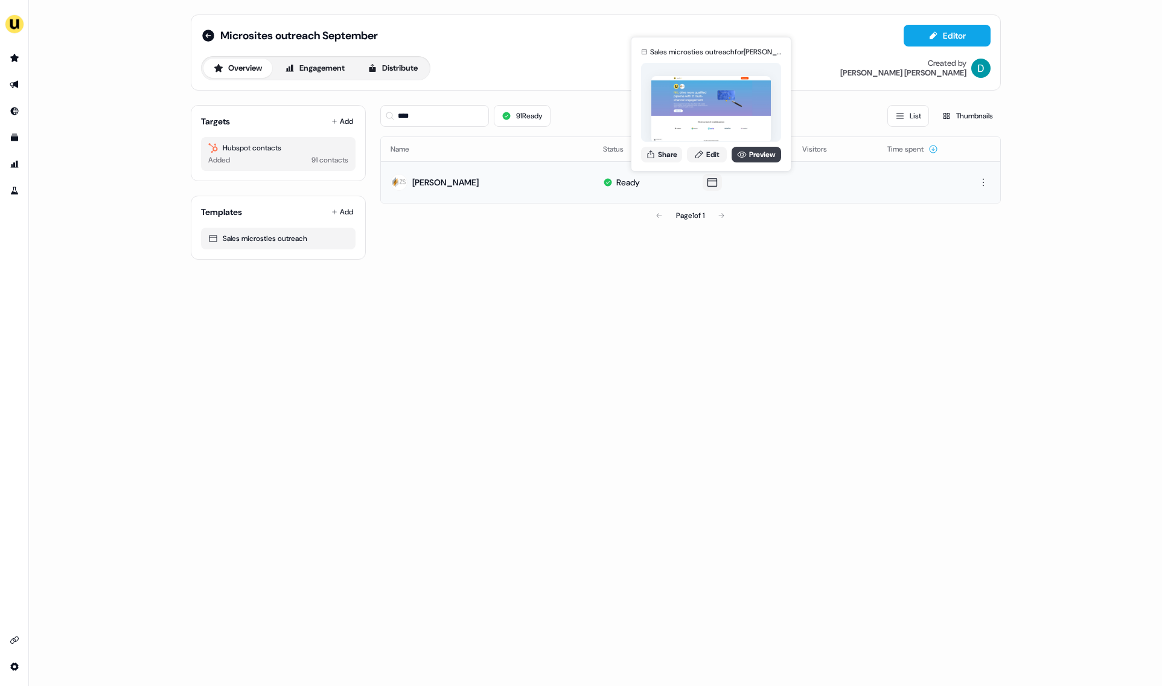
click at [752, 149] on link "Preview" at bounding box center [757, 155] width 50 height 16
click at [656, 153] on button "Share" at bounding box center [661, 155] width 41 height 16
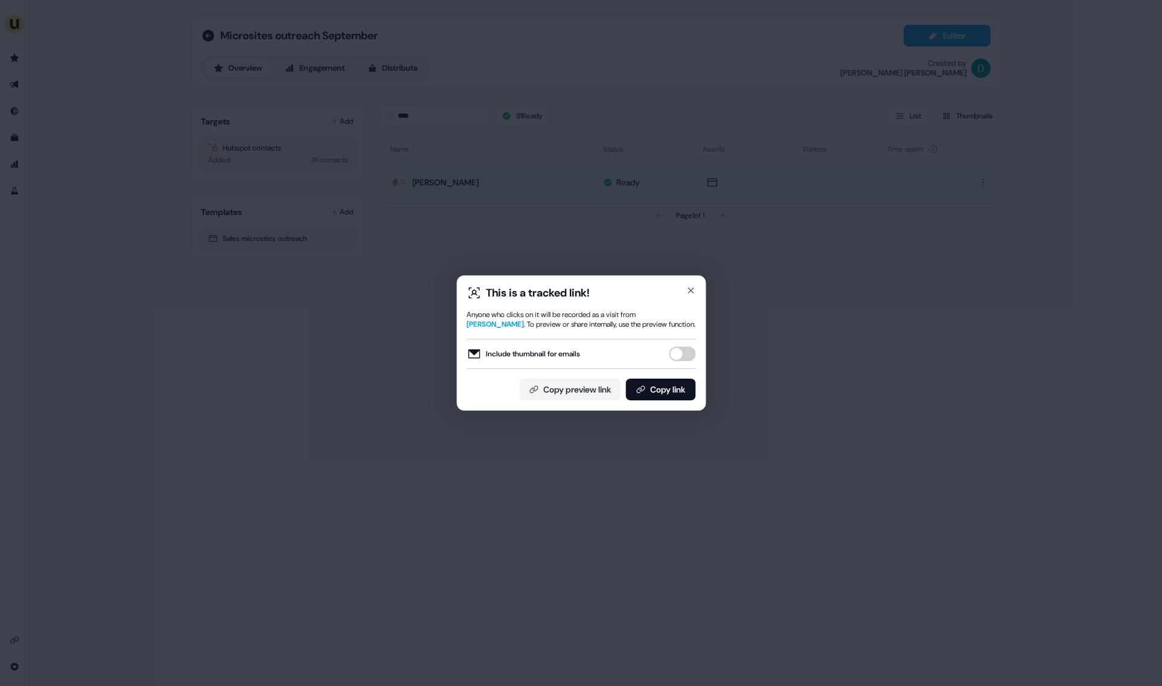
click at [685, 349] on button "Include thumbnail for emails" at bounding box center [682, 354] width 27 height 14
click at [670, 395] on button "Copy link" at bounding box center [660, 390] width 70 height 22
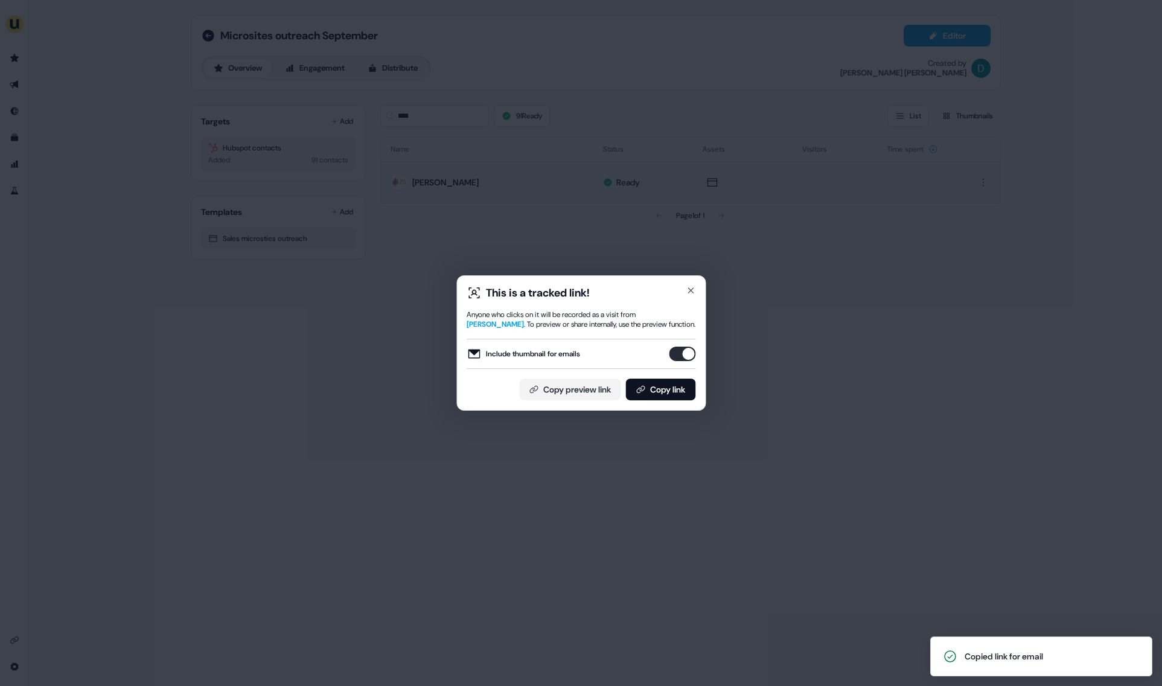
click at [389, 305] on div "This is a tracked link! Anyone who clicks on it will be recorded as a visit fro…" at bounding box center [581, 343] width 1162 height 686
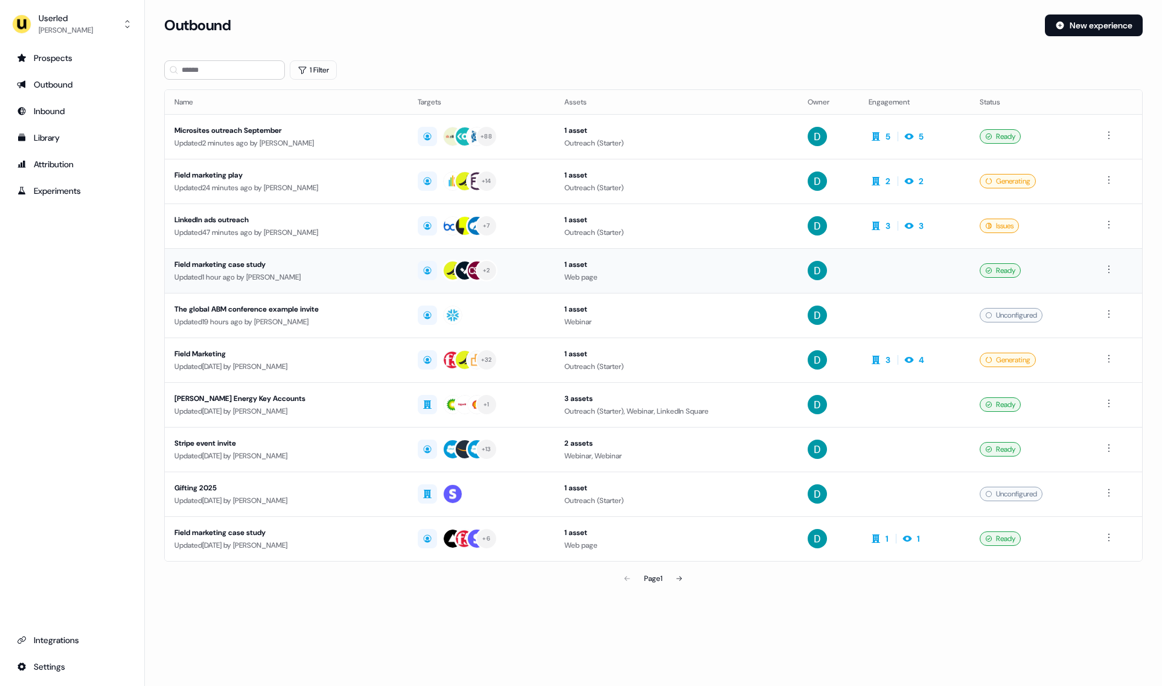
click at [324, 255] on td "Field marketing case study Updated 1 hour ago by [PERSON_NAME]" at bounding box center [286, 270] width 243 height 45
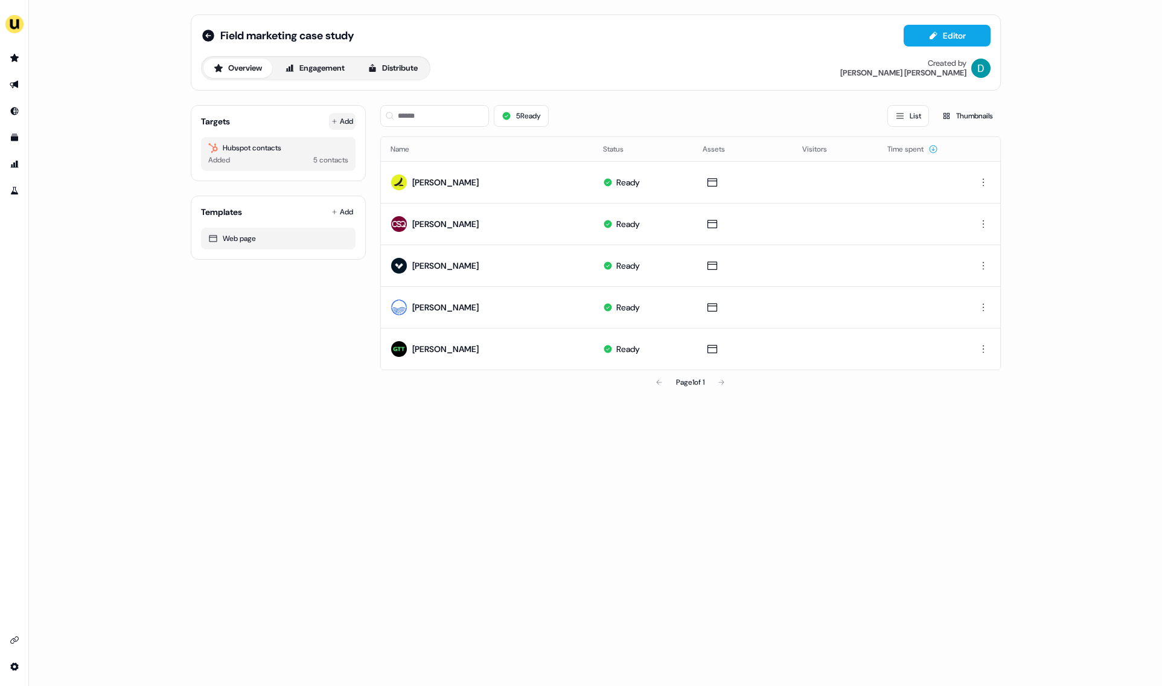
click at [350, 129] on button "Add" at bounding box center [342, 121] width 27 height 17
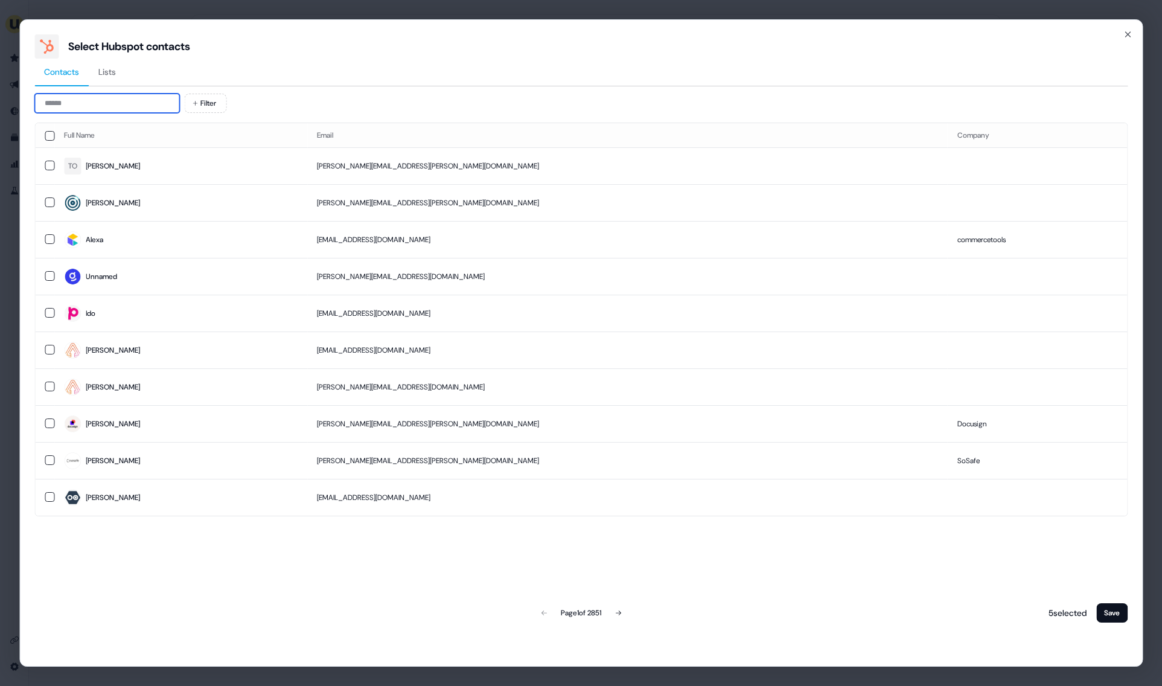
click at [88, 102] on input at bounding box center [106, 103] width 145 height 19
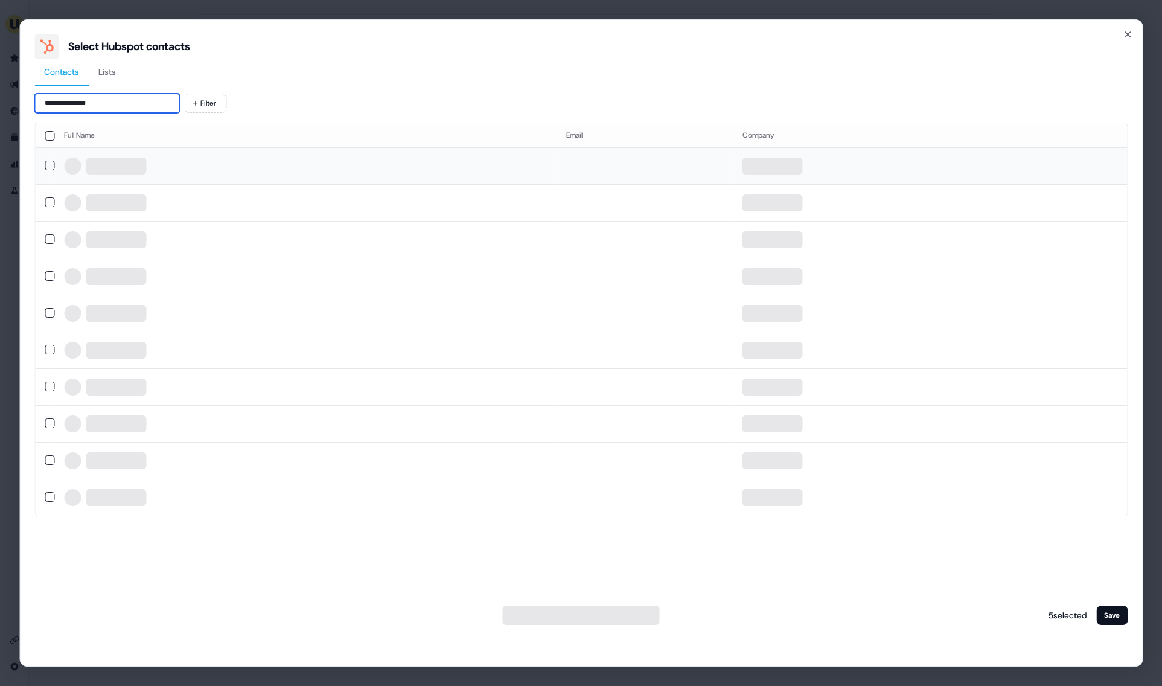
type input "**********"
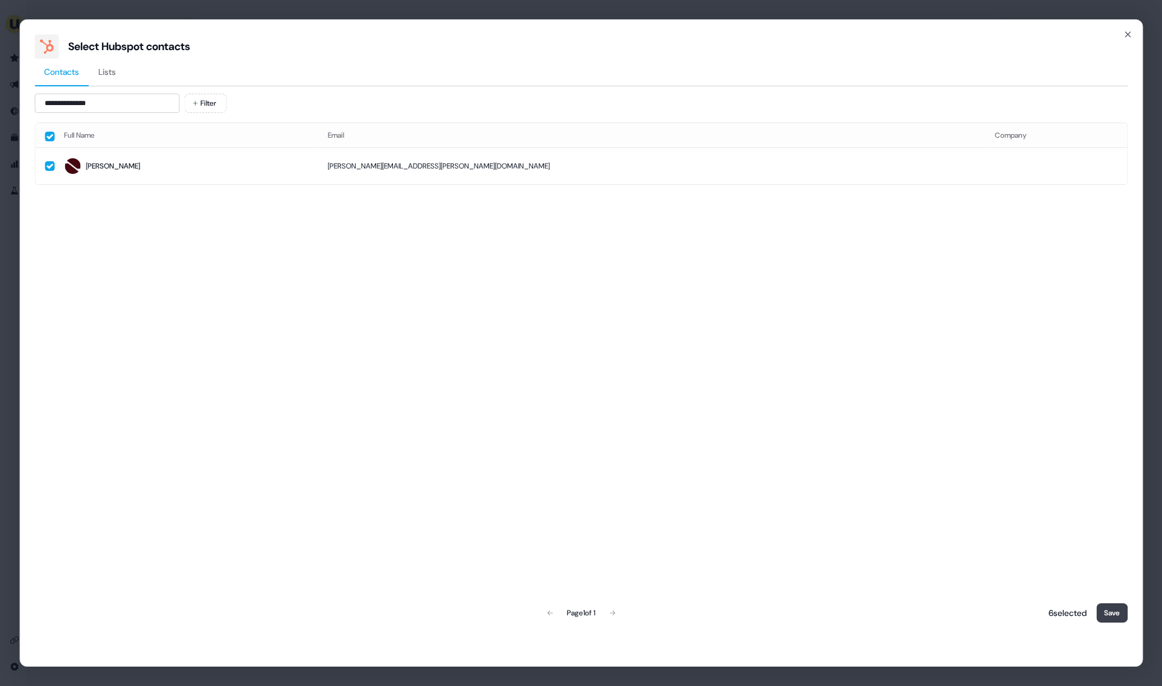
click at [1116, 615] on button "Save" at bounding box center [1111, 612] width 31 height 19
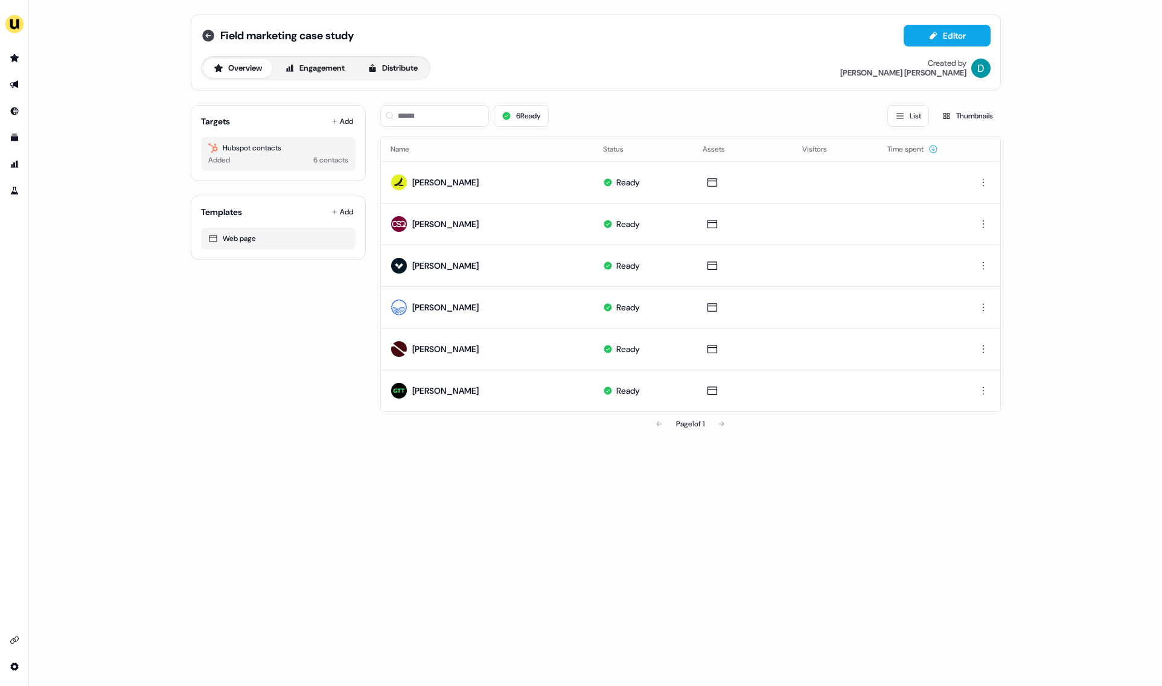
click at [210, 30] on icon at bounding box center [208, 36] width 12 height 12
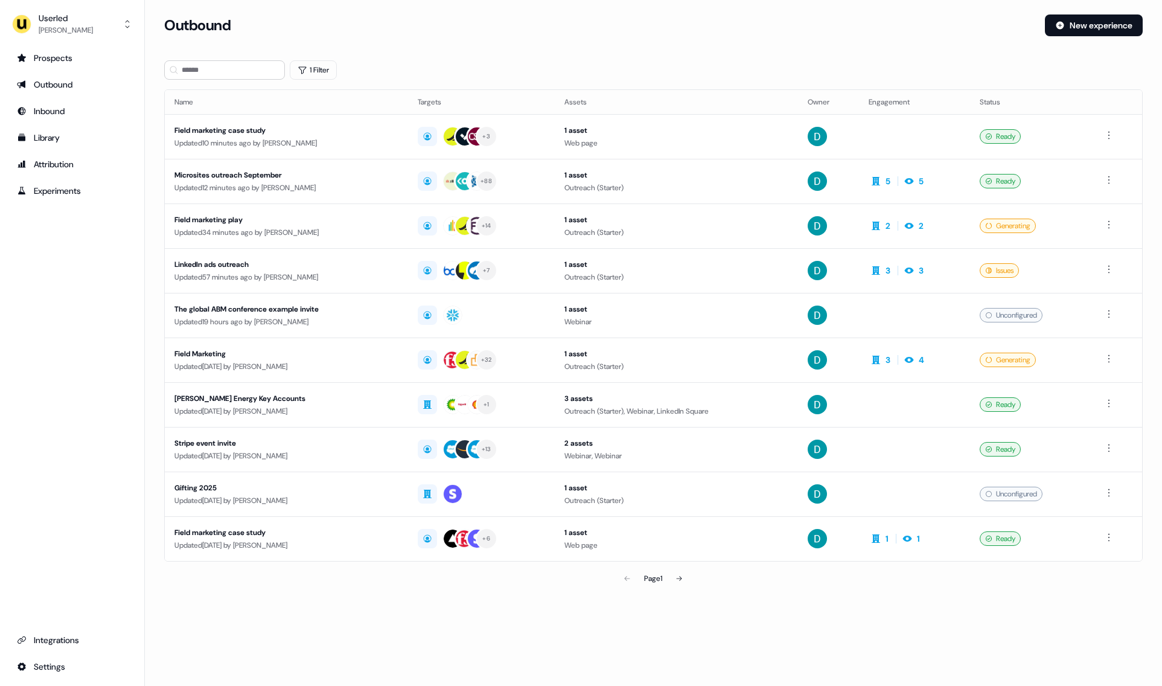
click at [318, 130] on div "Field marketing case study" at bounding box center [286, 130] width 224 height 12
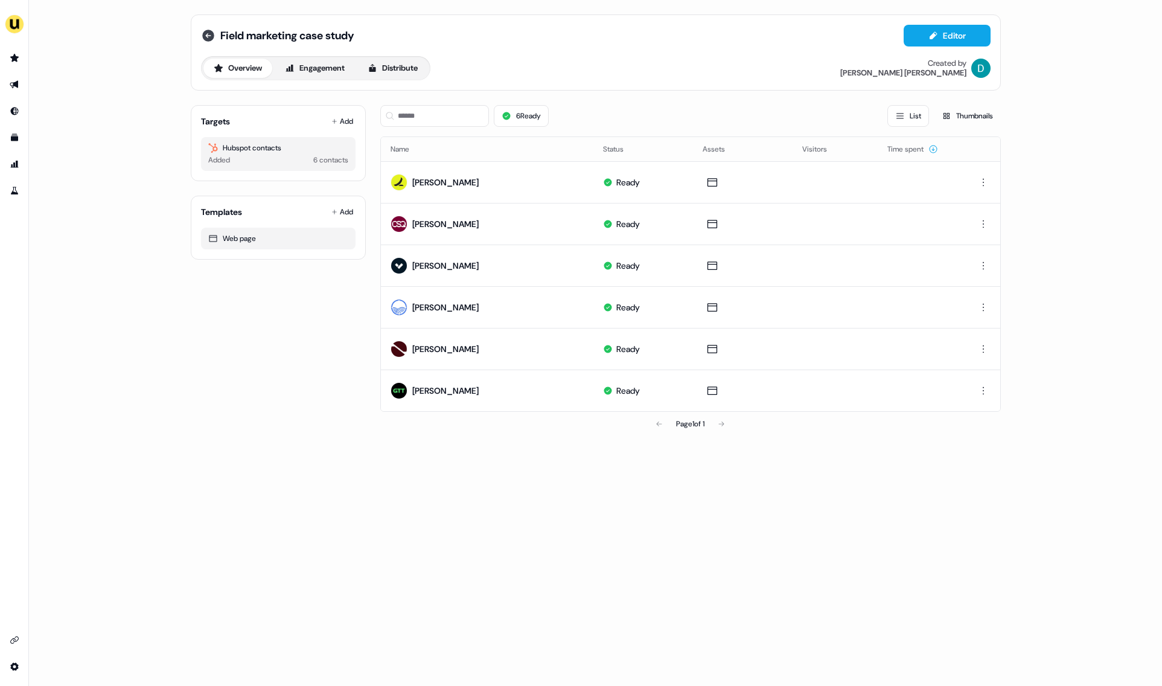
click at [207, 36] on icon at bounding box center [208, 35] width 14 height 14
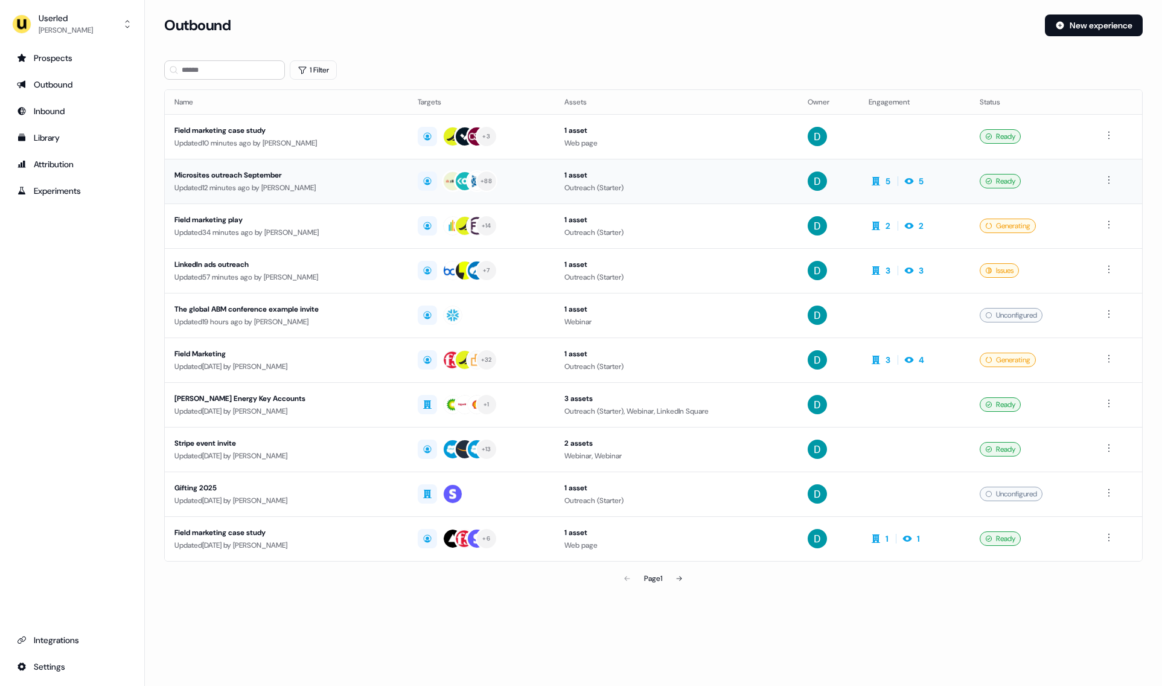
click at [277, 174] on div "Microsites outreach September" at bounding box center [286, 175] width 224 height 12
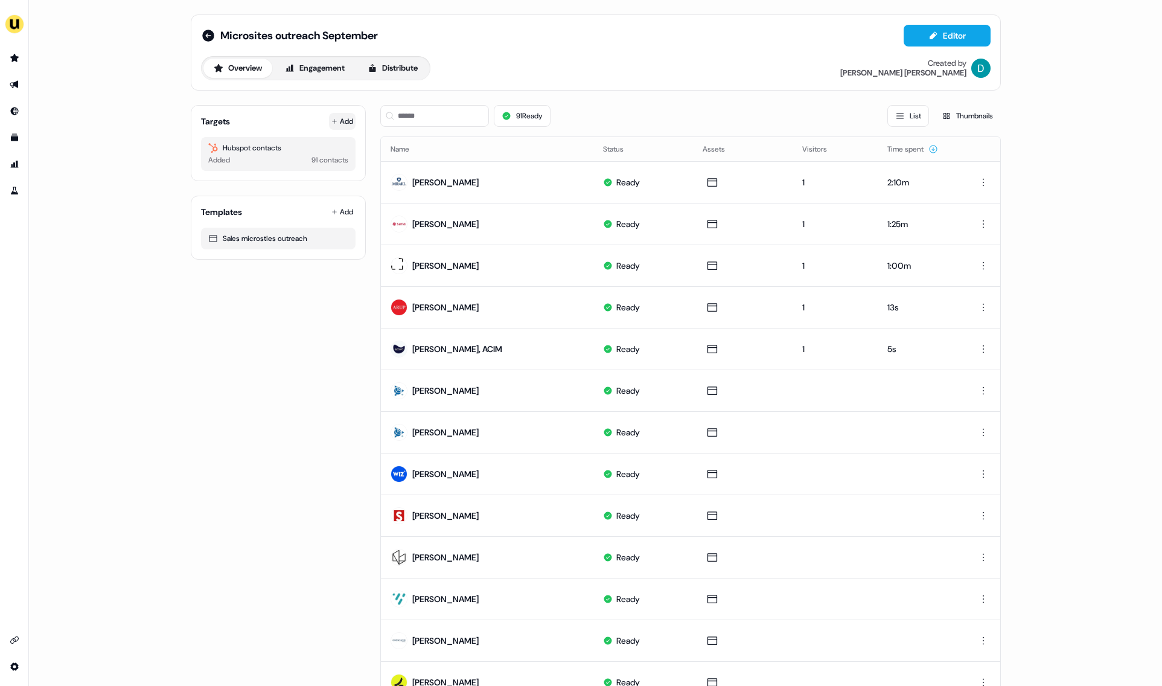
click at [348, 126] on button "Add" at bounding box center [342, 121] width 27 height 17
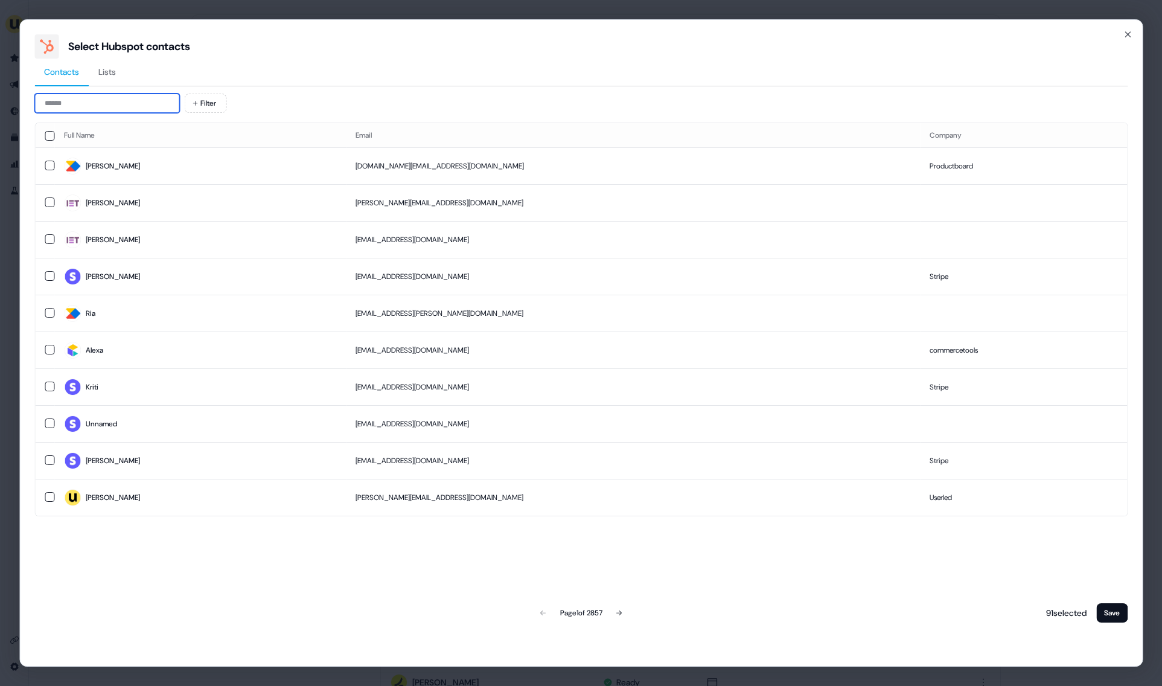
click at [103, 103] on input at bounding box center [106, 103] width 145 height 19
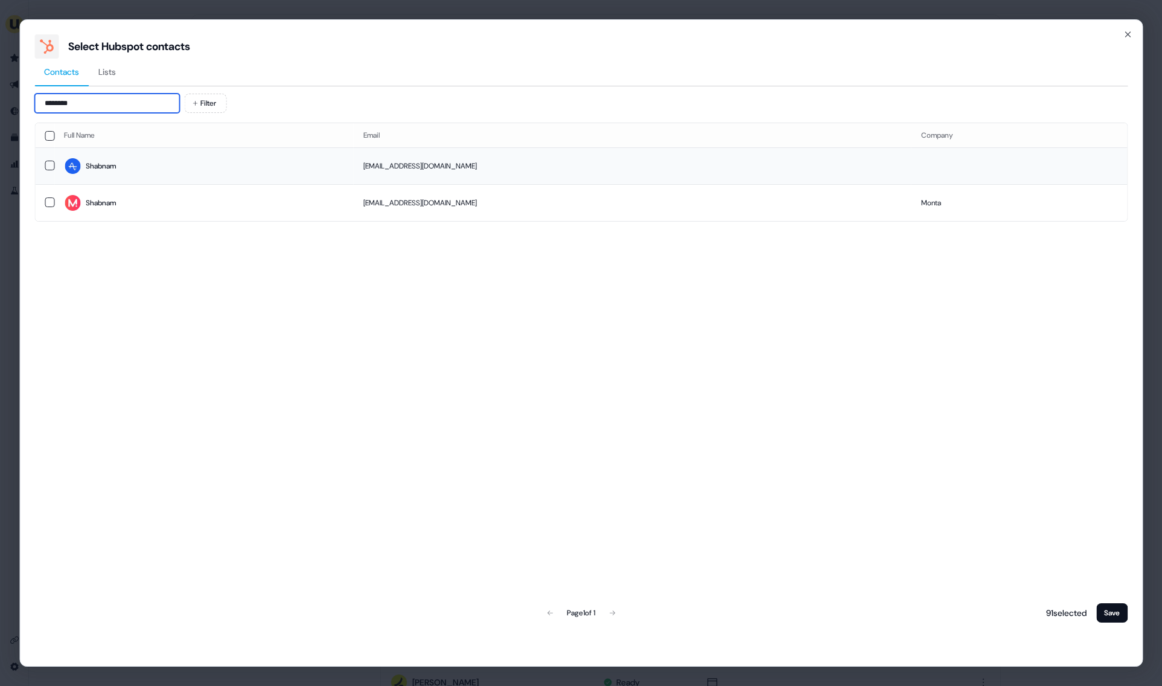
type input "*******"
click at [155, 177] on td "Shabnam" at bounding box center [203, 165] width 299 height 37
click at [1121, 605] on button "Save" at bounding box center [1111, 612] width 31 height 19
click at [1116, 609] on button "Save" at bounding box center [1111, 612] width 31 height 19
click at [1107, 605] on button "Save" at bounding box center [1111, 612] width 31 height 19
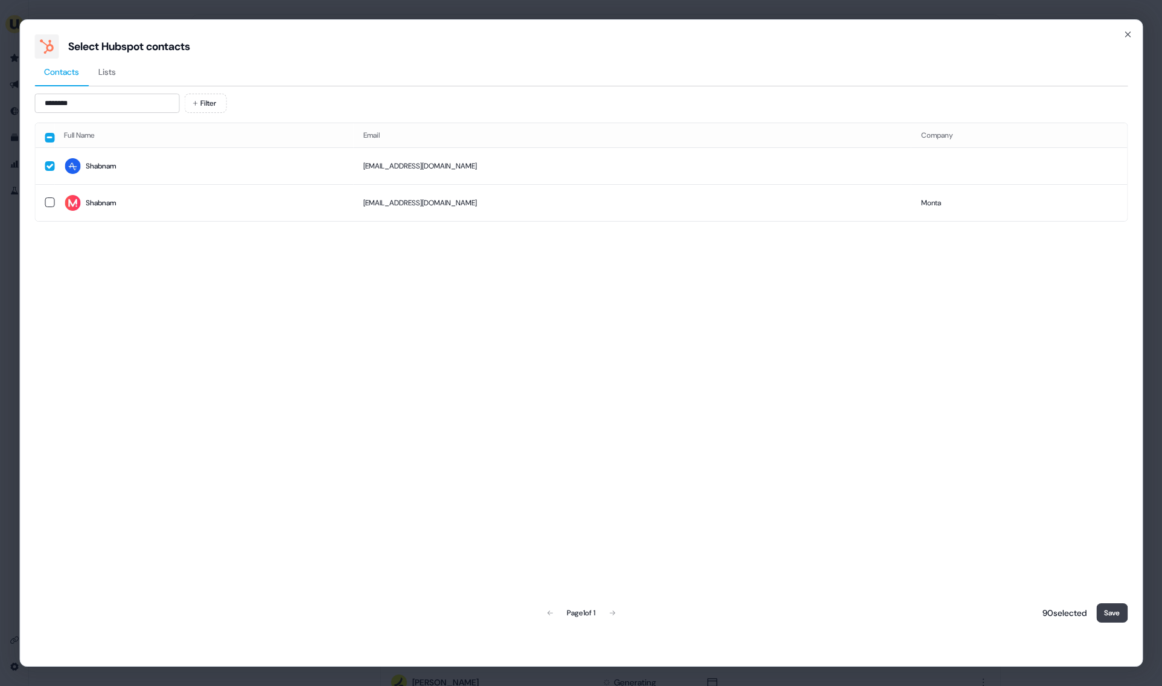
click at [1108, 606] on button "Save" at bounding box center [1111, 612] width 31 height 19
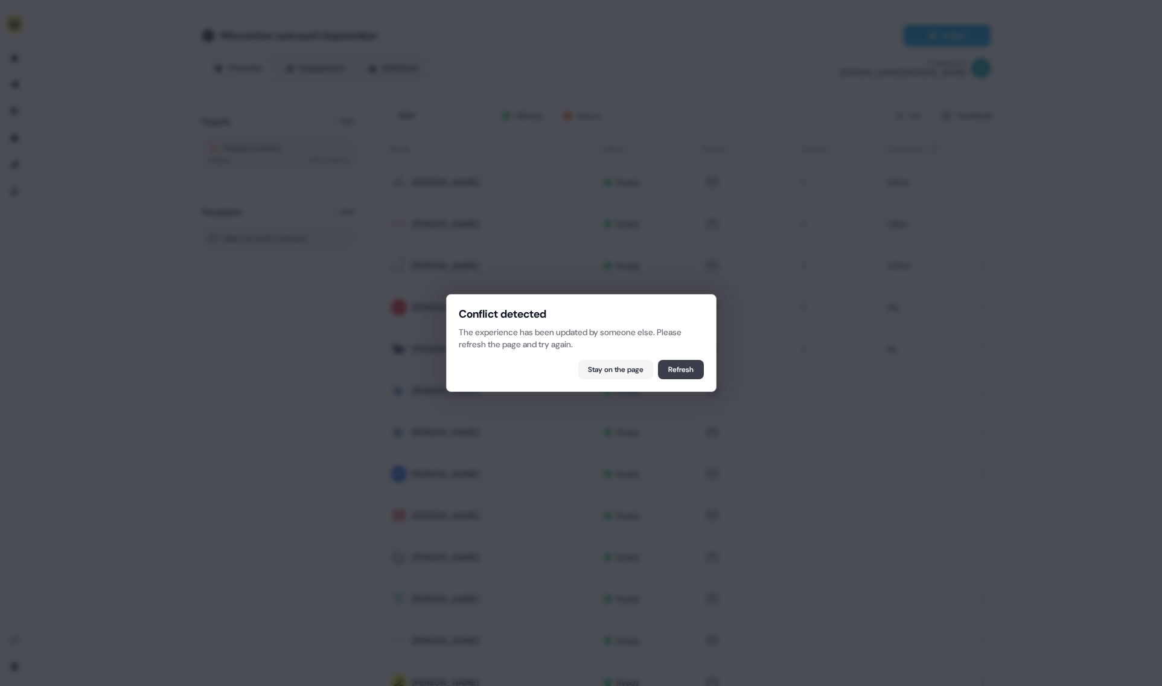
click at [678, 372] on button "Refresh" at bounding box center [681, 369] width 46 height 19
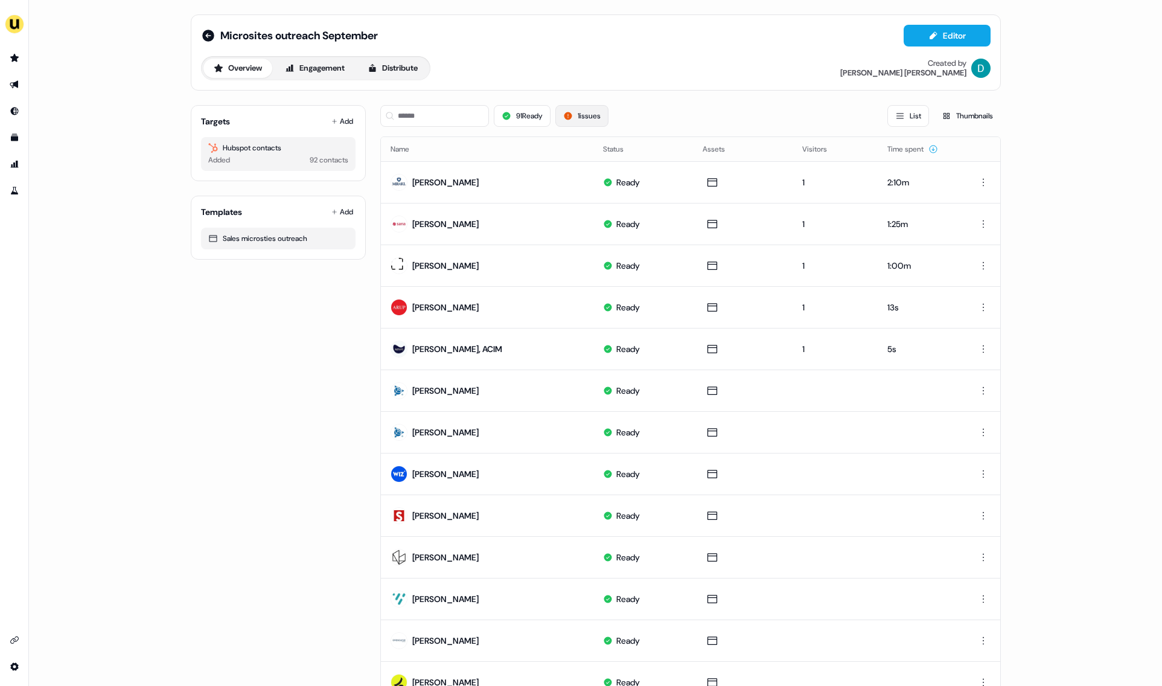
click at [575, 117] on button "1 issues" at bounding box center [581, 116] width 53 height 22
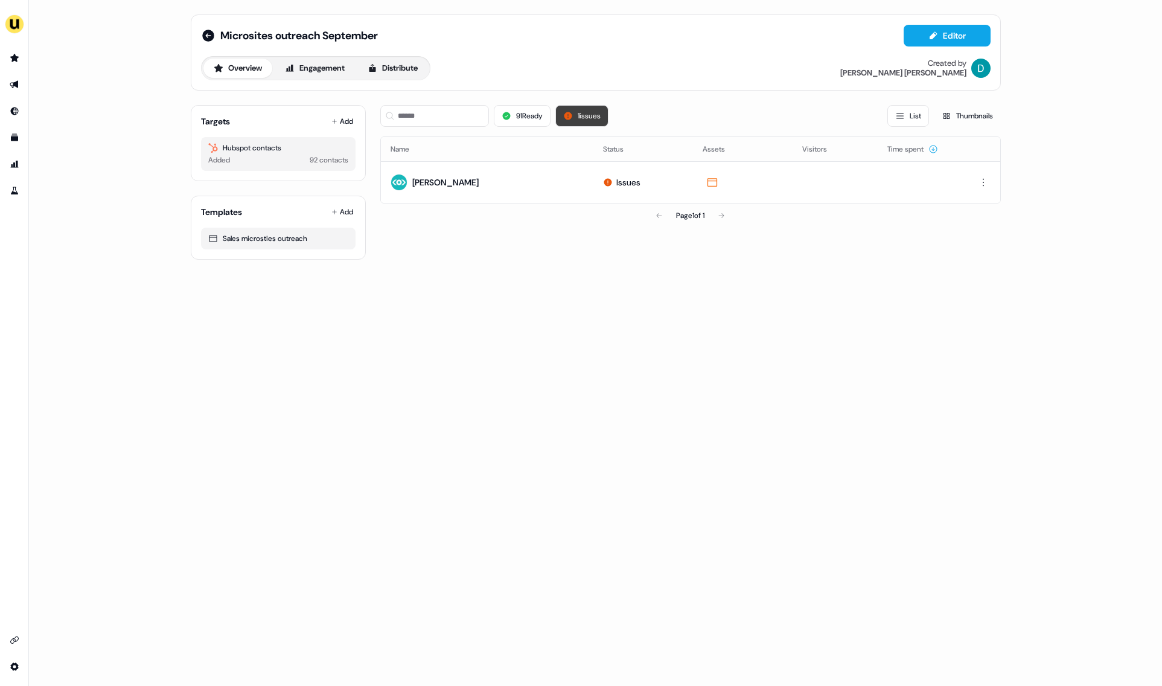
click at [573, 117] on icon at bounding box center [568, 116] width 10 height 10
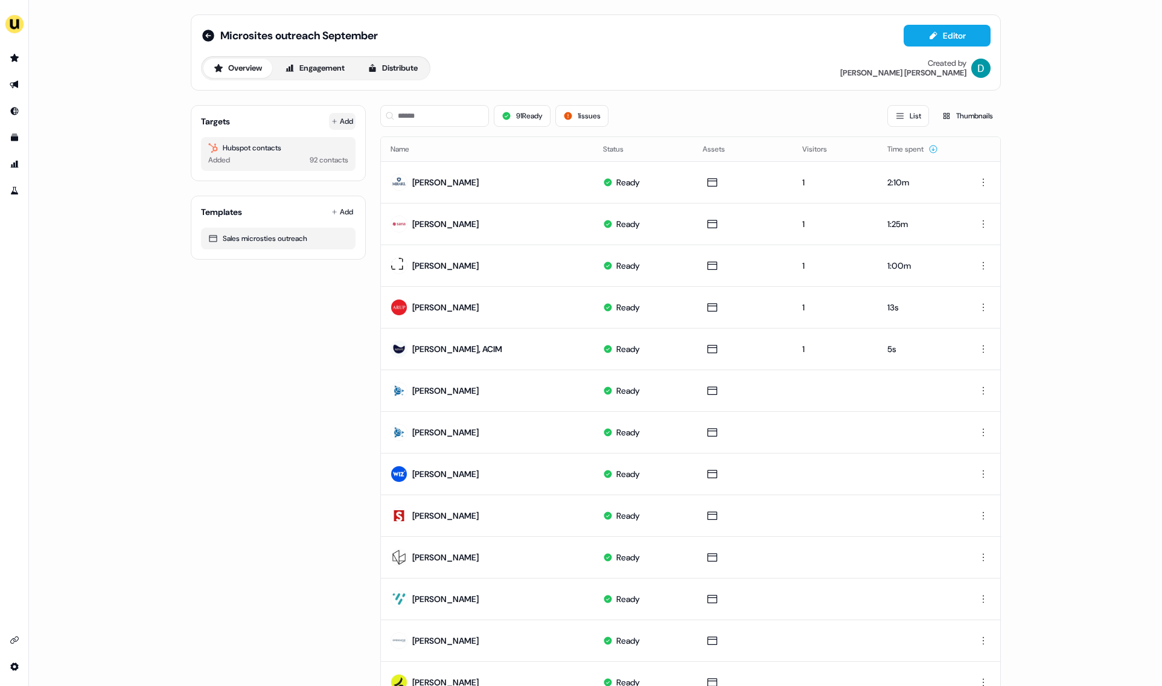
click at [329, 124] on button "Add" at bounding box center [342, 121] width 27 height 17
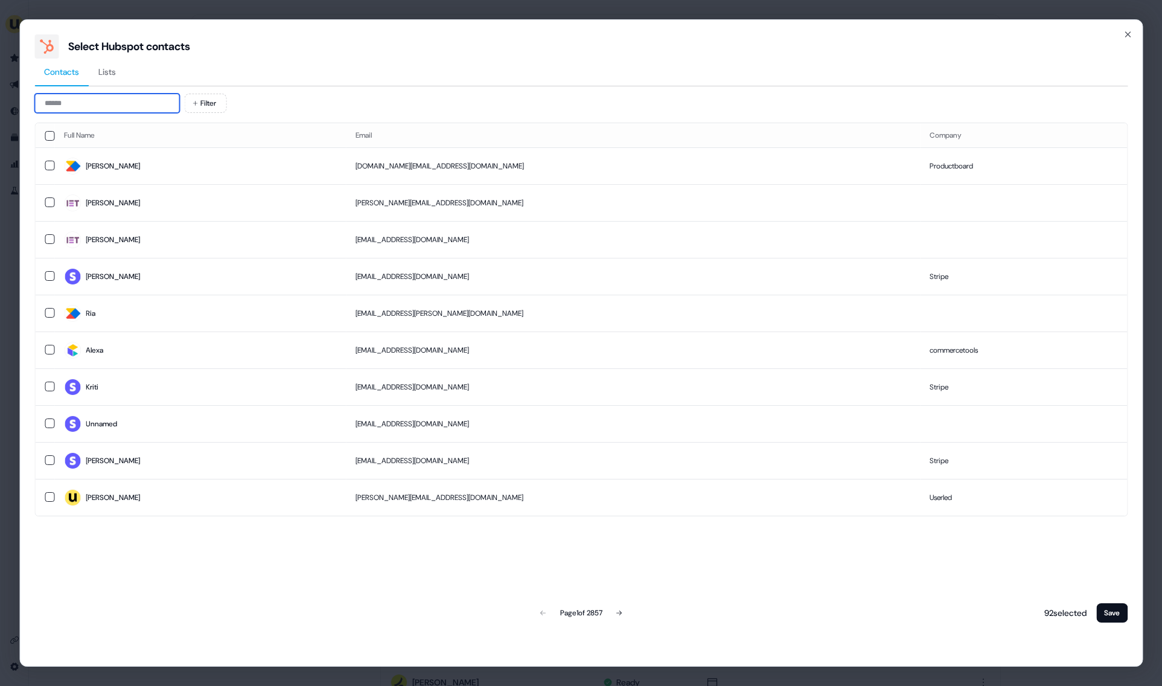
click at [97, 100] on input at bounding box center [106, 103] width 145 height 19
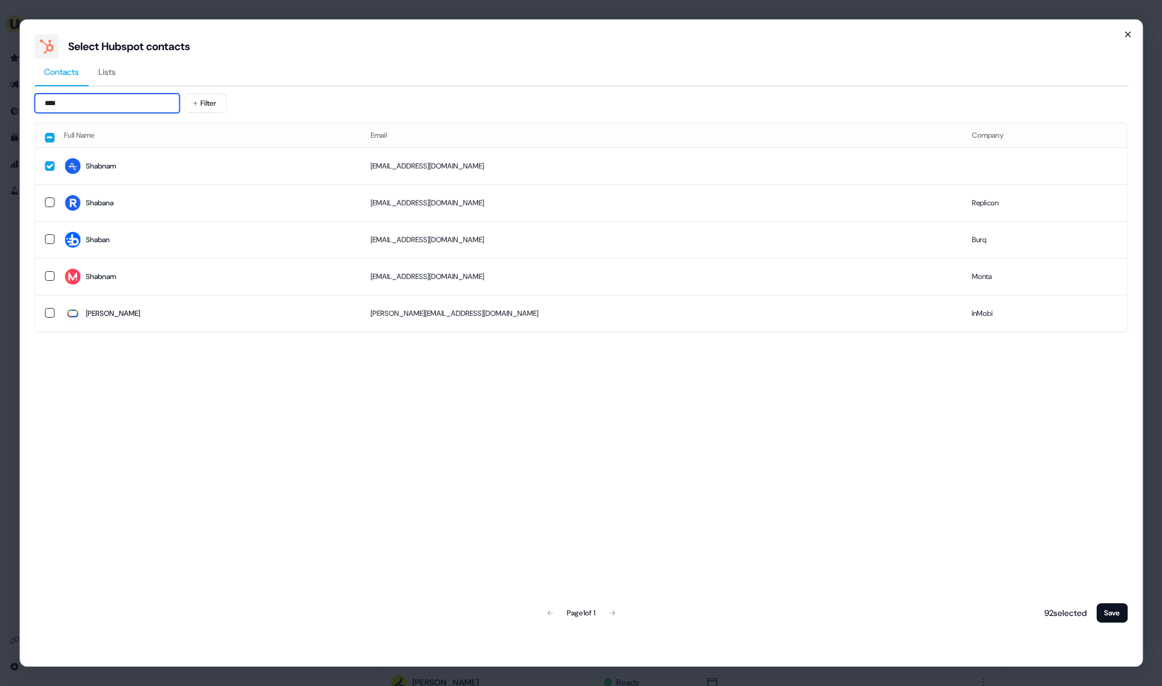
type input "****"
click at [1129, 34] on icon "button" at bounding box center [1128, 35] width 10 height 10
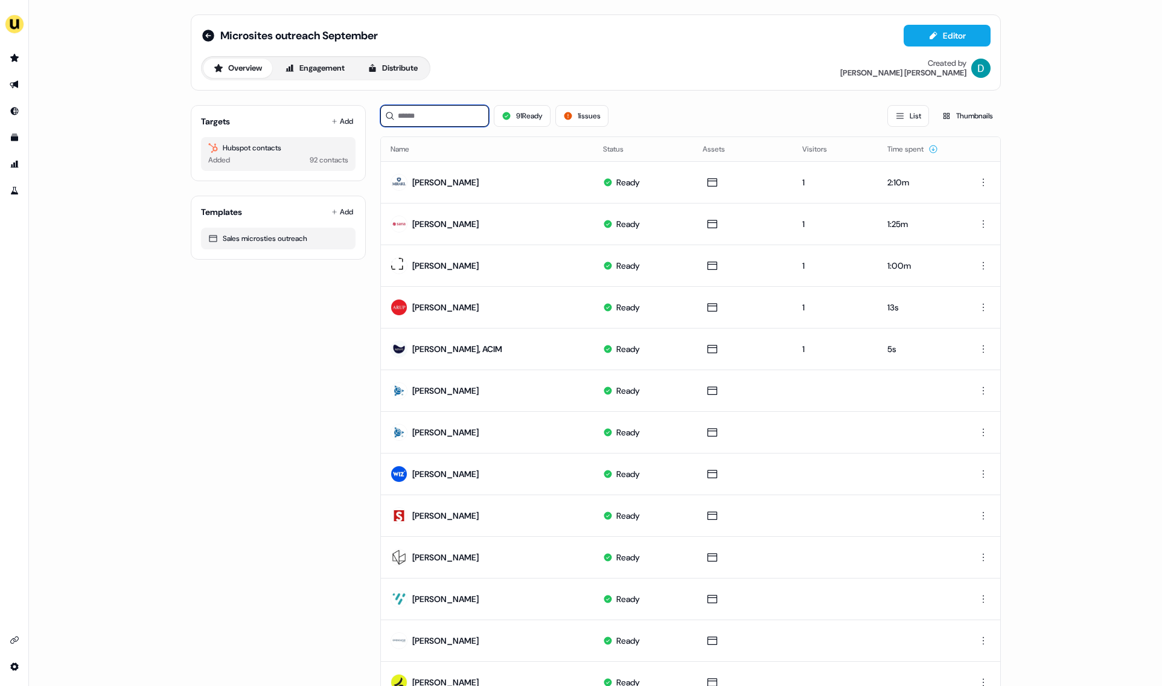
click at [476, 116] on input at bounding box center [434, 116] width 109 height 22
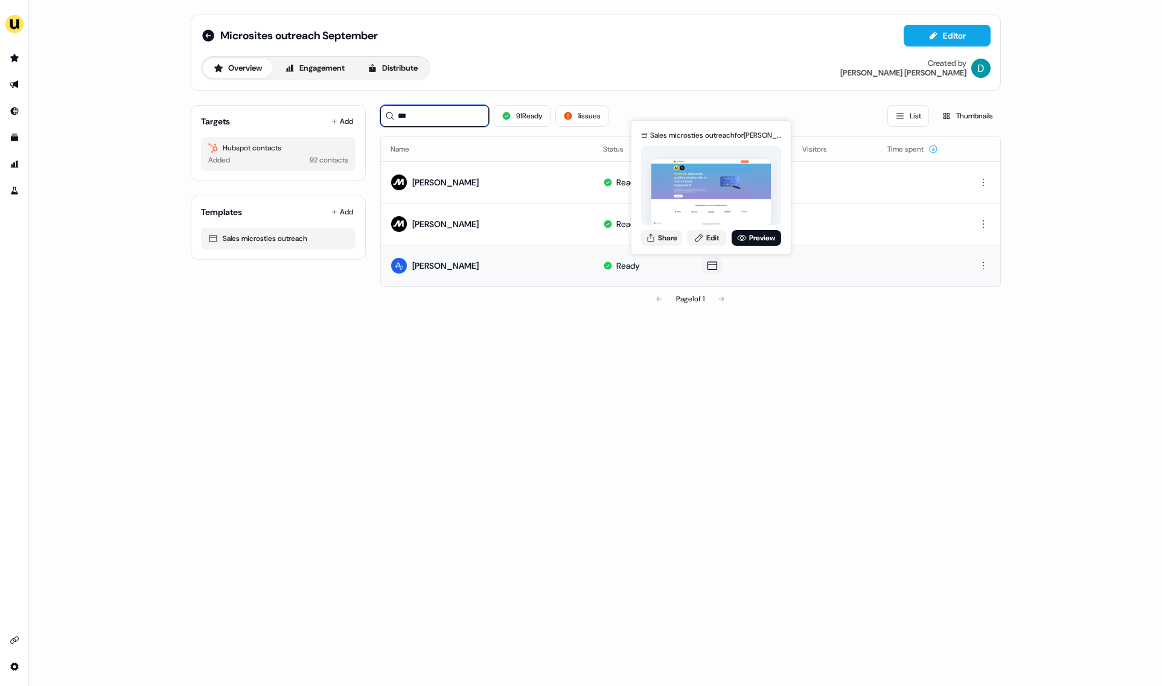
type input "***"
click at [696, 246] on div "Sales microsties outreach for [PERSON_NAME] Share Edit Preview" at bounding box center [711, 187] width 145 height 126
click at [697, 244] on link "Edit" at bounding box center [707, 238] width 40 height 16
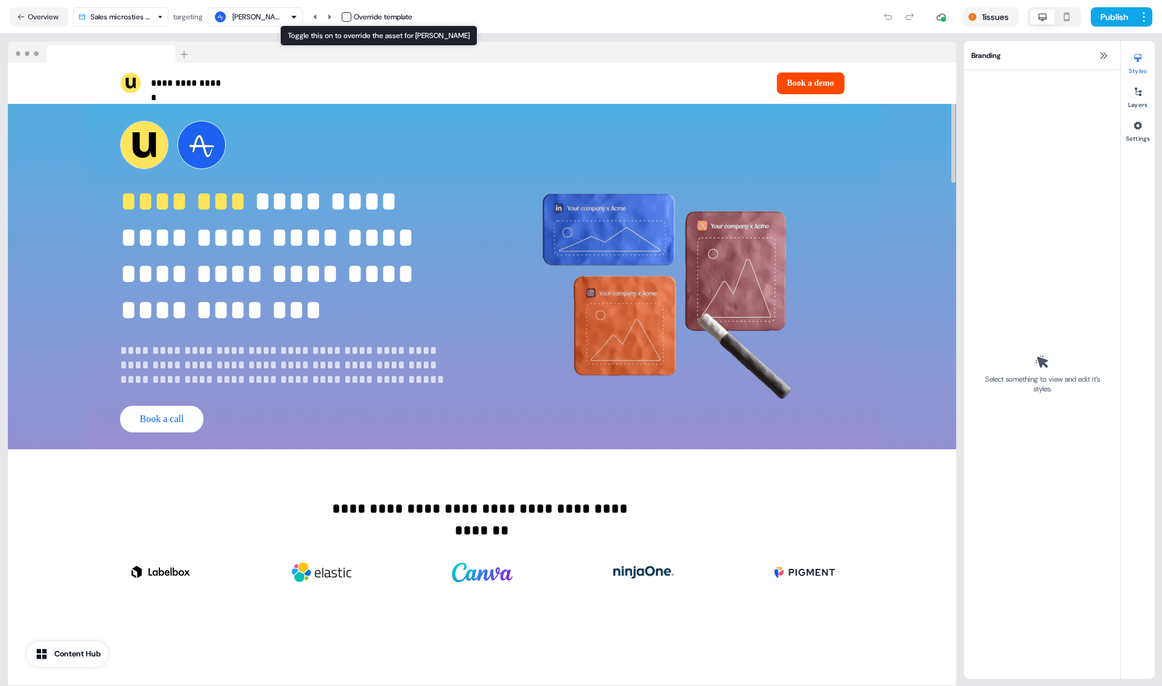
click at [348, 13] on button "button" at bounding box center [347, 17] width 10 height 10
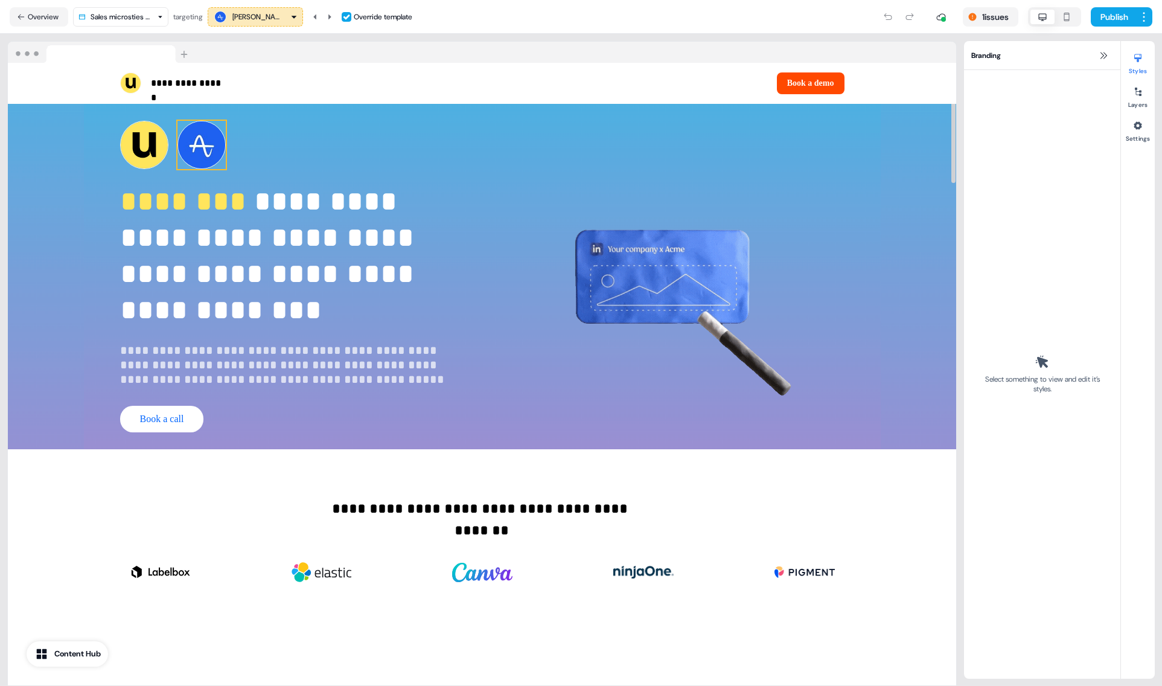
click at [210, 139] on img at bounding box center [201, 145] width 48 height 48
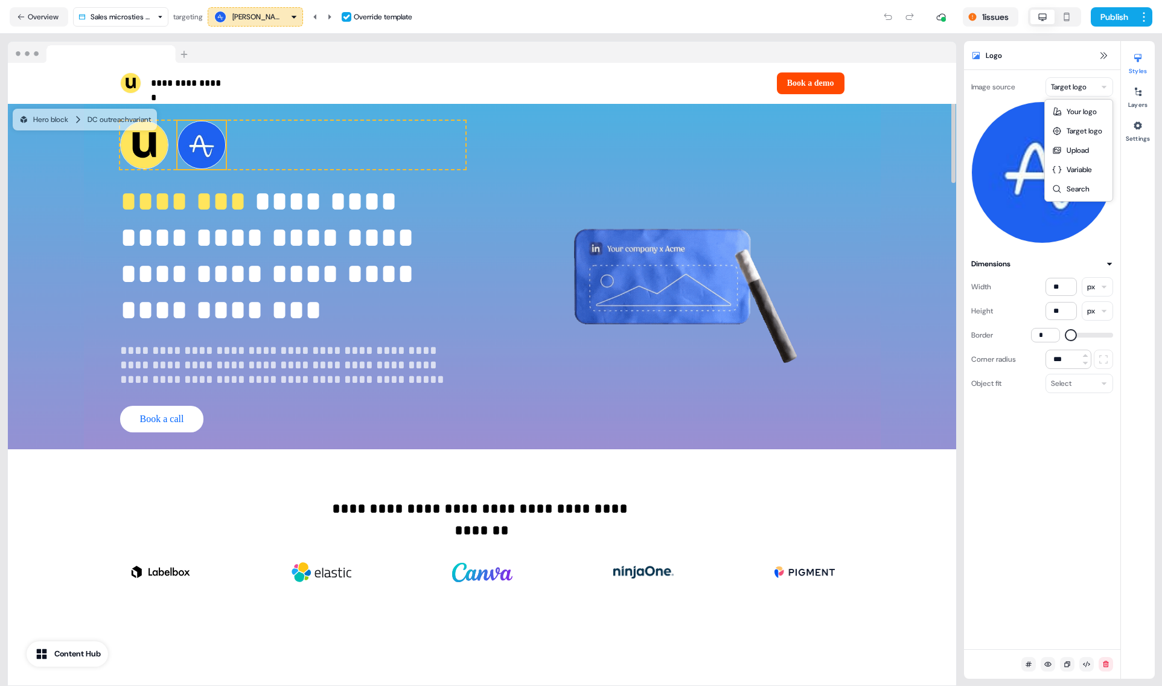
click at [1085, 89] on html "**********" at bounding box center [581, 343] width 1162 height 686
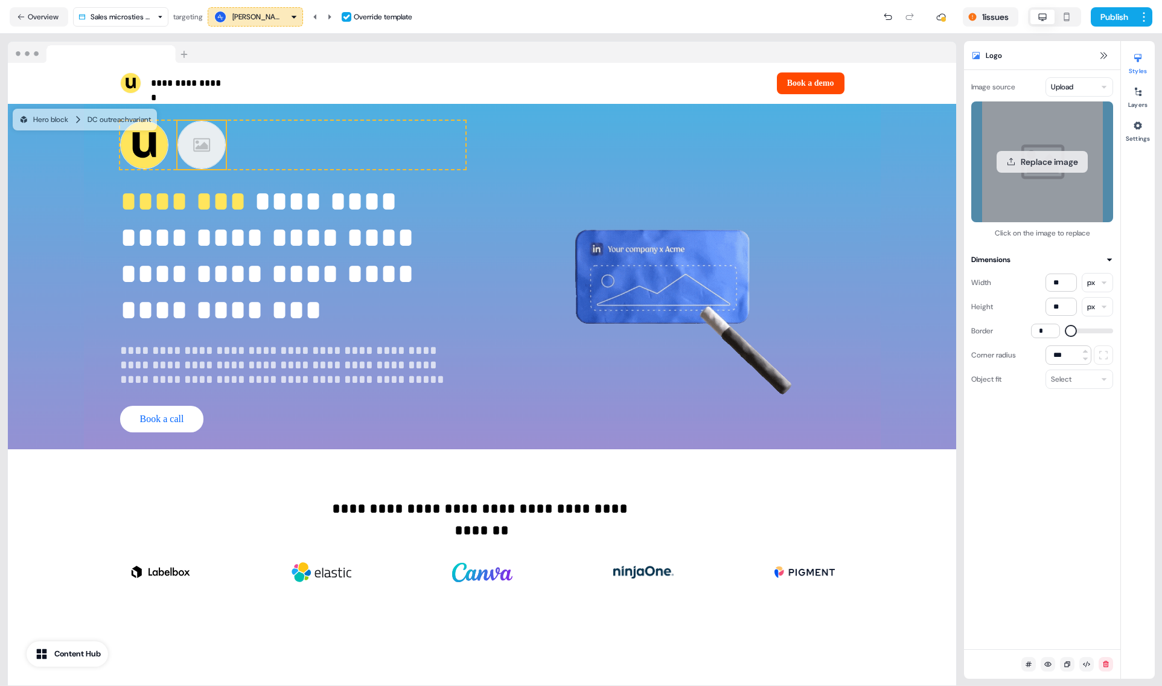
click at [1053, 158] on button "Replace image" at bounding box center [1042, 162] width 91 height 22
click at [1061, 165] on button "Replace image" at bounding box center [1042, 162] width 91 height 22
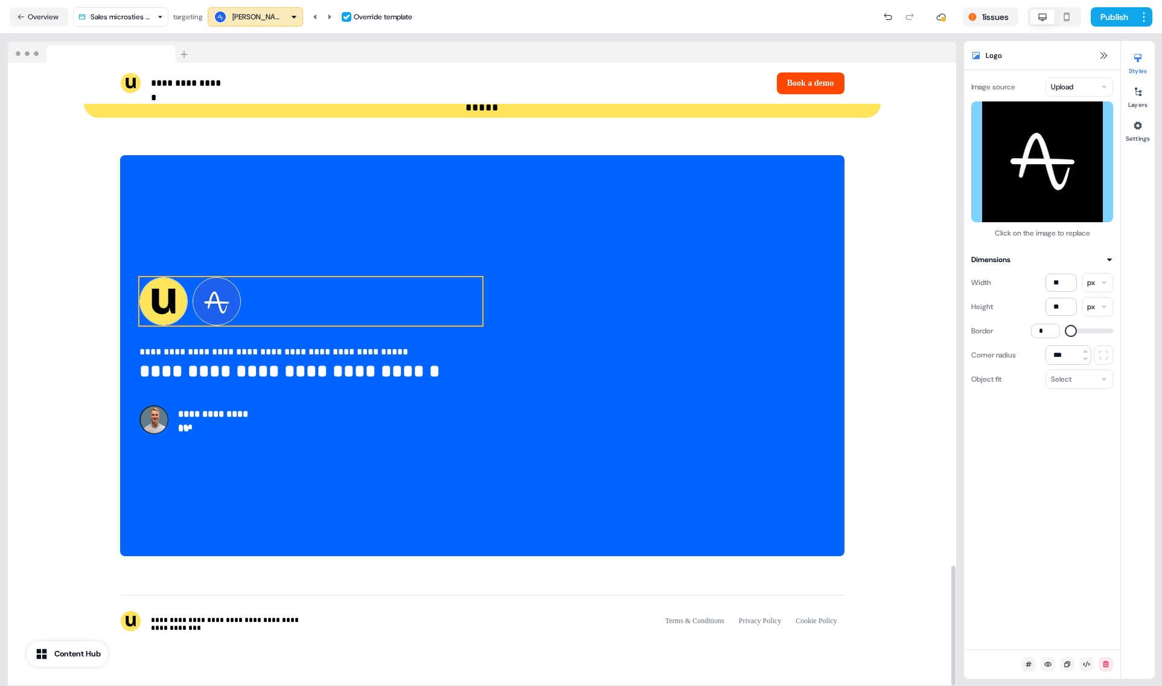
scroll to position [2618, 0]
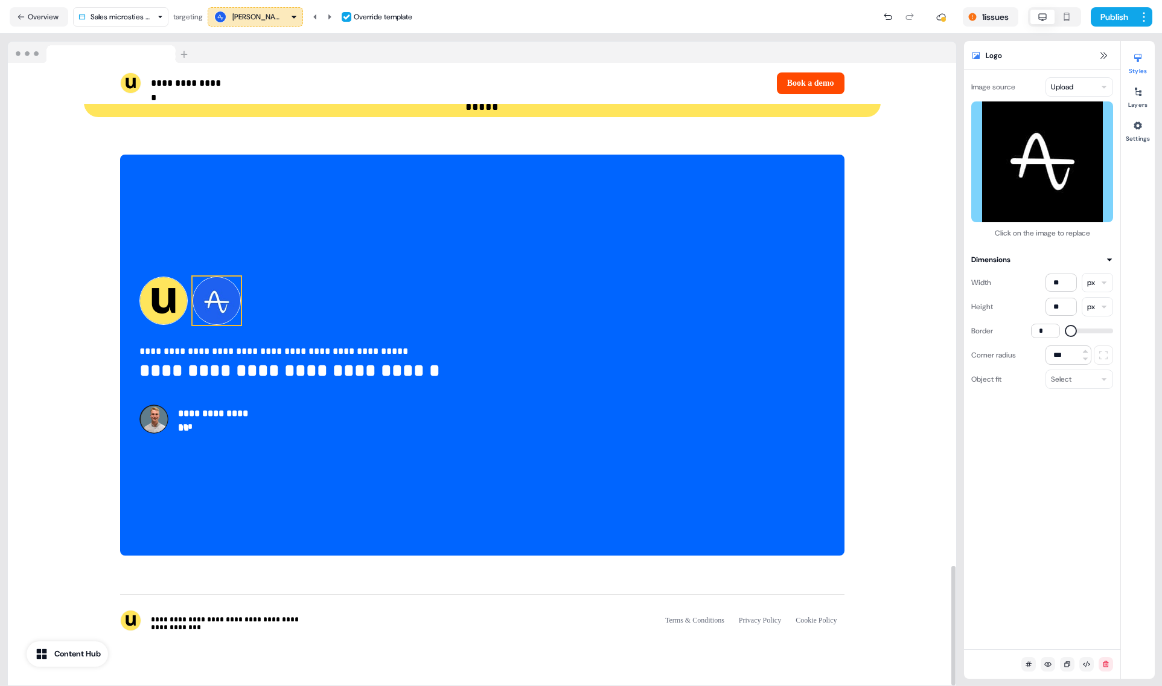
drag, startPoint x: 231, startPoint y: 286, endPoint x: 250, endPoint y: 277, distance: 21.3
click at [230, 287] on img at bounding box center [217, 301] width 48 height 48
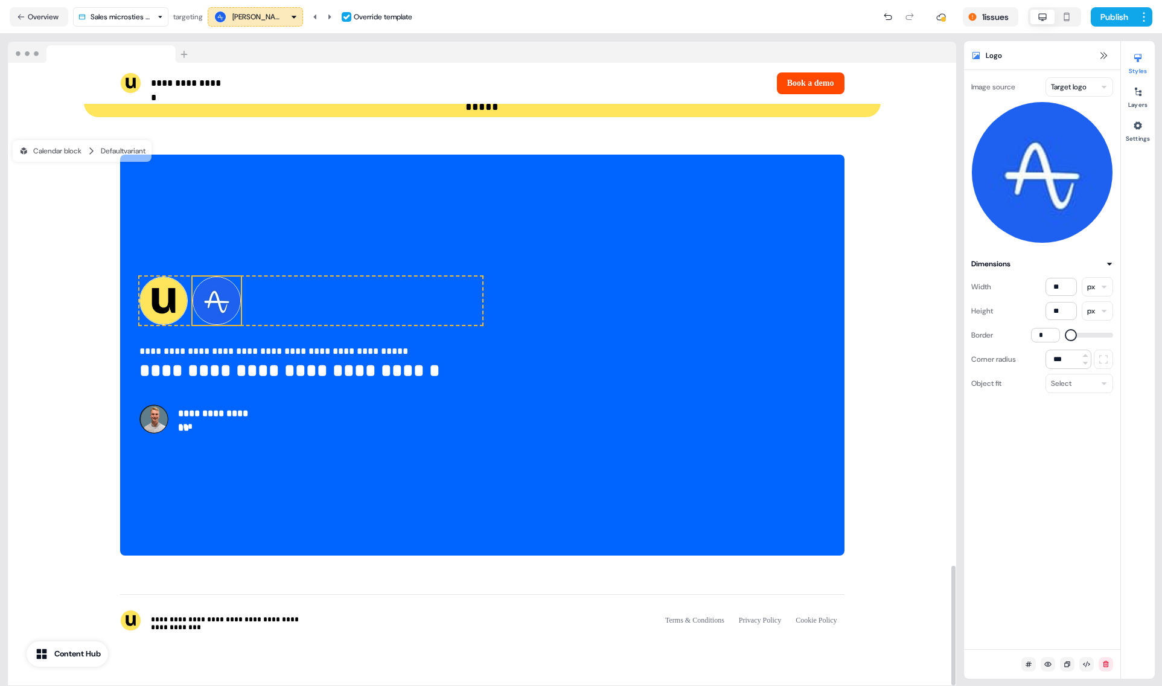
click at [1074, 91] on html "**********" at bounding box center [581, 343] width 1162 height 686
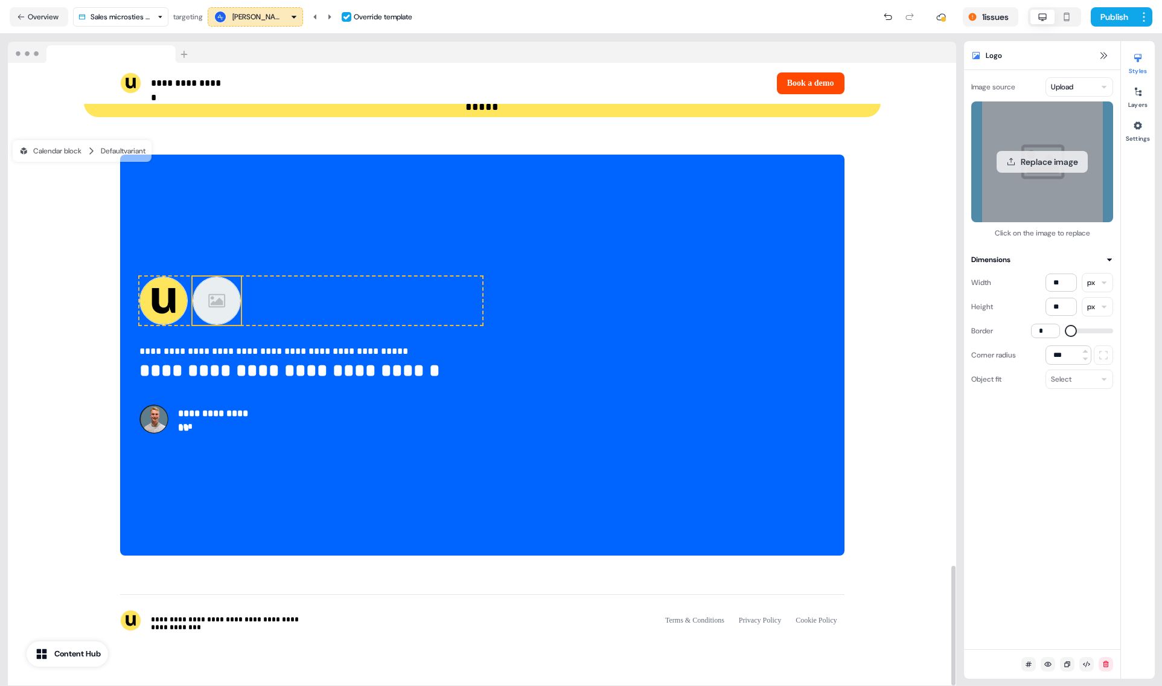
click at [1029, 168] on button "Replace image" at bounding box center [1042, 162] width 91 height 22
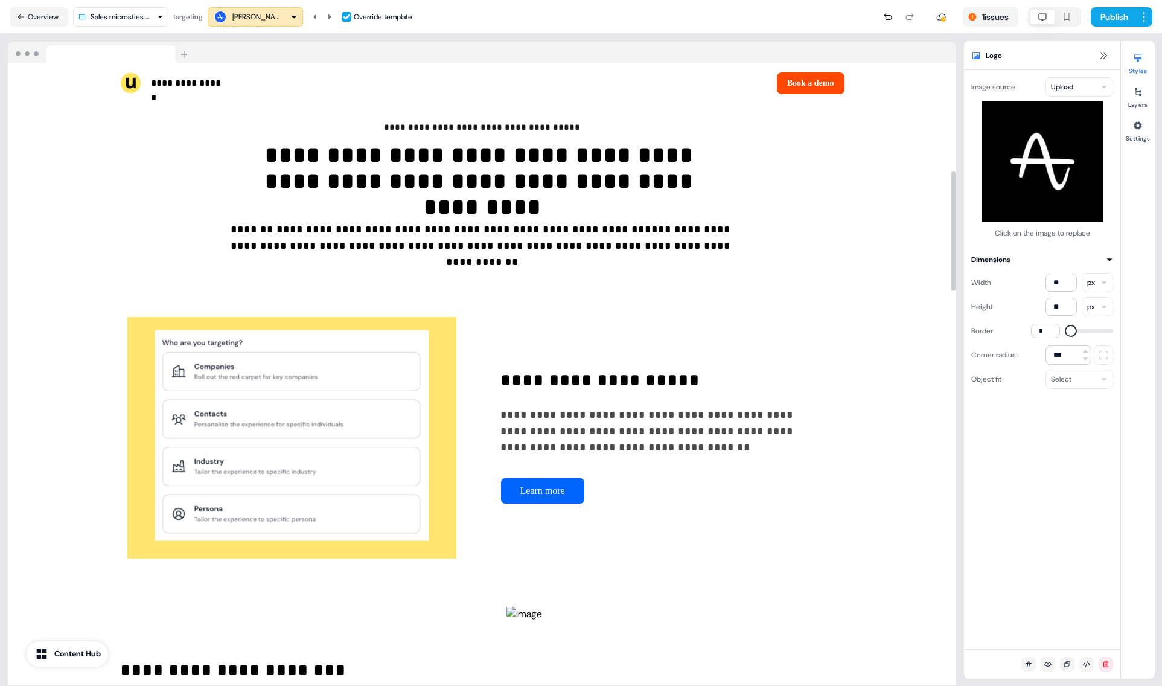
scroll to position [0, 0]
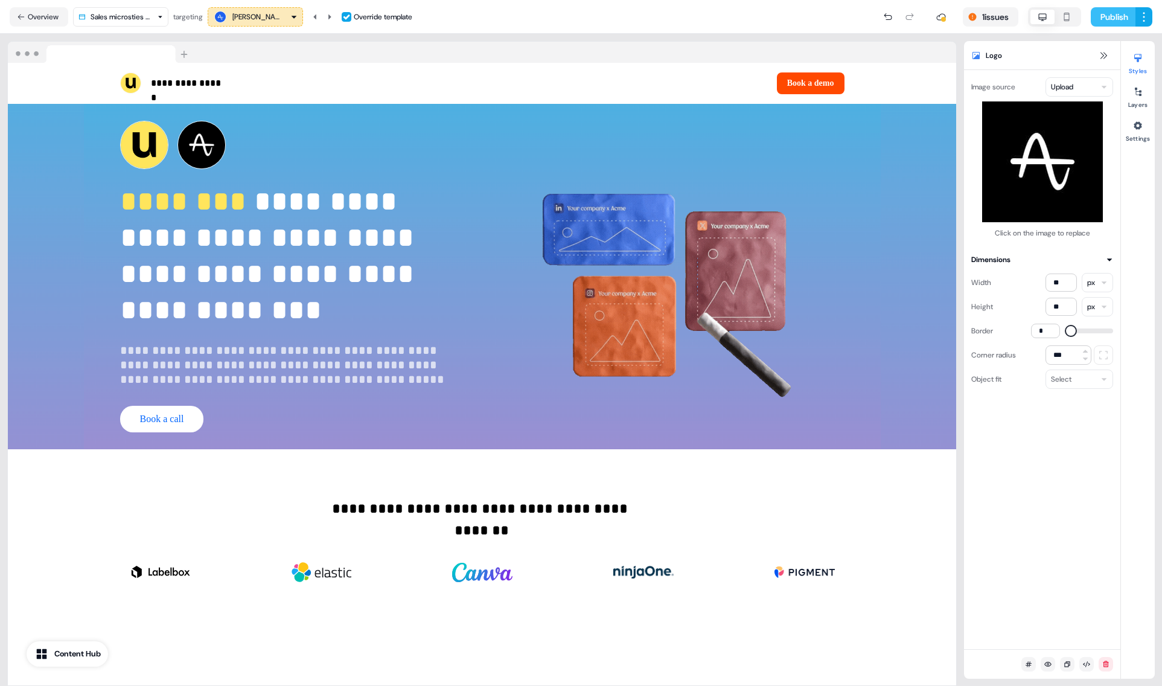
click at [1110, 20] on button "Publish" at bounding box center [1113, 16] width 45 height 19
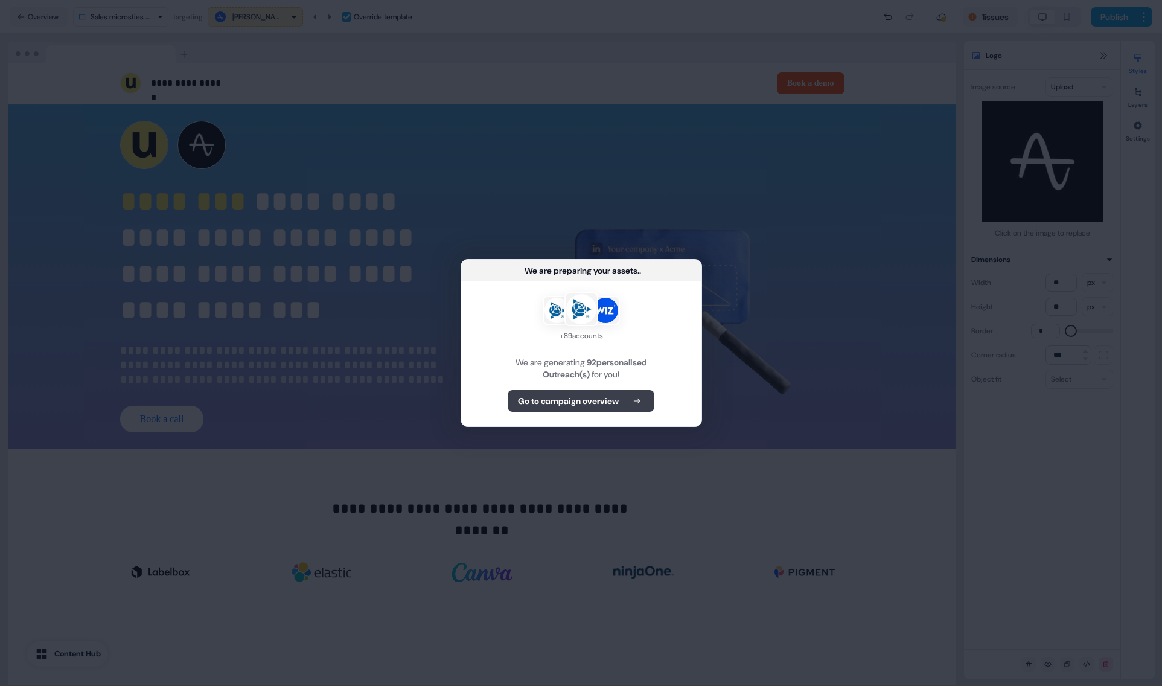
click at [642, 397] on icon at bounding box center [637, 401] width 14 height 8
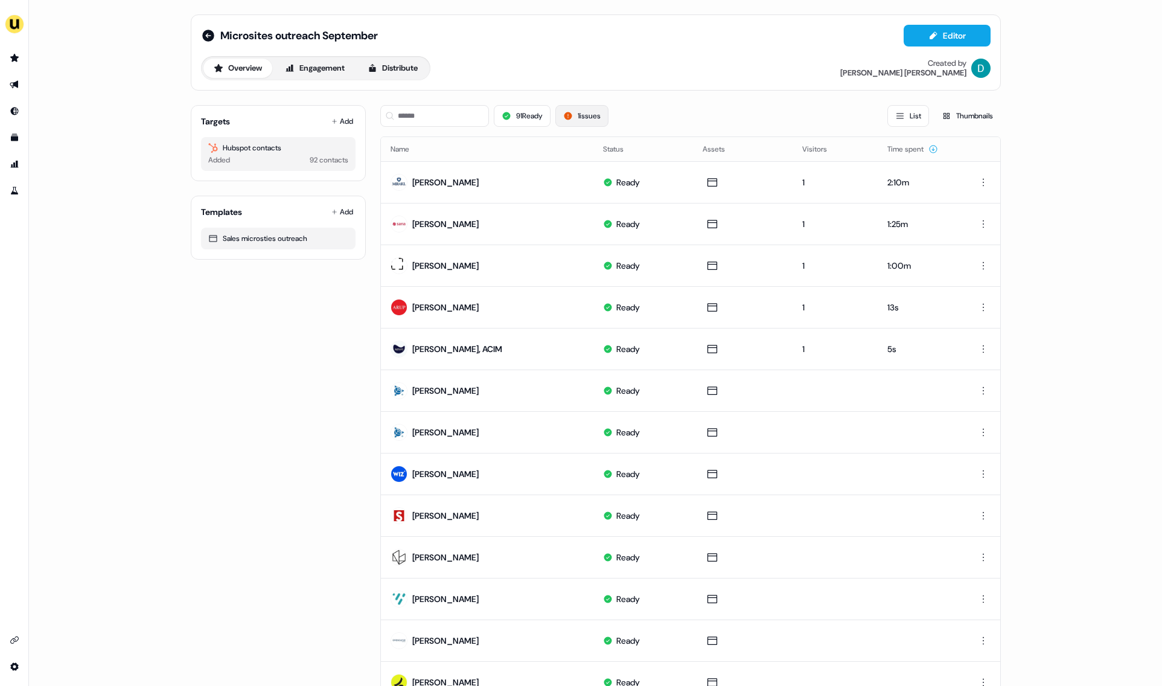
click at [607, 110] on button "1 issues" at bounding box center [581, 116] width 53 height 22
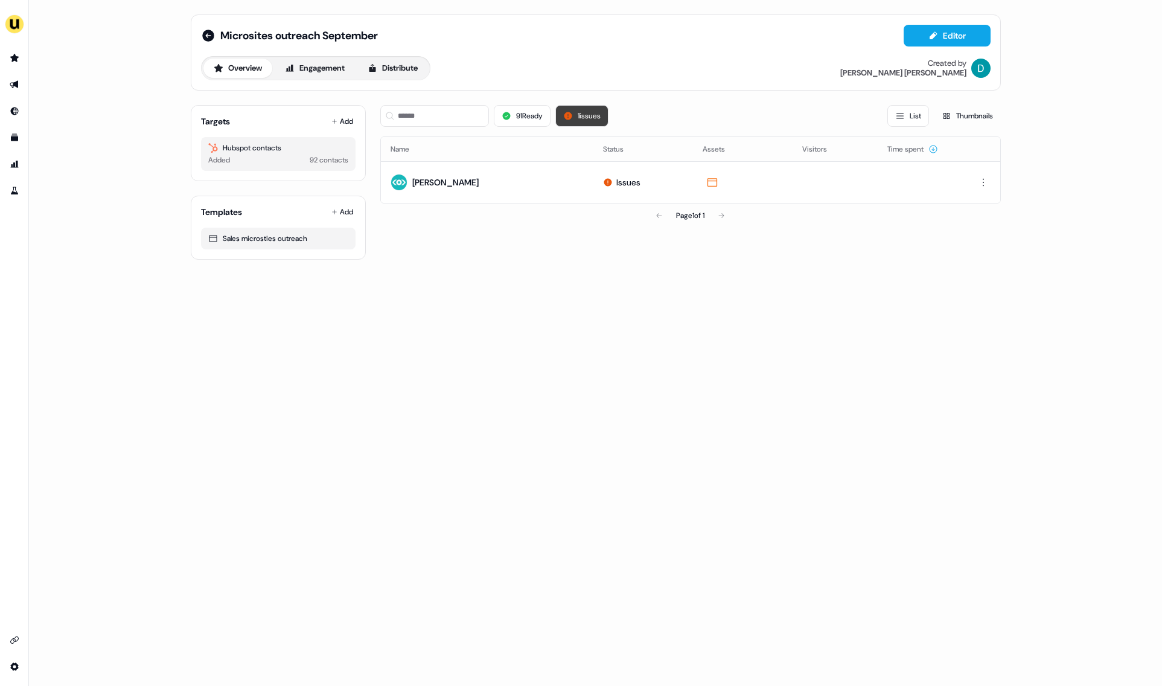
click at [607, 110] on button "1 issues" at bounding box center [581, 116] width 53 height 22
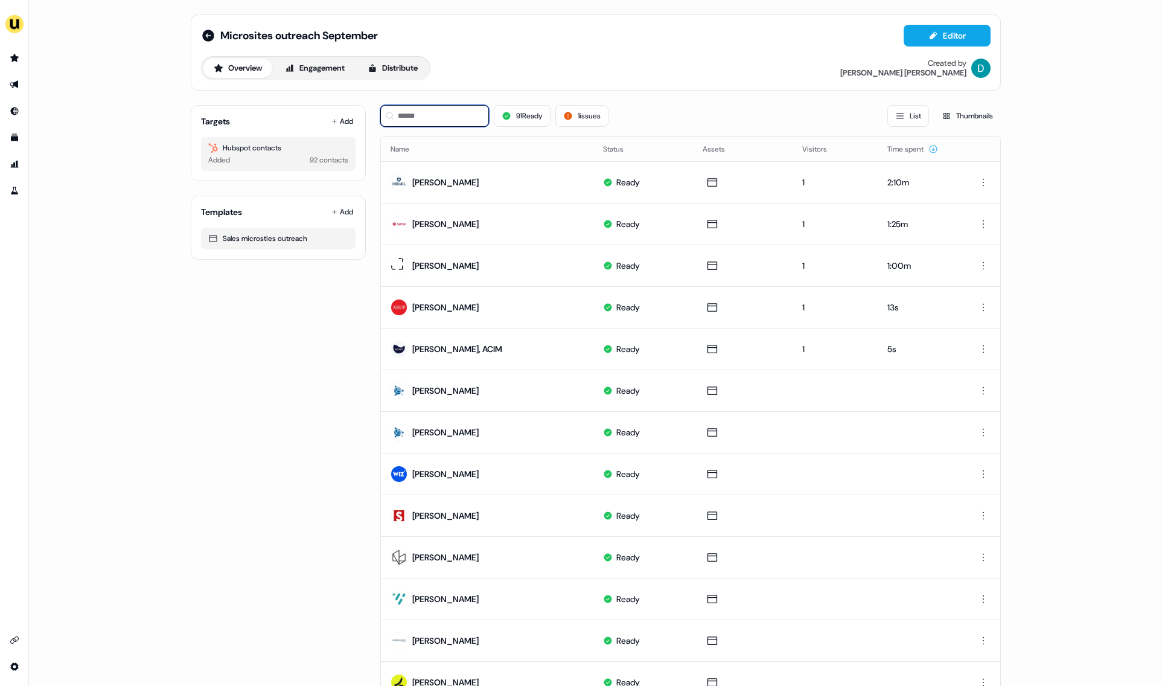
click at [438, 117] on input at bounding box center [434, 116] width 109 height 22
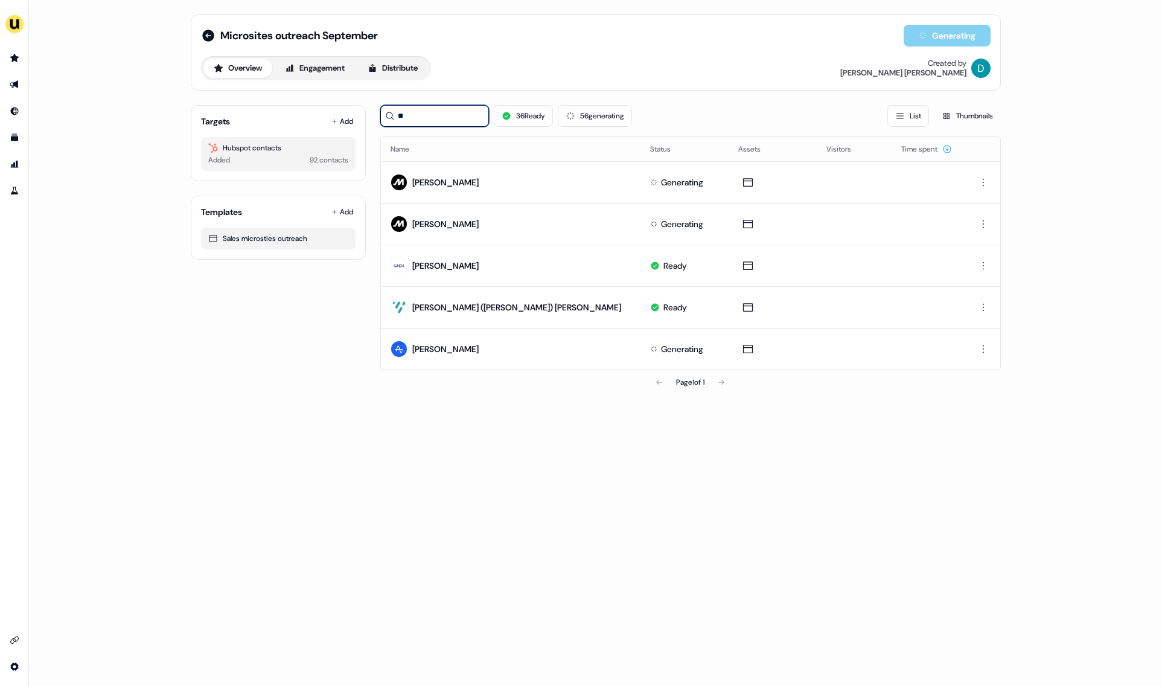
type input "**"
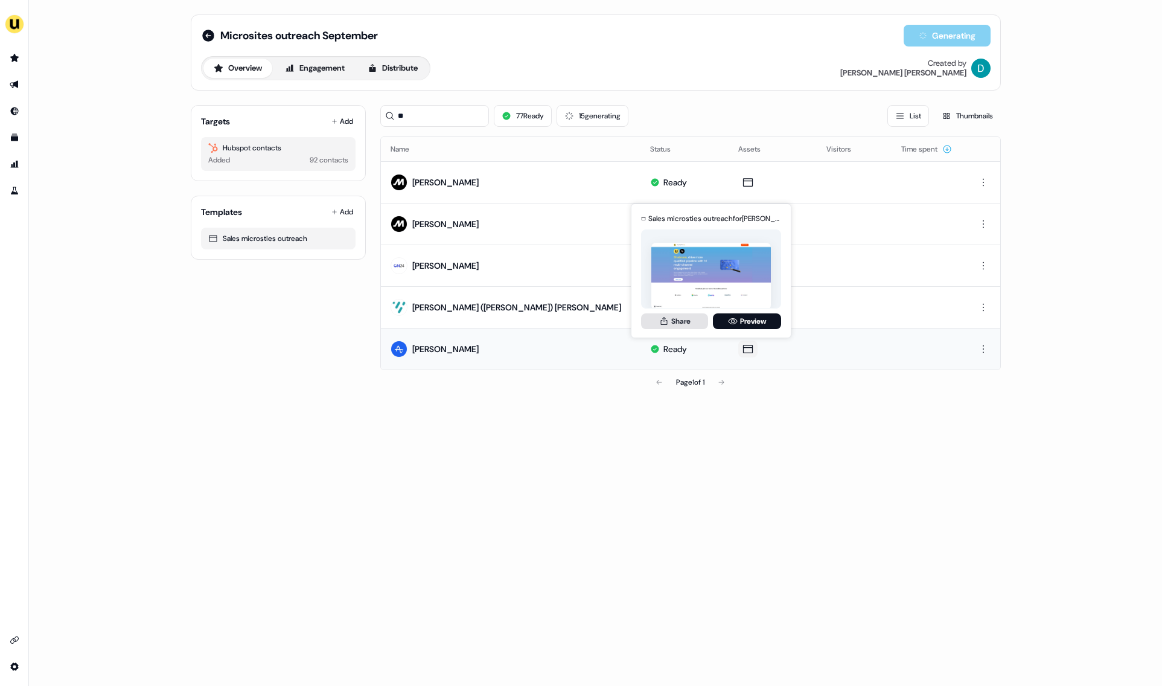
click at [684, 326] on button "Share" at bounding box center [674, 321] width 67 height 16
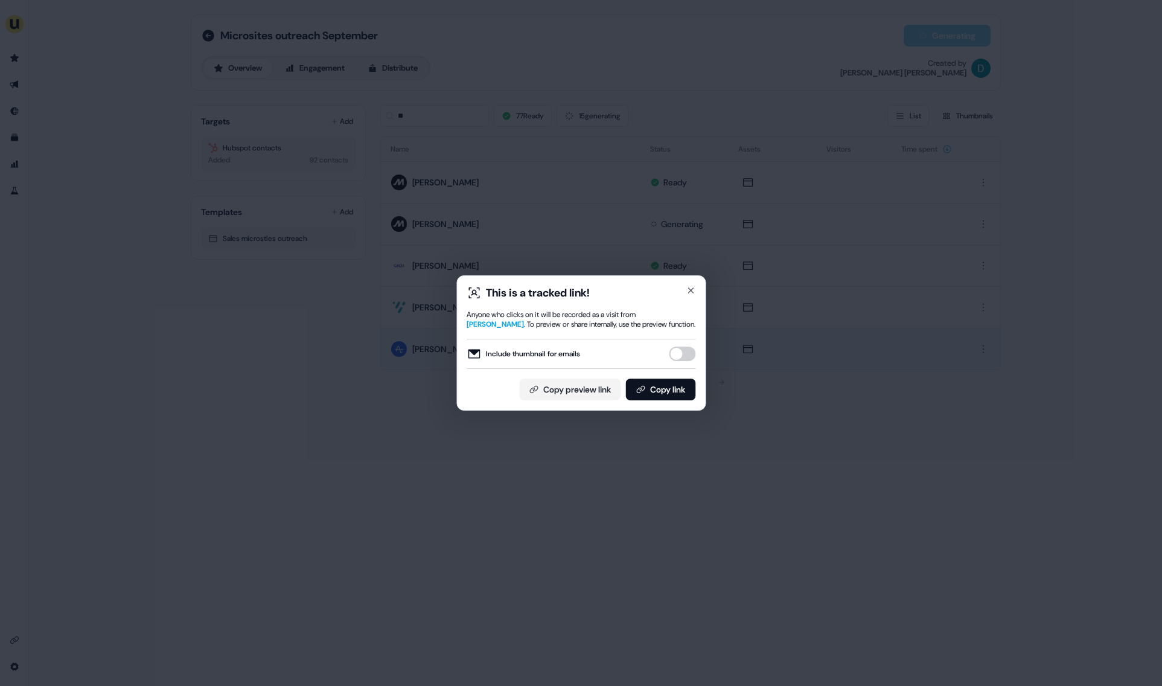
click at [679, 351] on button "Include thumbnail for emails" at bounding box center [682, 354] width 27 height 14
click at [677, 379] on button "Copy link" at bounding box center [660, 390] width 70 height 22
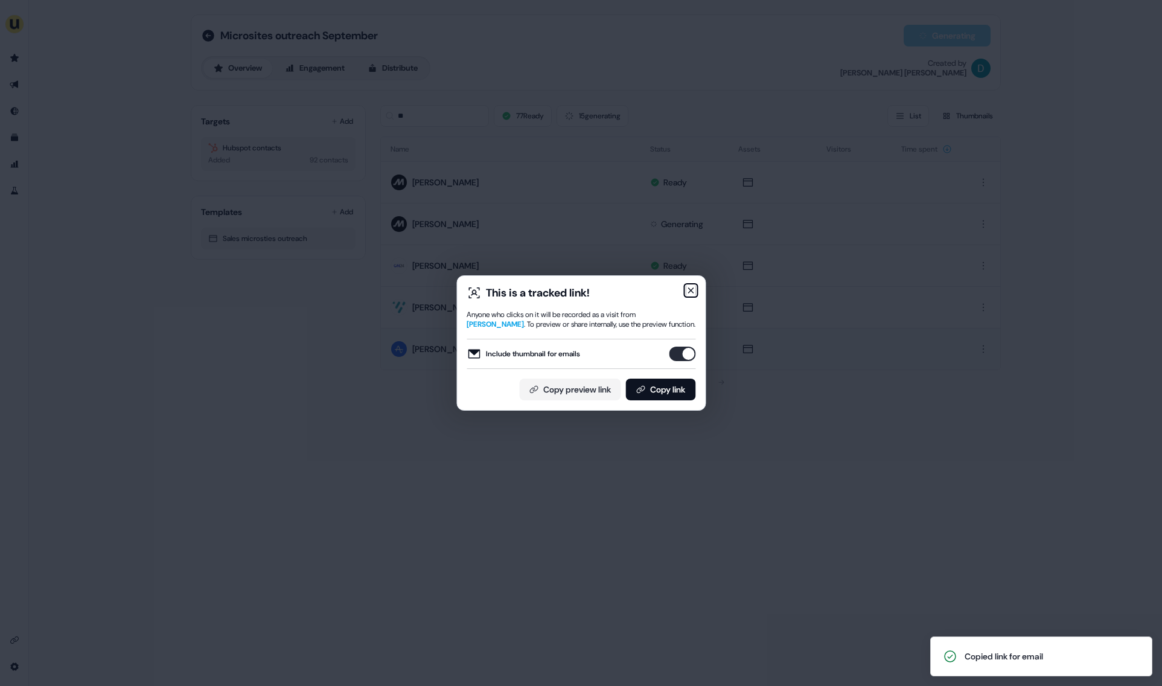
click at [692, 290] on icon "button" at bounding box center [691, 291] width 10 height 10
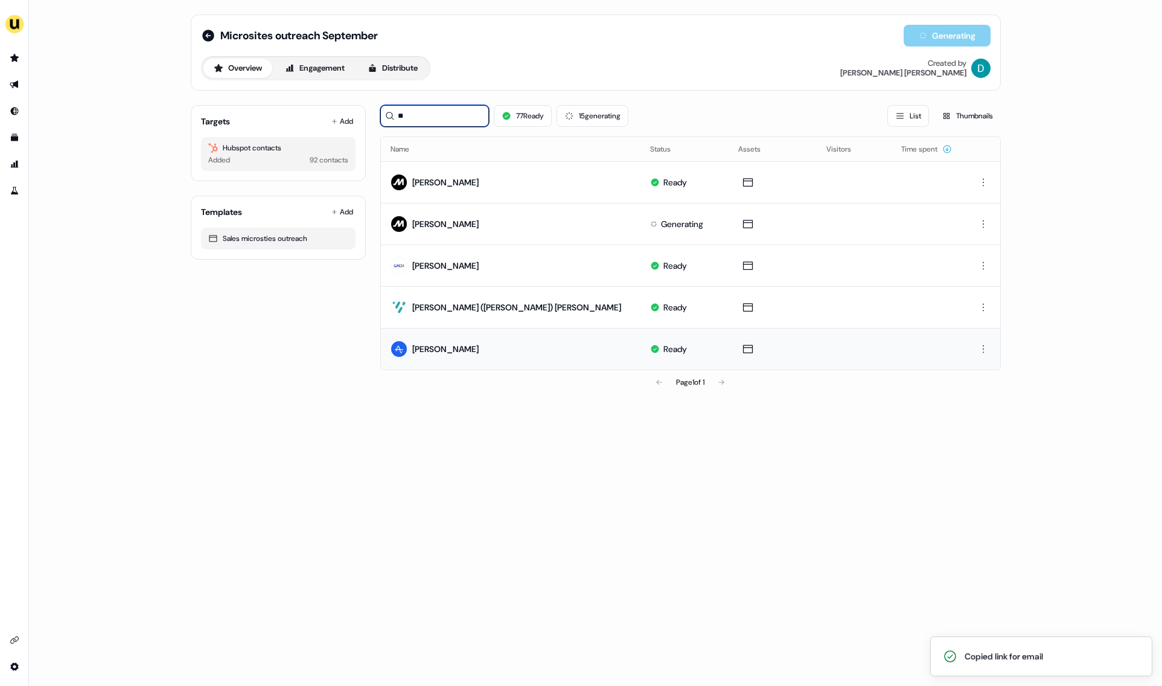
drag, startPoint x: 418, startPoint y: 113, endPoint x: 377, endPoint y: 113, distance: 41.1
click at [377, 113] on div "Targets Add Hubspot contacts Added 92 contacts Templates Add Sales microsties o…" at bounding box center [596, 244] width 810 height 299
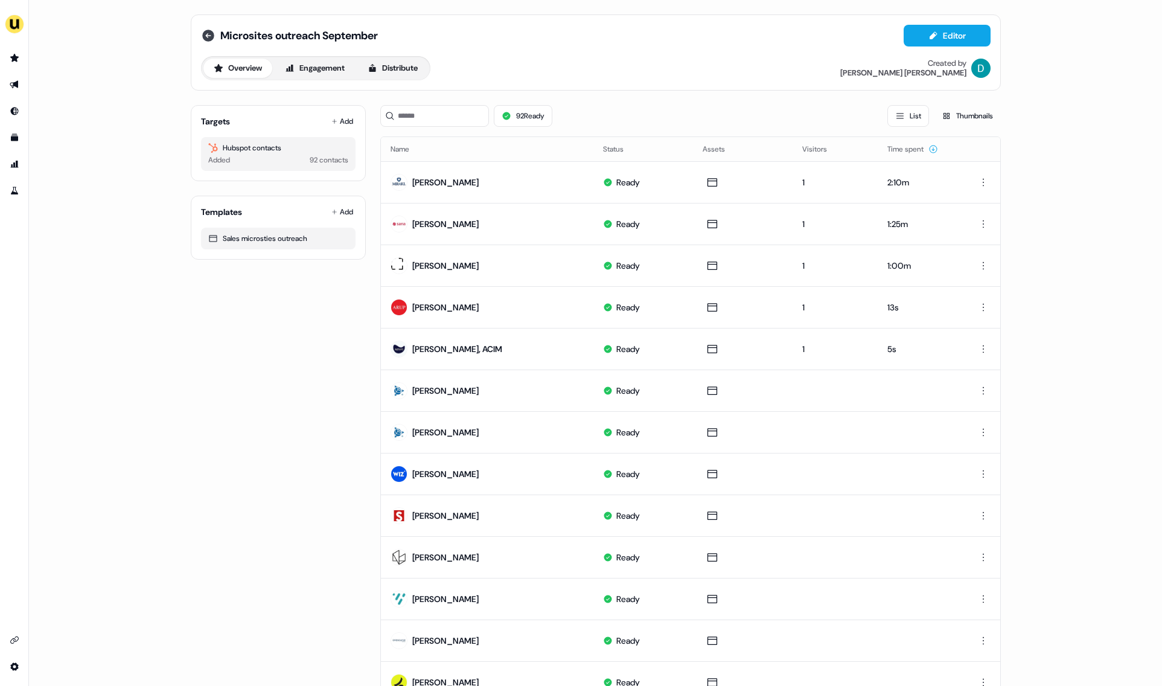
click at [201, 33] on icon at bounding box center [208, 35] width 14 height 14
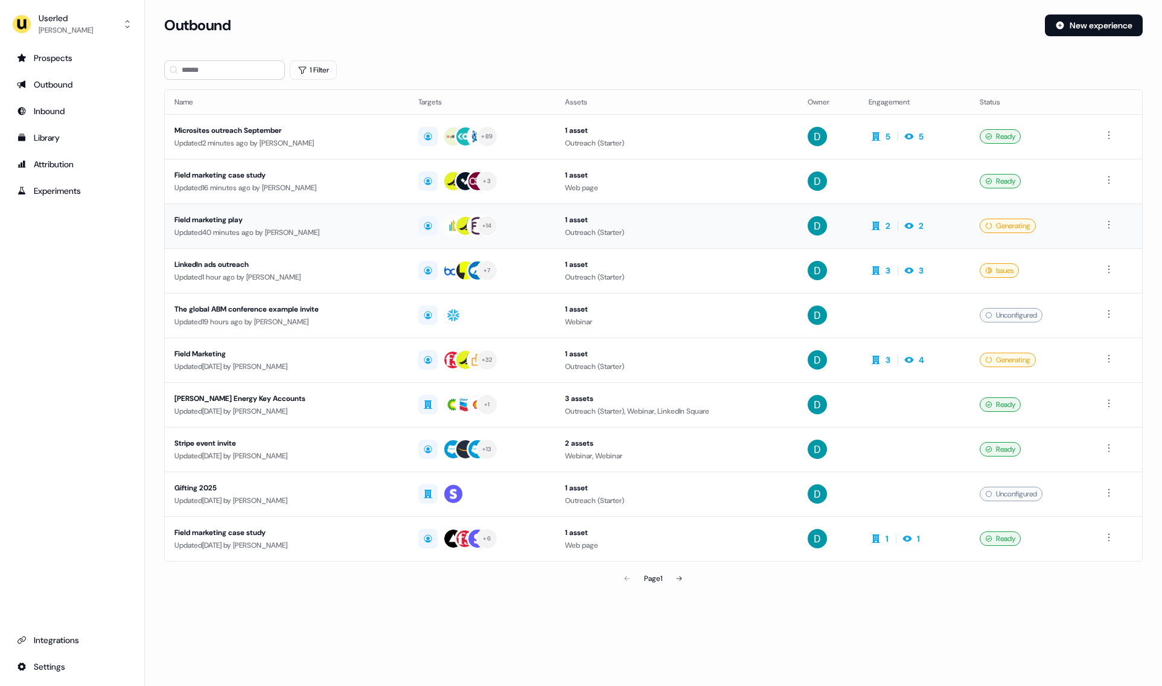
click at [394, 243] on td "Field marketing play Updated 40 minutes ago by [PERSON_NAME]" at bounding box center [287, 225] width 244 height 45
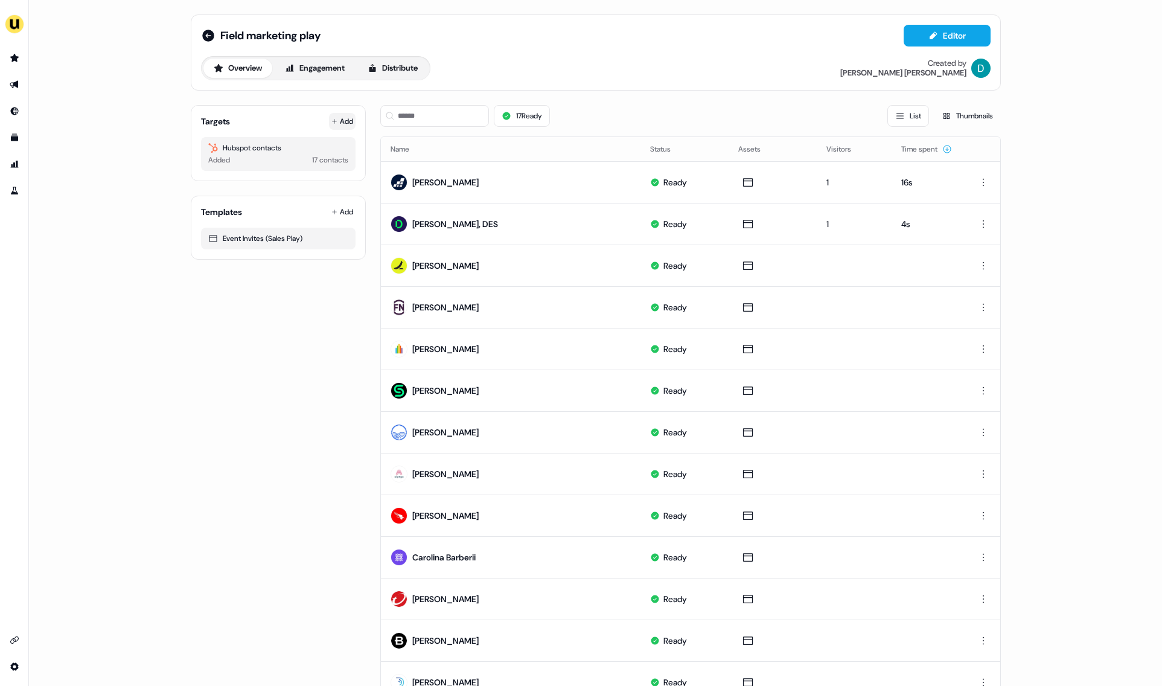
click at [337, 117] on button "Add" at bounding box center [342, 121] width 27 height 17
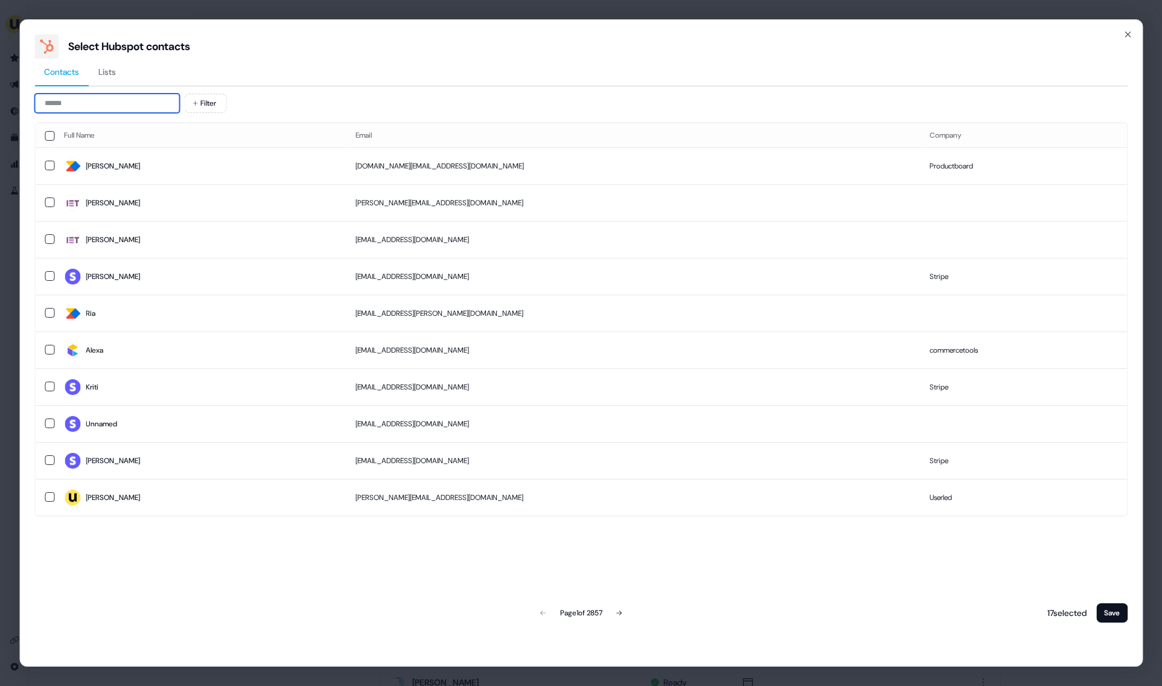
click at [153, 100] on input at bounding box center [106, 103] width 145 height 19
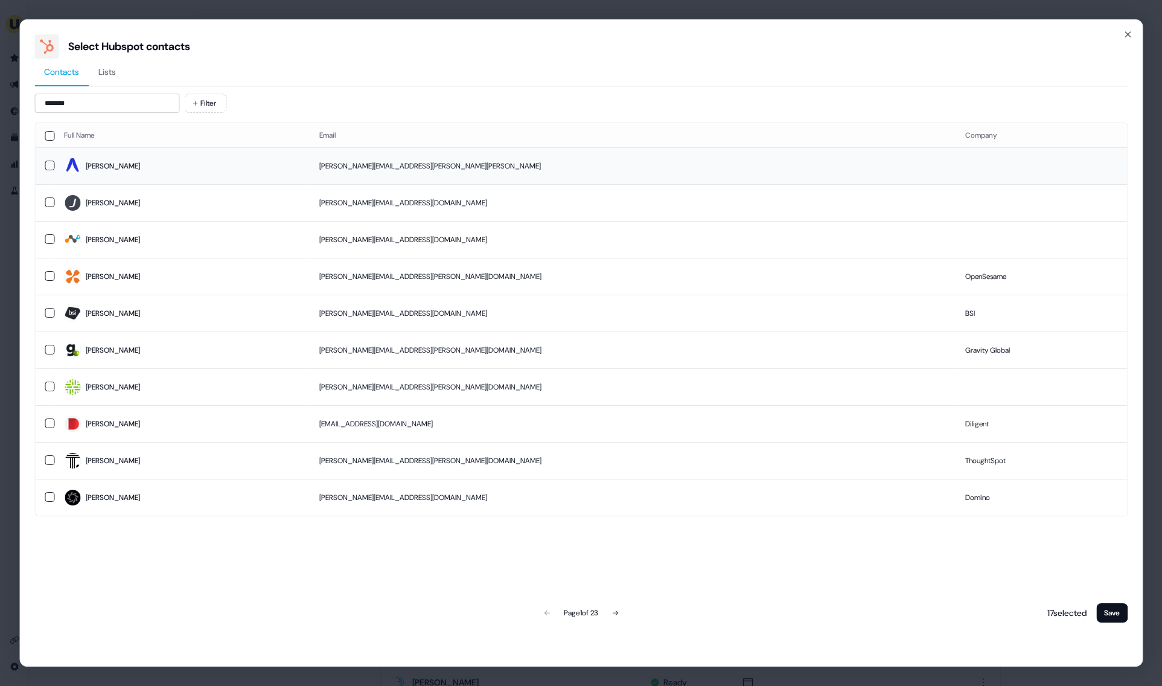
click at [277, 176] on td "[PERSON_NAME]" at bounding box center [181, 165] width 255 height 37
click at [277, 176] on td "Sarah" at bounding box center [181, 165] width 255 height 37
click at [118, 104] on input "*******" at bounding box center [106, 103] width 145 height 19
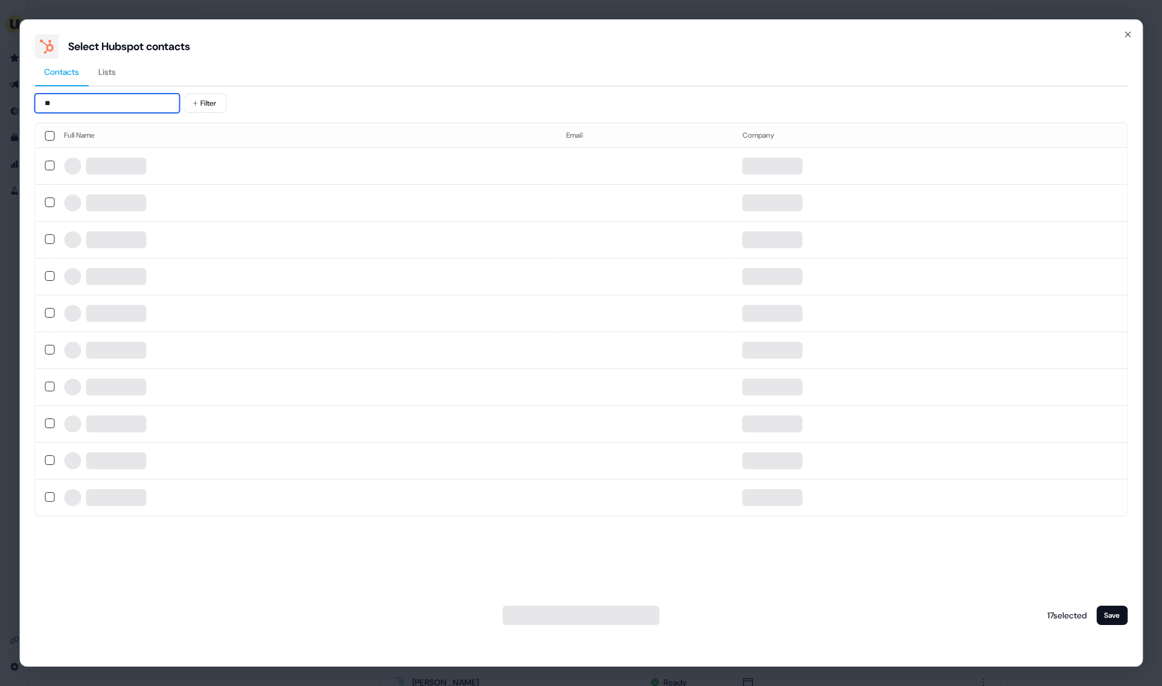
type input "*"
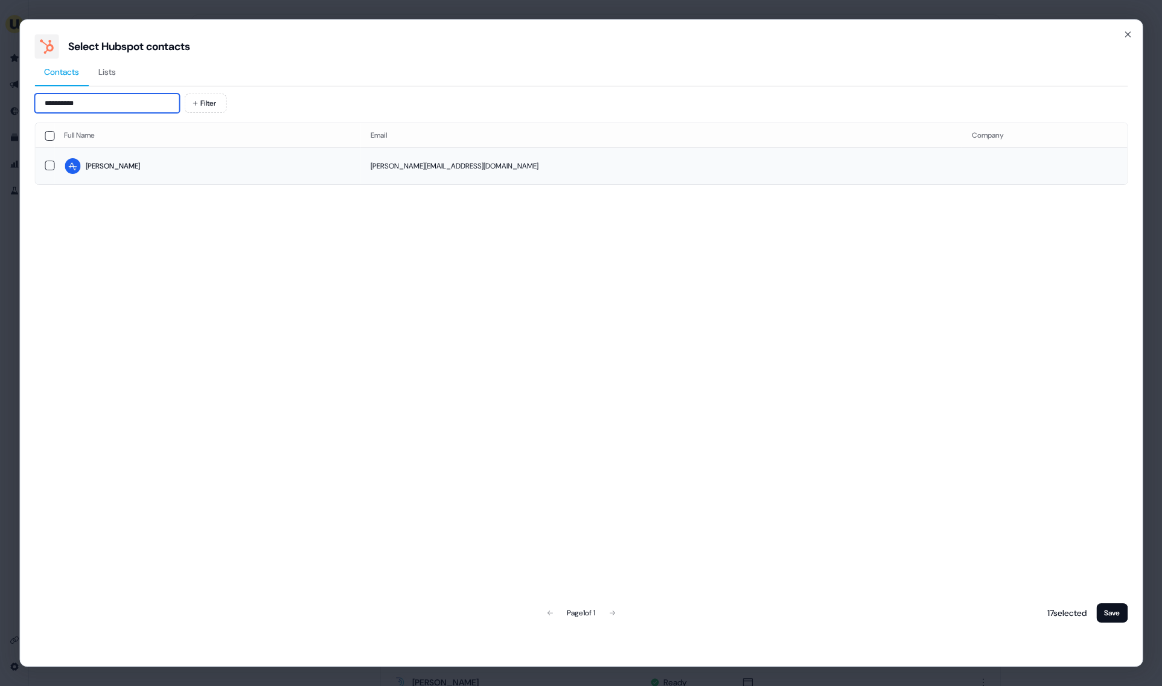
type input "**********"
click at [88, 162] on div "Sarah" at bounding box center [113, 166] width 54 height 12
click at [1121, 619] on button "Save" at bounding box center [1111, 612] width 31 height 19
click at [1117, 614] on button "Save" at bounding box center [1111, 612] width 31 height 19
click at [1116, 613] on button "Save" at bounding box center [1111, 612] width 31 height 19
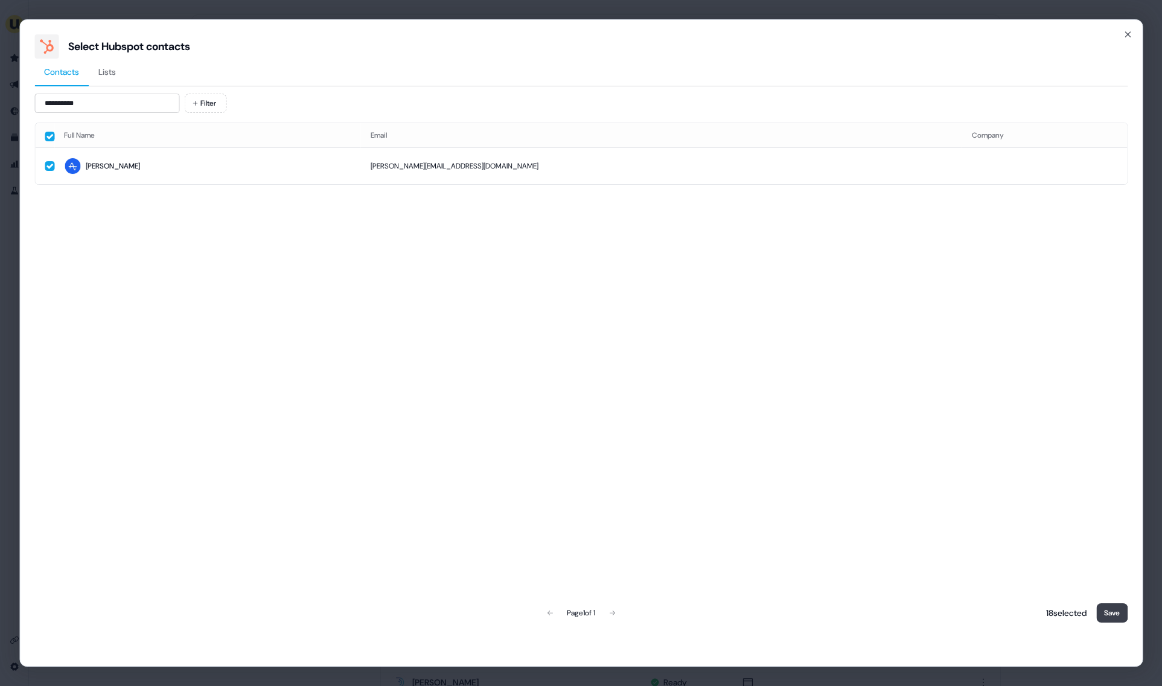
click at [1116, 613] on button "Save" at bounding box center [1111, 612] width 31 height 19
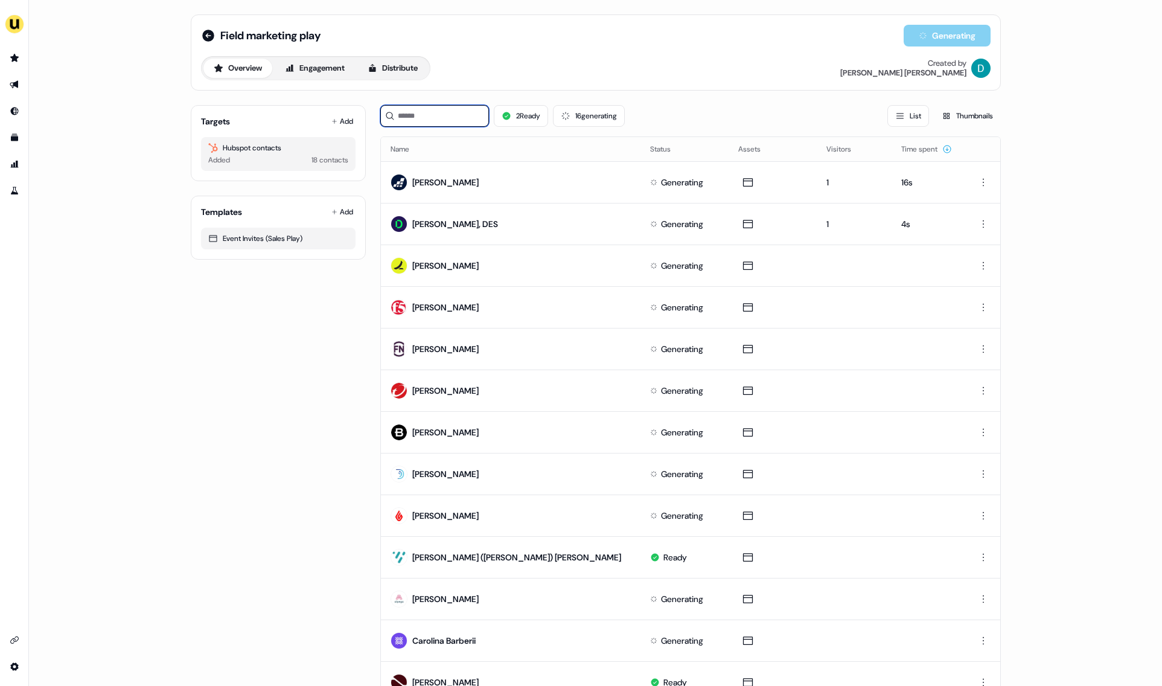
click at [432, 112] on input at bounding box center [434, 116] width 109 height 22
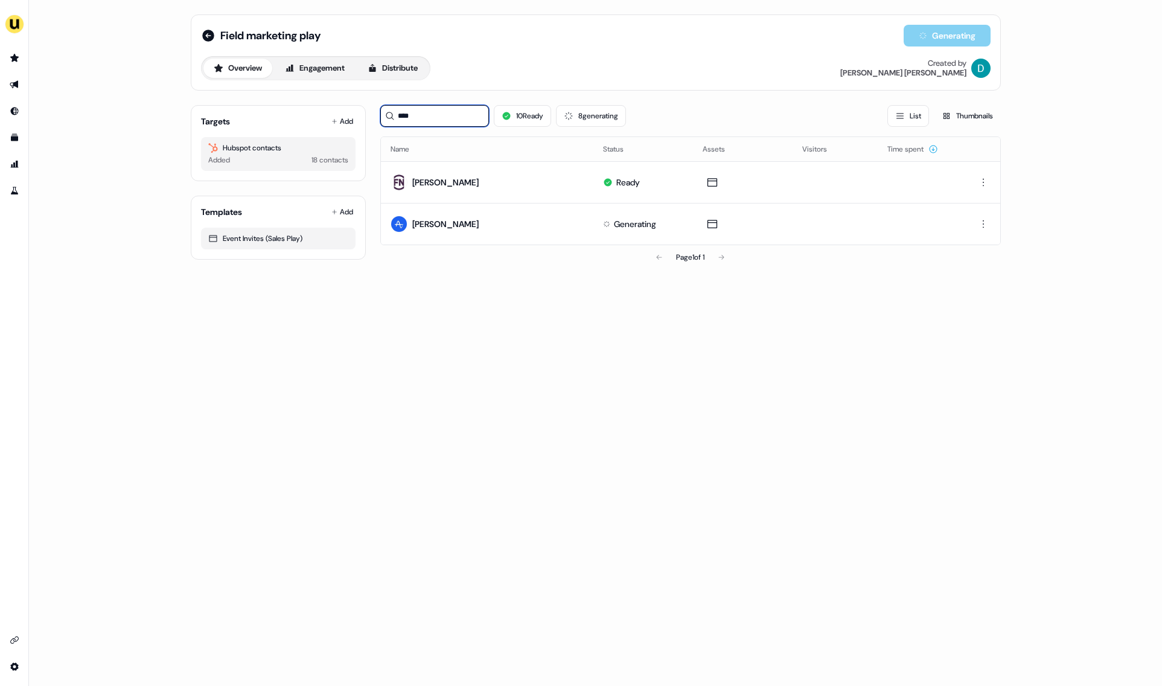
type input "****"
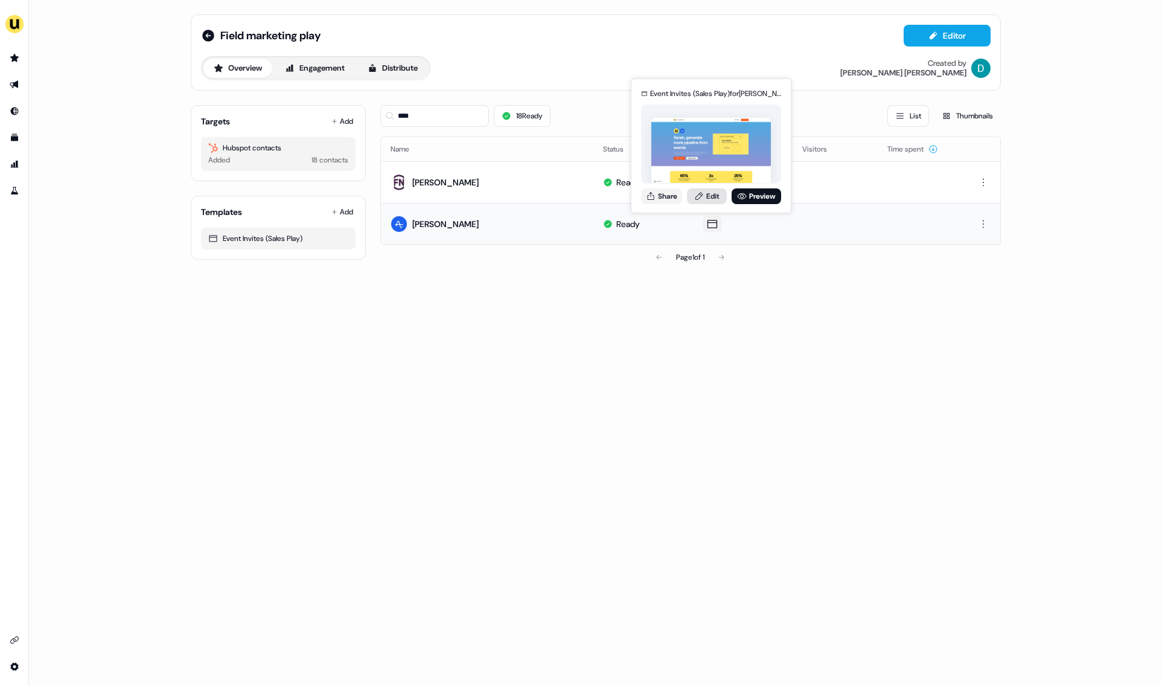
click at [707, 202] on link "Edit" at bounding box center [707, 196] width 40 height 16
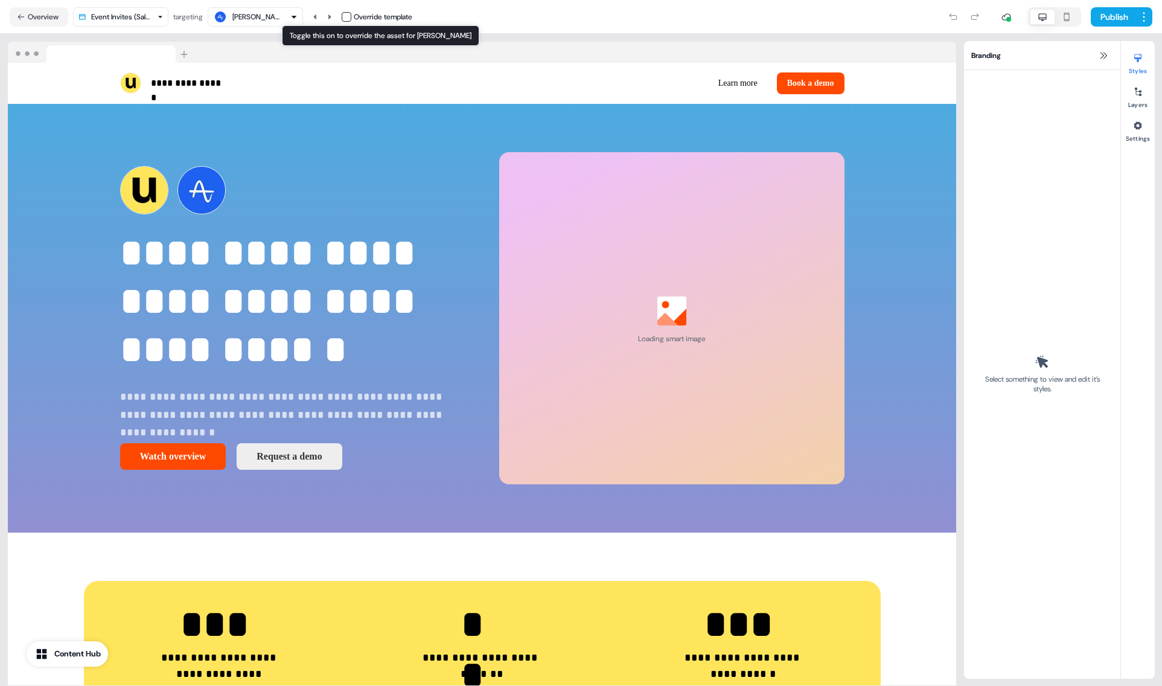
click at [351, 16] on button "button" at bounding box center [347, 17] width 10 height 10
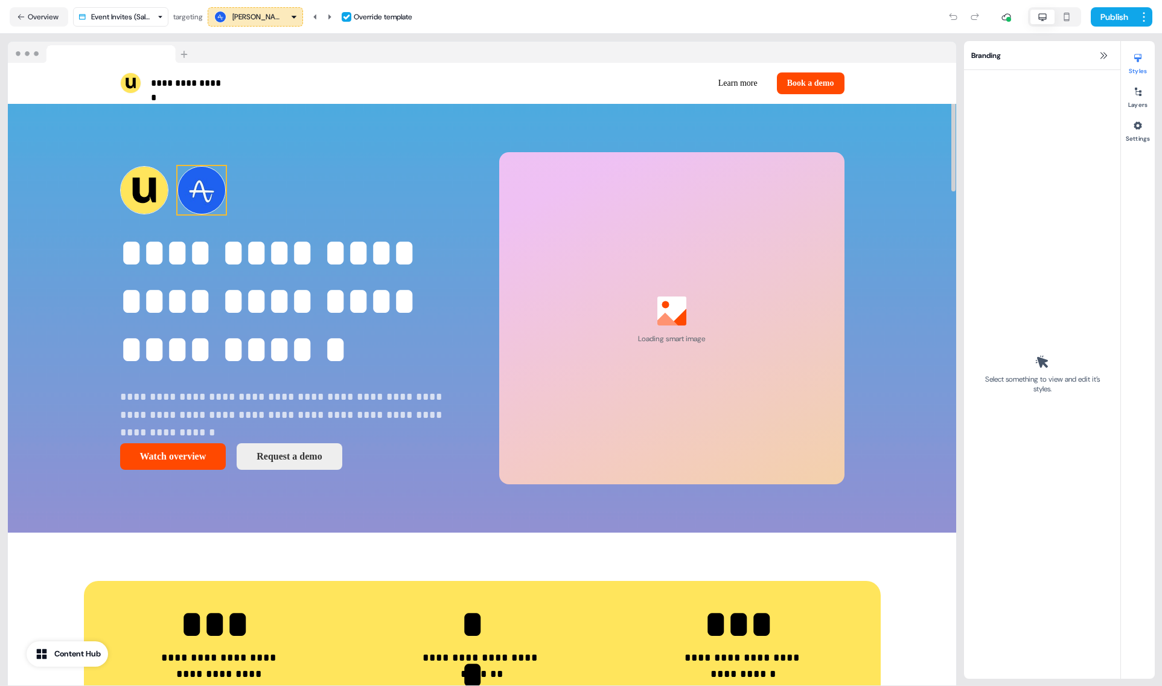
click at [204, 199] on img at bounding box center [201, 190] width 48 height 48
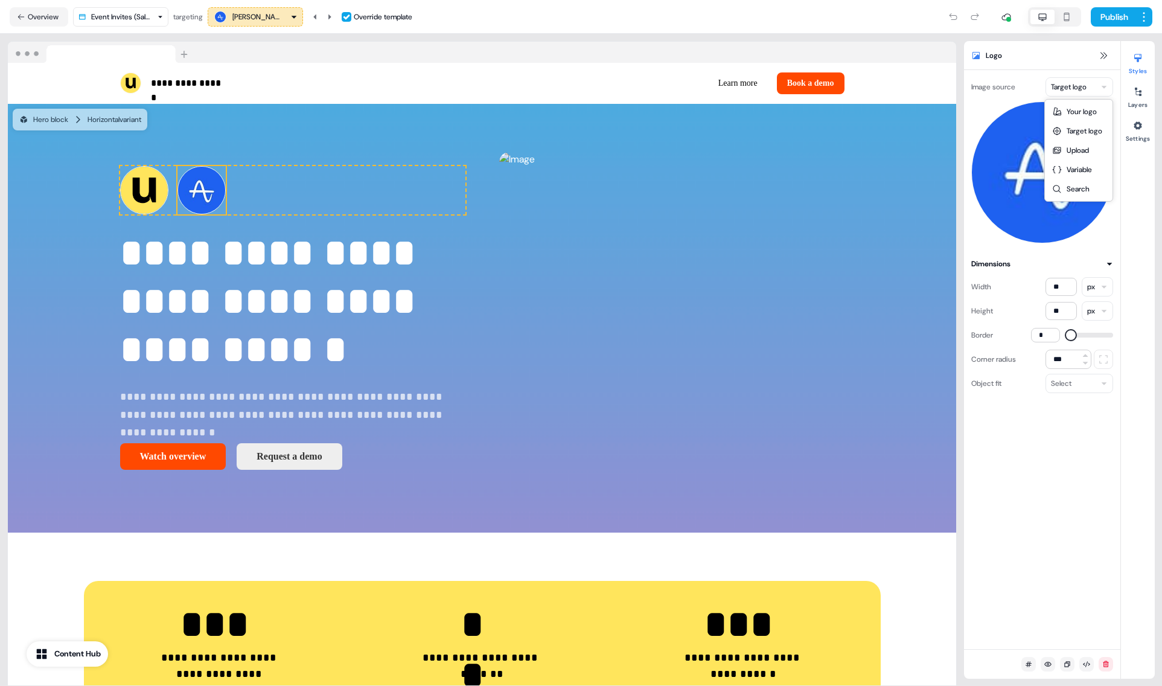
click at [1081, 92] on html "**********" at bounding box center [581, 343] width 1162 height 686
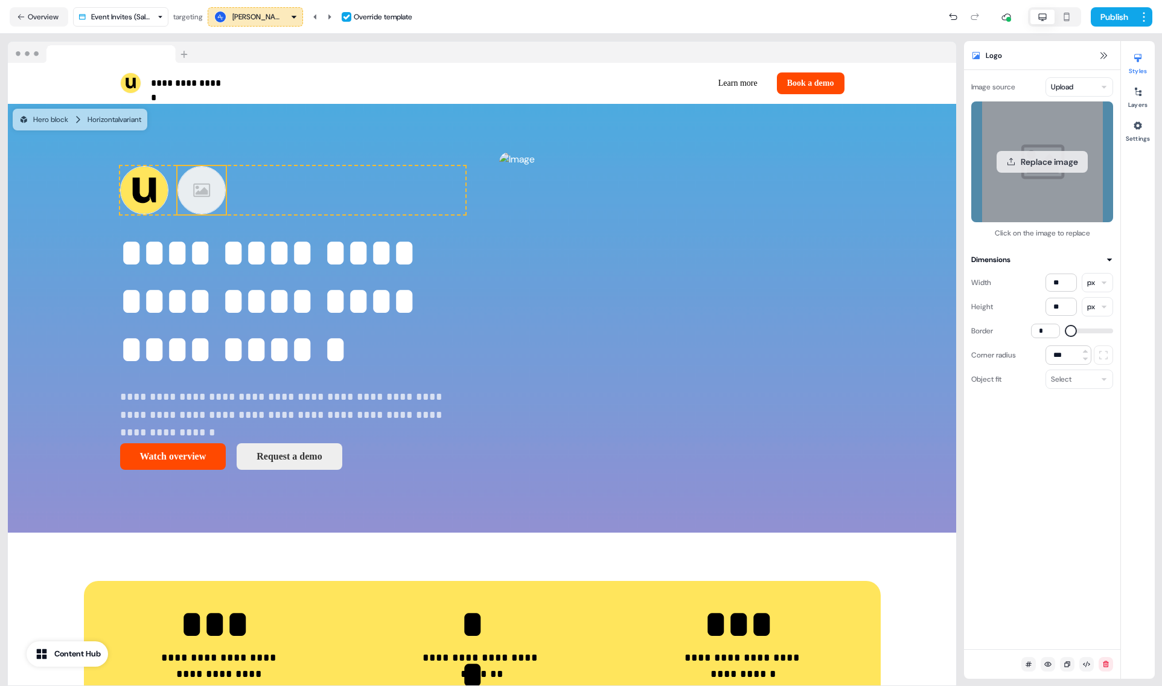
click at [1069, 158] on button "Replace image" at bounding box center [1042, 162] width 91 height 22
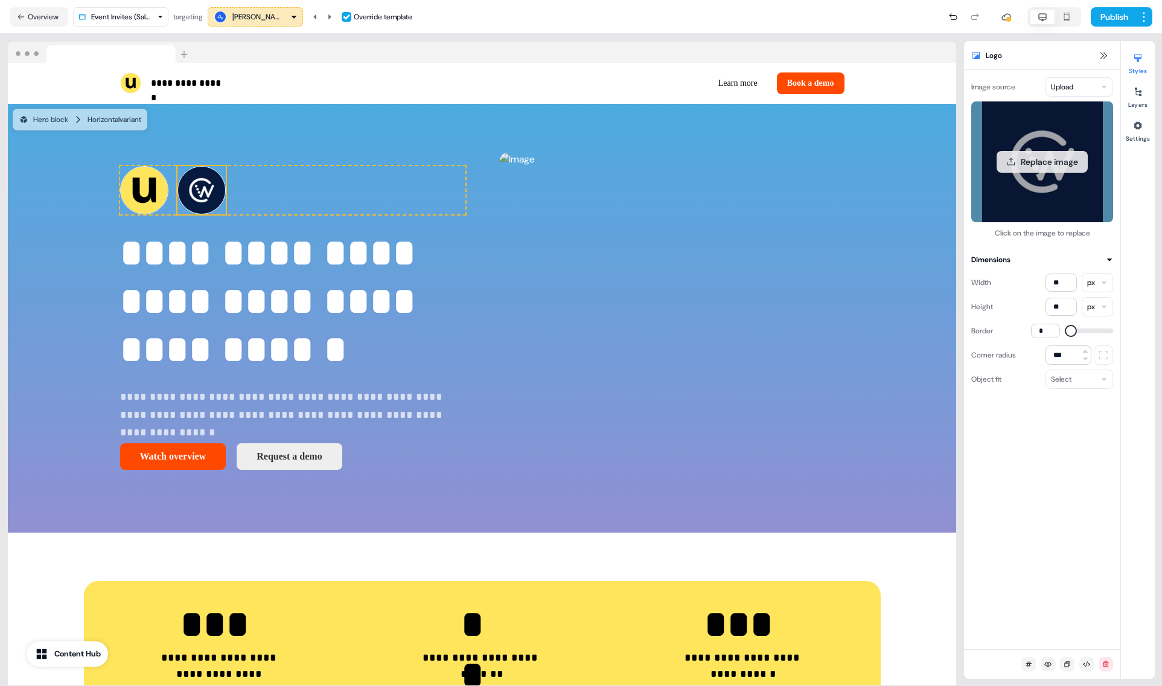
click at [1028, 166] on button "Replace image" at bounding box center [1042, 162] width 91 height 22
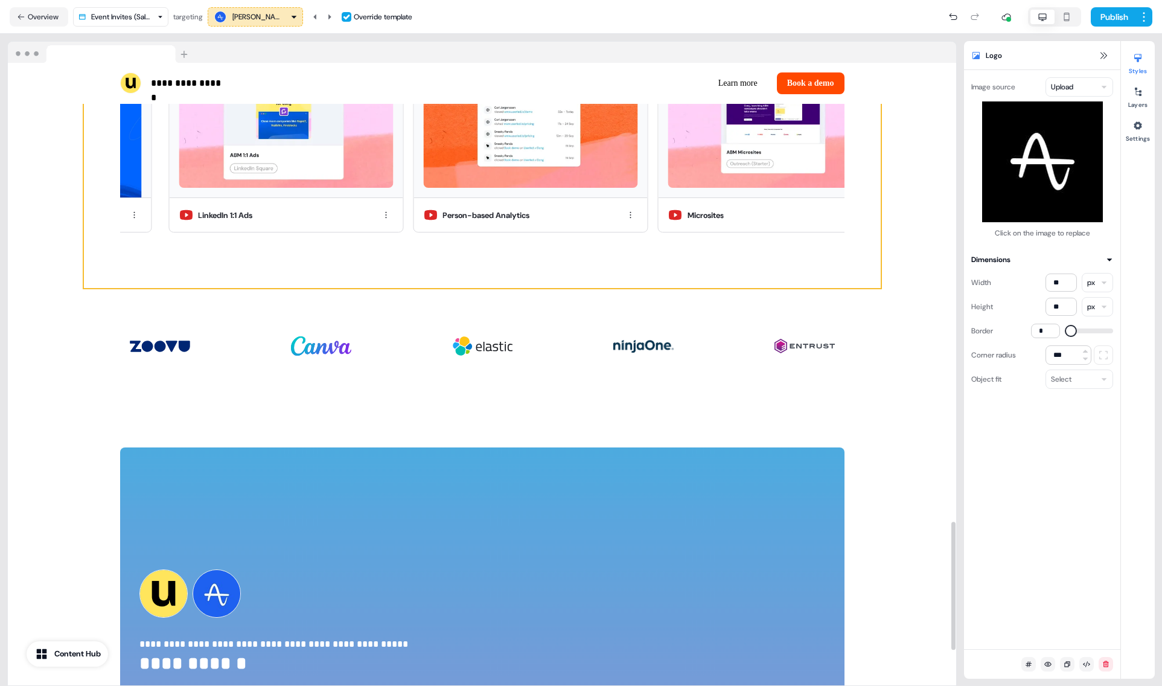
scroll to position [2390, 0]
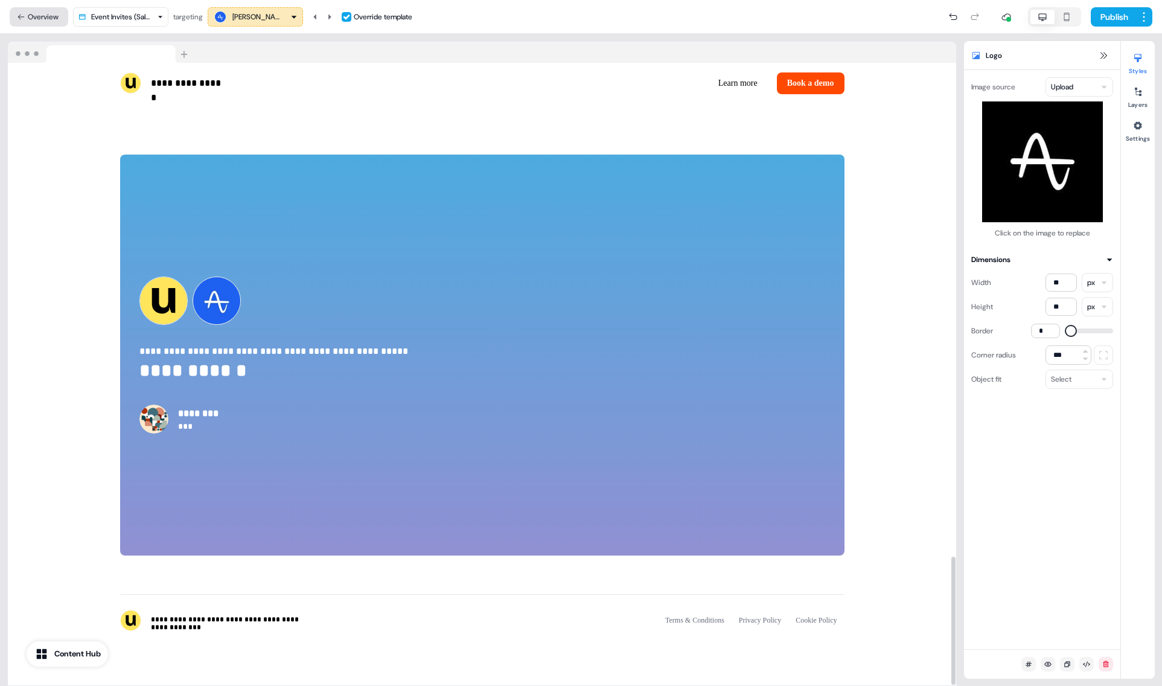
click at [63, 18] on button "Overview" at bounding box center [39, 16] width 59 height 19
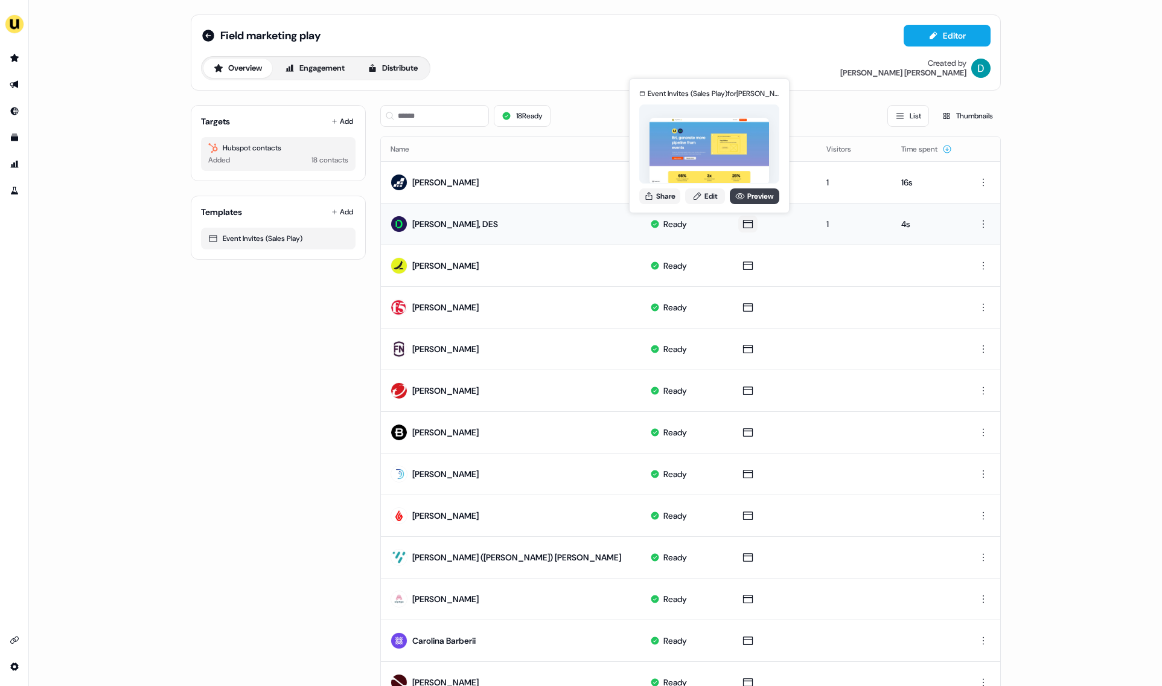
click at [745, 196] on link "Preview" at bounding box center [755, 196] width 50 height 16
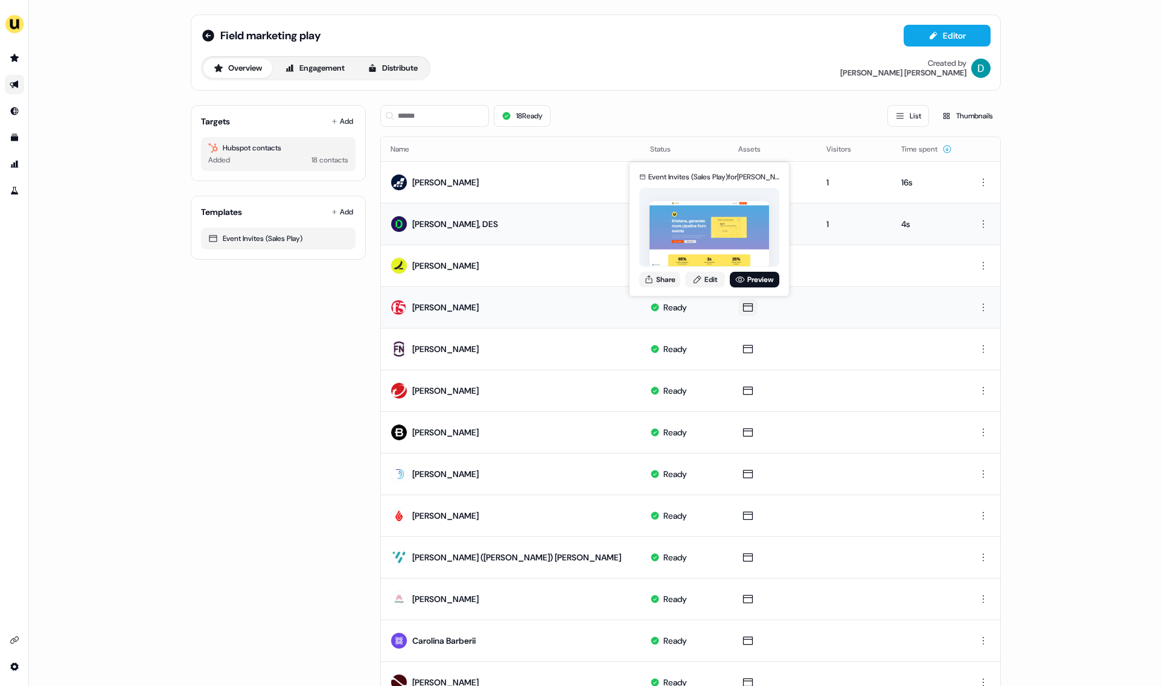
click at [706, 288] on div "Event Invites (Sales Play) for Kristana Kane Share Edit Preview" at bounding box center [709, 229] width 145 height 126
click at [702, 280] on link "Edit" at bounding box center [705, 280] width 40 height 16
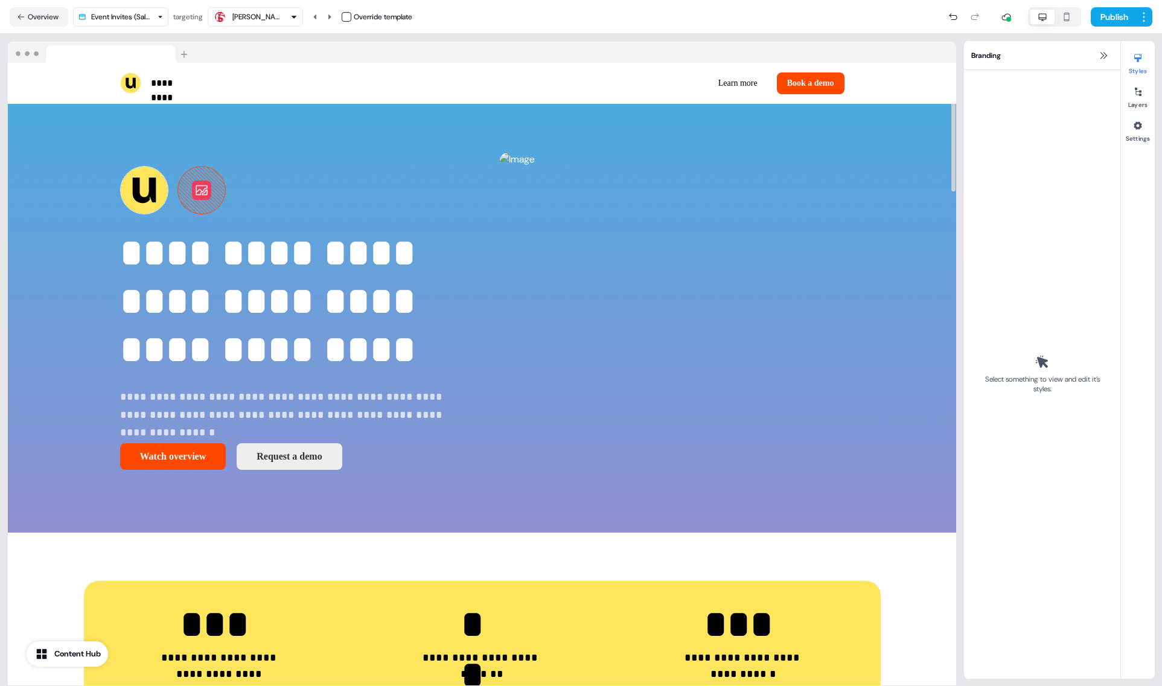
click at [213, 205] on icon at bounding box center [201, 190] width 47 height 47
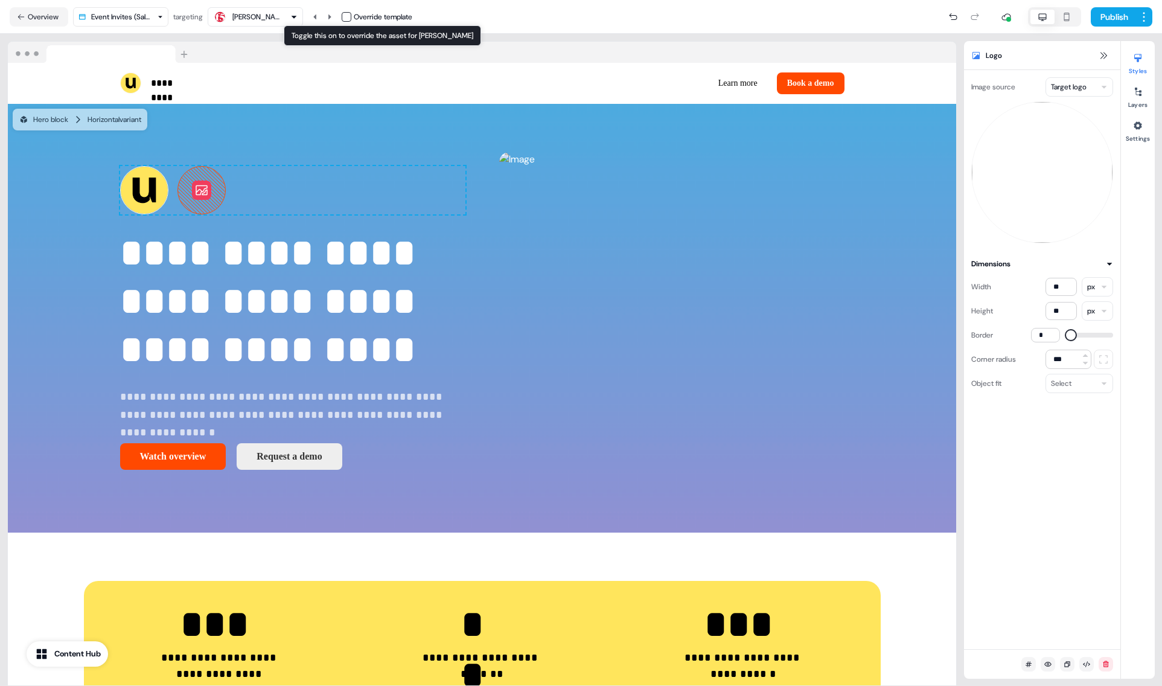
click at [350, 21] on div "Override template" at bounding box center [377, 17] width 71 height 12
click at [348, 15] on button "button" at bounding box center [347, 17] width 10 height 10
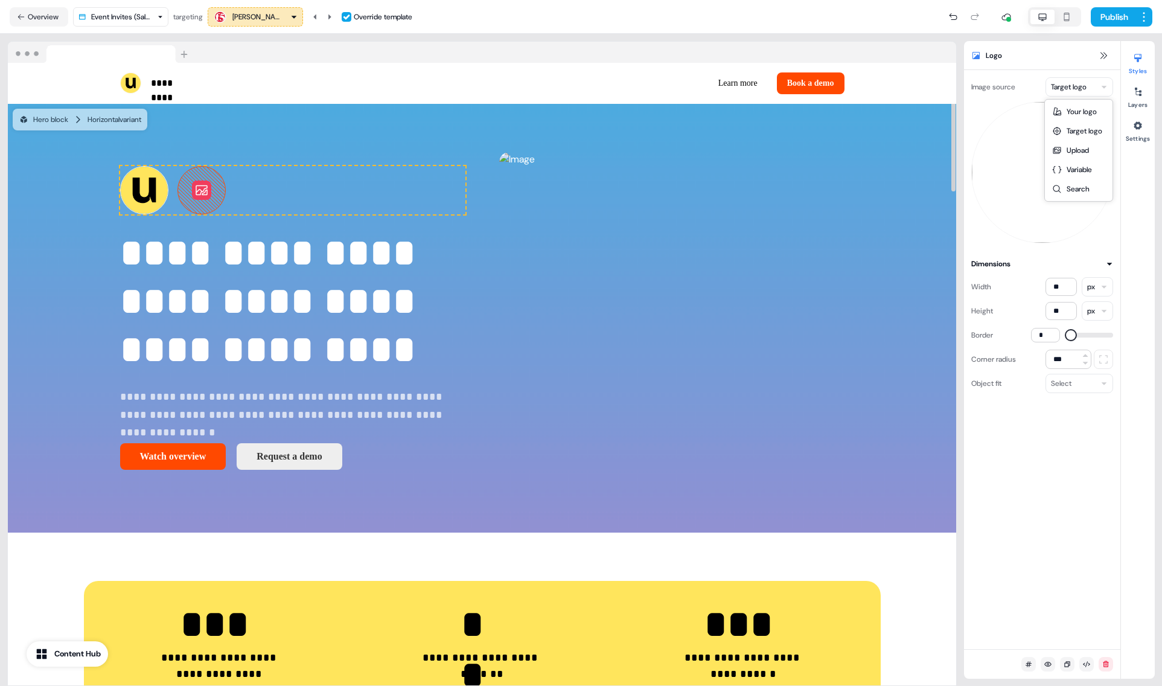
click at [1081, 84] on html "**********" at bounding box center [581, 343] width 1162 height 686
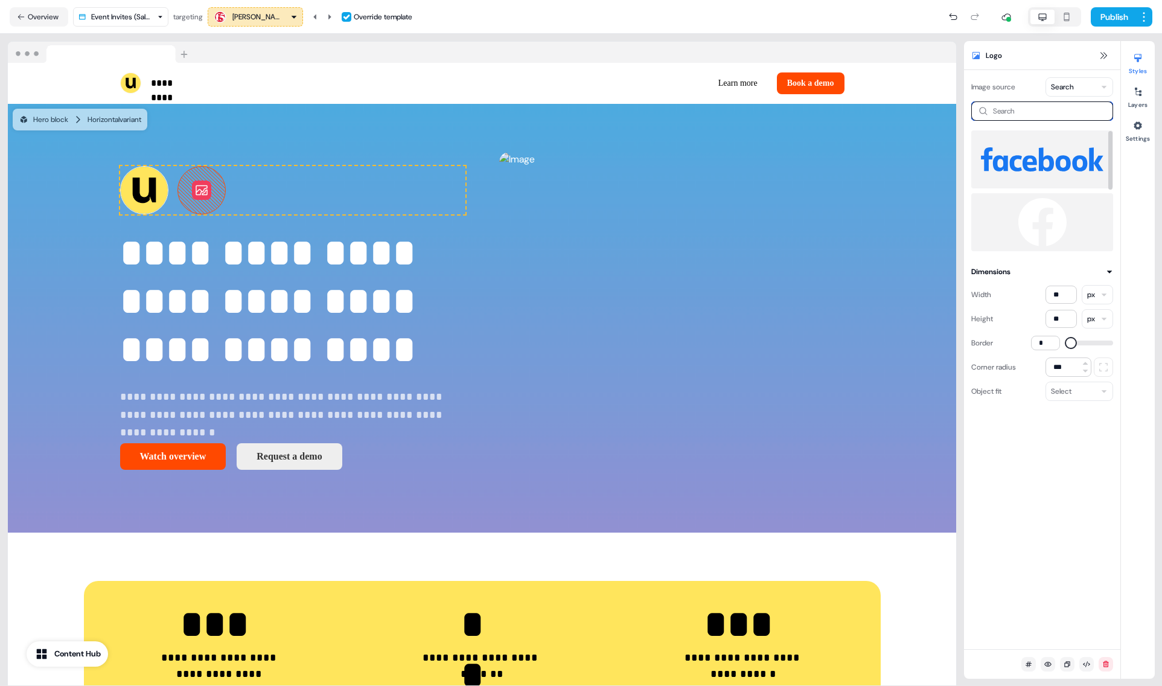
click at [1055, 109] on input at bounding box center [1042, 110] width 142 height 19
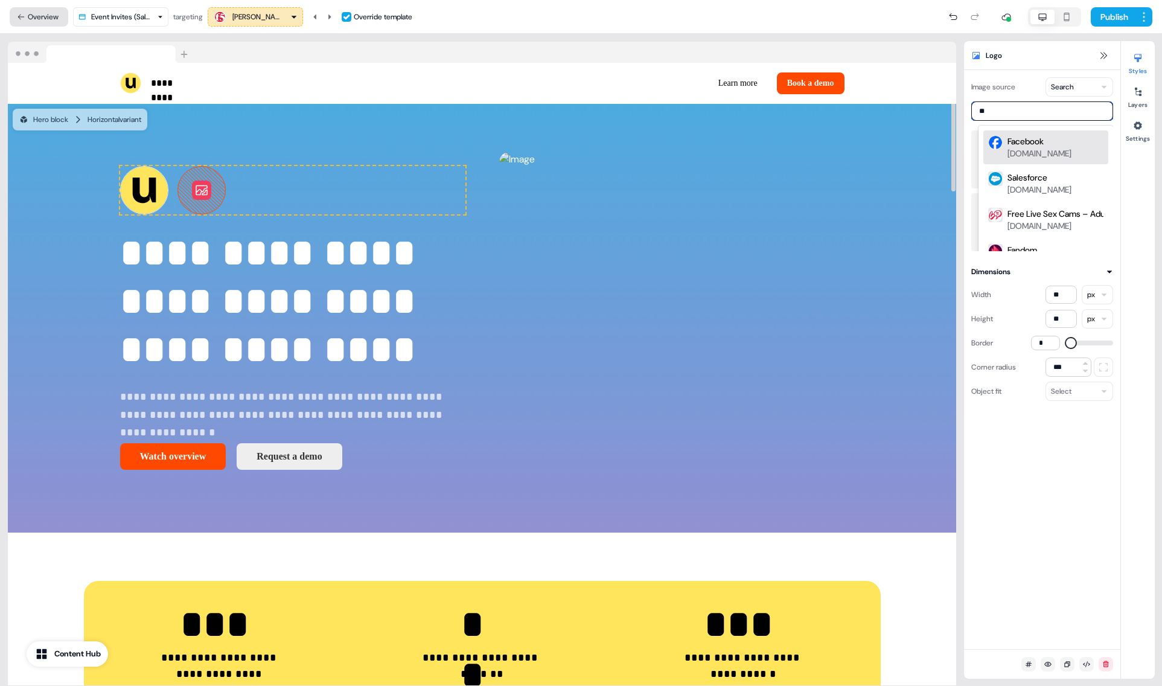
type input "**"
click at [46, 8] on button "Overview" at bounding box center [39, 16] width 59 height 19
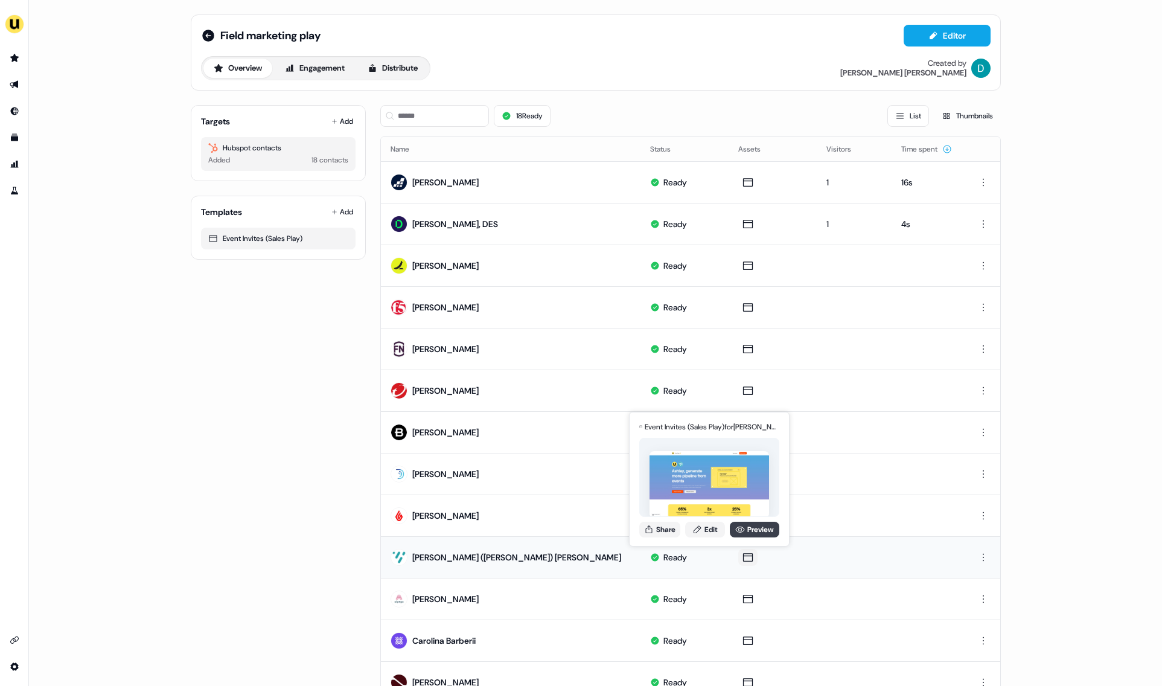
click at [764, 525] on link "Preview" at bounding box center [755, 530] width 50 height 16
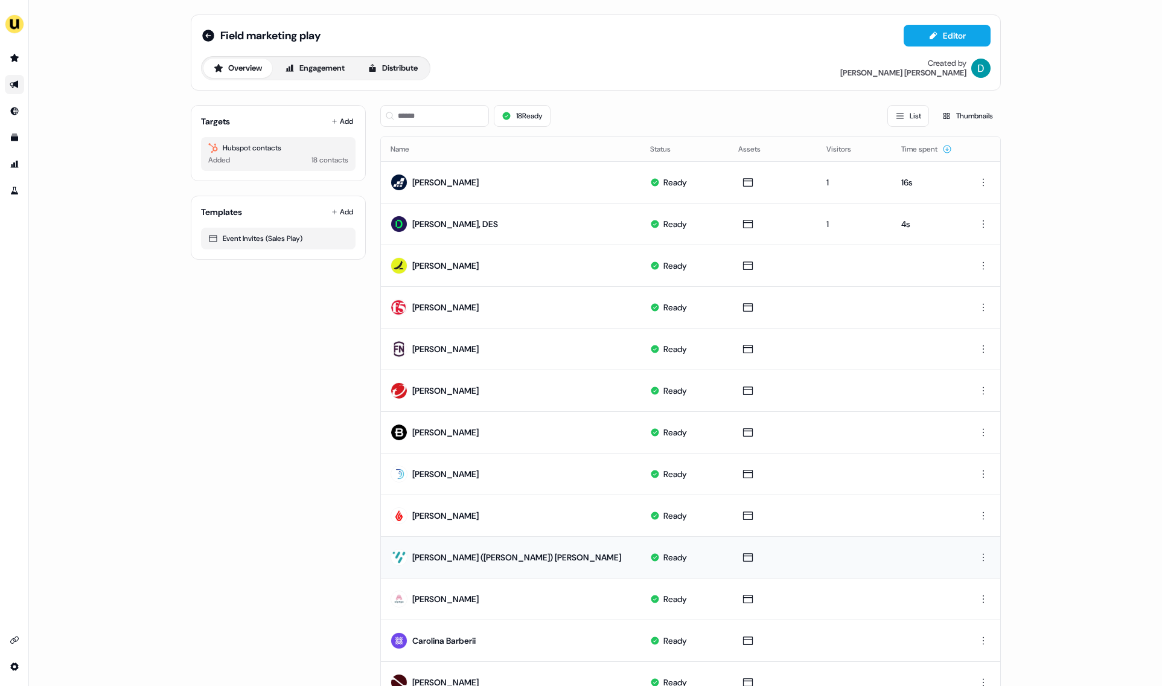
click at [322, 114] on div "Targets Add Hubspot contacts Added 18 contacts" at bounding box center [278, 143] width 175 height 76
click at [339, 125] on button "Add" at bounding box center [342, 121] width 27 height 17
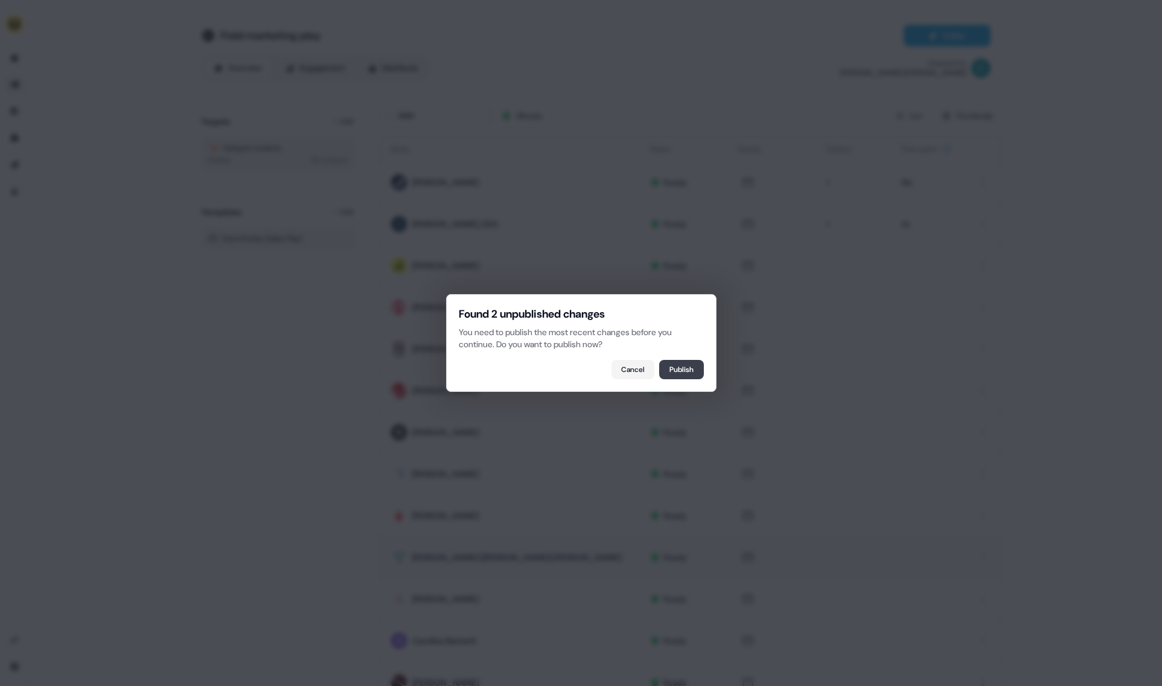
click at [692, 362] on button "Publish" at bounding box center [681, 369] width 45 height 19
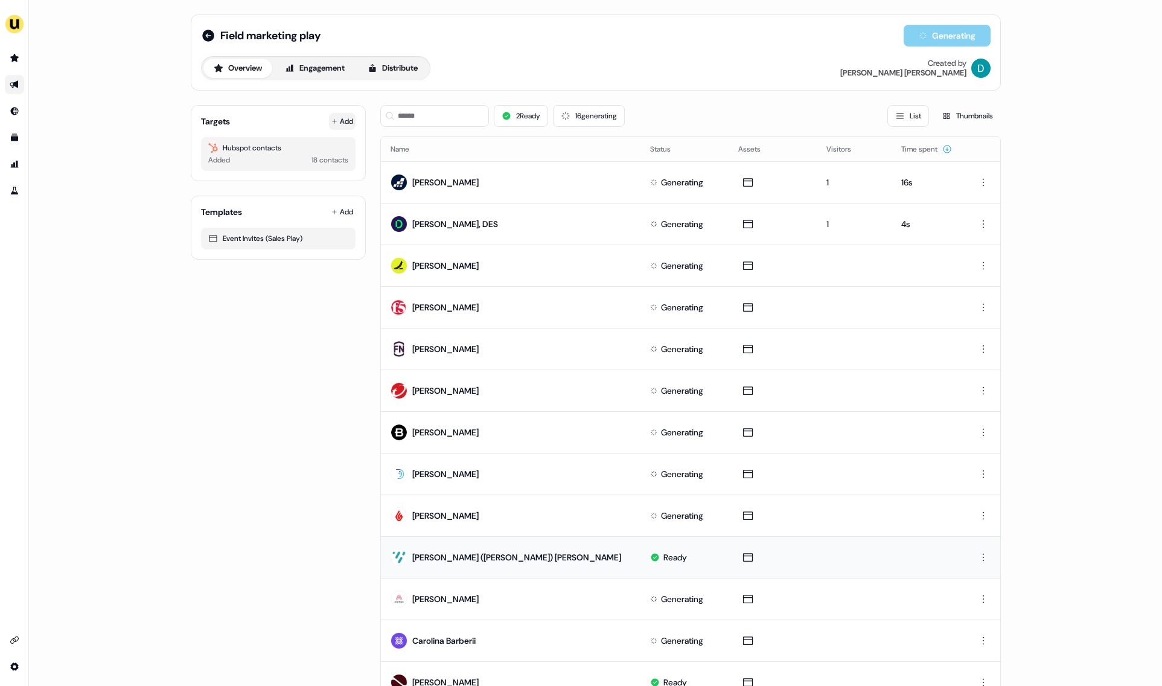
click at [345, 117] on button "Add" at bounding box center [342, 121] width 27 height 17
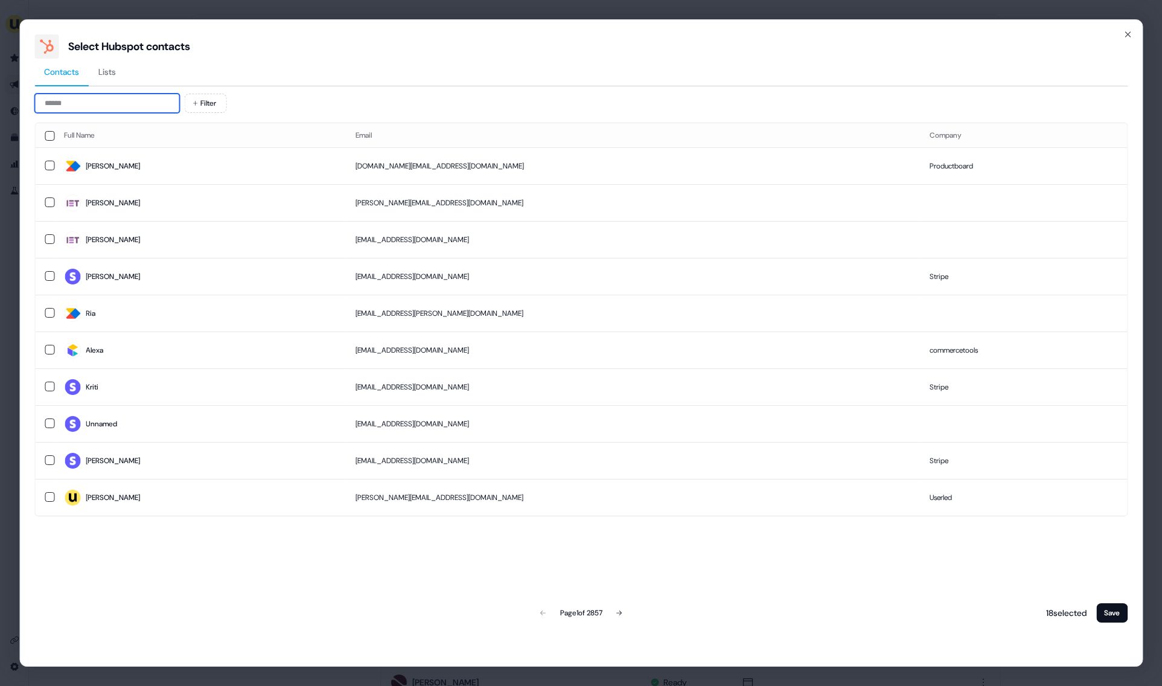
click at [112, 97] on input at bounding box center [106, 103] width 145 height 19
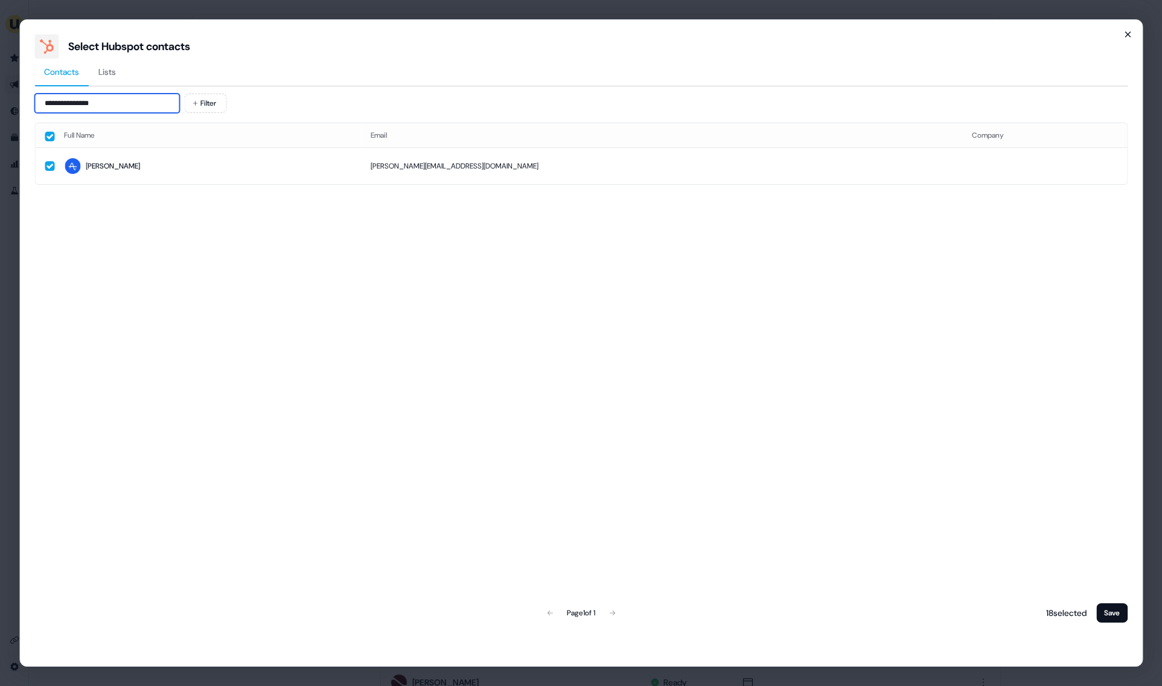
type input "**********"
drag, startPoint x: 1129, startPoint y: 33, endPoint x: 674, endPoint y: 44, distance: 455.4
click at [1129, 33] on icon "button" at bounding box center [1127, 34] width 5 height 5
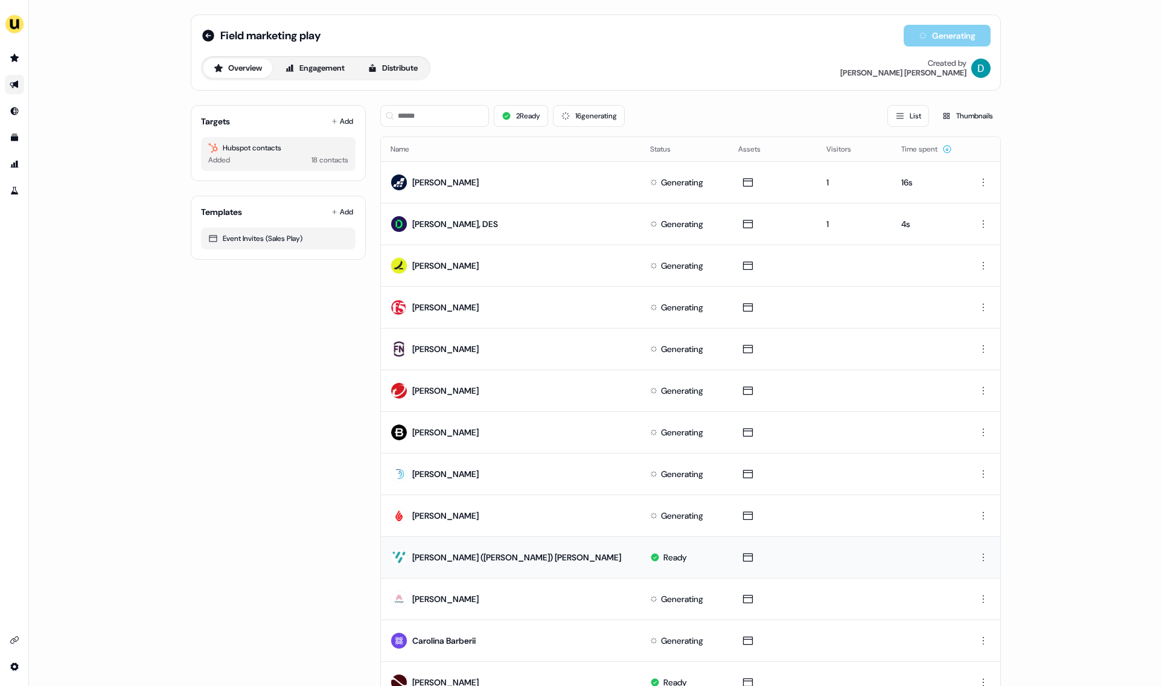
drag, startPoint x: 472, startPoint y: 102, endPoint x: 468, endPoint y: 107, distance: 6.9
click at [472, 103] on div "2 Ready 16 generating List Thumbnails" at bounding box center [690, 115] width 621 height 41
click at [445, 115] on input at bounding box center [434, 116] width 109 height 22
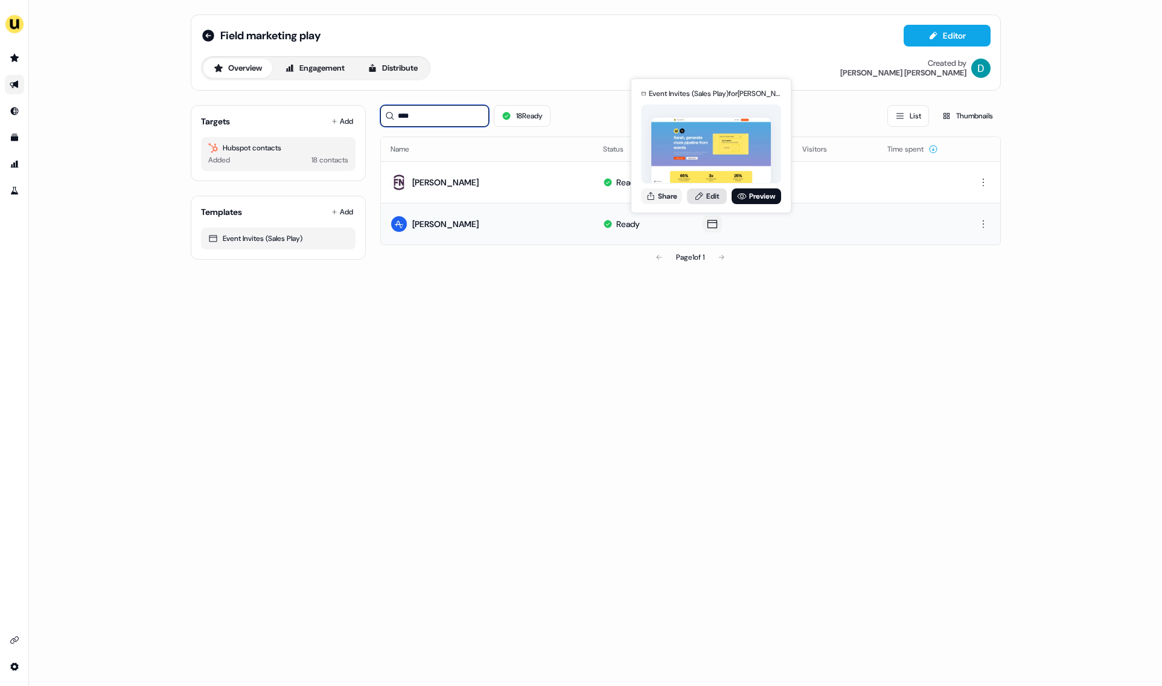
type input "****"
click at [711, 196] on link "Edit" at bounding box center [707, 196] width 40 height 16
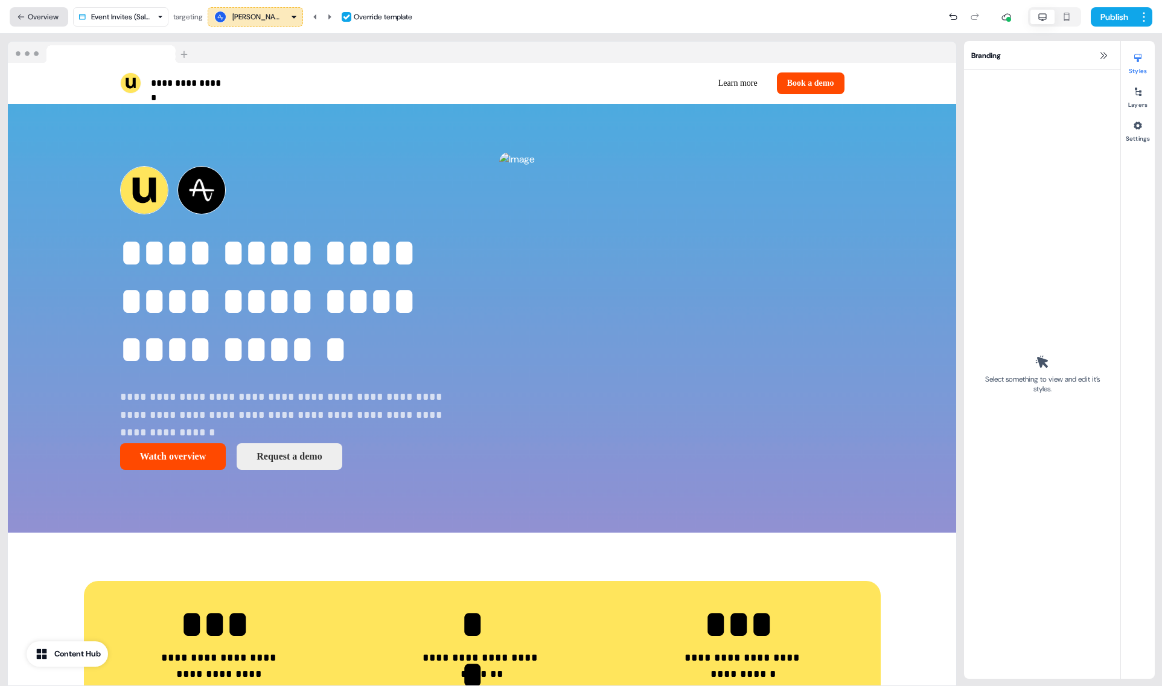
click at [42, 10] on button "Overview" at bounding box center [39, 16] width 59 height 19
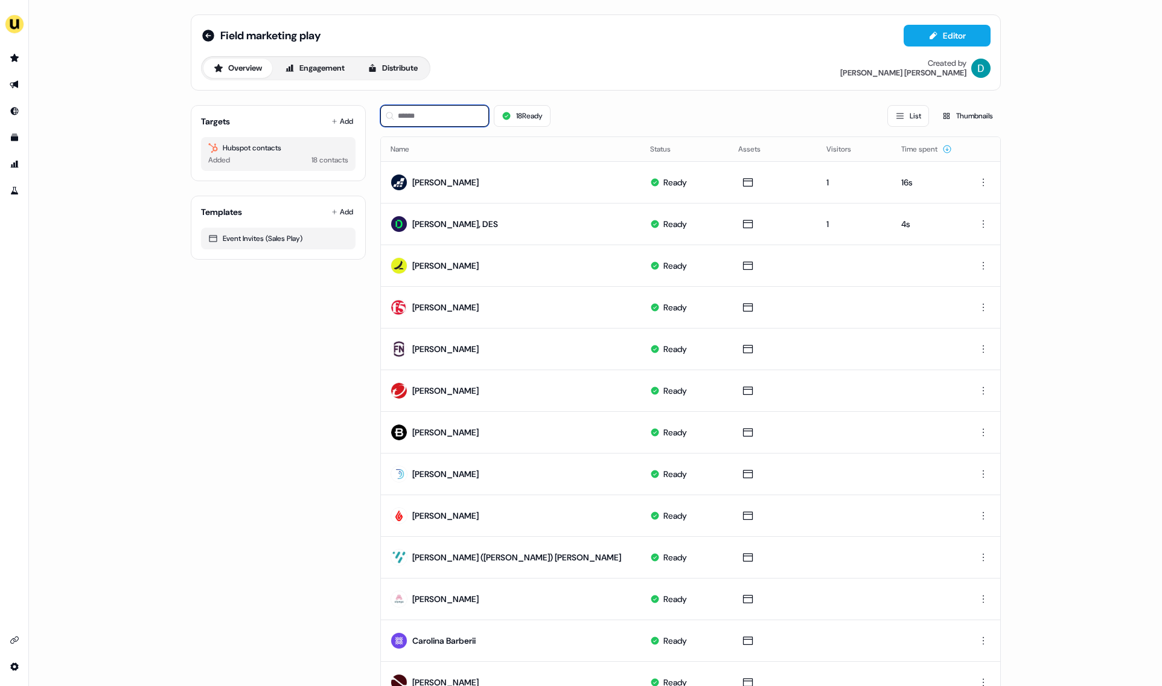
click at [441, 116] on input at bounding box center [434, 116] width 109 height 22
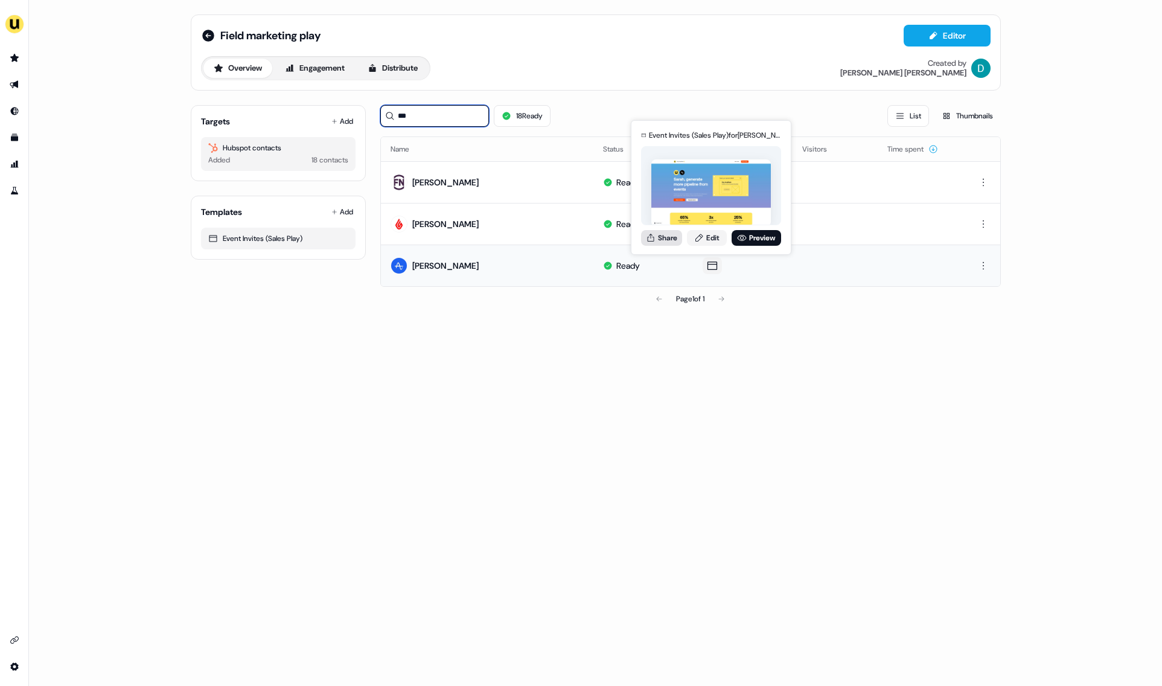
type input "***"
click at [661, 238] on button "Share" at bounding box center [661, 238] width 41 height 16
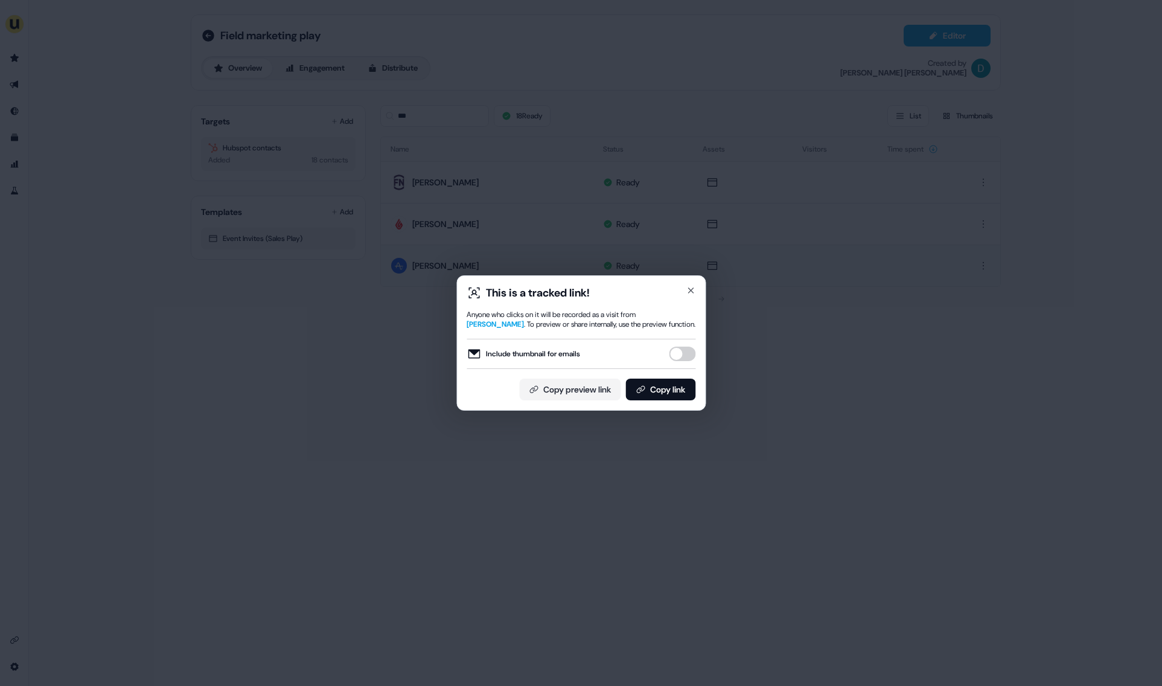
drag, startPoint x: 689, startPoint y: 353, endPoint x: 682, endPoint y: 377, distance: 25.4
click at [689, 356] on button "Include thumbnail for emails" at bounding box center [682, 354] width 27 height 14
click at [679, 383] on button "Copy link" at bounding box center [660, 390] width 70 height 22
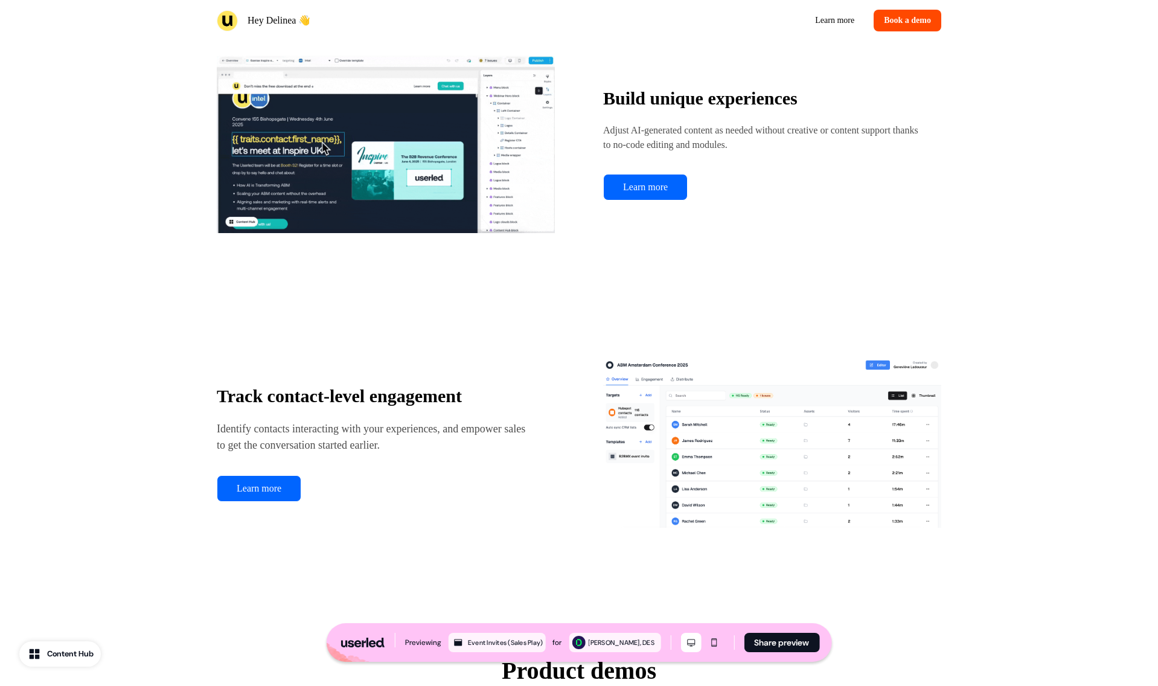
scroll to position [2321, 0]
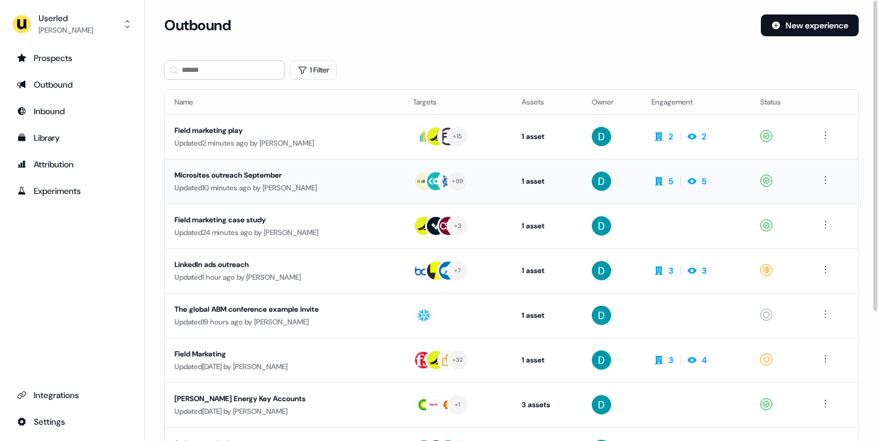
click at [328, 182] on div "Updated 10 minutes ago by [PERSON_NAME]" at bounding box center [283, 188] width 219 height 12
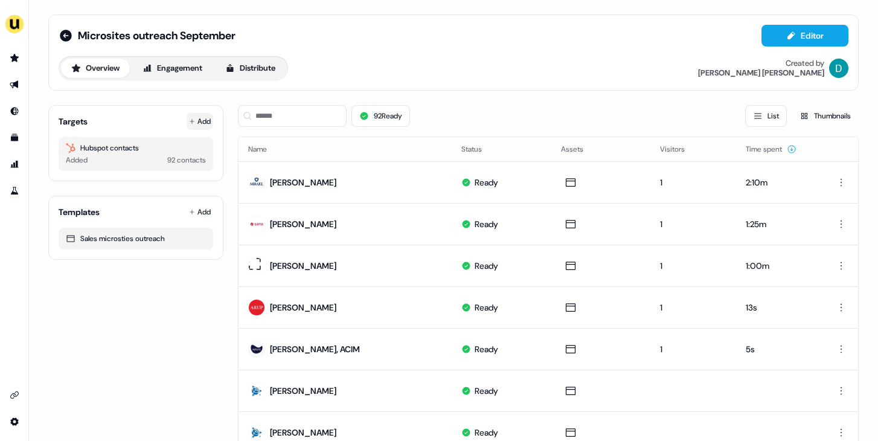
click at [187, 125] on button "Add" at bounding box center [200, 121] width 27 height 17
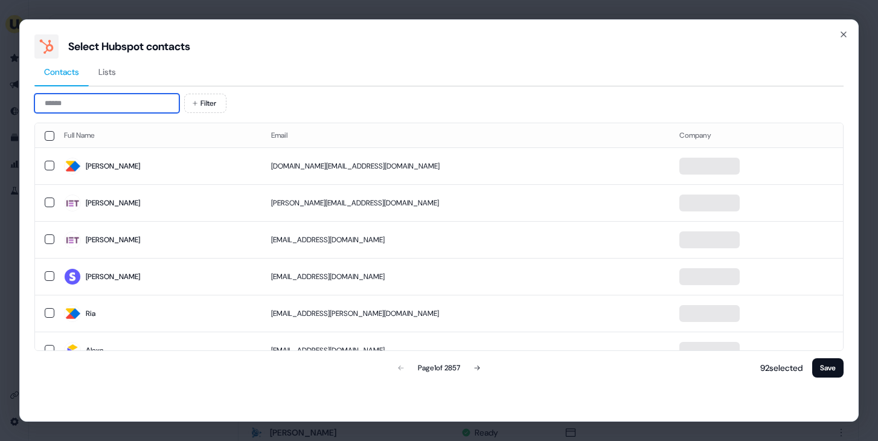
click at [138, 103] on input at bounding box center [106, 103] width 145 height 19
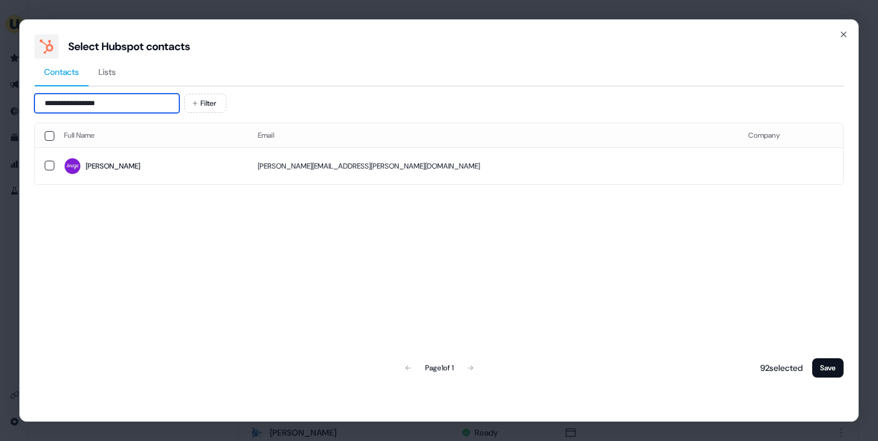
type input "**********"
click at [174, 172] on span "Tracy" at bounding box center [151, 166] width 174 height 17
click at [822, 371] on button "Save" at bounding box center [827, 367] width 31 height 19
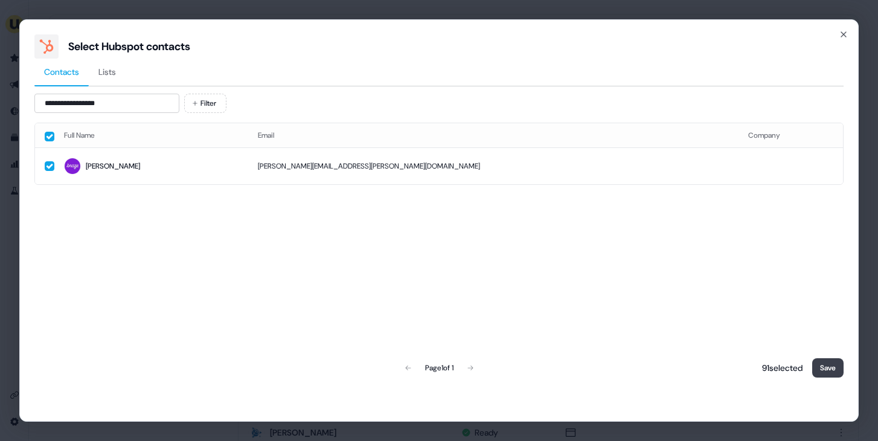
click at [824, 368] on button "Save" at bounding box center [827, 367] width 31 height 19
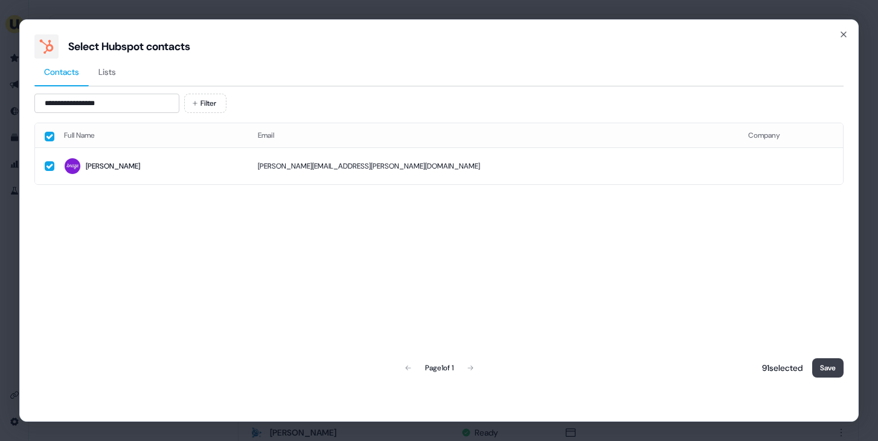
click at [824, 368] on button "Save" at bounding box center [827, 367] width 31 height 19
click at [817, 373] on button "Save" at bounding box center [827, 367] width 31 height 19
click at [822, 369] on button "Save" at bounding box center [827, 367] width 31 height 19
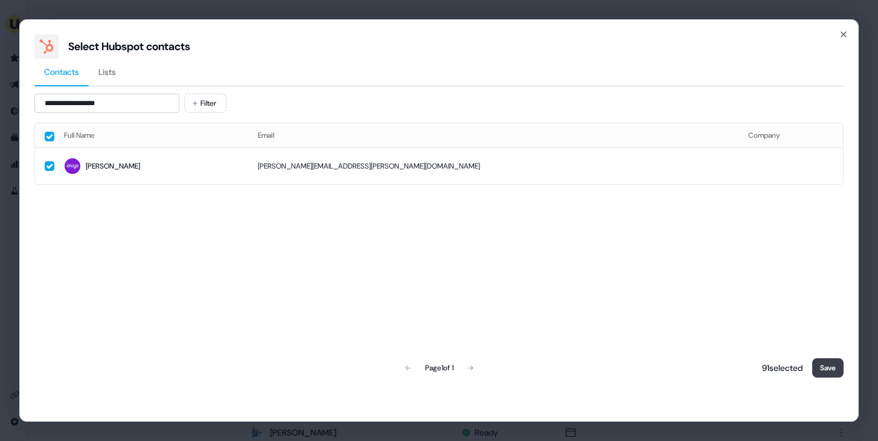
click at [822, 369] on button "Save" at bounding box center [827, 367] width 31 height 19
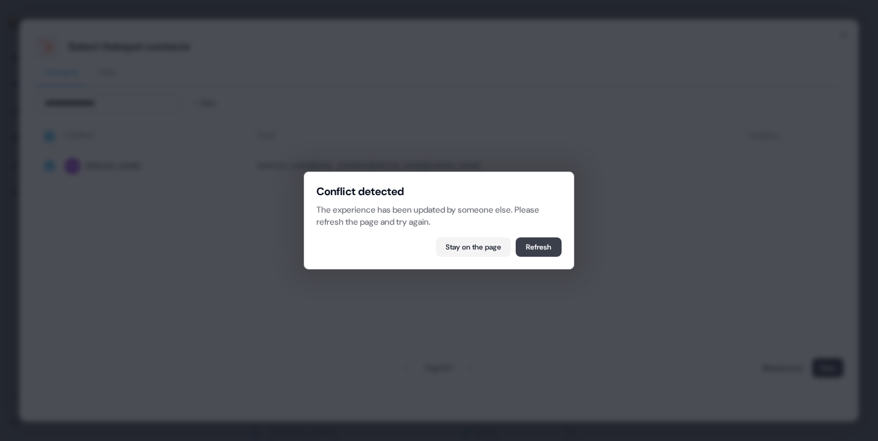
click at [546, 246] on button "Refresh" at bounding box center [539, 246] width 46 height 19
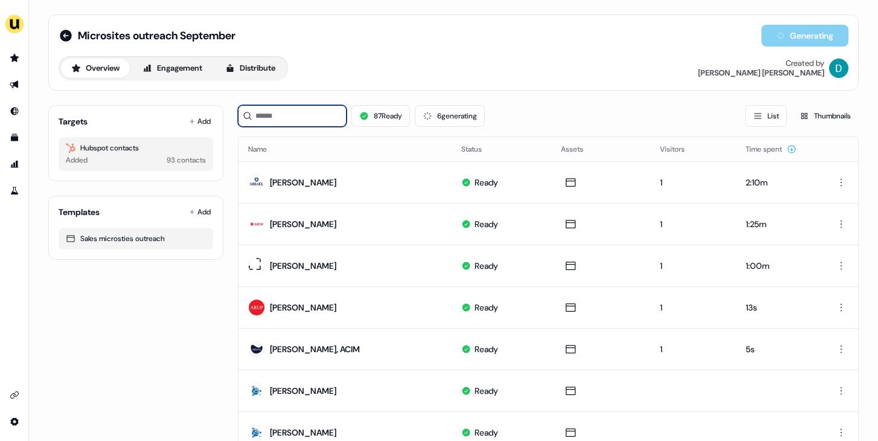
click at [321, 121] on input at bounding box center [292, 116] width 109 height 22
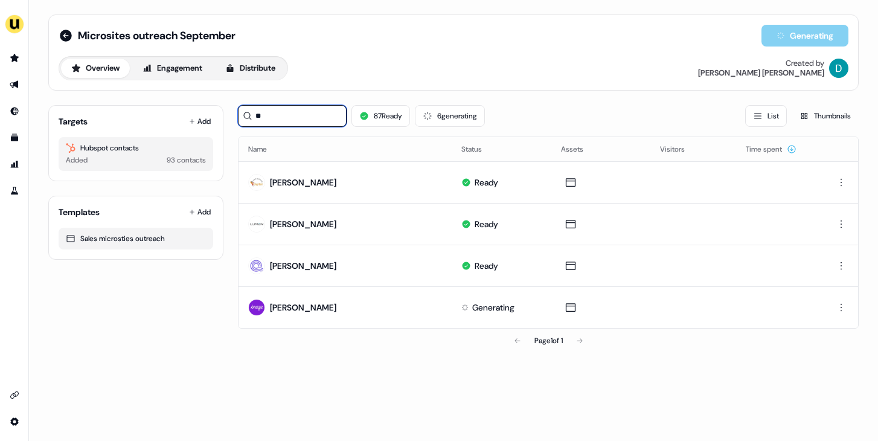
type input "**"
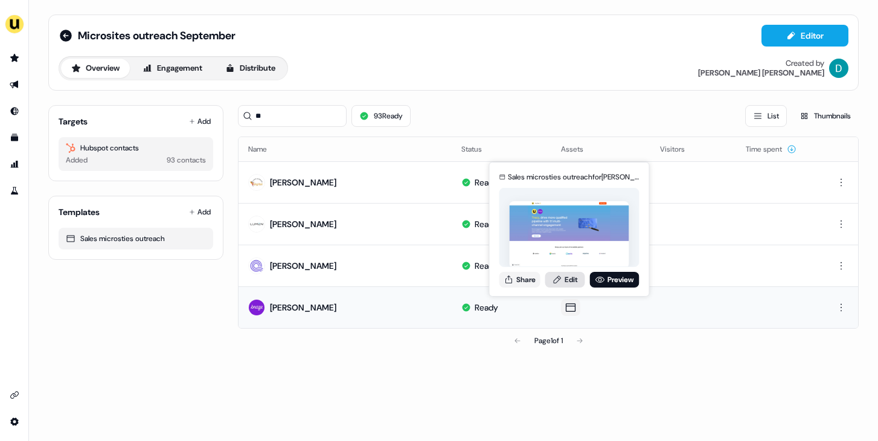
click at [562, 275] on link "Edit" at bounding box center [565, 280] width 40 height 16
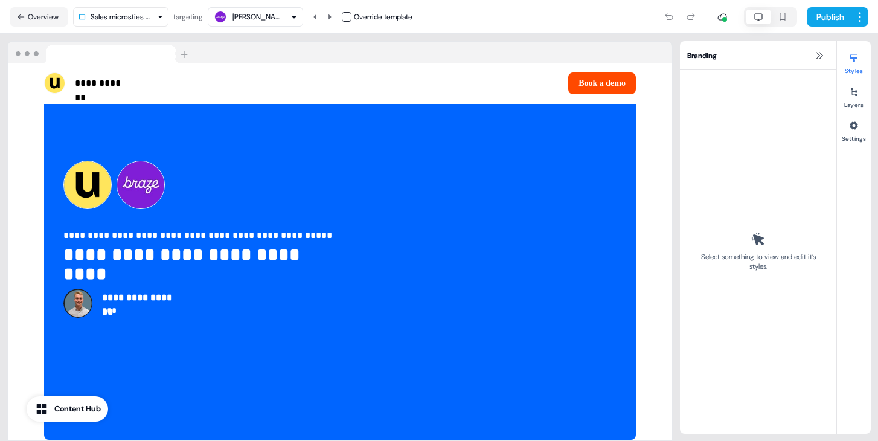
scroll to position [2725, 0]
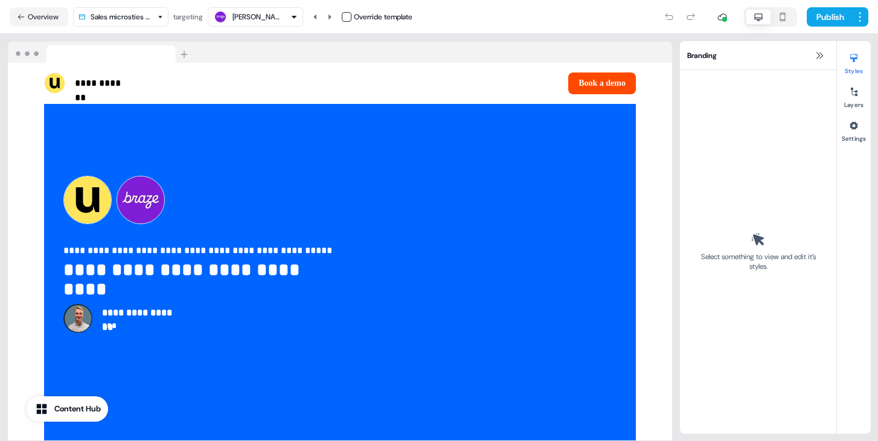
click at [44, 12] on button "Overview" at bounding box center [39, 16] width 59 height 19
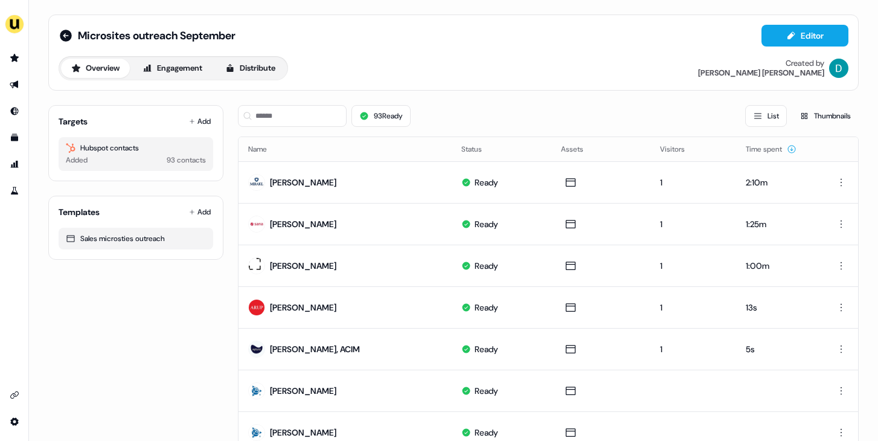
click at [304, 133] on div "93 Ready List Thumbnails" at bounding box center [548, 115] width 621 height 41
click at [302, 124] on input at bounding box center [292, 116] width 109 height 22
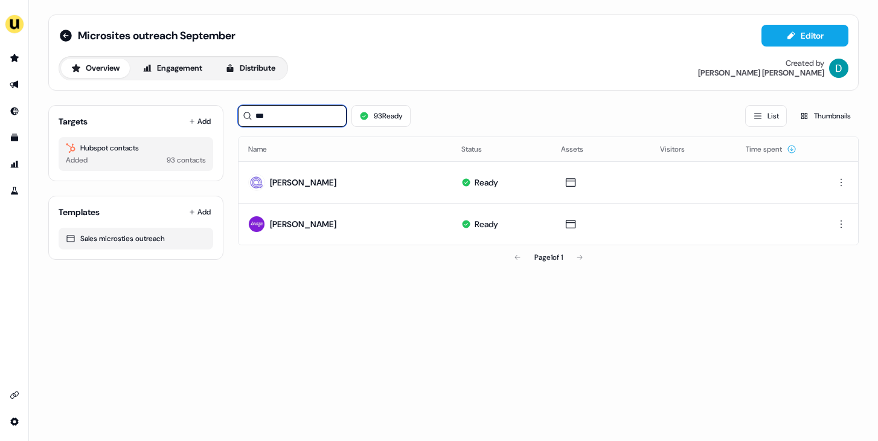
type input "***"
click at [696, 301] on div "Microsites outreach September Editor Overview Engagement Distribute Created by …" at bounding box center [453, 220] width 849 height 441
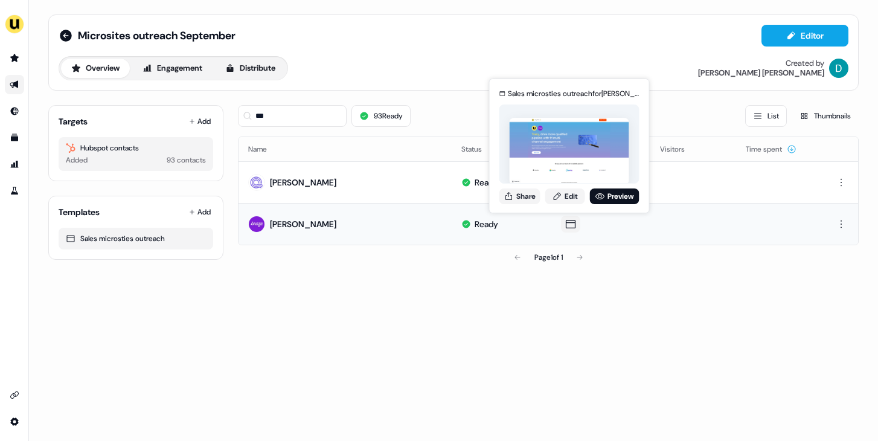
click at [517, 185] on div "Sales microsties outreach for [PERSON_NAME] Share Edit Preview" at bounding box center [569, 146] width 145 height 126
click at [517, 190] on button "Share" at bounding box center [519, 196] width 41 height 16
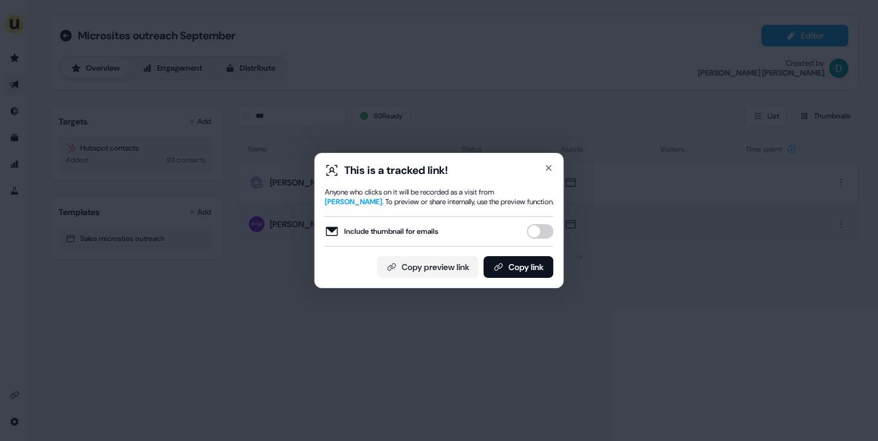
click at [536, 231] on button "Include thumbnail for emails" at bounding box center [540, 231] width 27 height 14
click at [535, 263] on button "Copy link" at bounding box center [519, 267] width 70 height 22
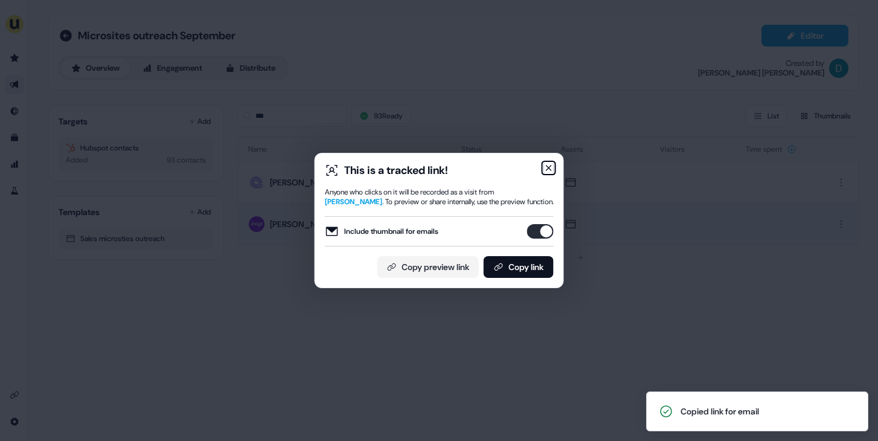
click at [550, 165] on icon "button" at bounding box center [548, 167] width 5 height 5
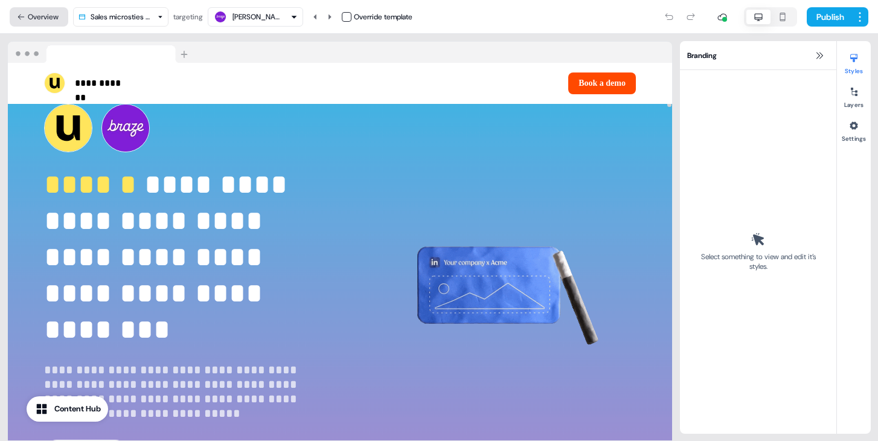
click at [39, 14] on button "Overview" at bounding box center [39, 16] width 59 height 19
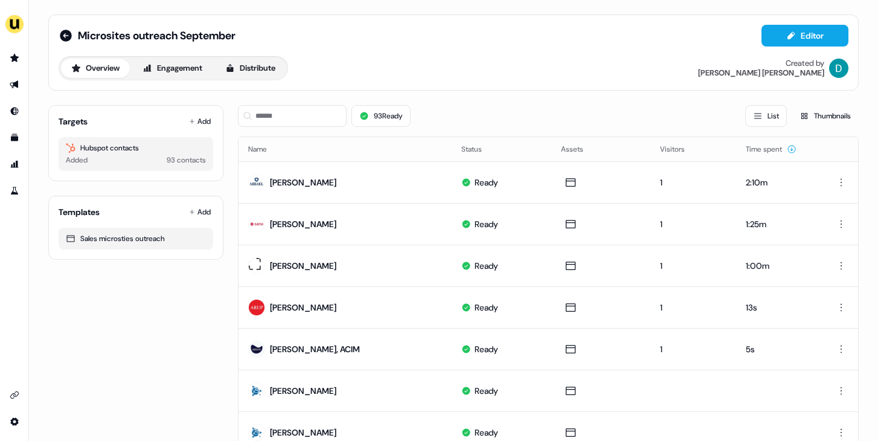
click at [72, 36] on div "Microsites outreach September" at bounding box center [147, 35] width 177 height 14
click at [66, 36] on icon at bounding box center [66, 35] width 14 height 14
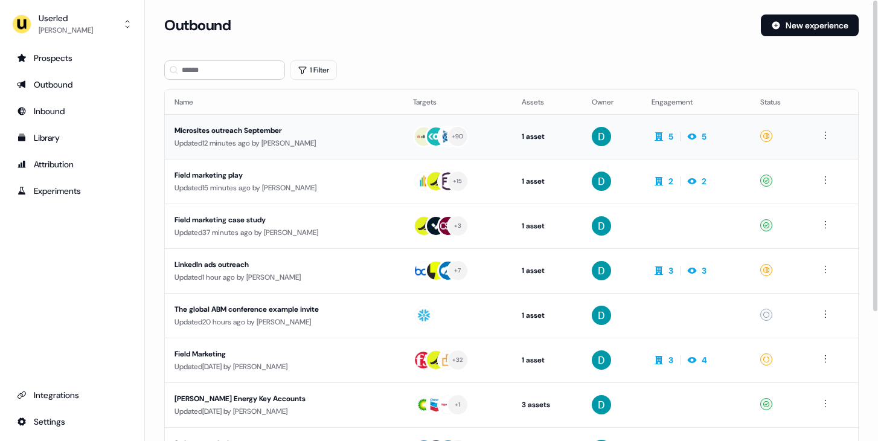
click at [298, 139] on div "Updated 12 minutes ago by [PERSON_NAME]" at bounding box center [283, 143] width 219 height 12
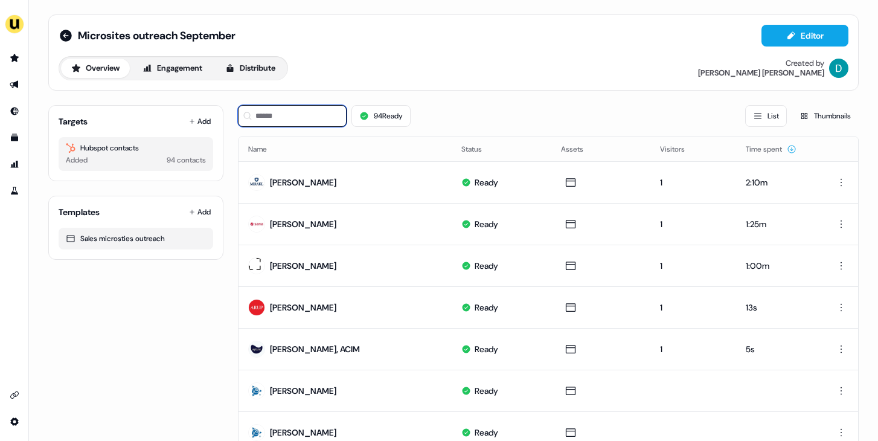
click at [313, 114] on input at bounding box center [292, 116] width 109 height 22
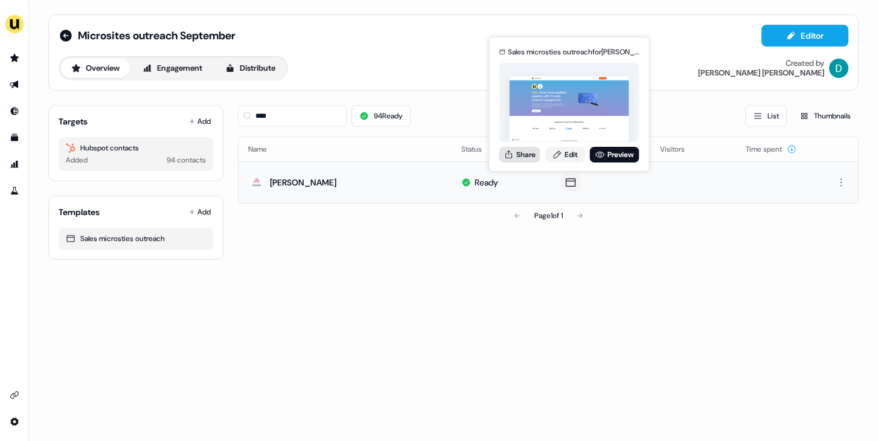
click at [523, 147] on button "Share" at bounding box center [519, 155] width 41 height 16
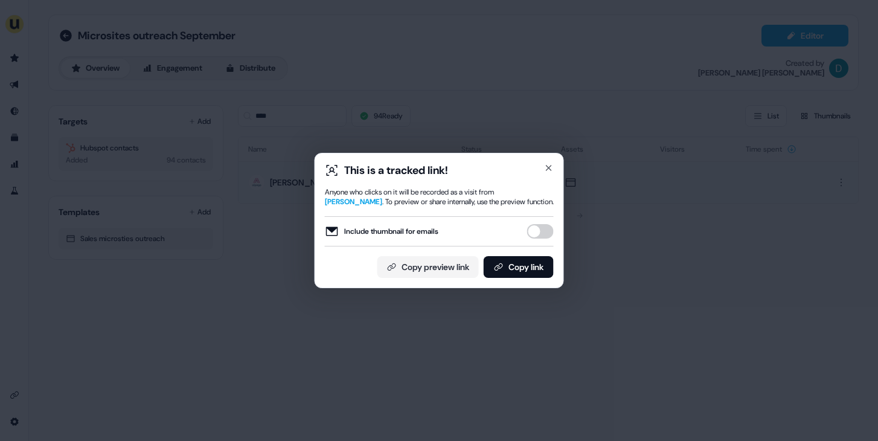
click at [540, 238] on button "Include thumbnail for emails" at bounding box center [540, 231] width 27 height 14
click at [536, 267] on button "Copy link" at bounding box center [519, 267] width 70 height 22
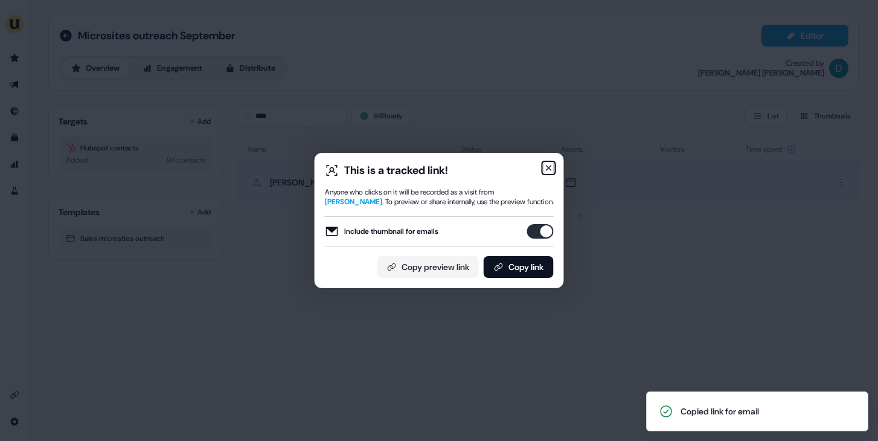
click at [548, 164] on icon "button" at bounding box center [549, 168] width 10 height 10
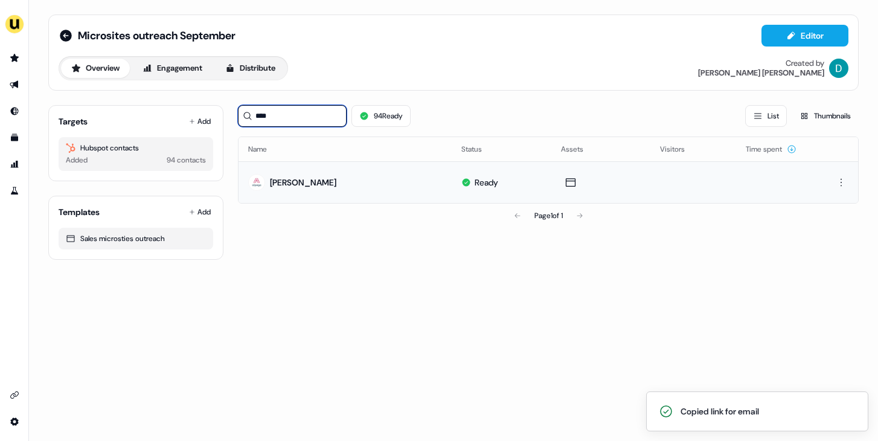
drag, startPoint x: 310, startPoint y: 123, endPoint x: 296, endPoint y: 123, distance: 13.9
click at [310, 123] on input "****" at bounding box center [292, 116] width 109 height 22
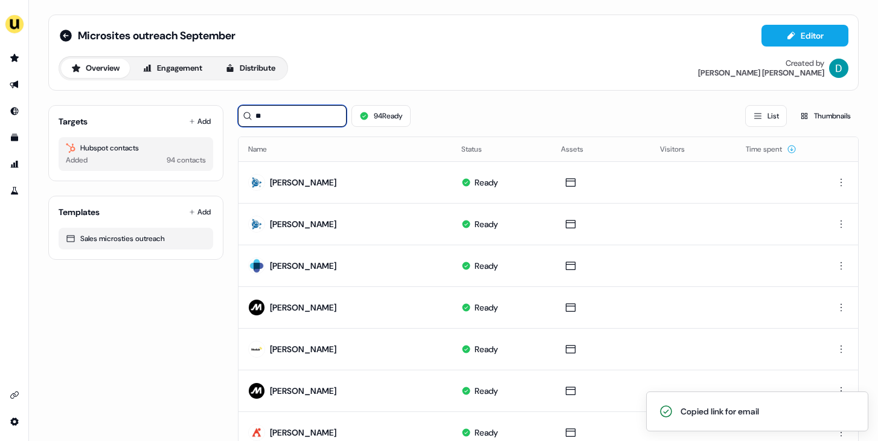
type input "*"
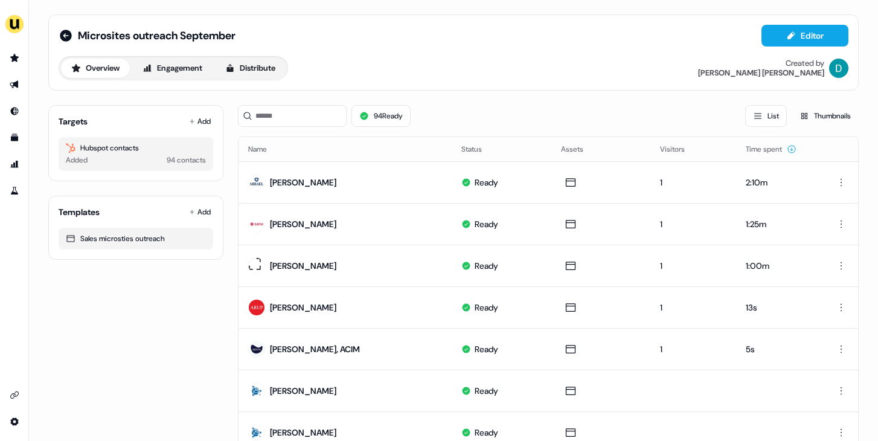
click at [185, 129] on div "Targets Add Hubspot contacts Added 94 contacts" at bounding box center [135, 143] width 175 height 76
click at [188, 126] on button "Add" at bounding box center [200, 121] width 27 height 17
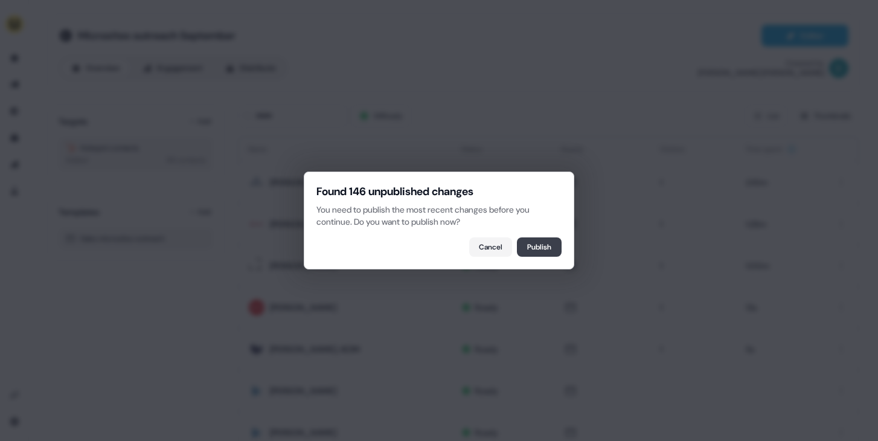
click at [517, 242] on button "Publish" at bounding box center [539, 246] width 45 height 19
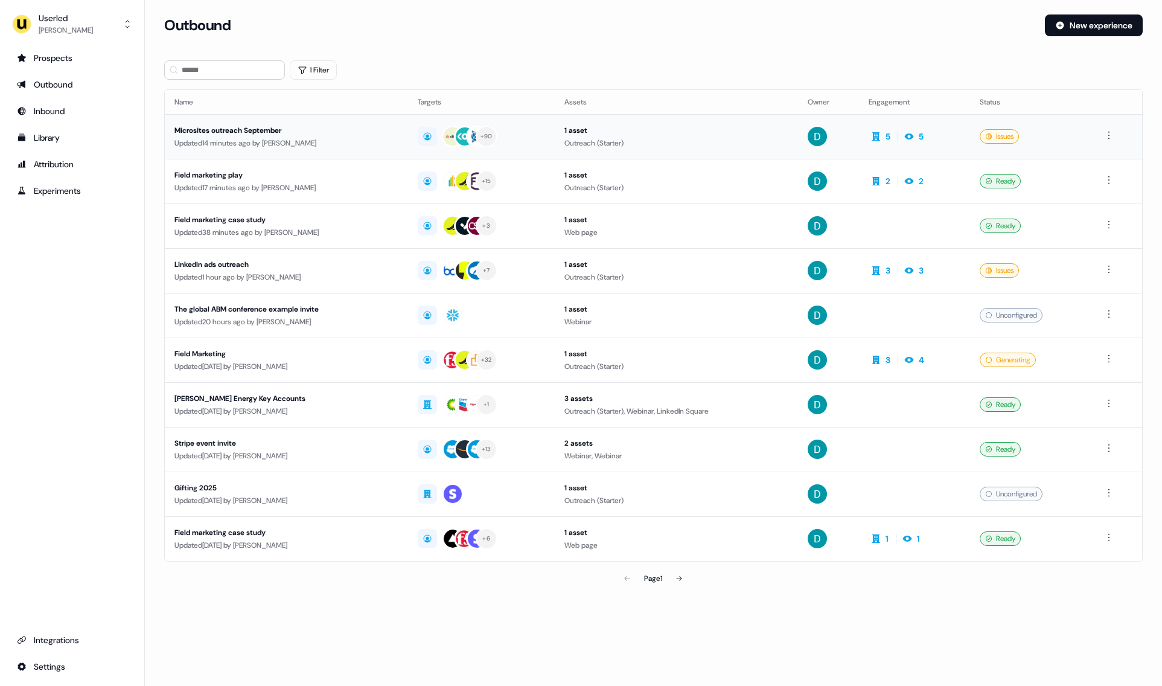
click at [260, 153] on td "Microsites outreach September Updated 14 minutes ago by [PERSON_NAME]" at bounding box center [286, 136] width 243 height 45
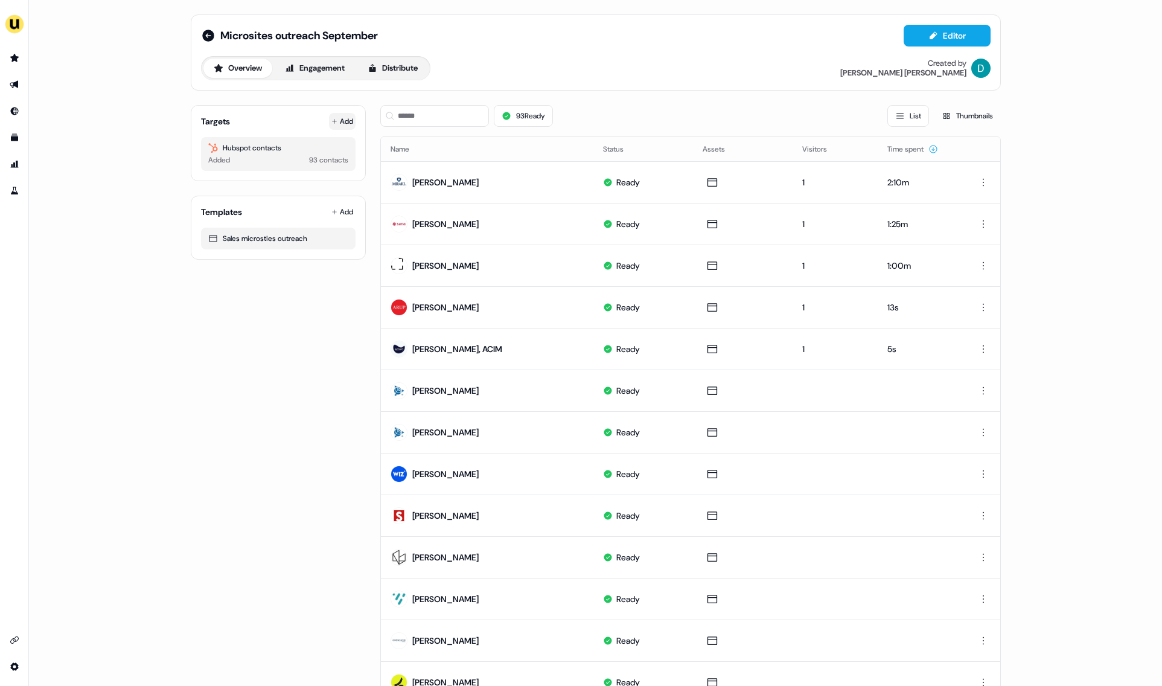
click at [343, 126] on button "Add" at bounding box center [342, 121] width 27 height 17
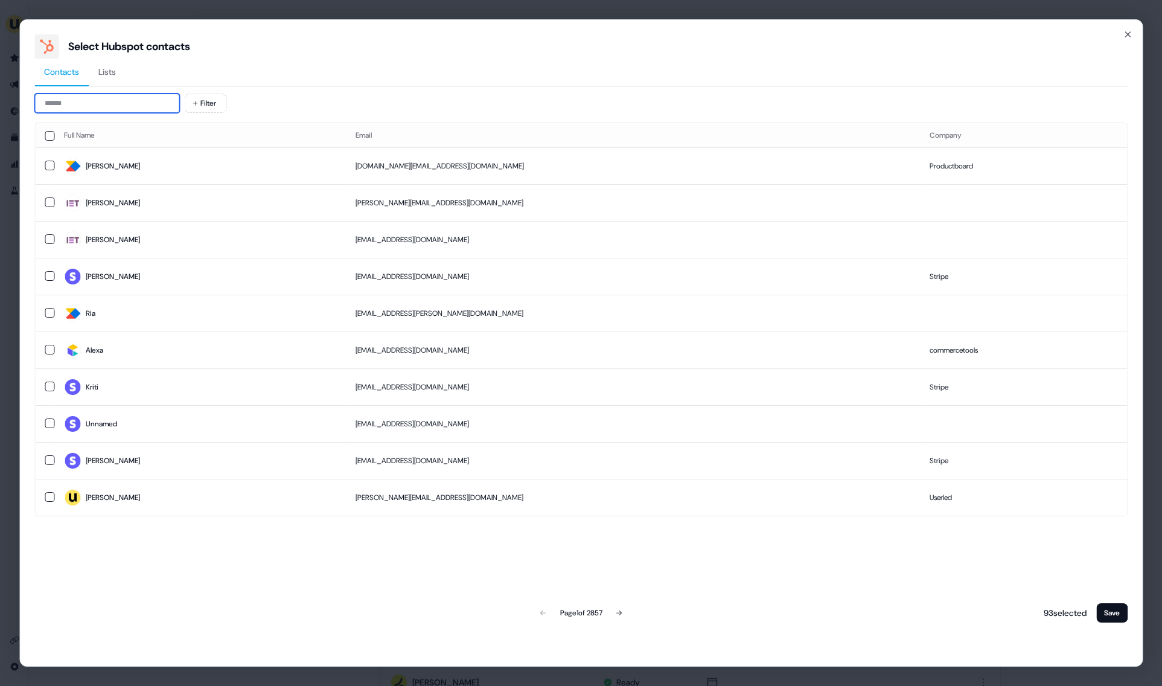
click at [112, 110] on input at bounding box center [106, 103] width 145 height 19
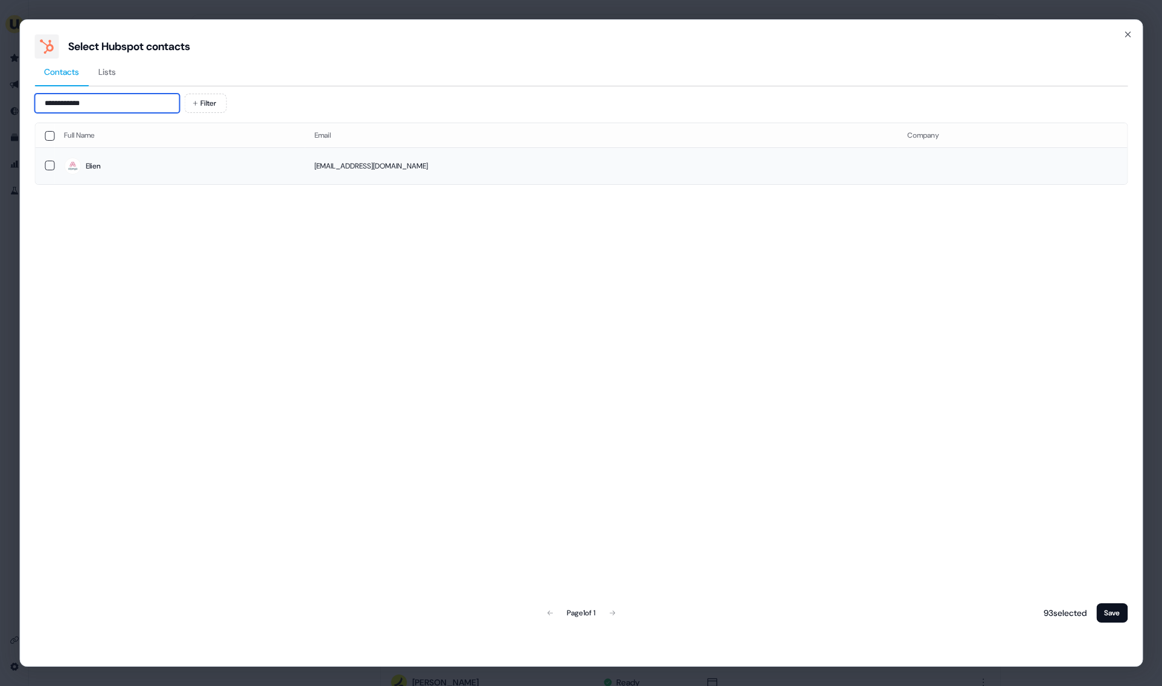
type input "**********"
click at [248, 164] on span "Elien" at bounding box center [179, 166] width 231 height 17
click at [1110, 606] on button "Save" at bounding box center [1111, 612] width 31 height 19
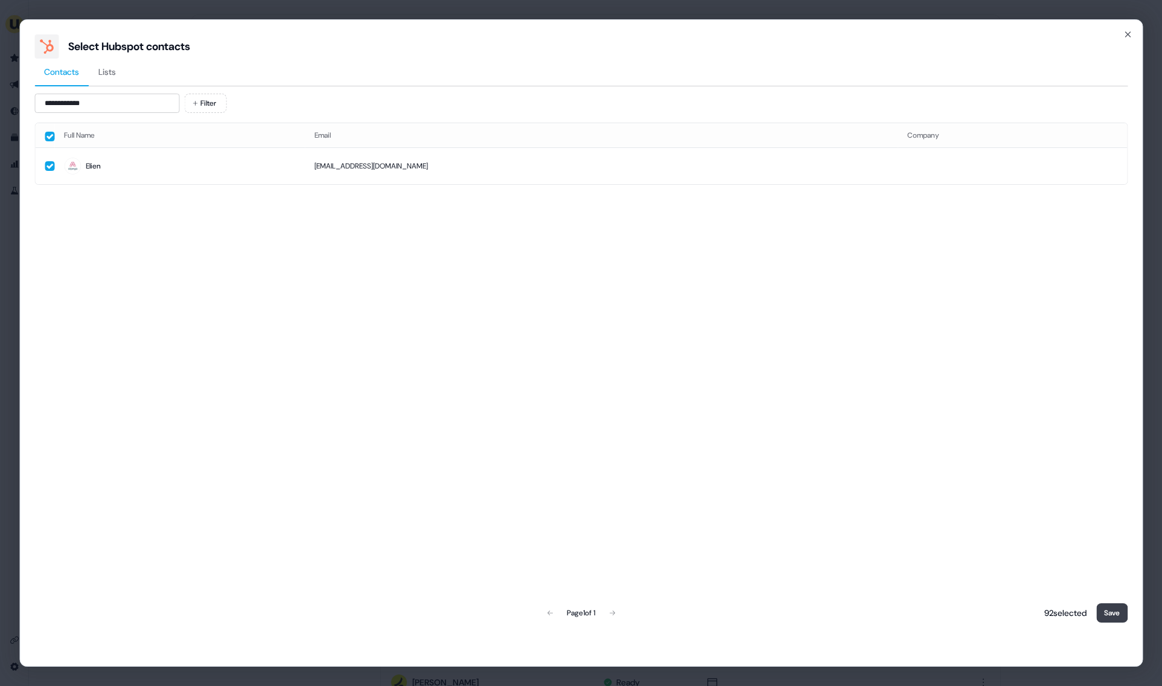
click at [1110, 606] on button "Save" at bounding box center [1111, 612] width 31 height 19
click at [1116, 612] on button "Save" at bounding box center [1111, 612] width 31 height 19
click at [1105, 610] on button "Save" at bounding box center [1111, 612] width 31 height 19
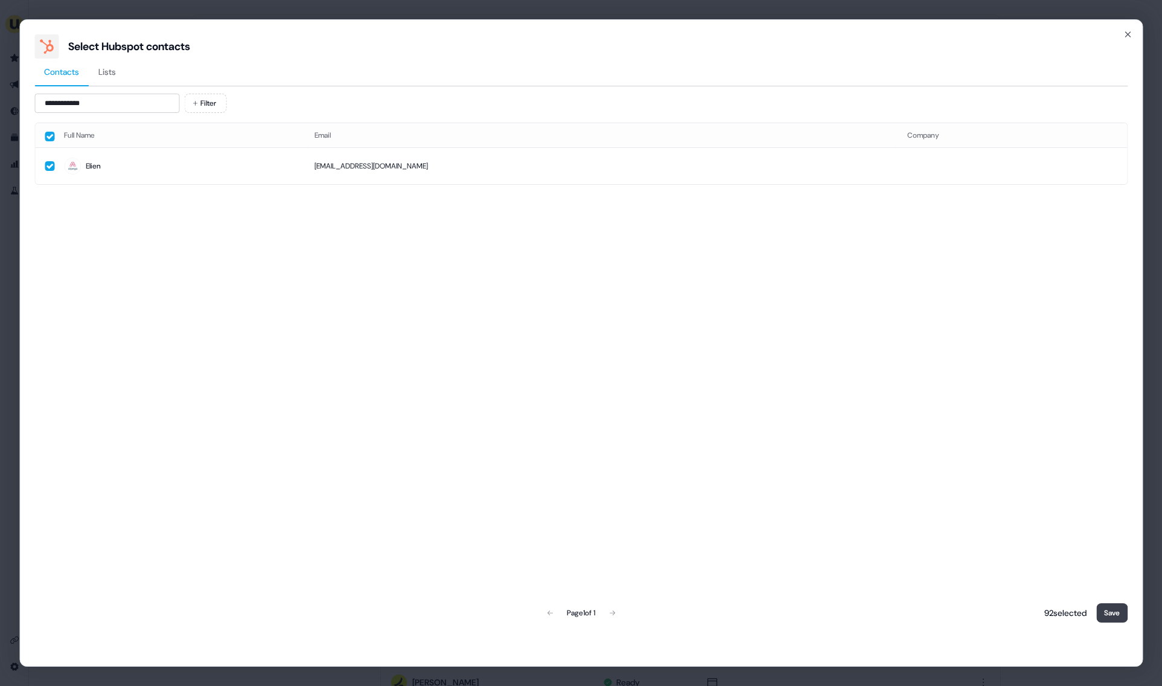
click at [1105, 610] on button "Save" at bounding box center [1111, 612] width 31 height 19
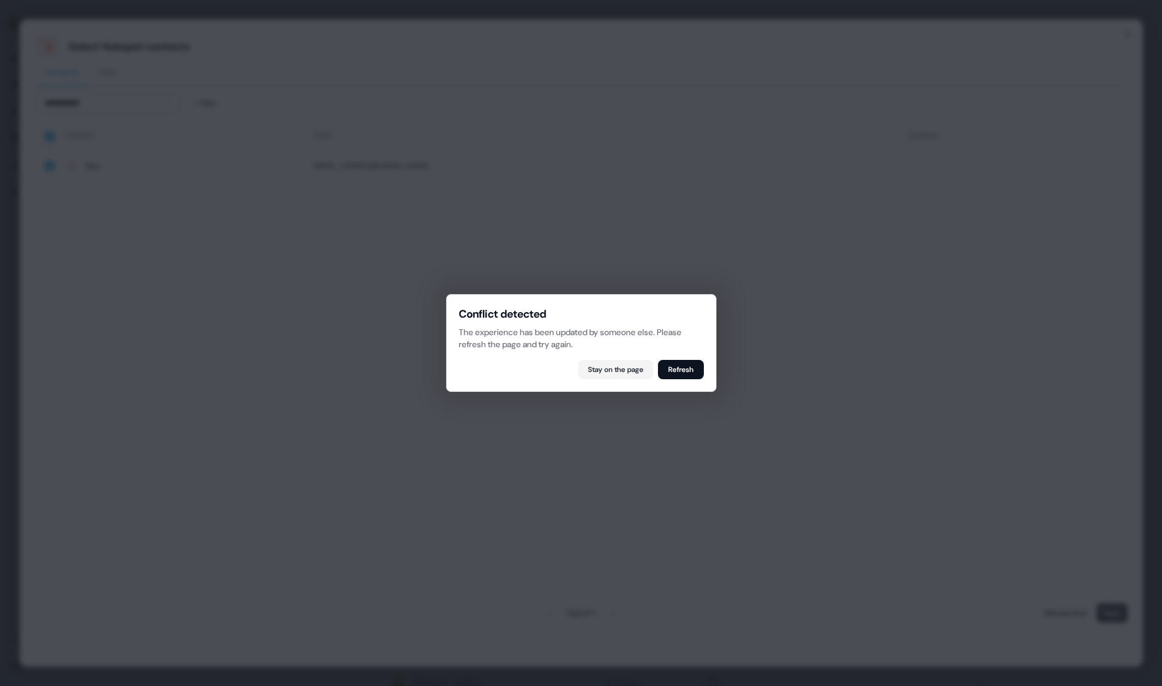
click at [1105, 610] on div at bounding box center [581, 343] width 1162 height 686
click at [694, 363] on button "Refresh" at bounding box center [681, 369] width 46 height 19
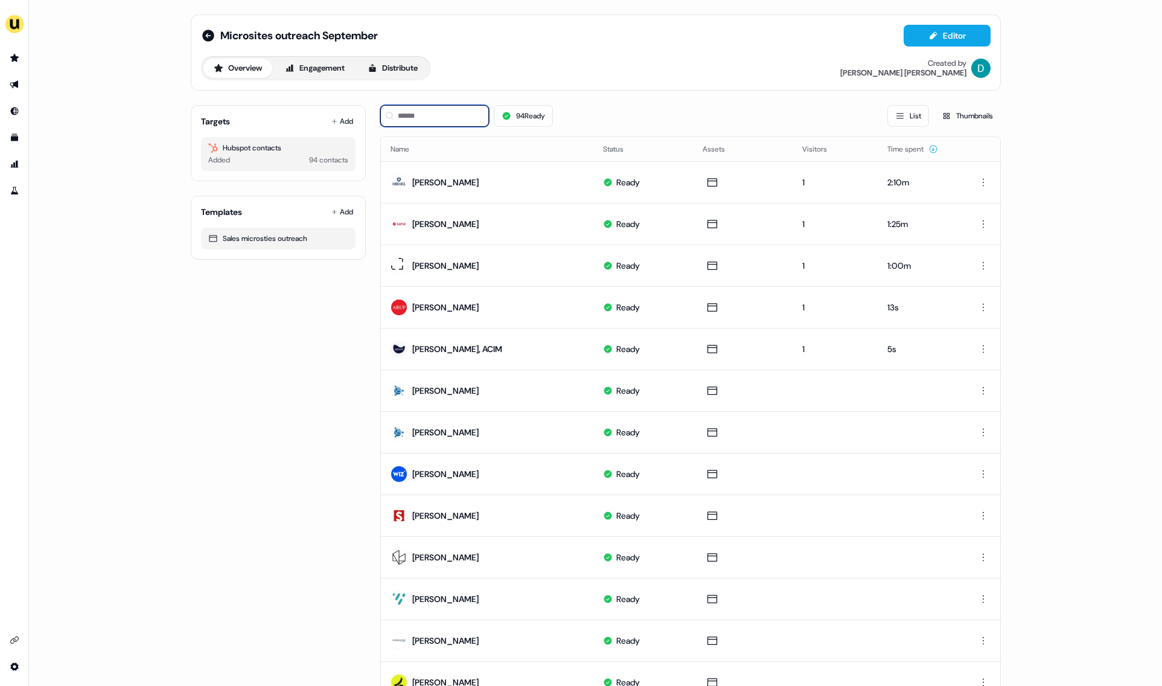
click at [428, 124] on input at bounding box center [434, 116] width 109 height 22
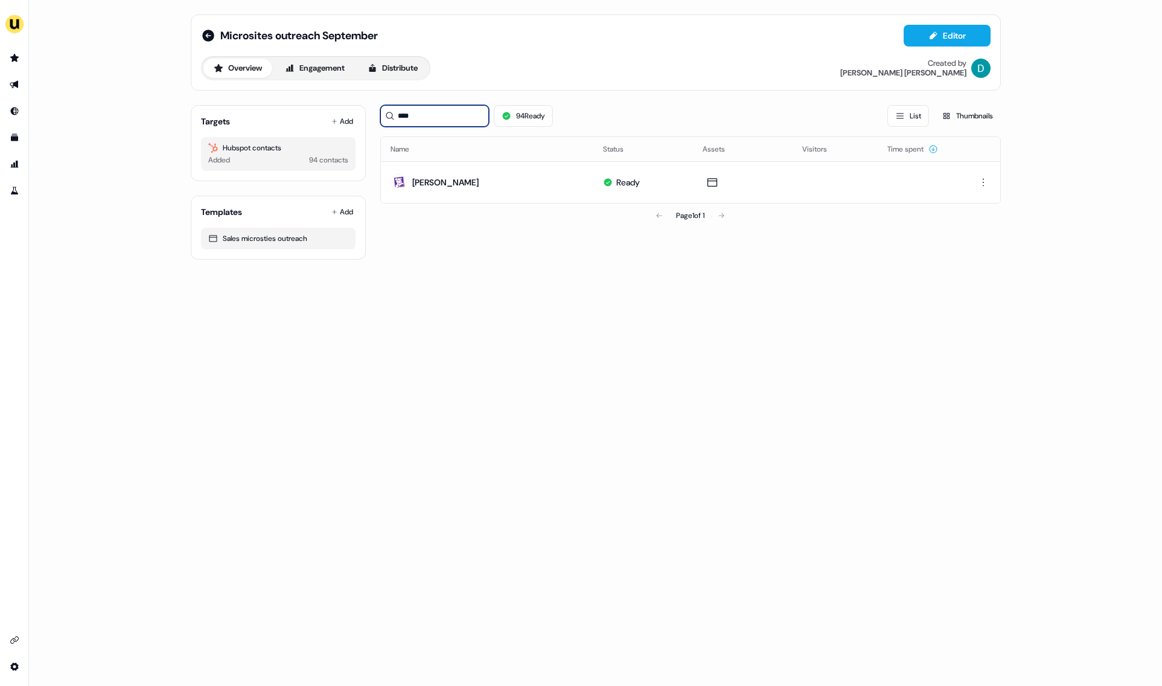
type input "*****"
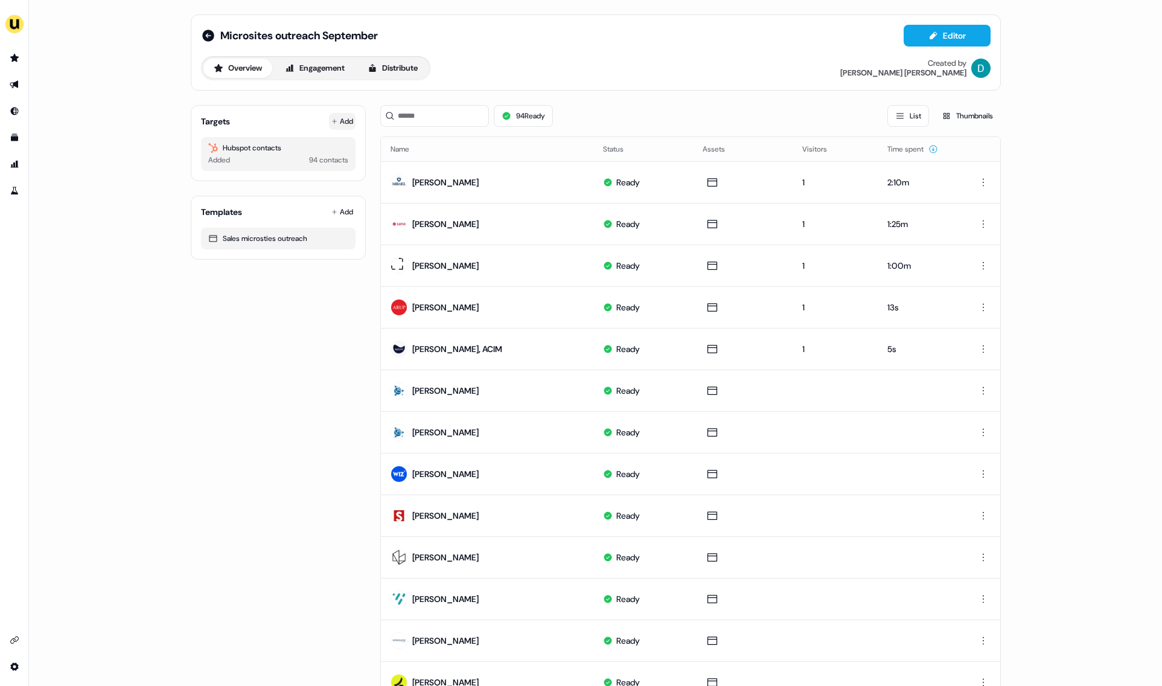
click at [343, 123] on button "Add" at bounding box center [342, 121] width 27 height 17
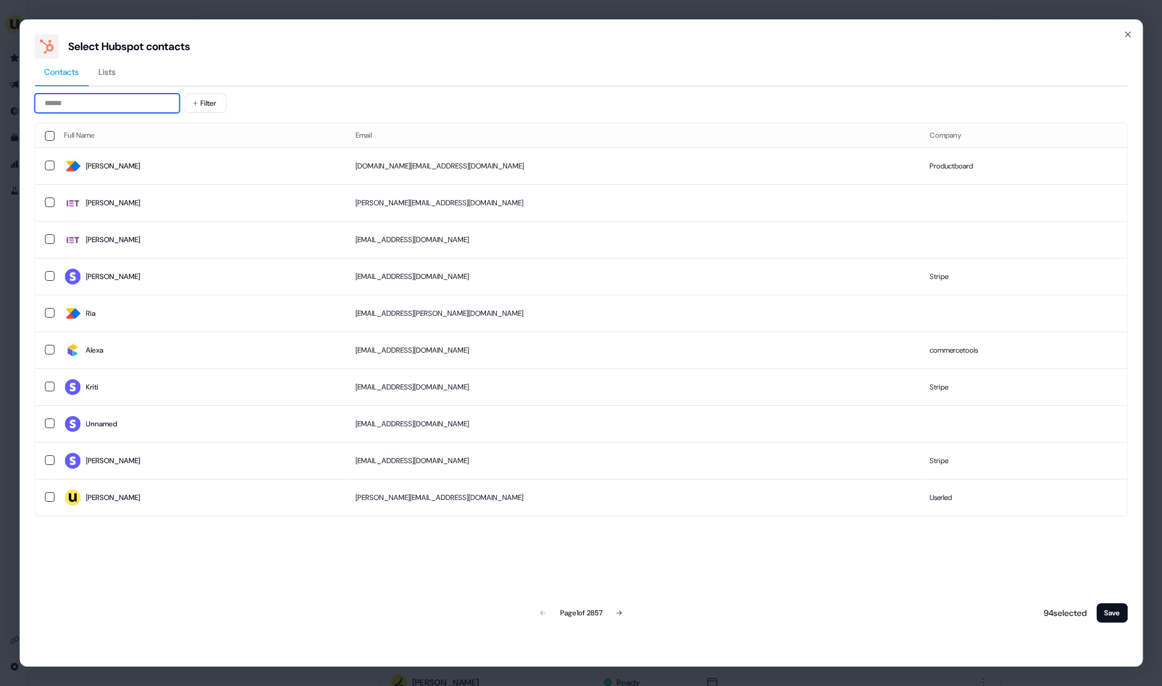
click at [113, 105] on input at bounding box center [106, 103] width 145 height 19
paste input "**********"
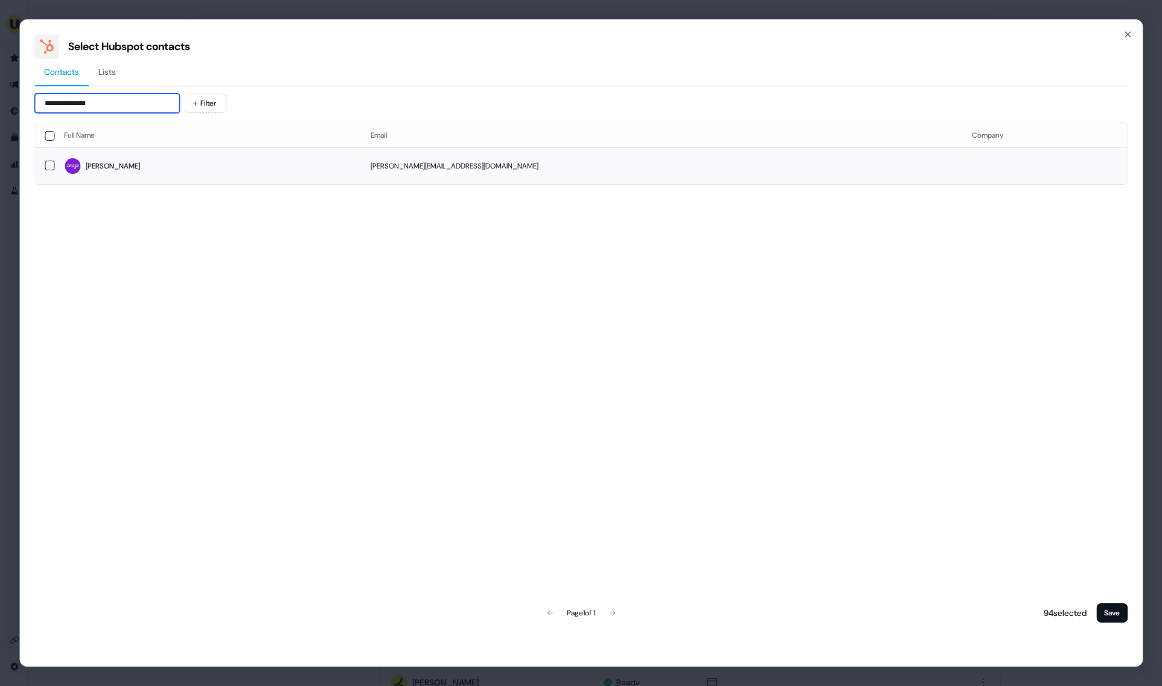
type input "**********"
click at [378, 183] on td "kevin.virsolvy@braze.com" at bounding box center [661, 165] width 601 height 37
click at [1122, 608] on button "Save" at bounding box center [1111, 612] width 31 height 19
click at [1106, 608] on button "Save" at bounding box center [1111, 612] width 31 height 19
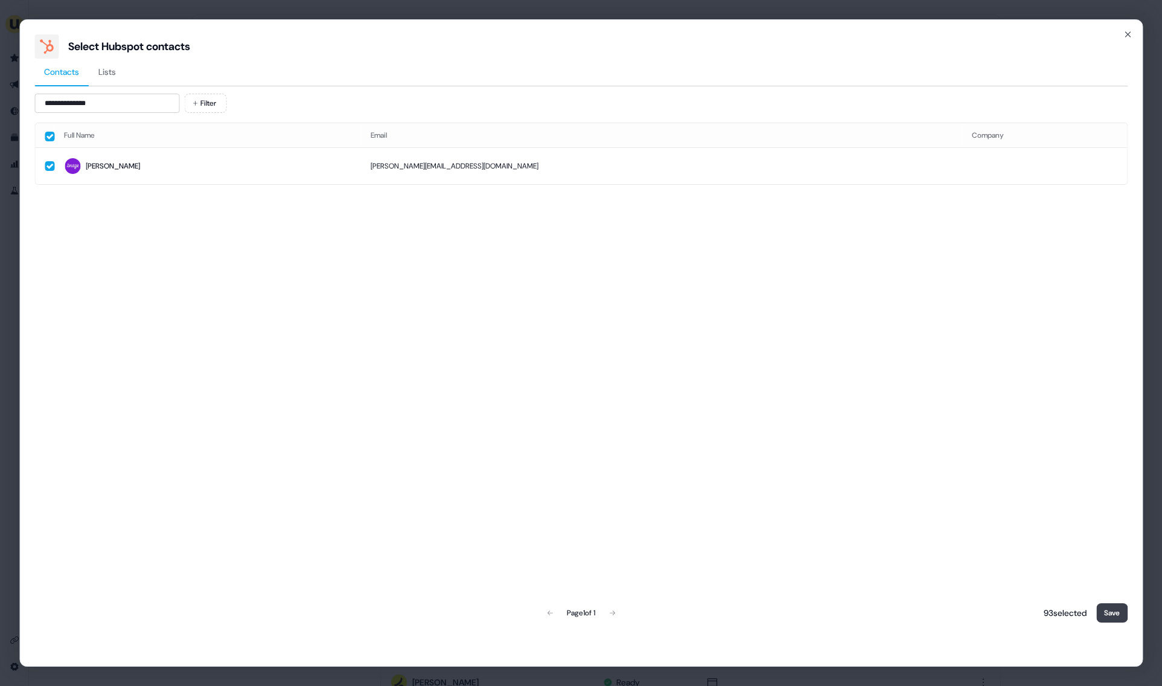
click at [1106, 608] on button "Save" at bounding box center [1111, 612] width 31 height 19
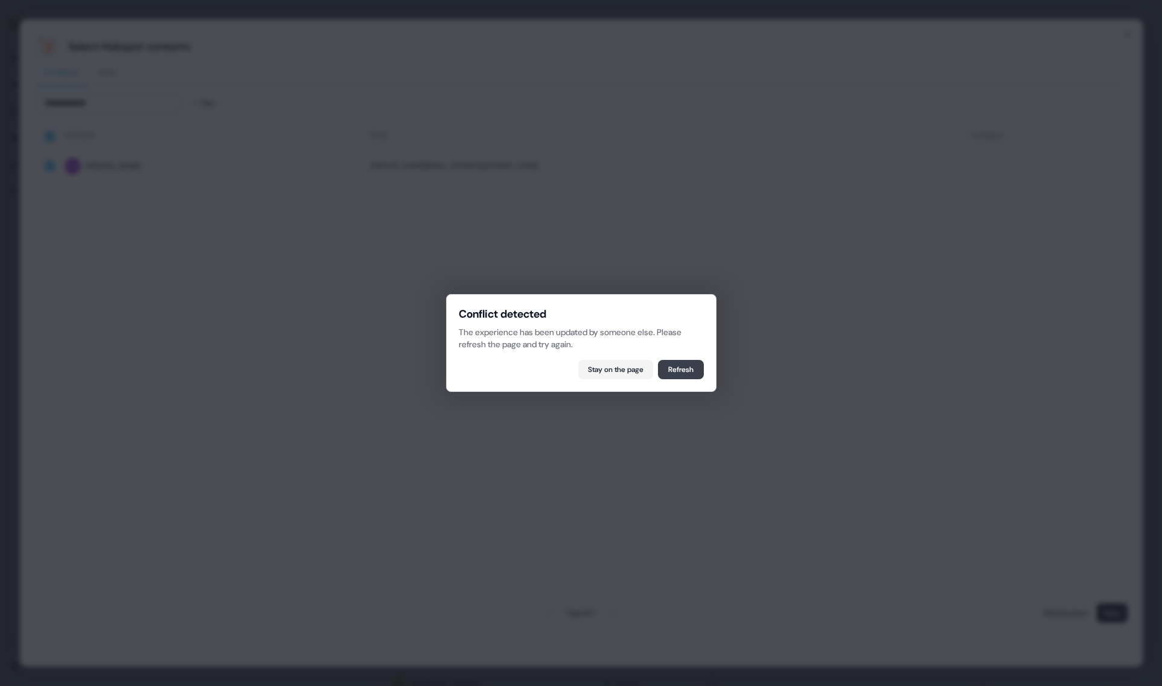
click at [693, 369] on button "Refresh" at bounding box center [681, 369] width 46 height 19
click at [693, 369] on div "Full Name Email Company Kevin kevin.virsolvy@braze.com Page 1 of 1 93 selected …" at bounding box center [580, 374] width 1093 height 502
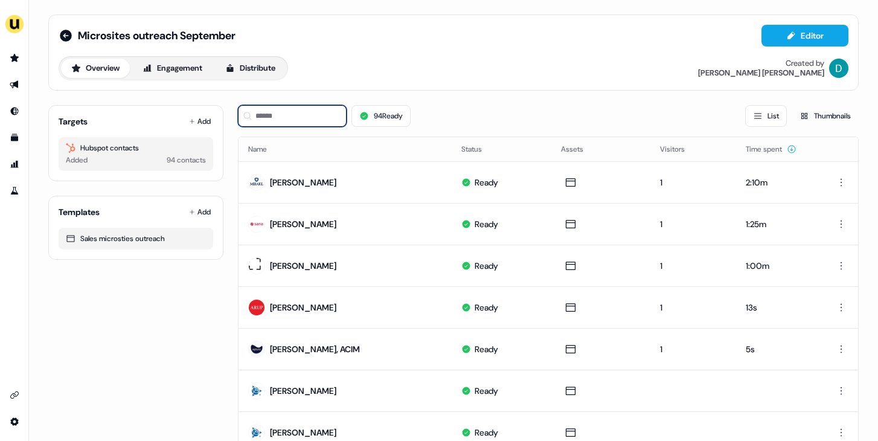
click at [307, 116] on input at bounding box center [292, 116] width 109 height 22
type input "*"
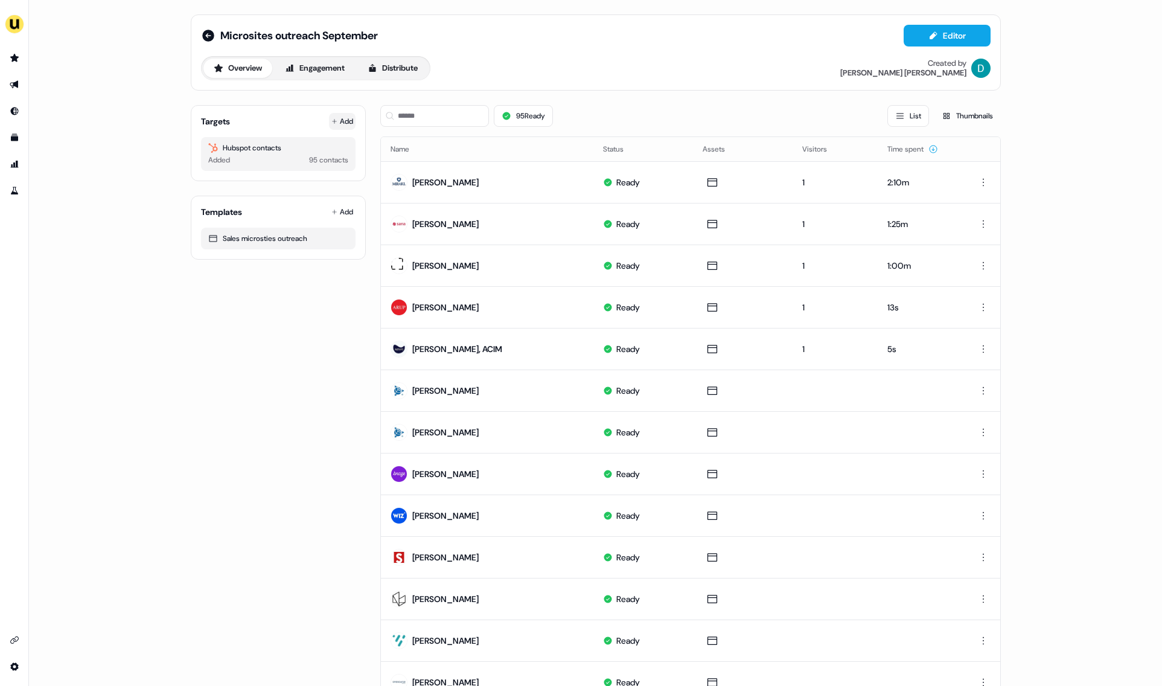
click at [341, 118] on button "Add" at bounding box center [342, 121] width 27 height 17
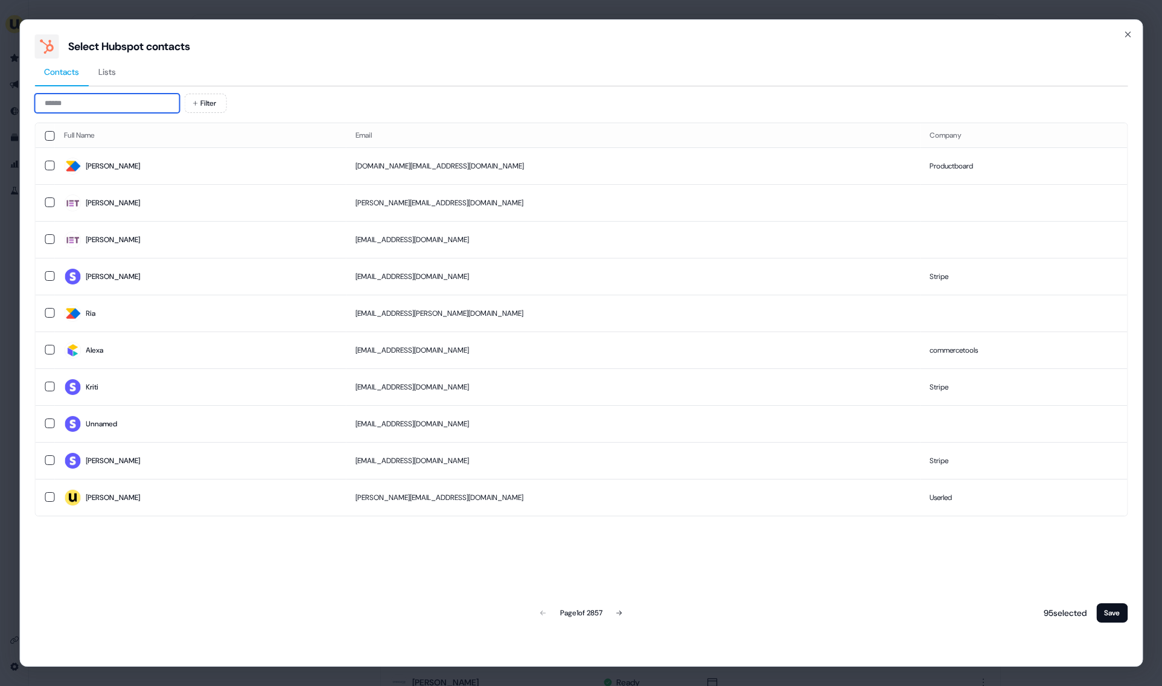
click at [134, 106] on input at bounding box center [106, 103] width 145 height 19
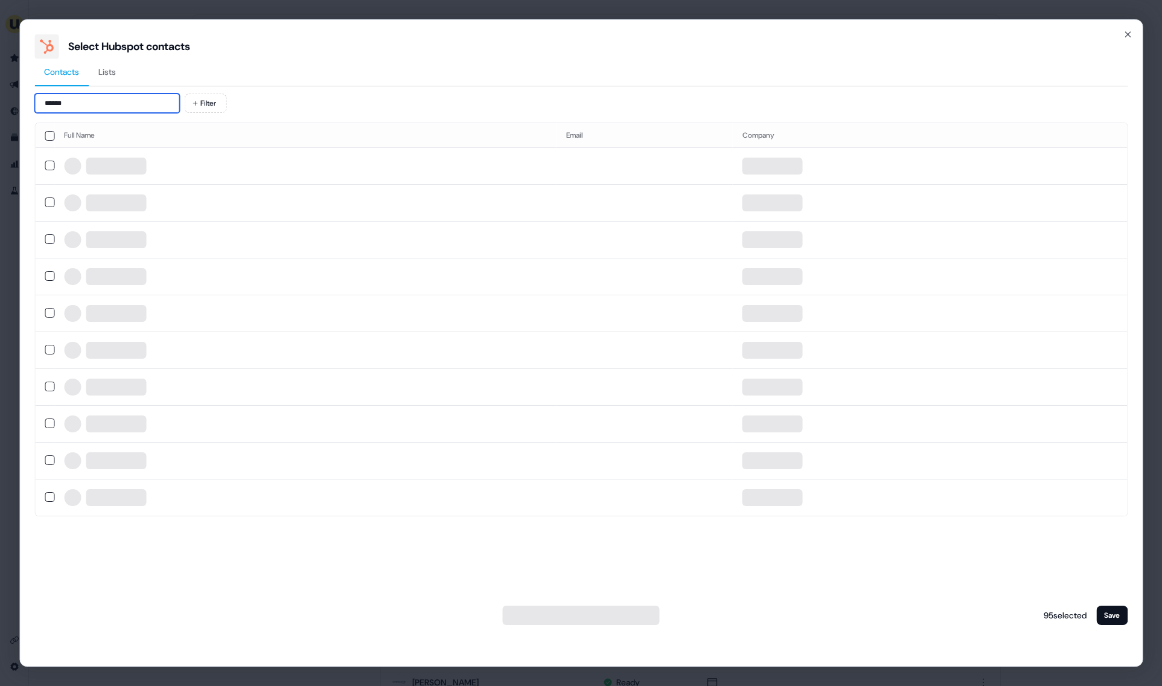
type input "*******"
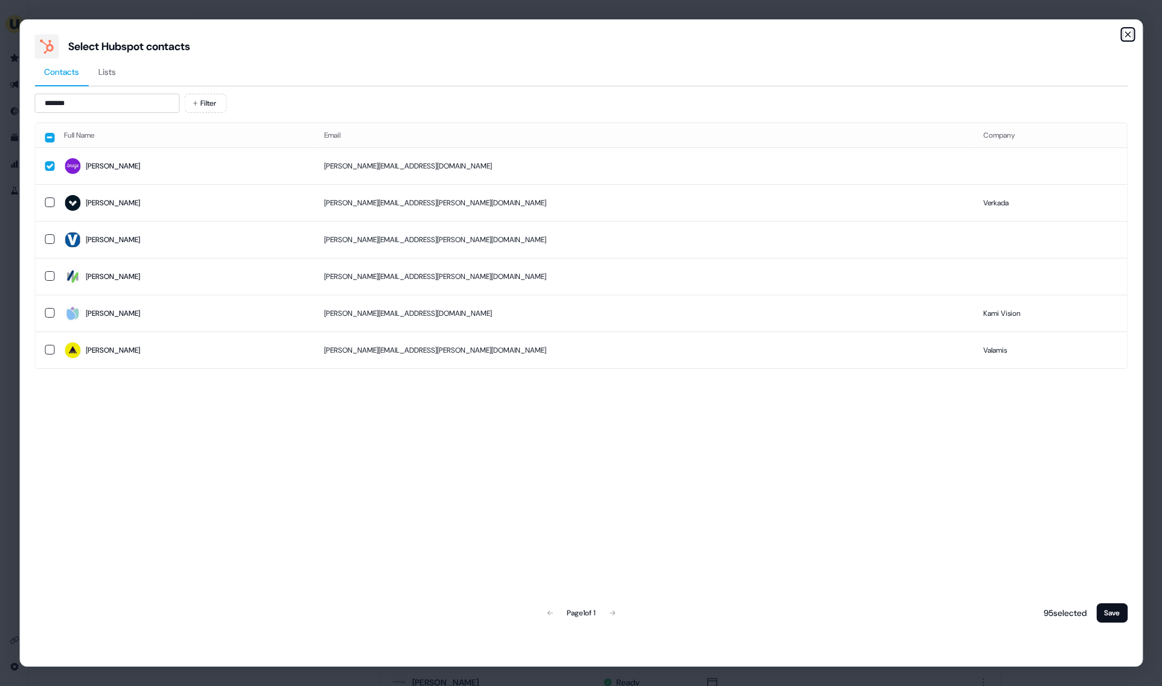
click at [1128, 35] on icon "button" at bounding box center [1127, 34] width 5 height 5
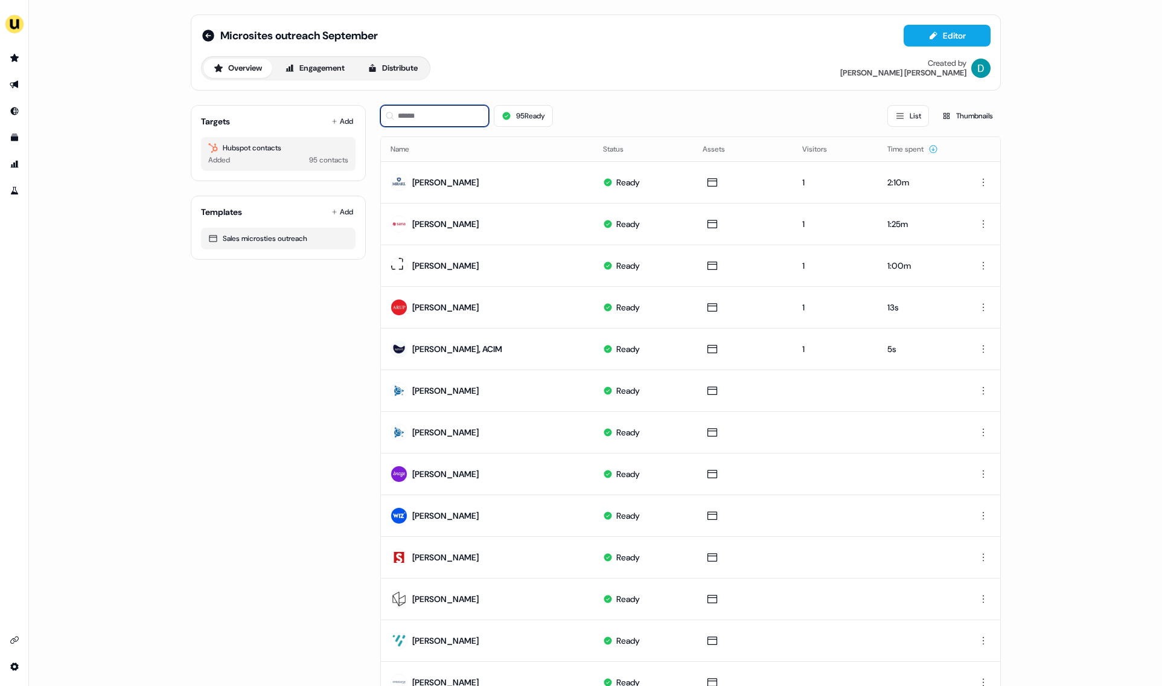
click at [453, 115] on input at bounding box center [434, 116] width 109 height 22
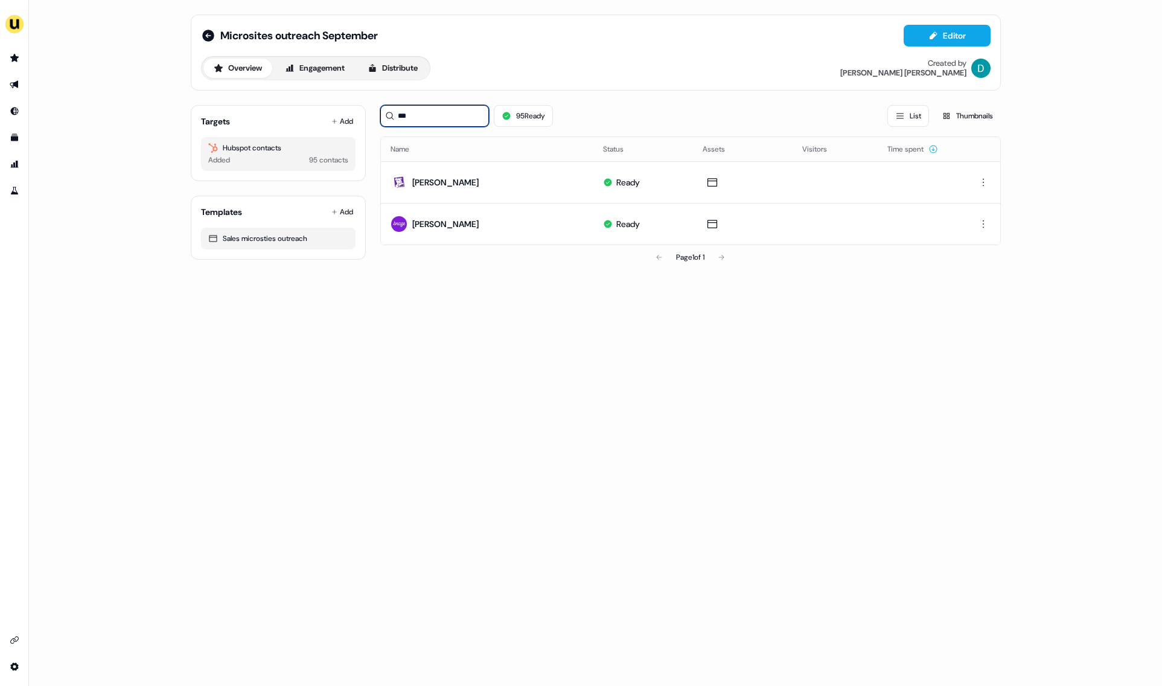
type input "***"
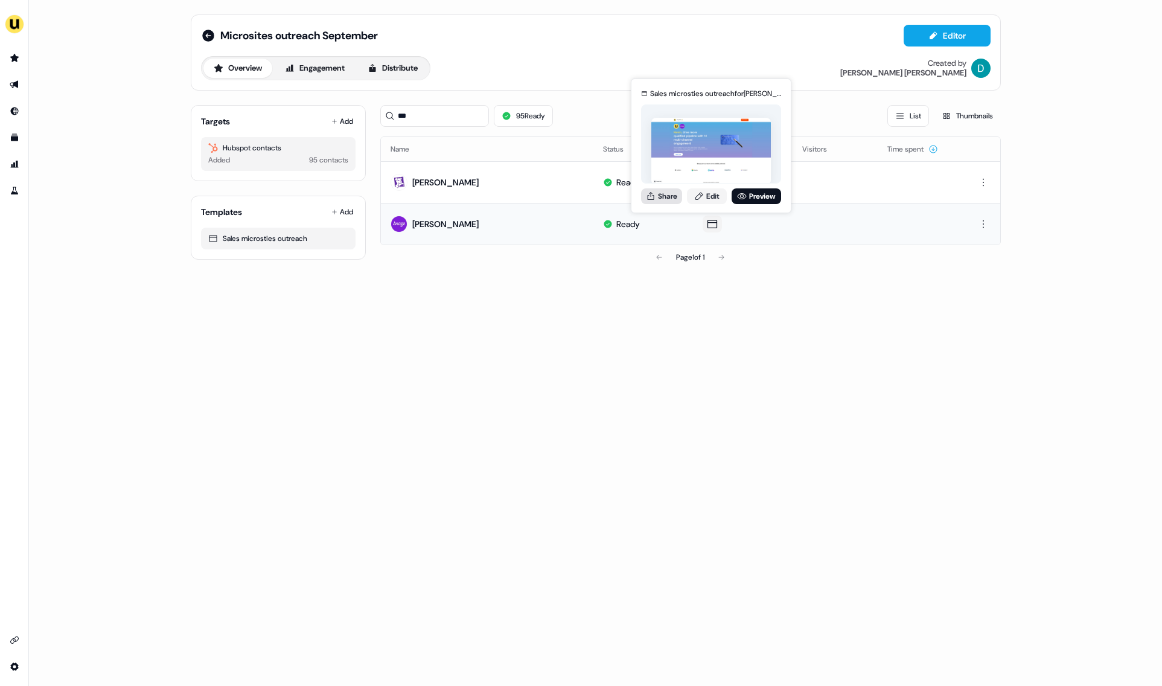
click at [665, 194] on button "Share" at bounding box center [661, 196] width 41 height 16
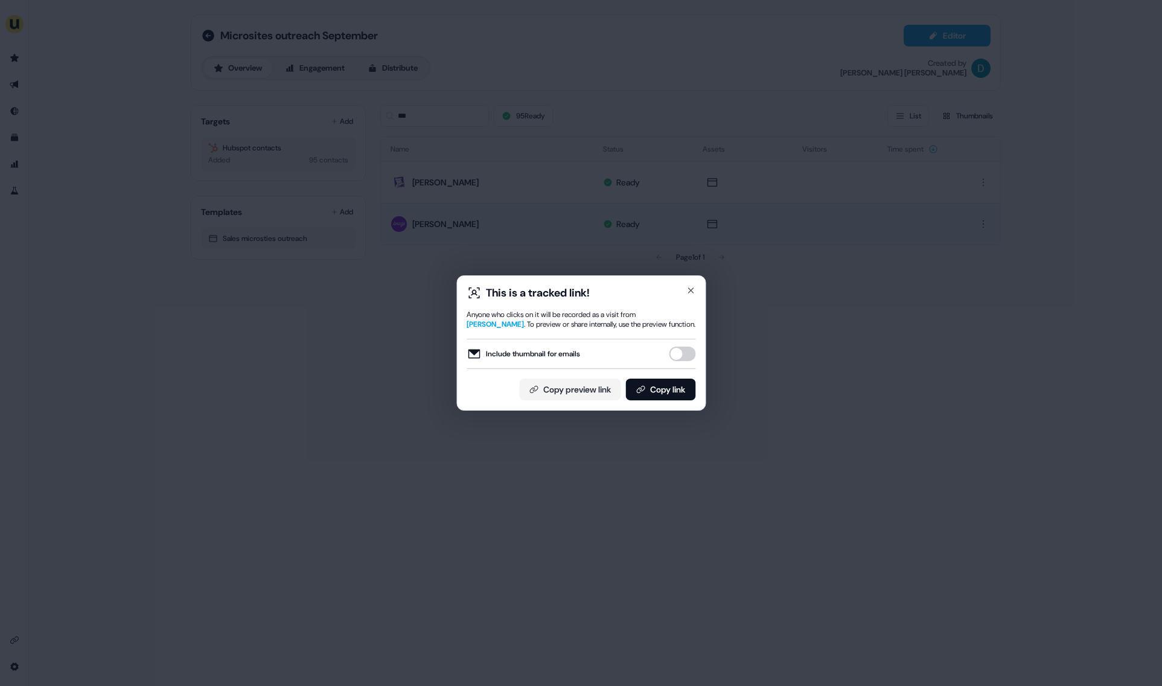
click at [682, 360] on button "Include thumbnail for emails" at bounding box center [682, 354] width 27 height 14
click at [682, 400] on div "This is a tracked link! Anyone who clicks on it will be recorded as a visit fro…" at bounding box center [580, 342] width 249 height 135
click at [674, 389] on button "Copy link" at bounding box center [660, 390] width 70 height 22
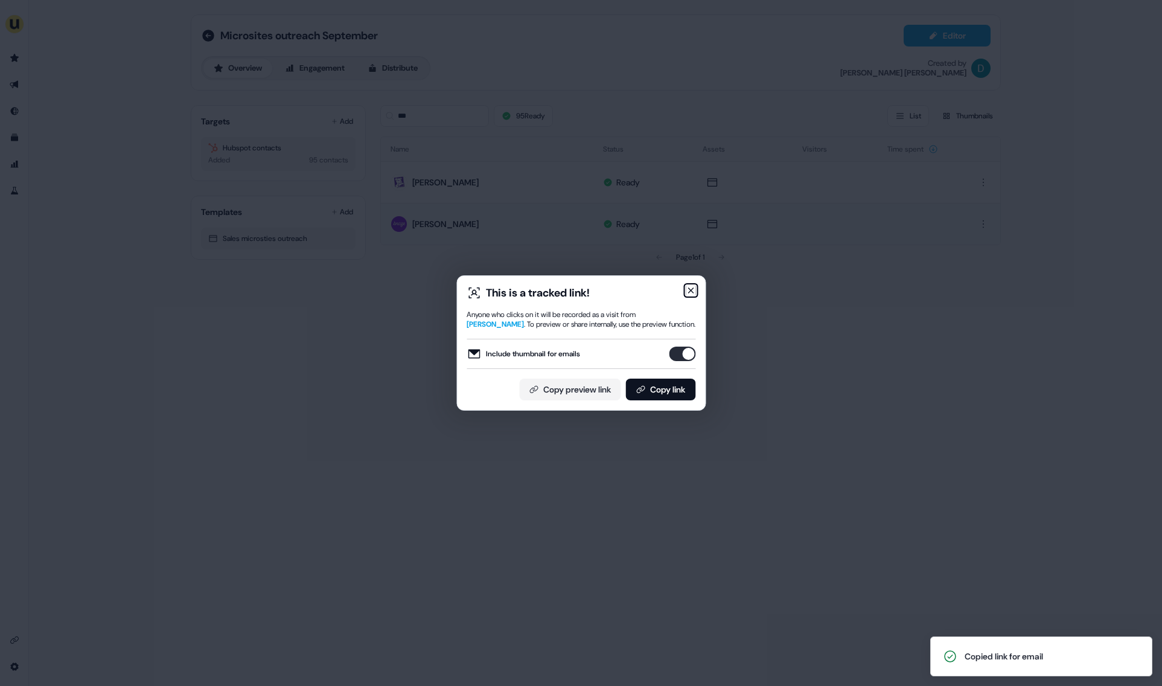
click at [693, 289] on icon "button" at bounding box center [691, 291] width 10 height 10
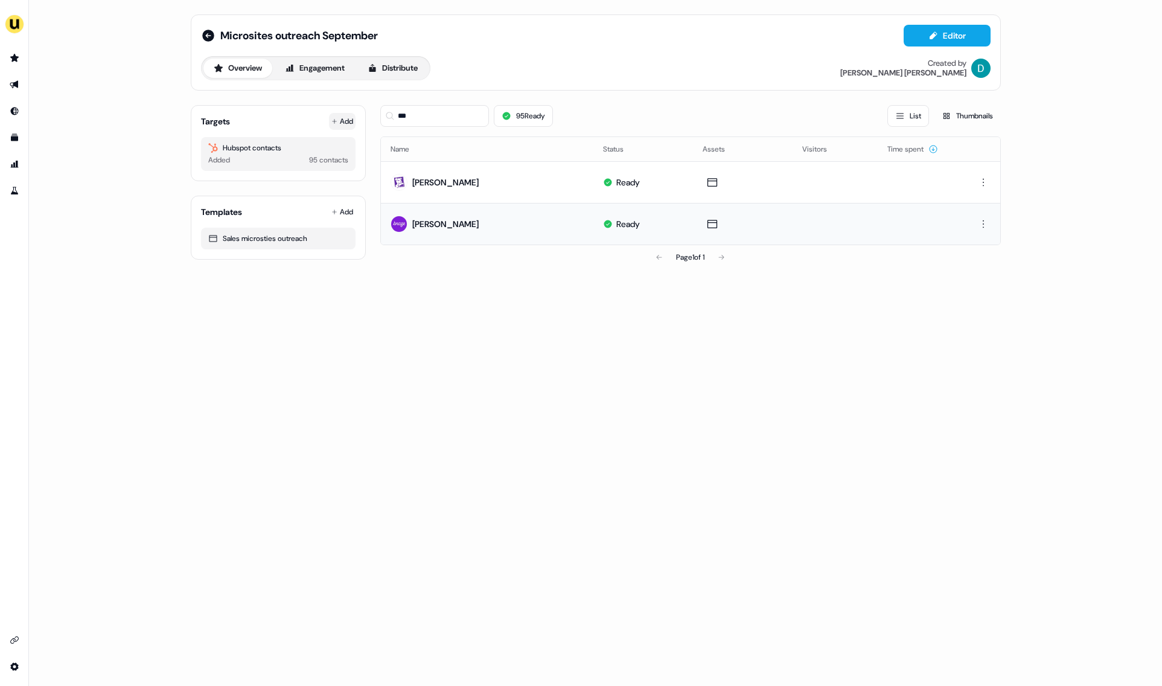
click at [353, 124] on button "Add" at bounding box center [342, 121] width 27 height 17
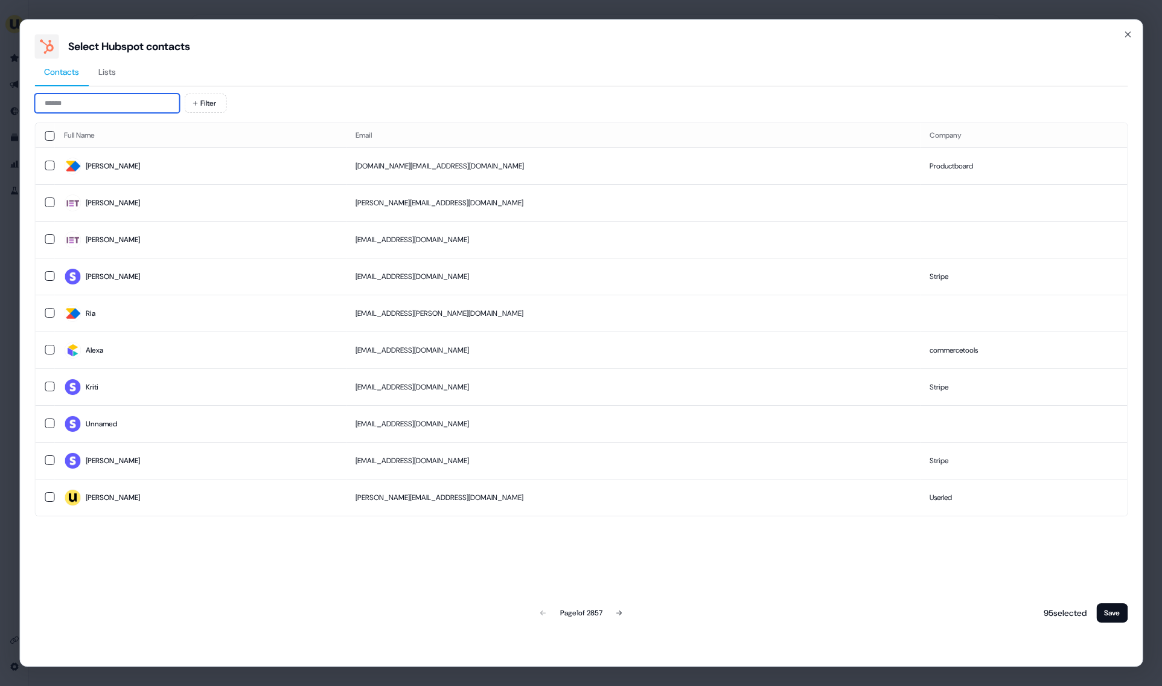
click at [129, 109] on input at bounding box center [106, 103] width 145 height 19
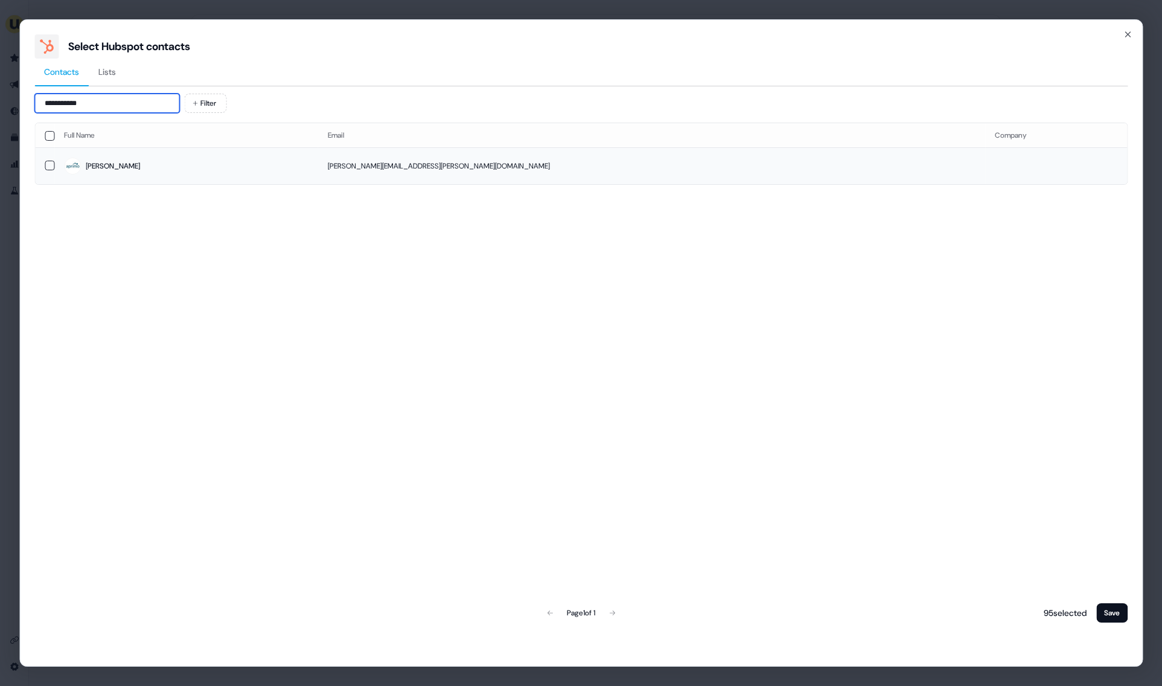
type input "**********"
click at [238, 176] on td "[PERSON_NAME]" at bounding box center [186, 165] width 264 height 37
click at [1107, 615] on button "Save" at bounding box center [1111, 612] width 31 height 19
click at [1117, 613] on button "Save" at bounding box center [1111, 612] width 31 height 19
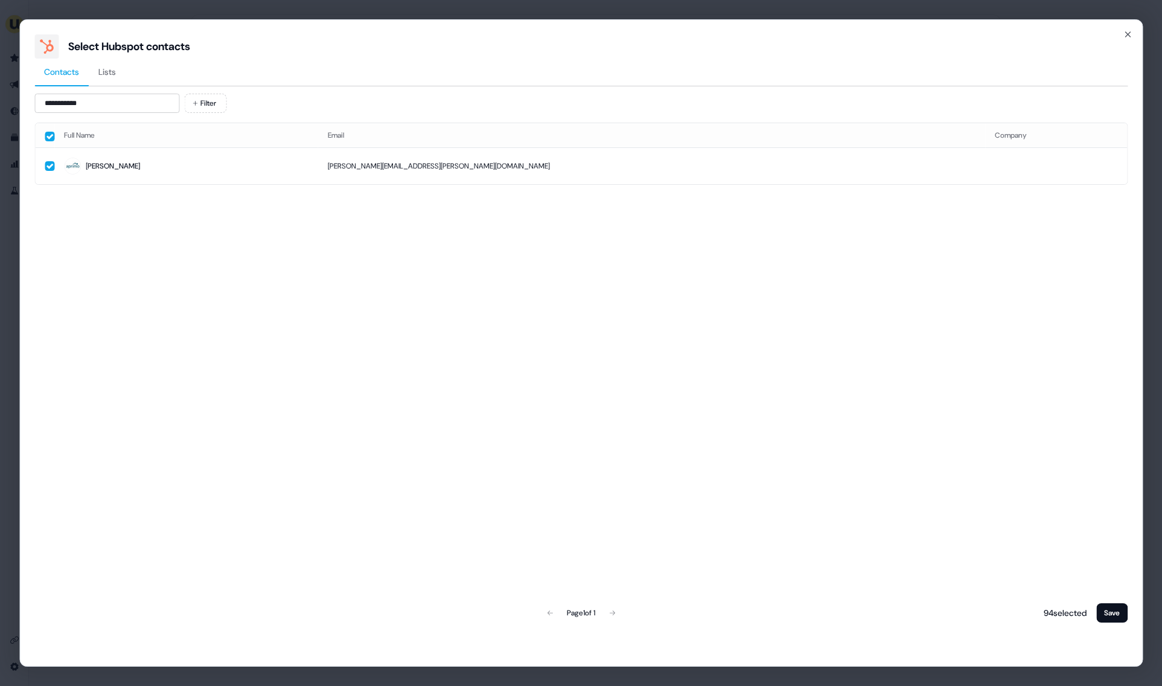
click at [791, 483] on div "Full Name Email Company [PERSON_NAME] [PERSON_NAME][EMAIL_ADDRESS][PERSON_NAME]…" at bounding box center [580, 374] width 1093 height 502
click at [1111, 612] on button "Save" at bounding box center [1111, 612] width 31 height 19
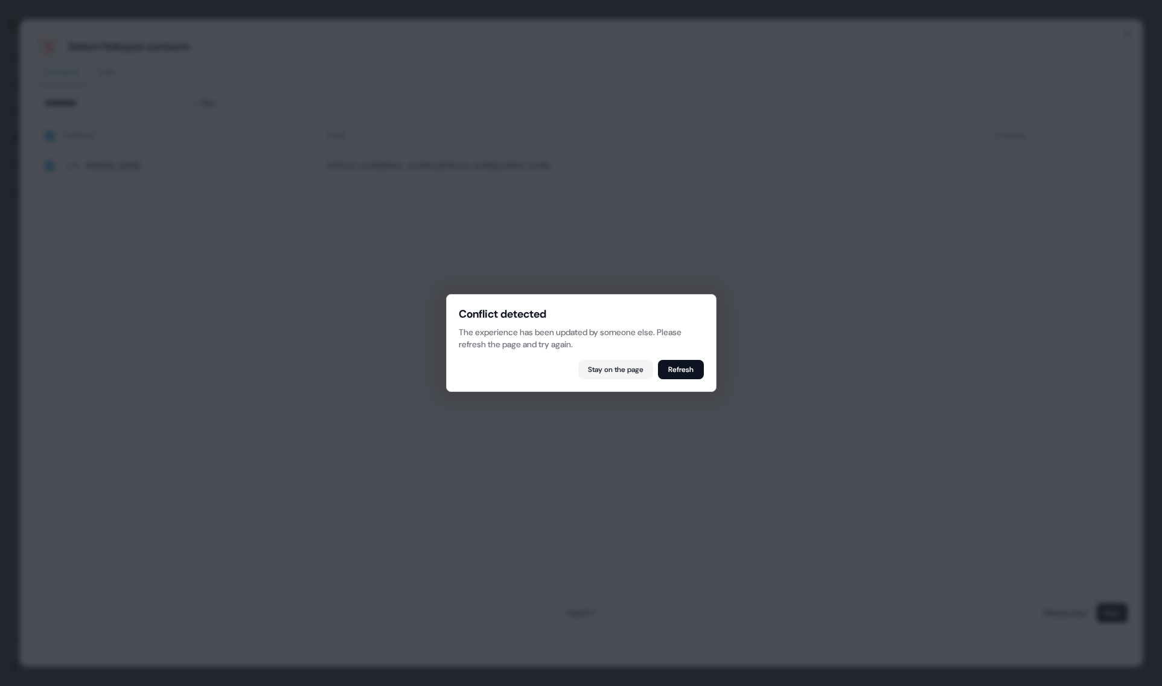
click at [689, 377] on button "Refresh" at bounding box center [681, 369] width 46 height 19
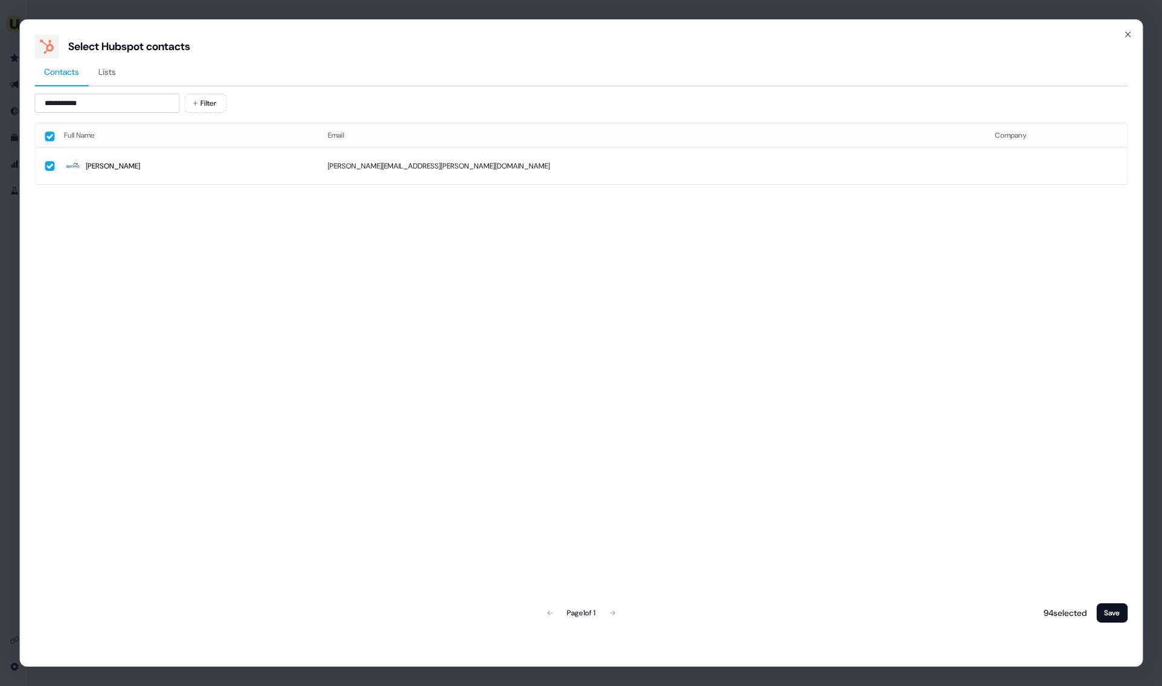
click at [689, 377] on div "Full Name Email Company [PERSON_NAME] [PERSON_NAME][EMAIL_ADDRESS][PERSON_NAME]…" at bounding box center [580, 374] width 1093 height 502
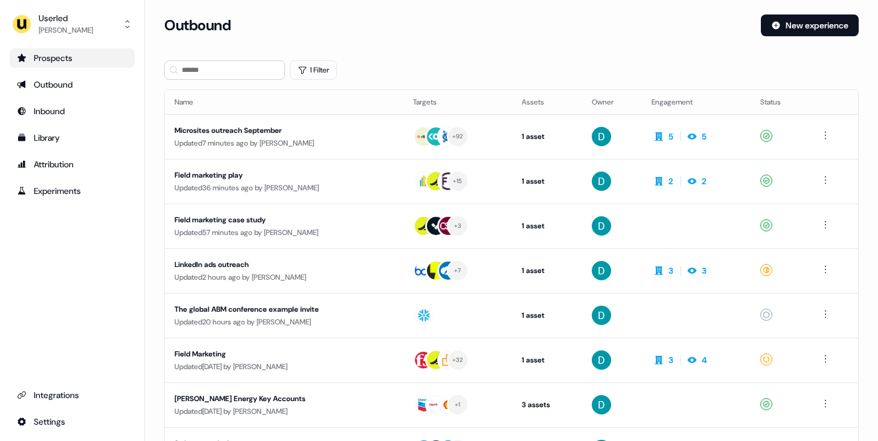
click at [92, 53] on div "Prospects" at bounding box center [72, 58] width 110 height 12
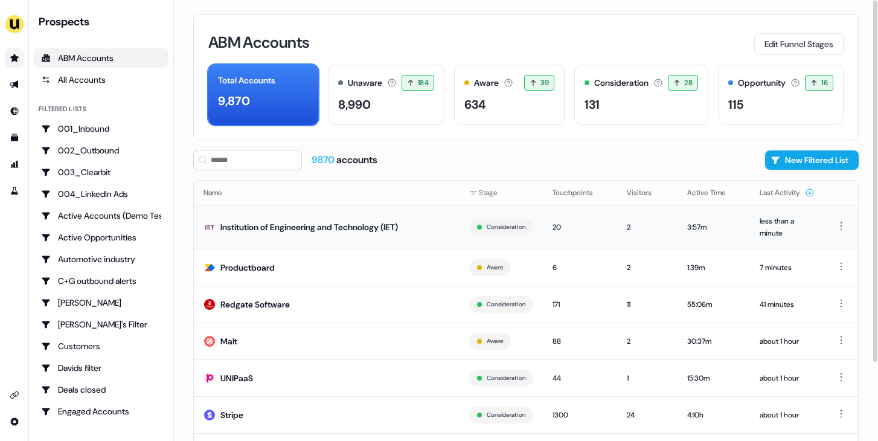
click at [286, 234] on td "Institution of Engineering and Technology (IET)" at bounding box center [327, 227] width 266 height 44
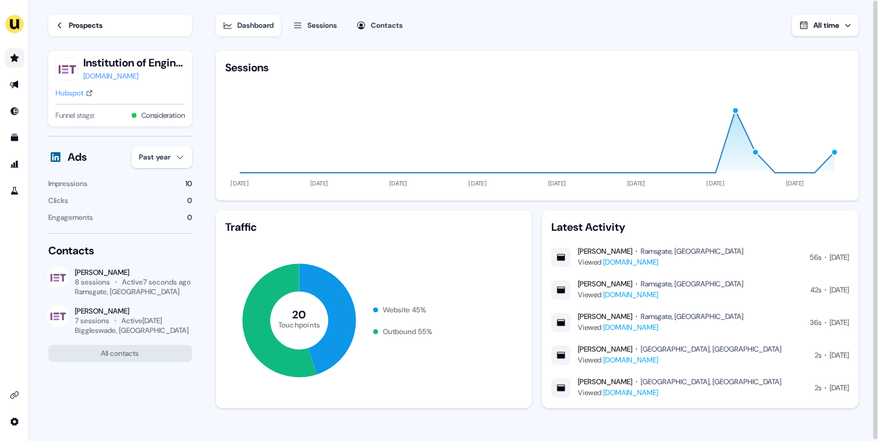
scroll to position [2, 0]
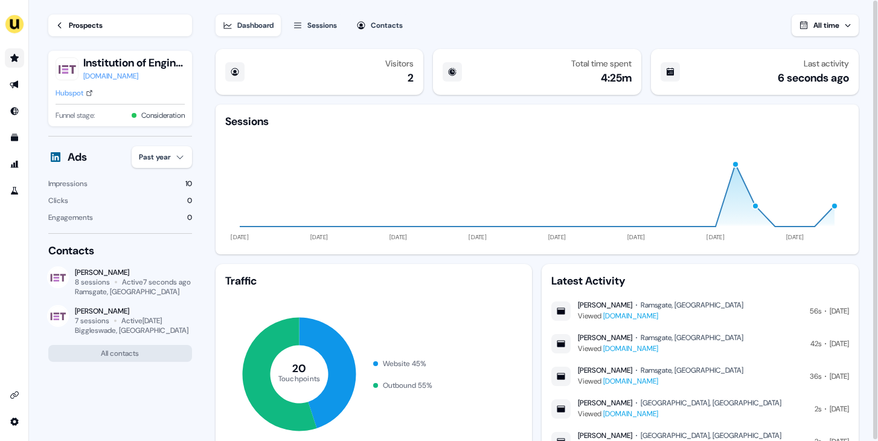
click at [330, 29] on div "Sessions" at bounding box center [322, 25] width 30 height 12
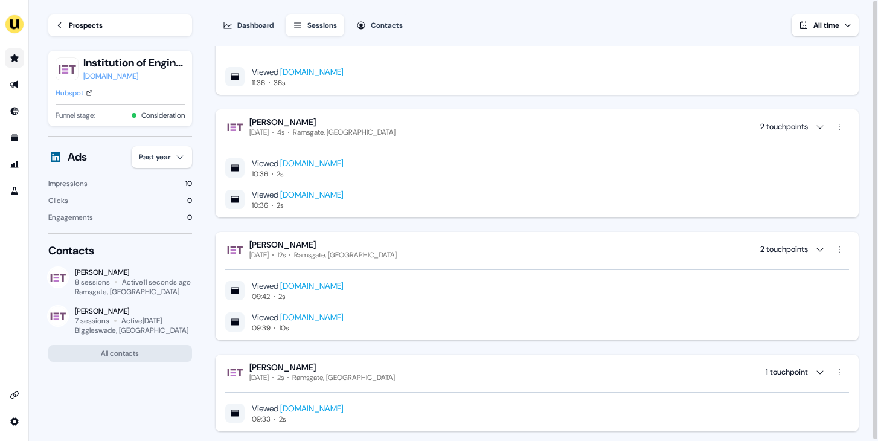
scroll to position [297, 0]
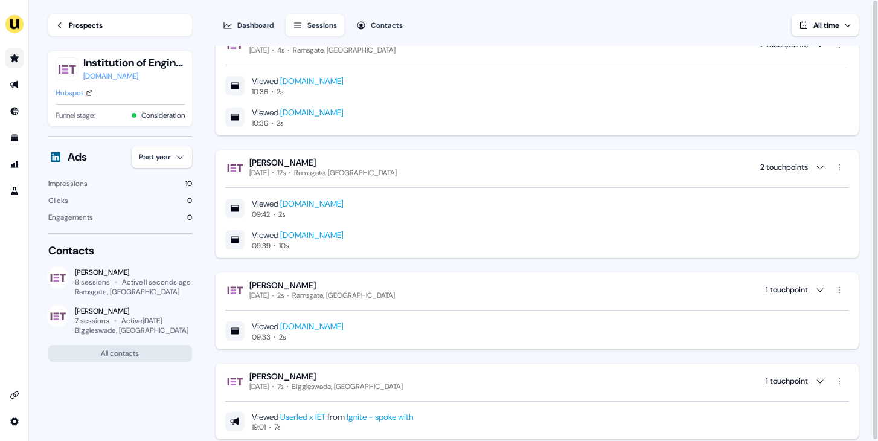
click at [313, 207] on link "[DOMAIN_NAME]" at bounding box center [311, 203] width 63 height 11
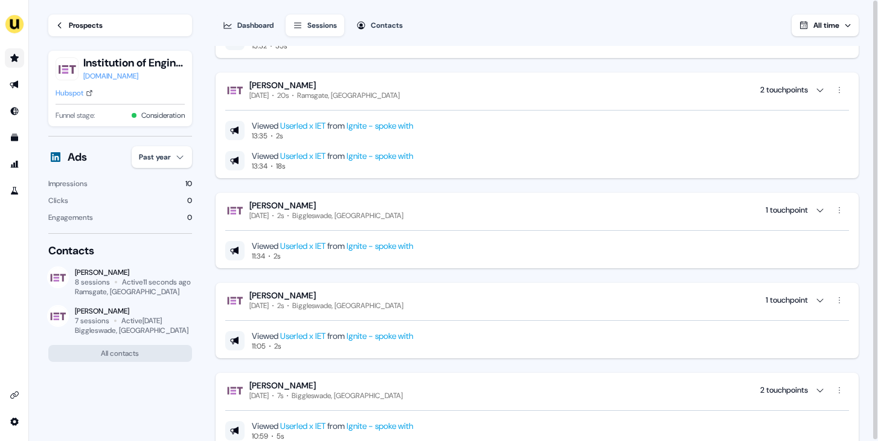
scroll to position [1139, 0]
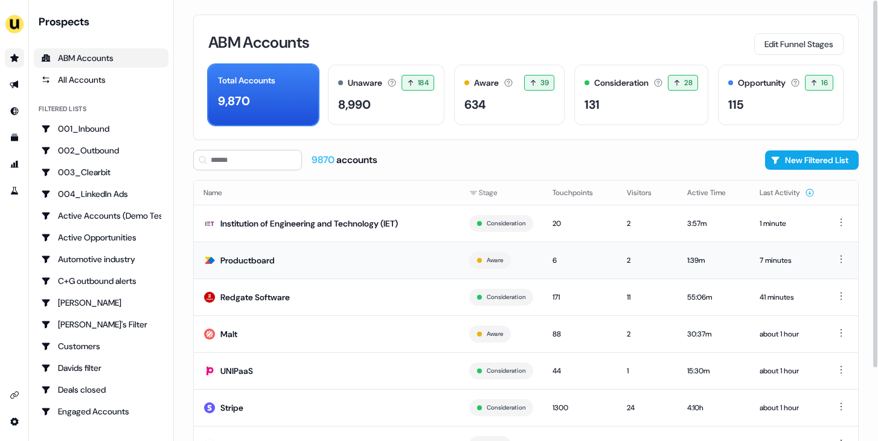
click at [350, 264] on td "Productboard" at bounding box center [327, 259] width 266 height 37
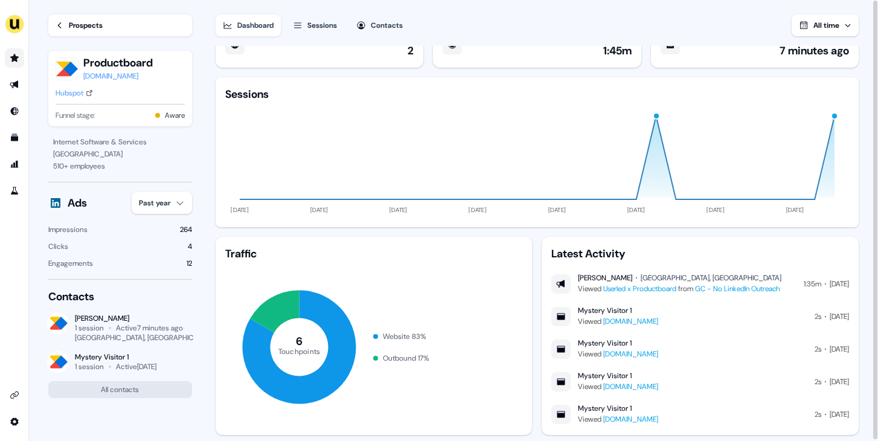
scroll to position [30, 0]
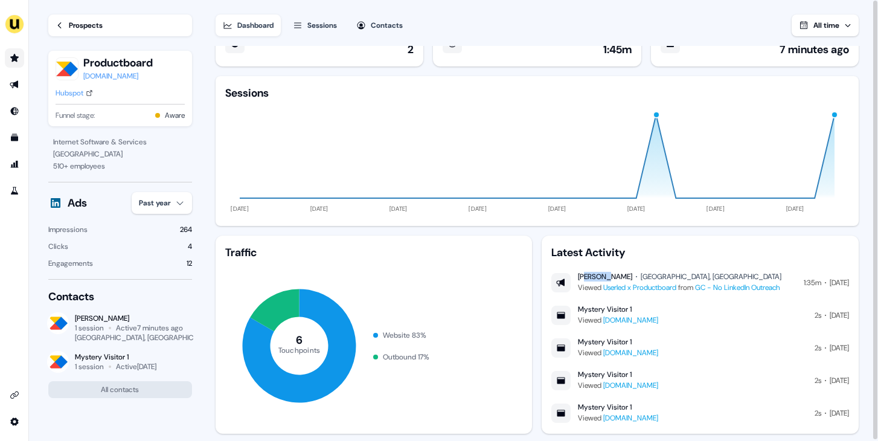
drag, startPoint x: 609, startPoint y: 277, endPoint x: 585, endPoint y: 277, distance: 24.2
click at [585, 277] on div "[PERSON_NAME]" at bounding box center [605, 277] width 54 height 10
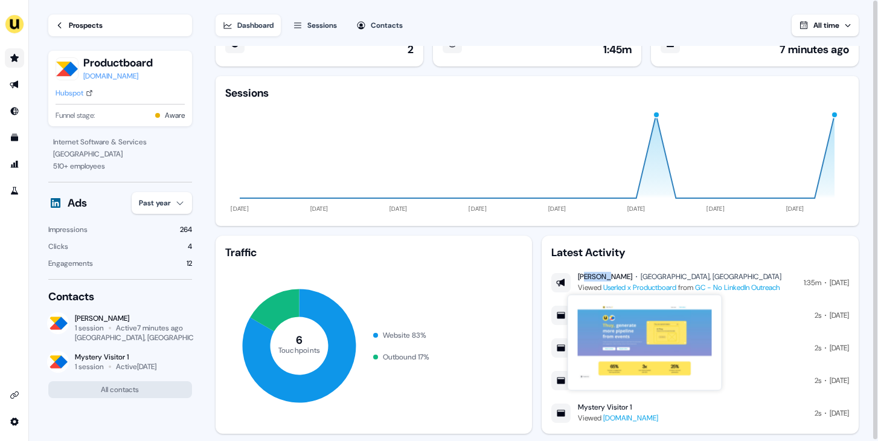
click at [607, 276] on div "[PERSON_NAME]" at bounding box center [605, 277] width 54 height 10
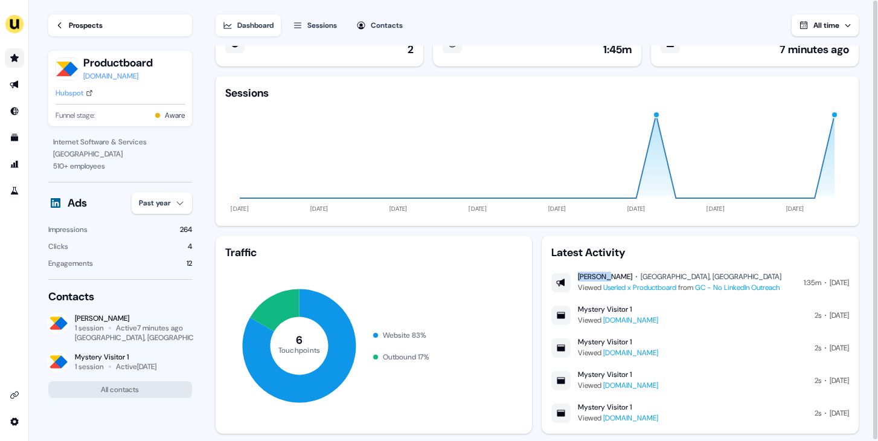
drag, startPoint x: 609, startPoint y: 277, endPoint x: 577, endPoint y: 276, distance: 32.6
click at [577, 276] on div "[PERSON_NAME] [GEOGRAPHIC_DATA], [GEOGRAPHIC_DATA] Viewed Userled x Productboar…" at bounding box center [666, 283] width 230 height 22
copy div "[PERSON_NAME]"
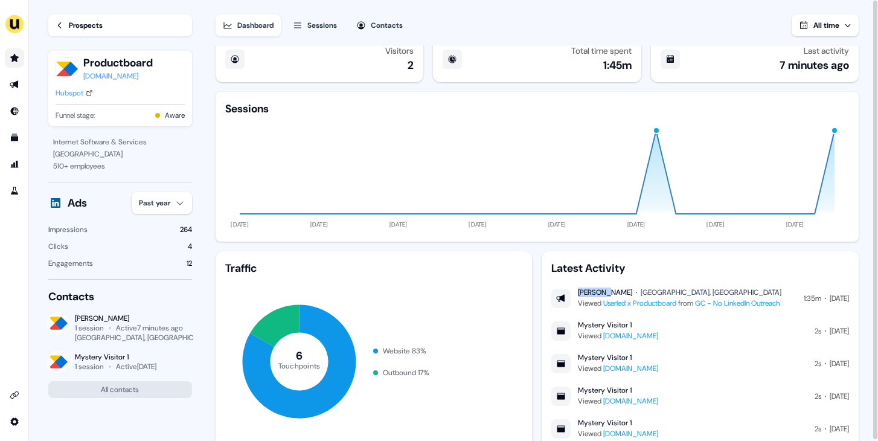
scroll to position [0, 0]
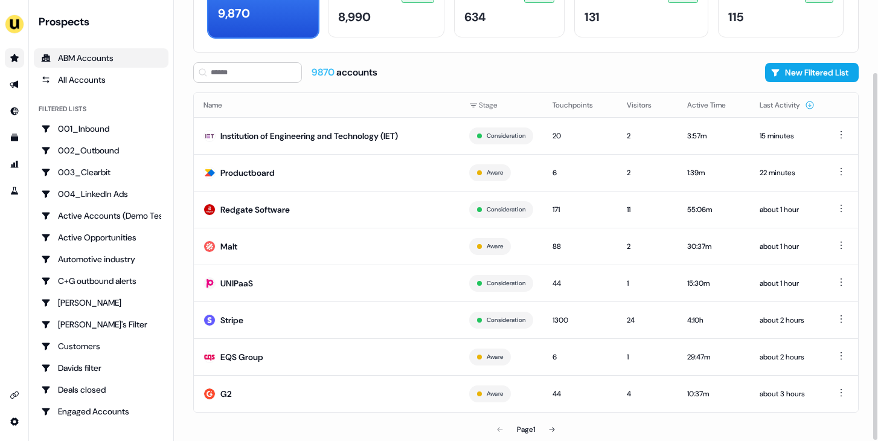
scroll to position [86, 0]
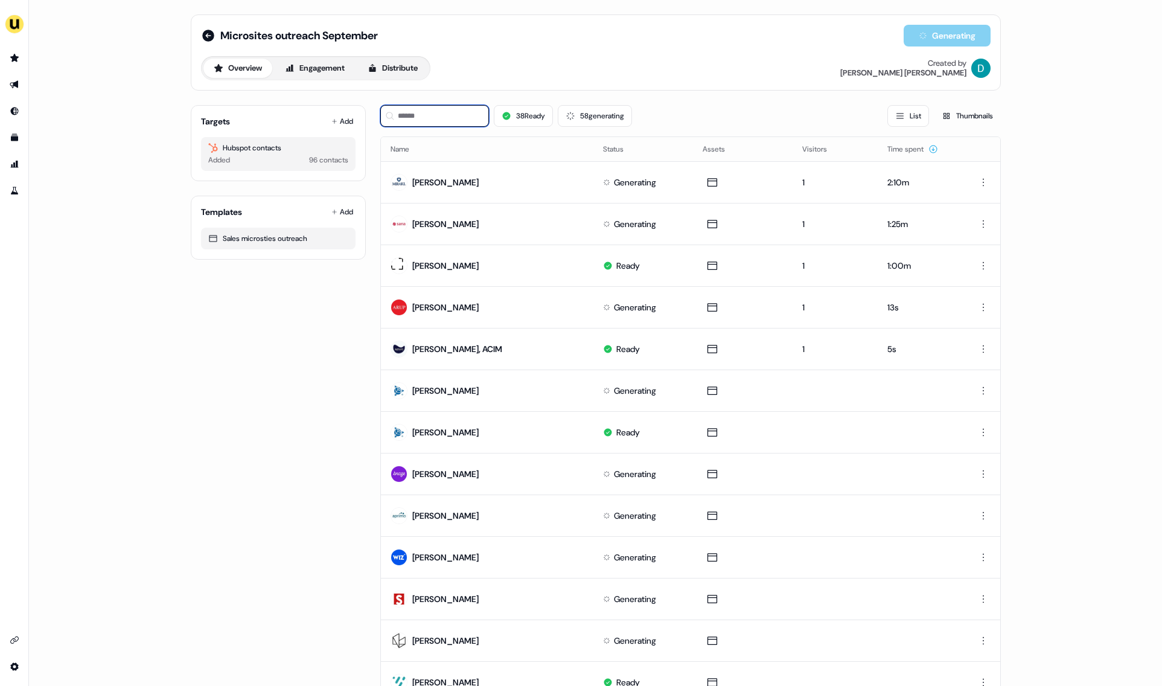
click at [402, 111] on input at bounding box center [434, 116] width 109 height 22
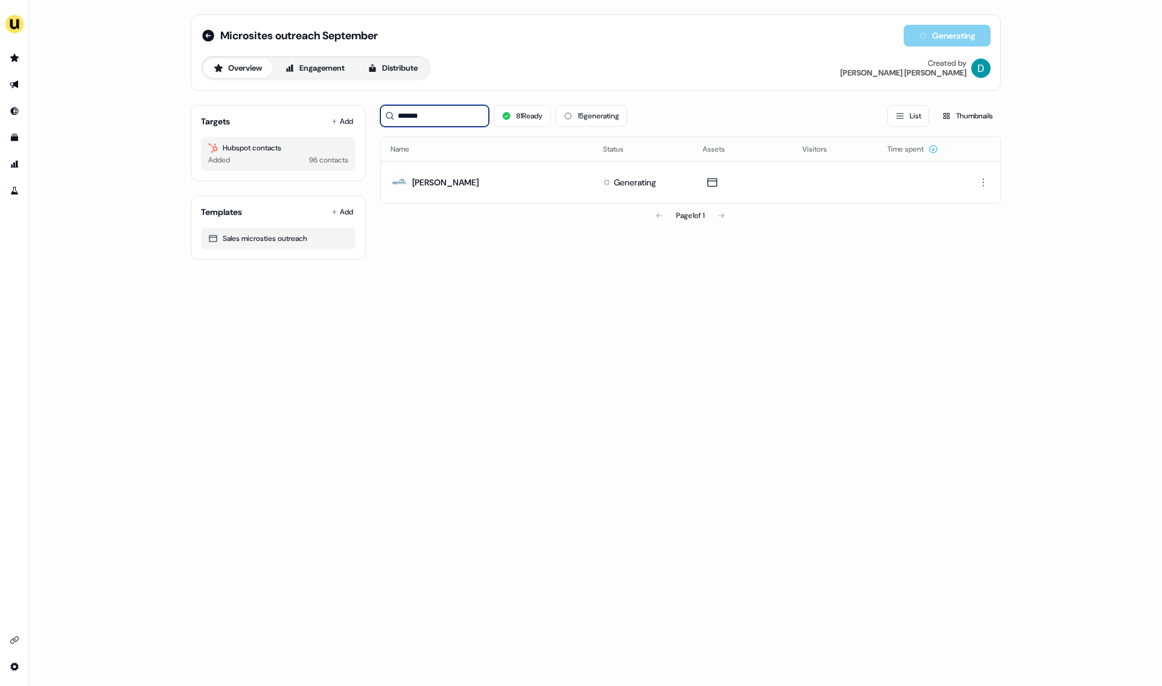
type input "*******"
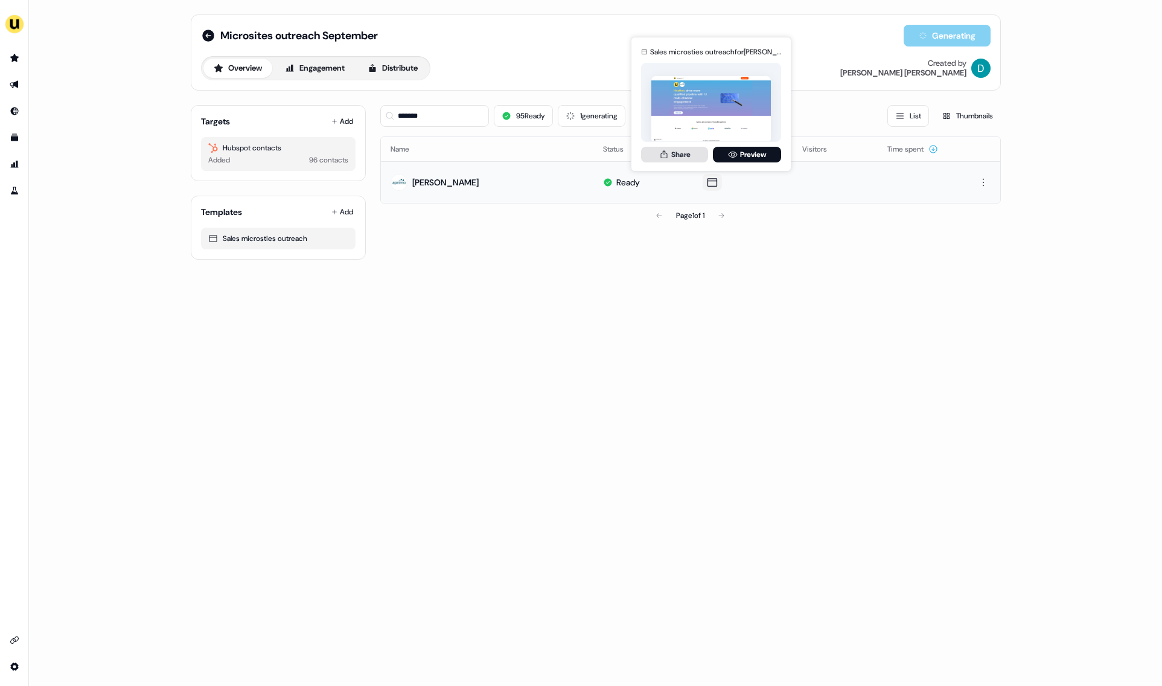
click at [672, 161] on button "Share" at bounding box center [674, 155] width 67 height 16
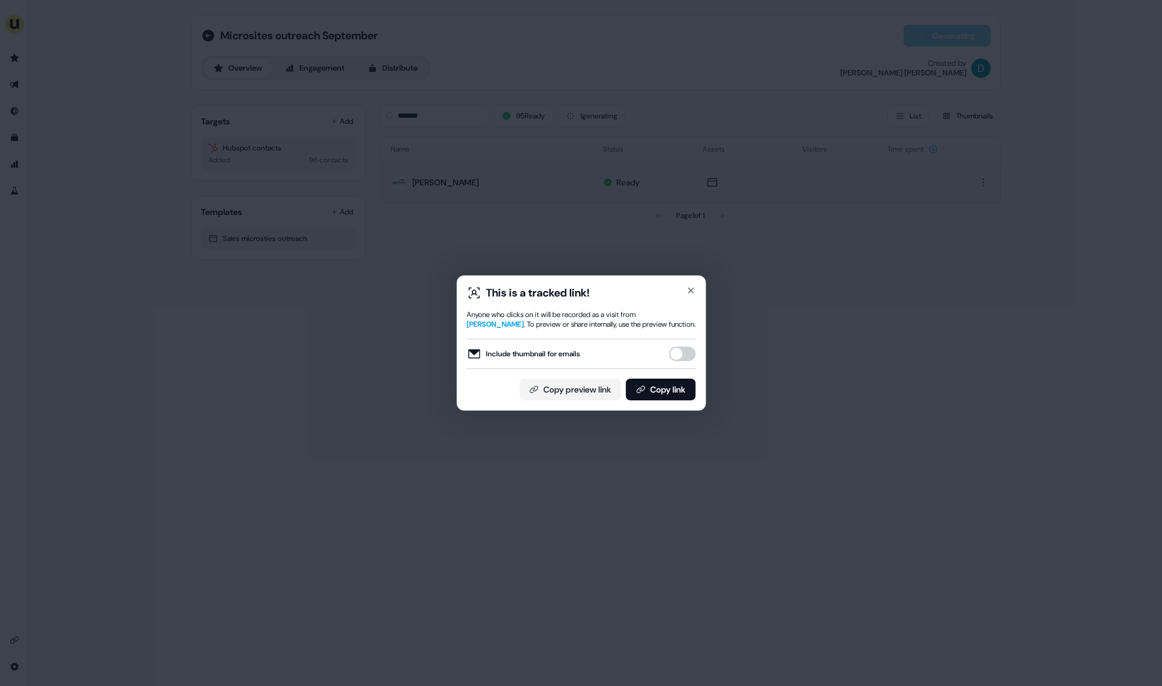
click at [679, 355] on button "Include thumbnail for emails" at bounding box center [682, 354] width 27 height 14
click at [679, 382] on button "Copy link" at bounding box center [660, 390] width 70 height 22
